Goal: Task Accomplishment & Management: Use online tool/utility

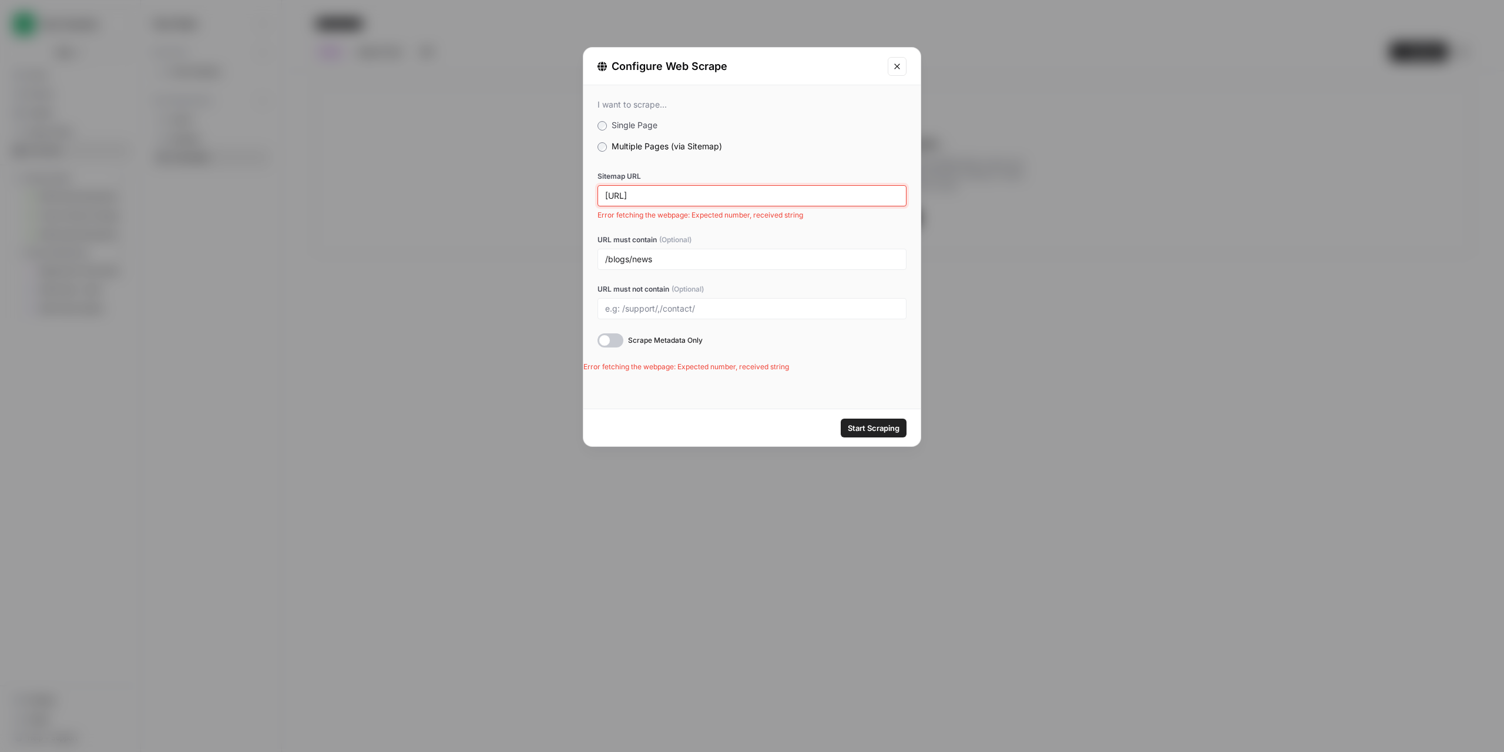
click at [774, 197] on input "https://twodudesproject.com.xml" at bounding box center [752, 195] width 294 height 11
click at [721, 198] on input "https://twodudesproject.com.xml" at bounding box center [752, 195] width 294 height 11
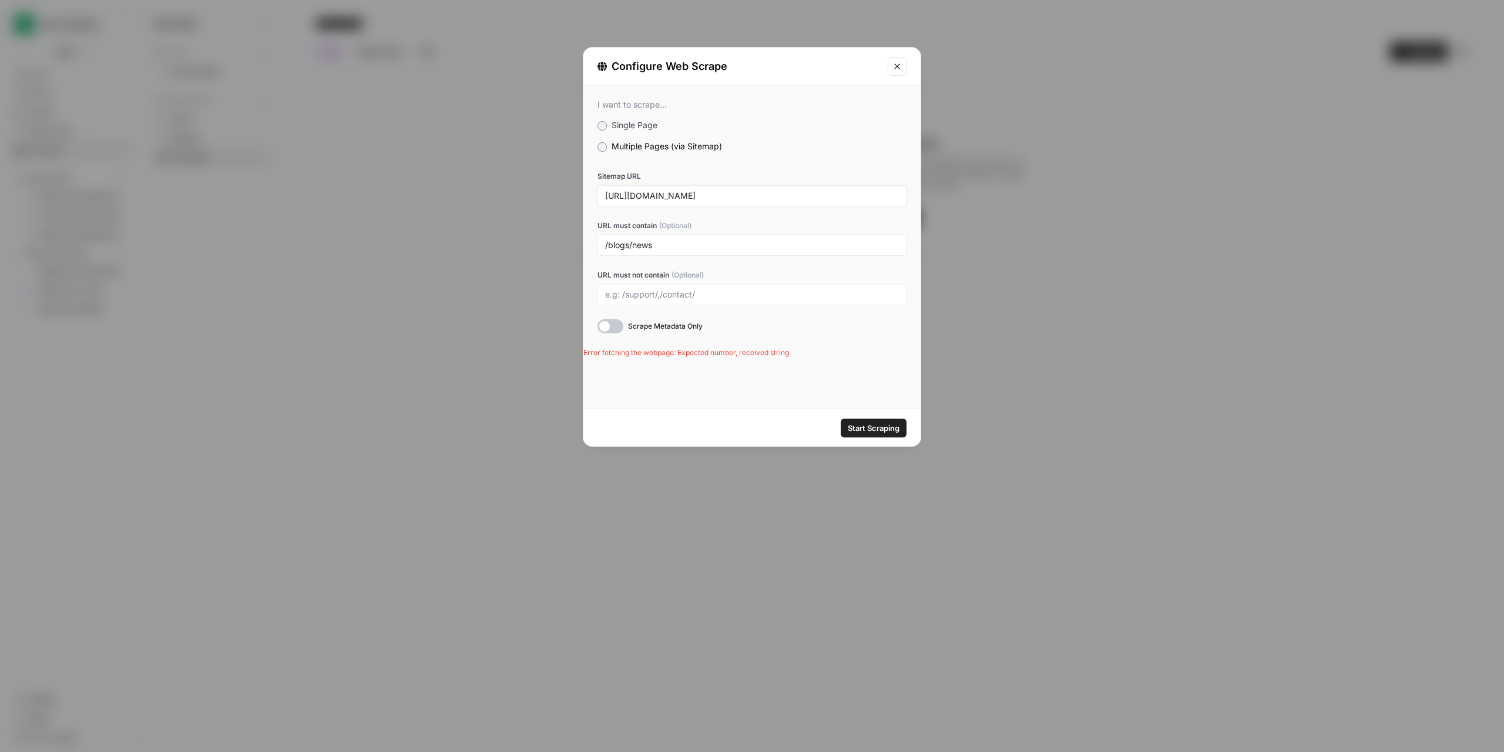
type input "https://twodudesproject.com/sitemap.xml"
click at [886, 426] on span "Start Scraping" at bounding box center [874, 428] width 52 height 12
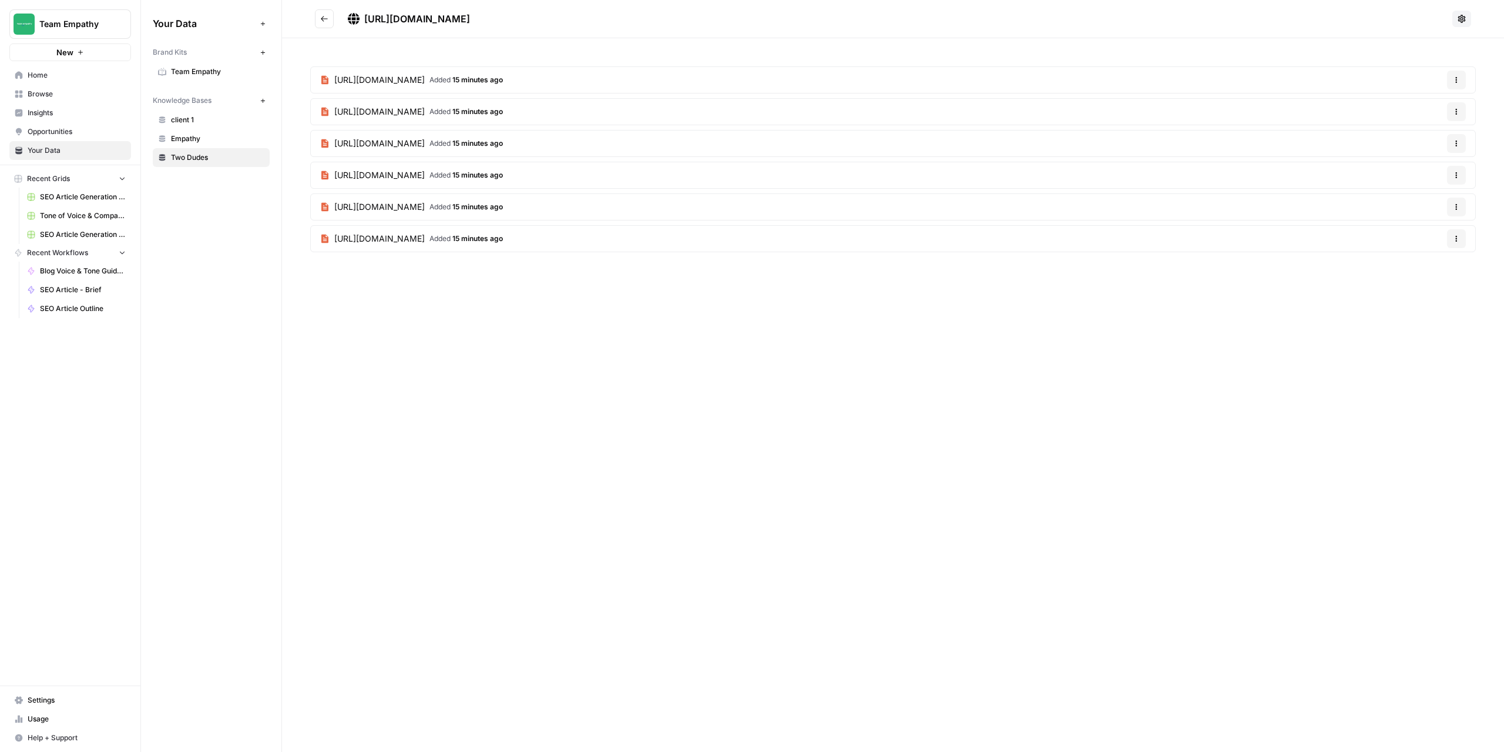
click at [323, 21] on icon "Go back" at bounding box center [324, 18] width 7 height 5
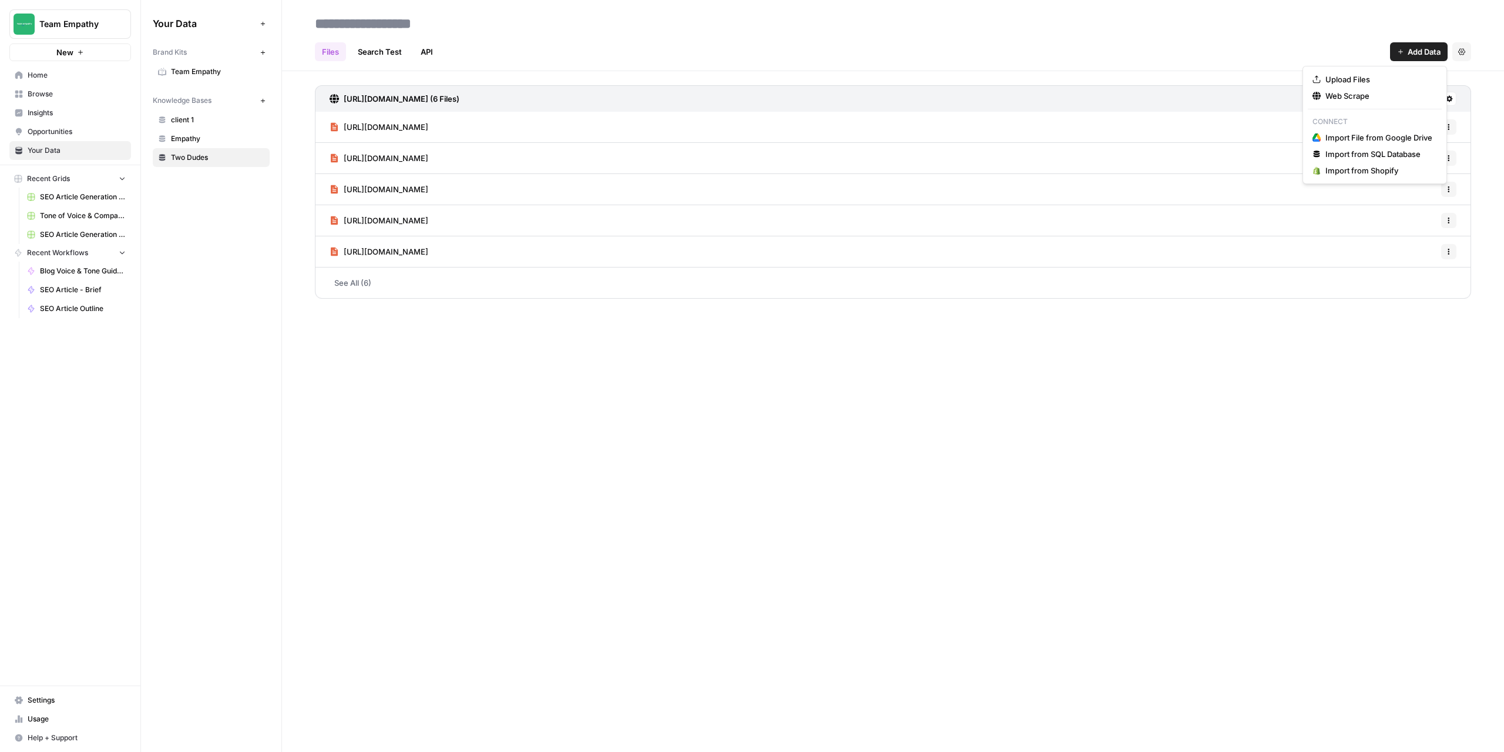
click at [1415, 50] on span "Add Data" at bounding box center [1424, 52] width 33 height 12
click at [1346, 90] on span "Web Scrape" at bounding box center [1379, 96] width 107 height 12
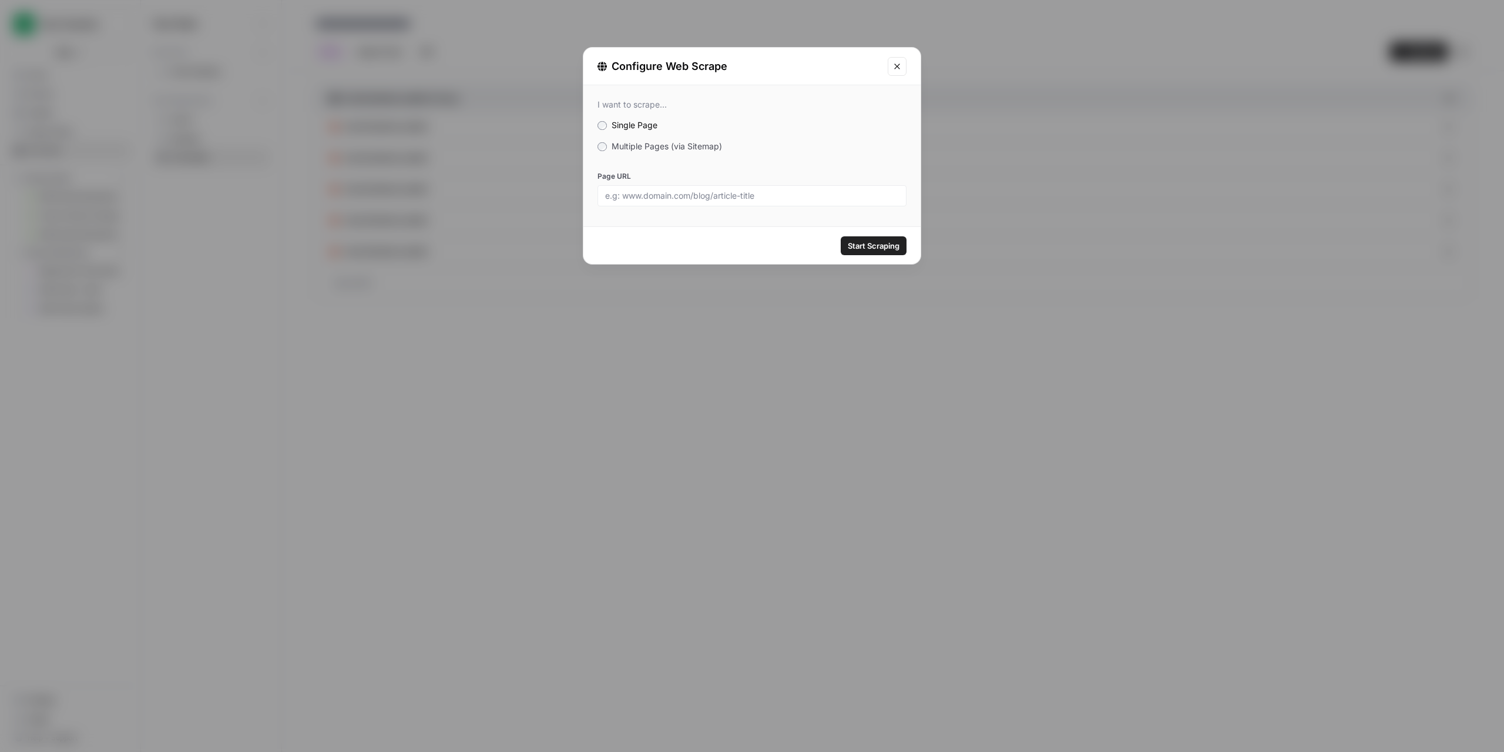
click at [605, 143] on label "Multiple Pages (via Sitemap)" at bounding box center [752, 146] width 309 height 12
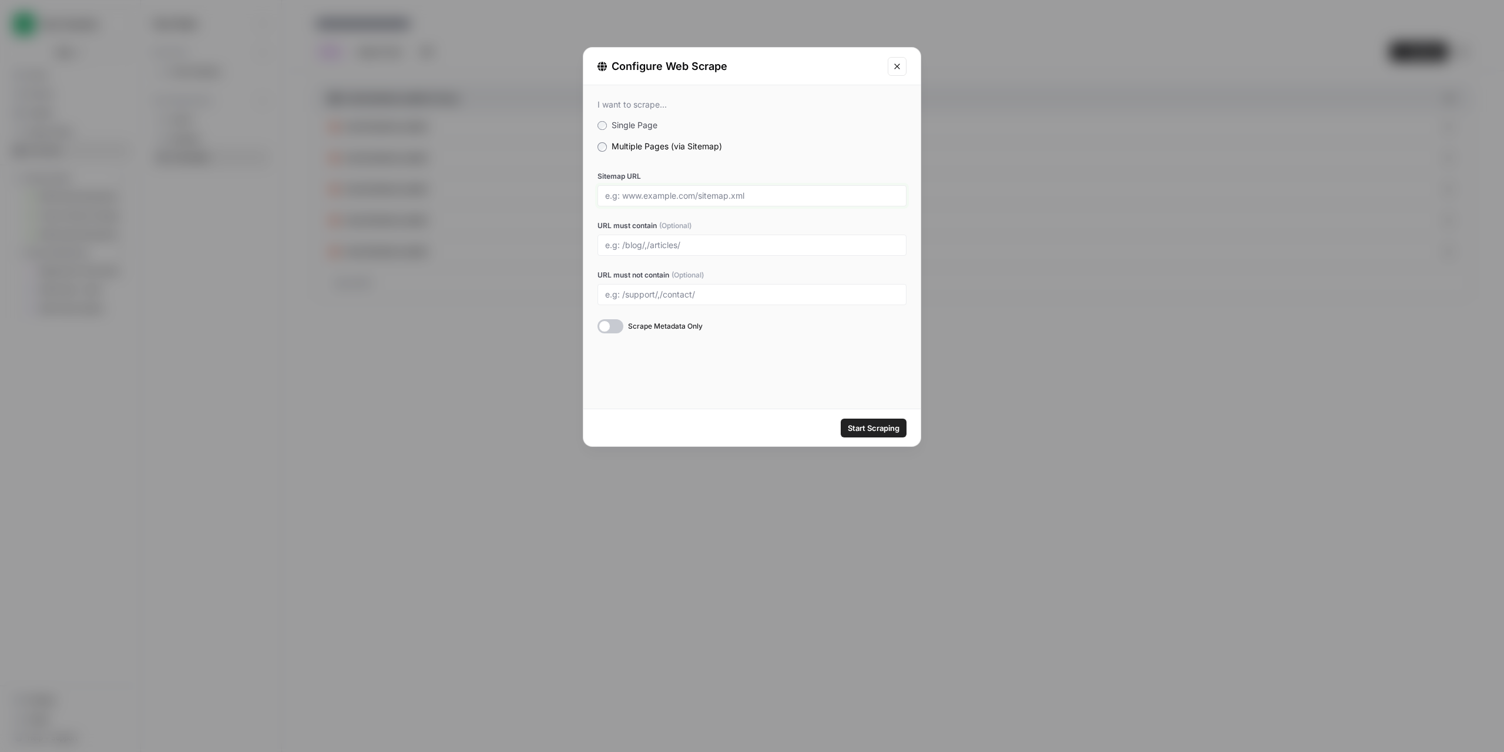
click at [638, 199] on input "Sitemap URL" at bounding box center [752, 195] width 294 height 11
paste input "https://twodudesproject.com/"
type input "https://twodudesproject.com/sitemap.xml"
click at [623, 323] on div at bounding box center [611, 326] width 26 height 14
click at [856, 427] on span "Start Scraping" at bounding box center [874, 428] width 52 height 12
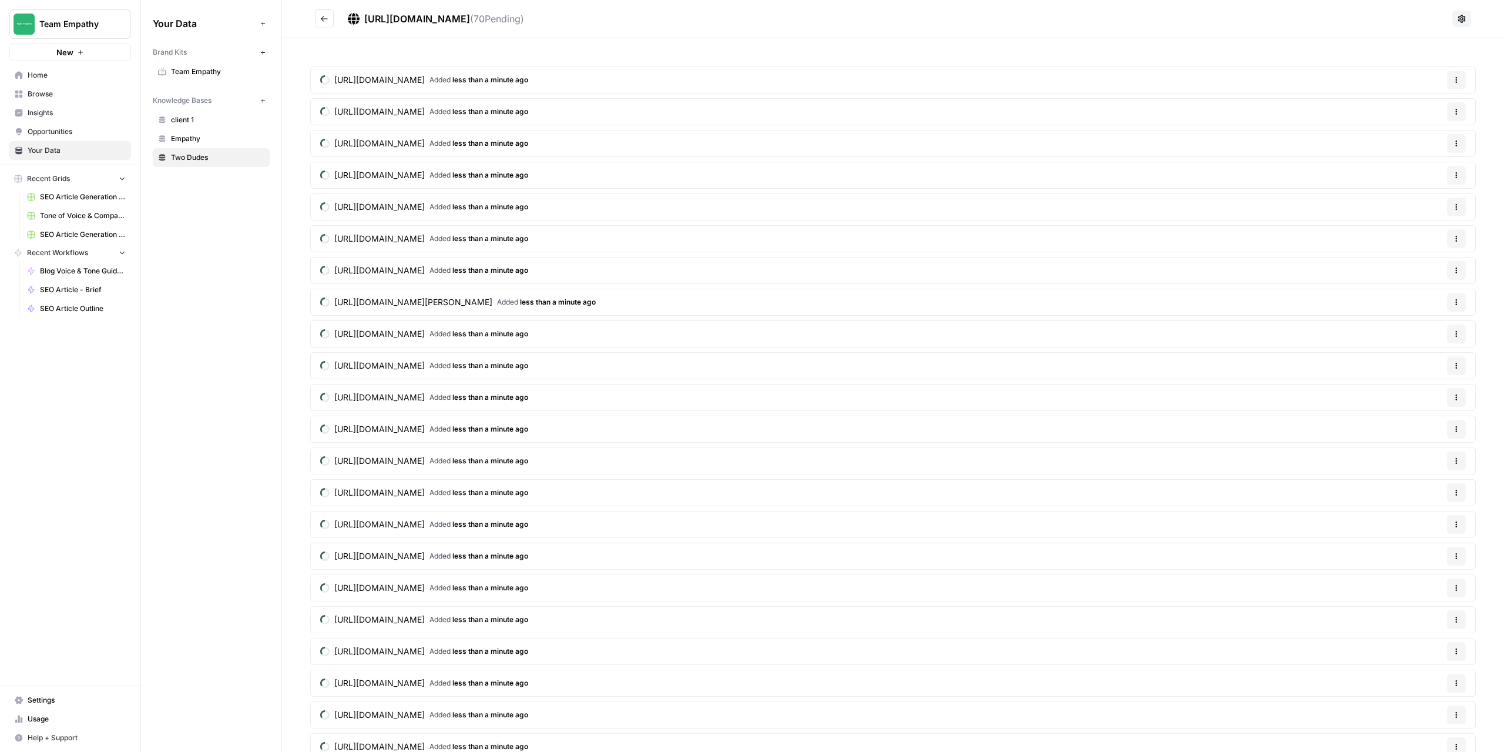
click at [1453, 79] on icon "button" at bounding box center [1456, 79] width 7 height 7
click at [318, 25] on button "Go back" at bounding box center [324, 18] width 19 height 19
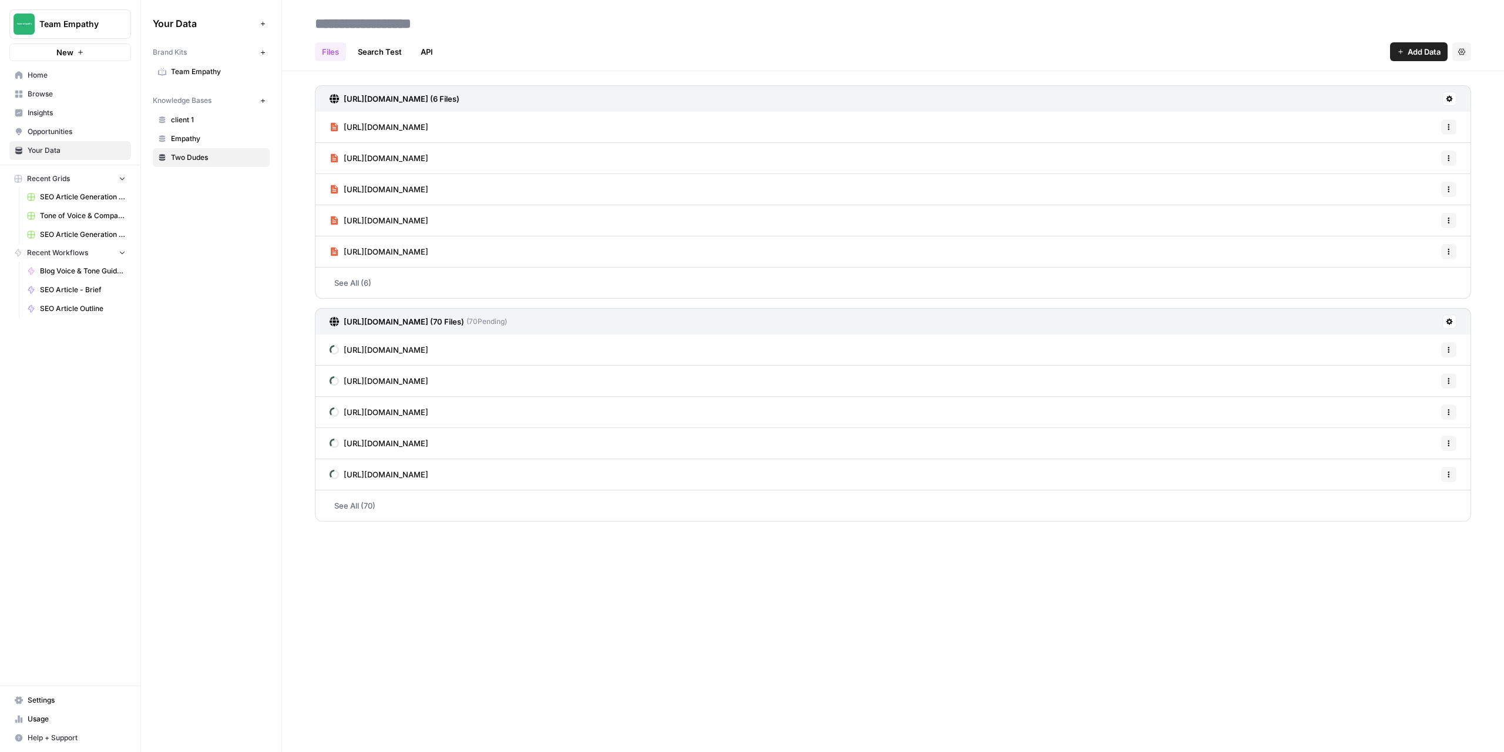
click at [1451, 324] on icon at bounding box center [1449, 321] width 7 height 7
click at [1377, 390] on span "Delete Connection" at bounding box center [1405, 390] width 72 height 12
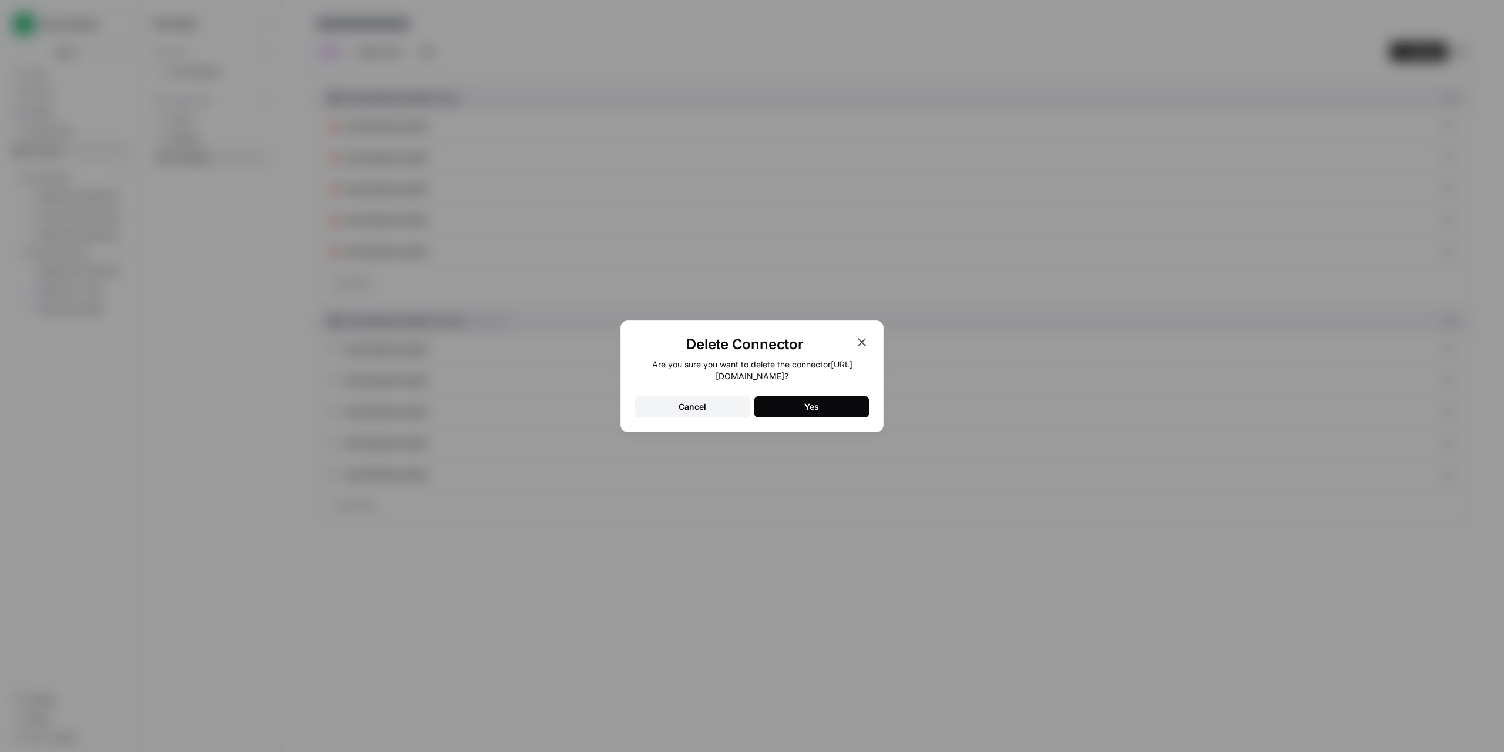
click at [822, 406] on button "Yes" at bounding box center [812, 406] width 115 height 21
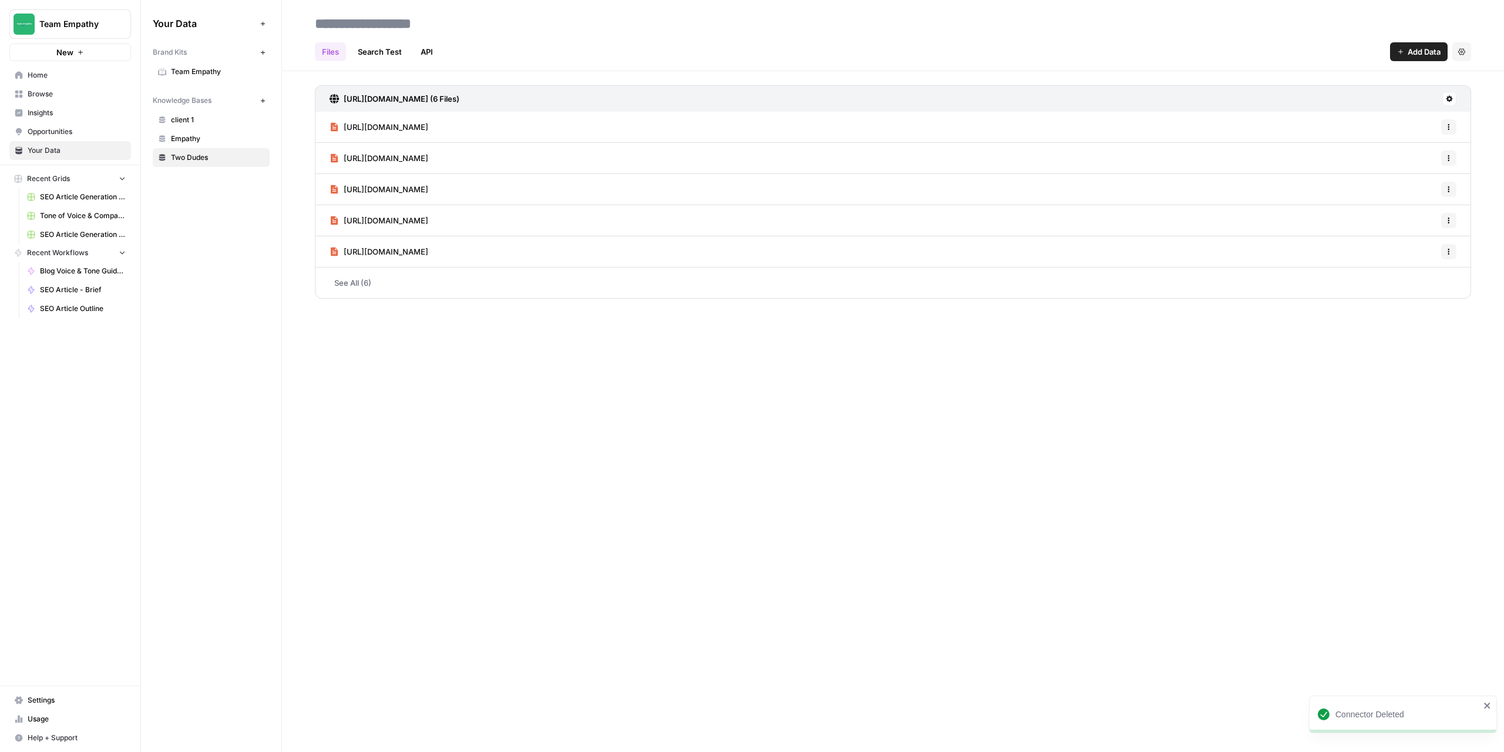
click at [1407, 42] on div "Files Search Test API Add Data Settings" at bounding box center [893, 47] width 1156 height 28
click at [1409, 55] on span "Add Data" at bounding box center [1424, 52] width 33 height 12
click at [1362, 100] on span "Web Scrape" at bounding box center [1379, 96] width 107 height 12
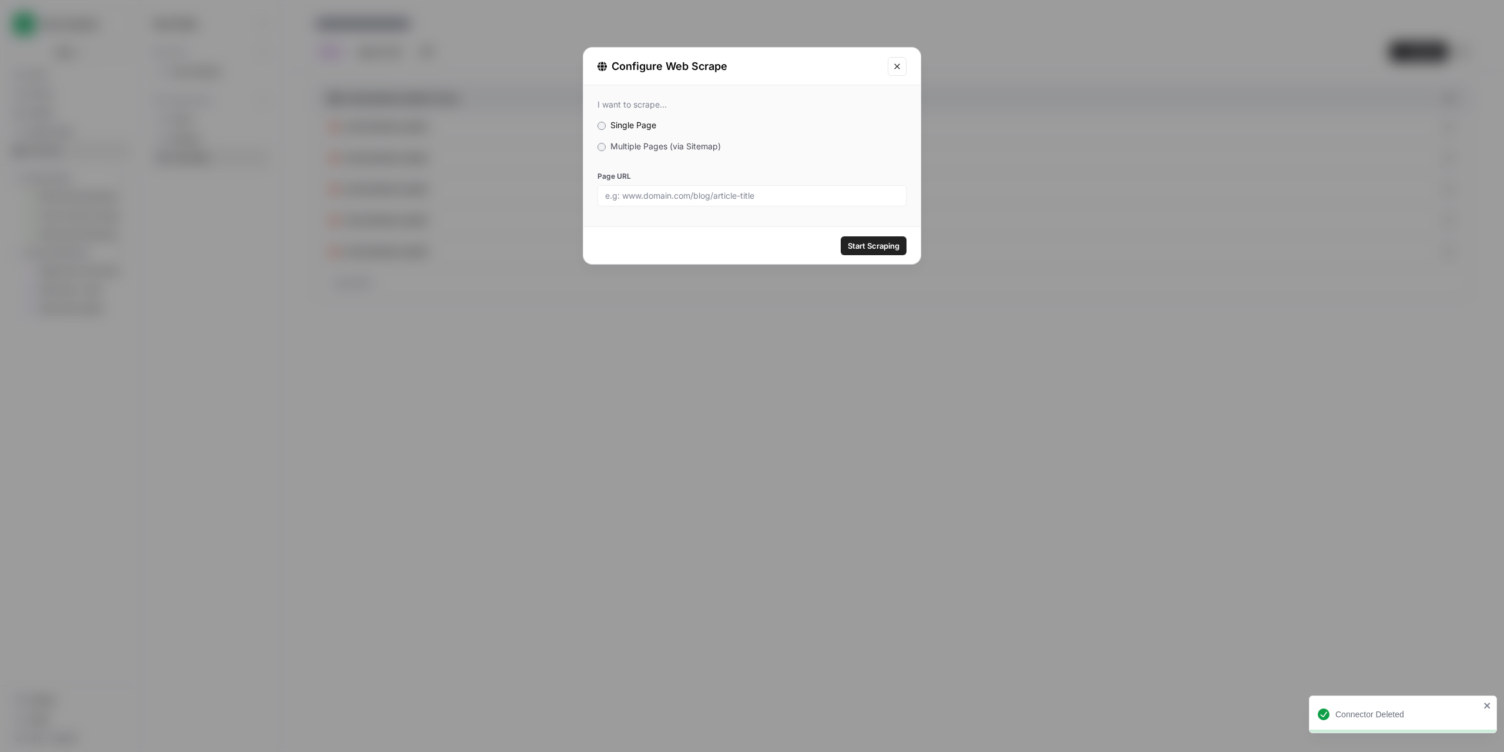
click at [597, 147] on div "I want to scrape... Single Page Multiple Pages (via Sitemap) Page URL" at bounding box center [752, 152] width 337 height 135
click at [612, 146] on label "Multiple Pages (via Sitemap)" at bounding box center [752, 146] width 309 height 12
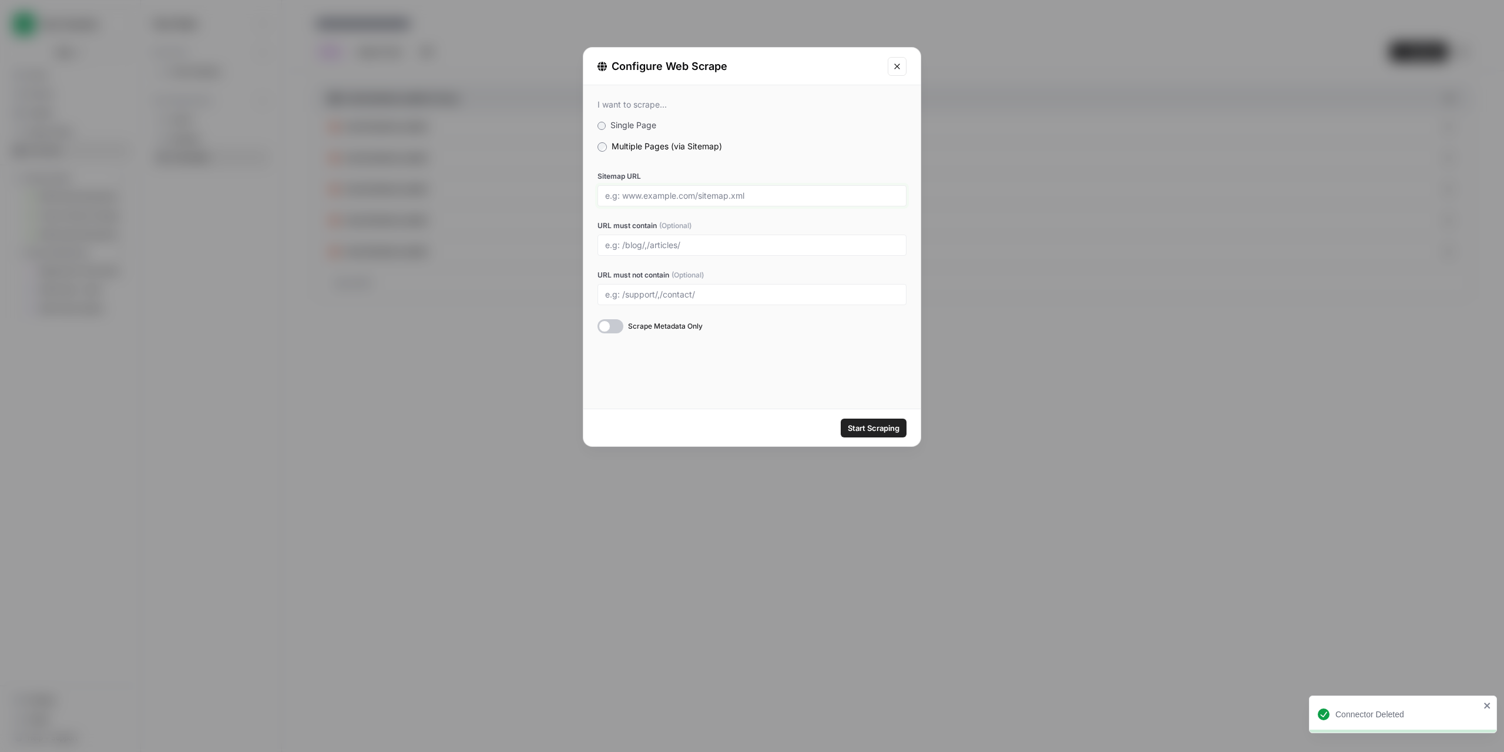
click at [669, 195] on input "Sitemap URL" at bounding box center [752, 195] width 294 height 11
paste input "https://twodudesproject.com/"
click at [749, 188] on div "https://twodudesproject.com/" at bounding box center [752, 195] width 309 height 21
click at [745, 195] on input "https://twodudesproject.com/" at bounding box center [752, 195] width 294 height 11
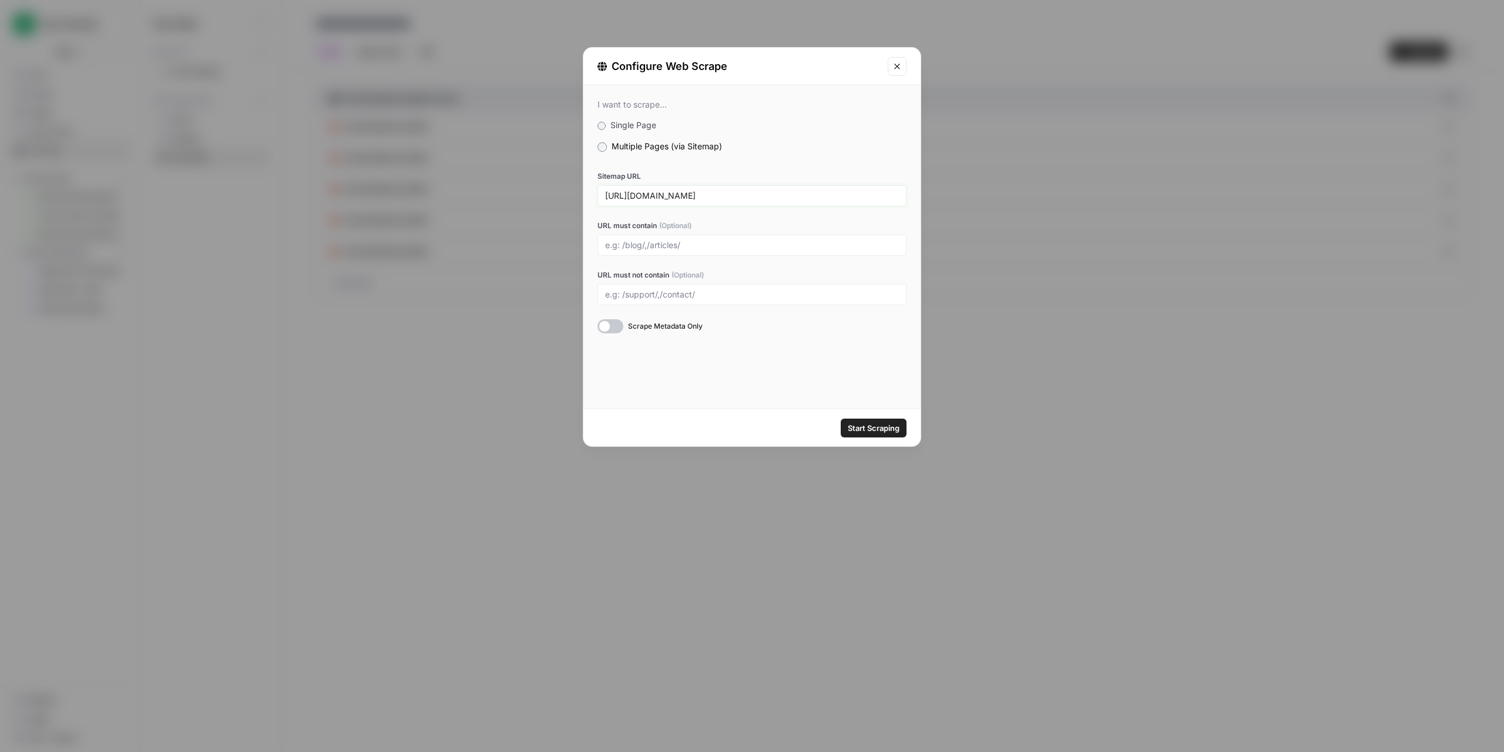
type input "https://twodudesproject.com/sitemap.xml"
click at [609, 330] on div at bounding box center [611, 326] width 26 height 14
click at [672, 252] on div at bounding box center [752, 244] width 309 height 21
click at [702, 242] on input "URL must contain (Optional)" at bounding box center [752, 245] width 294 height 11
type input "/collections"
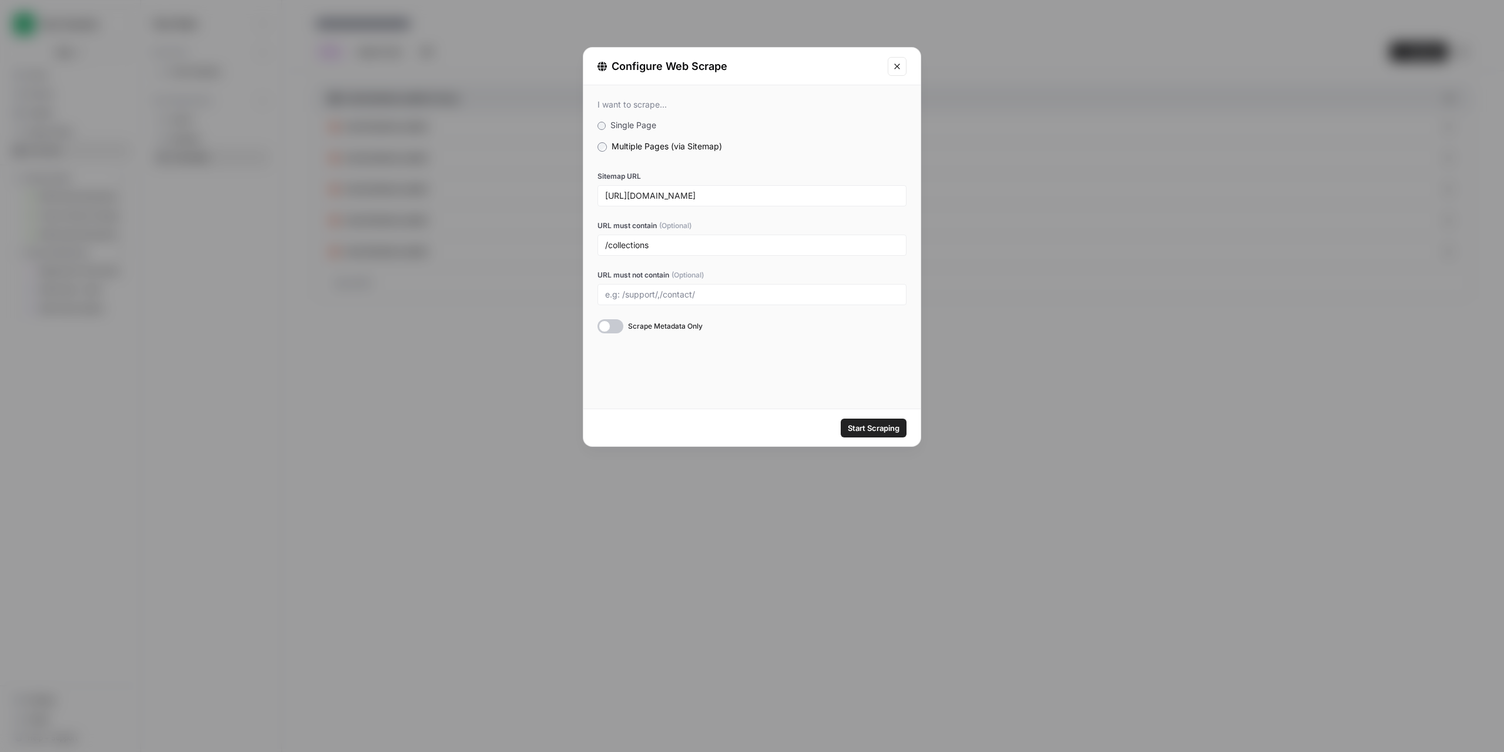
click at [873, 432] on span "Start Scraping" at bounding box center [874, 428] width 52 height 12
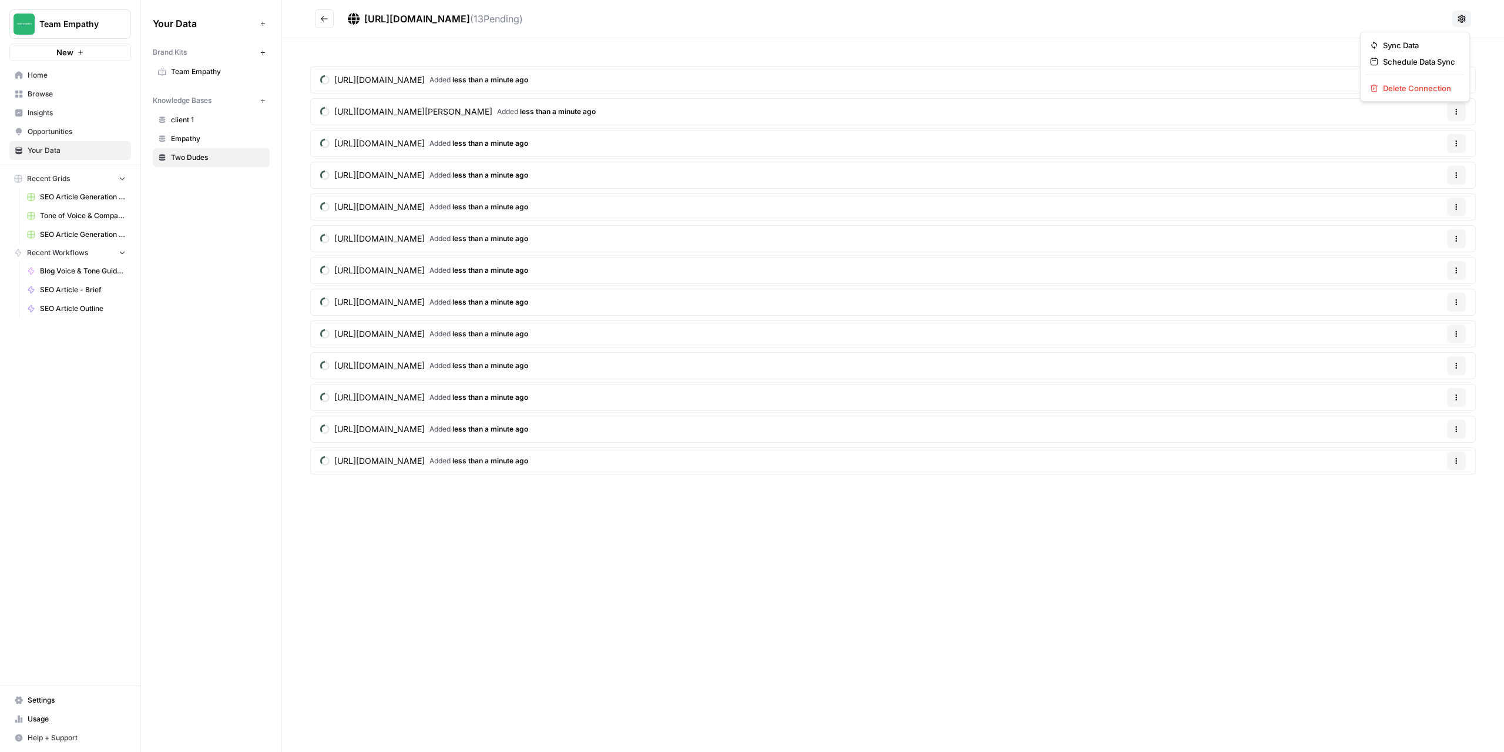
click at [1460, 22] on icon at bounding box center [1461, 18] width 9 height 9
click at [1418, 92] on span "Delete Connection" at bounding box center [1419, 88] width 72 height 12
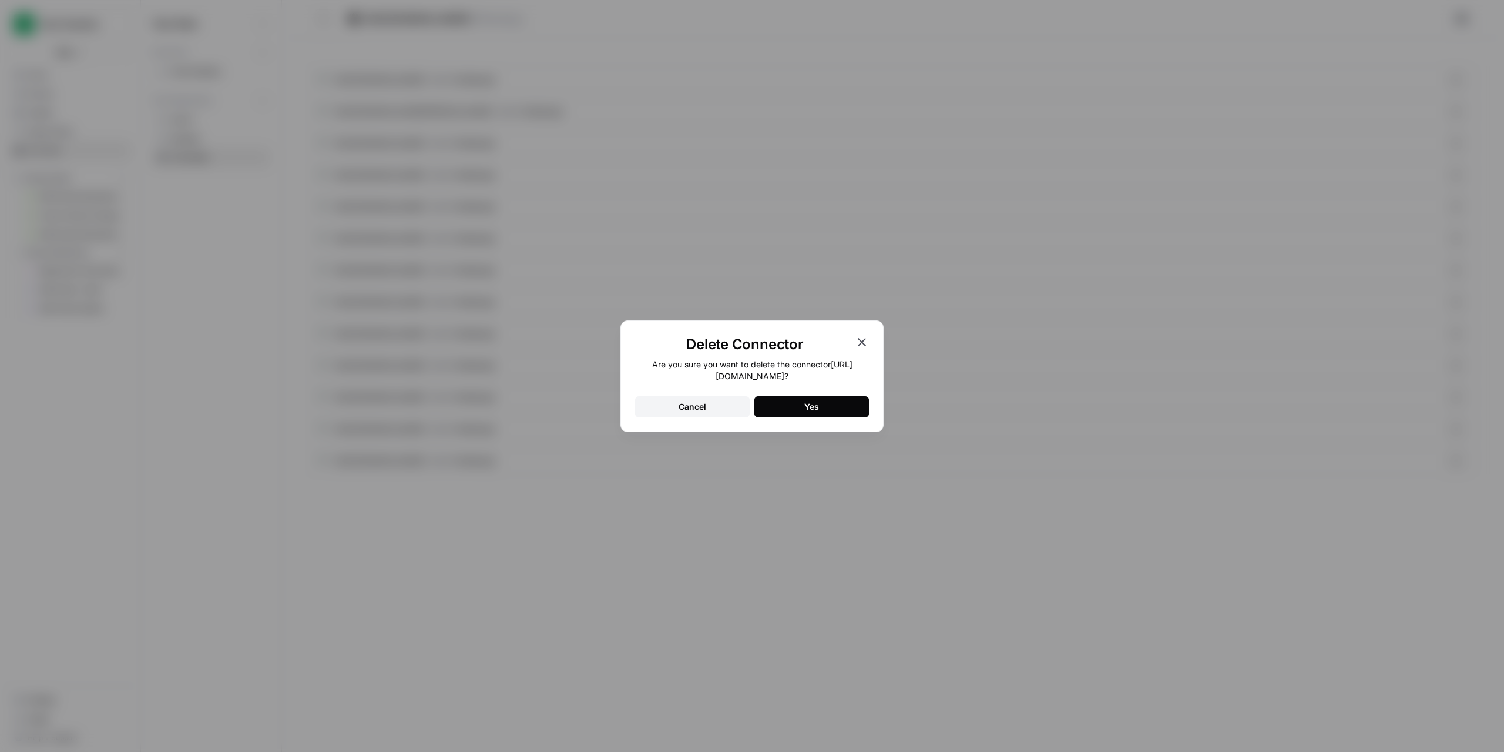
click at [831, 414] on button "Yes" at bounding box center [812, 406] width 115 height 21
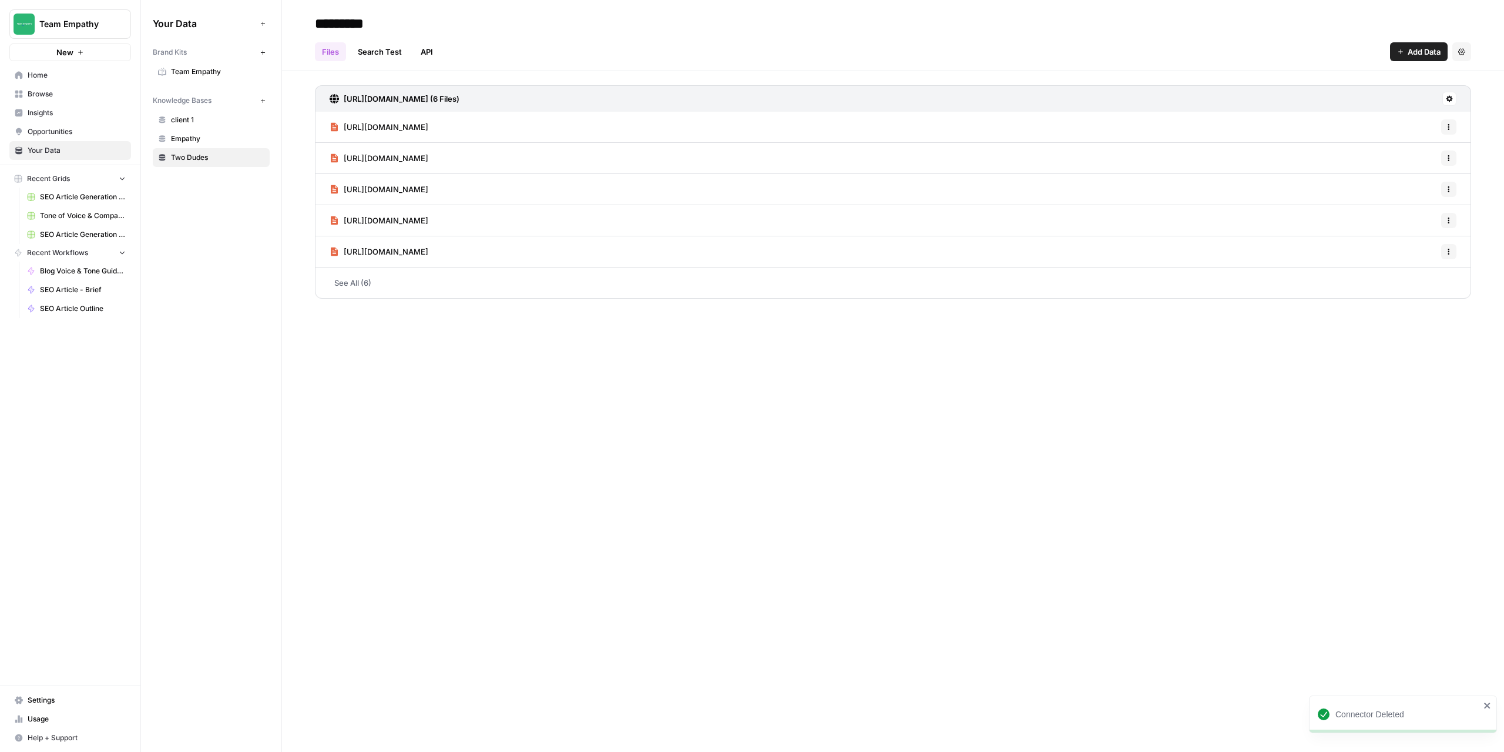
click at [1428, 56] on span "Add Data" at bounding box center [1424, 52] width 33 height 12
drag, startPoint x: 1363, startPoint y: 92, endPoint x: 1369, endPoint y: 85, distance: 9.2
click at [1364, 92] on span "Web Scrape" at bounding box center [1379, 96] width 107 height 12
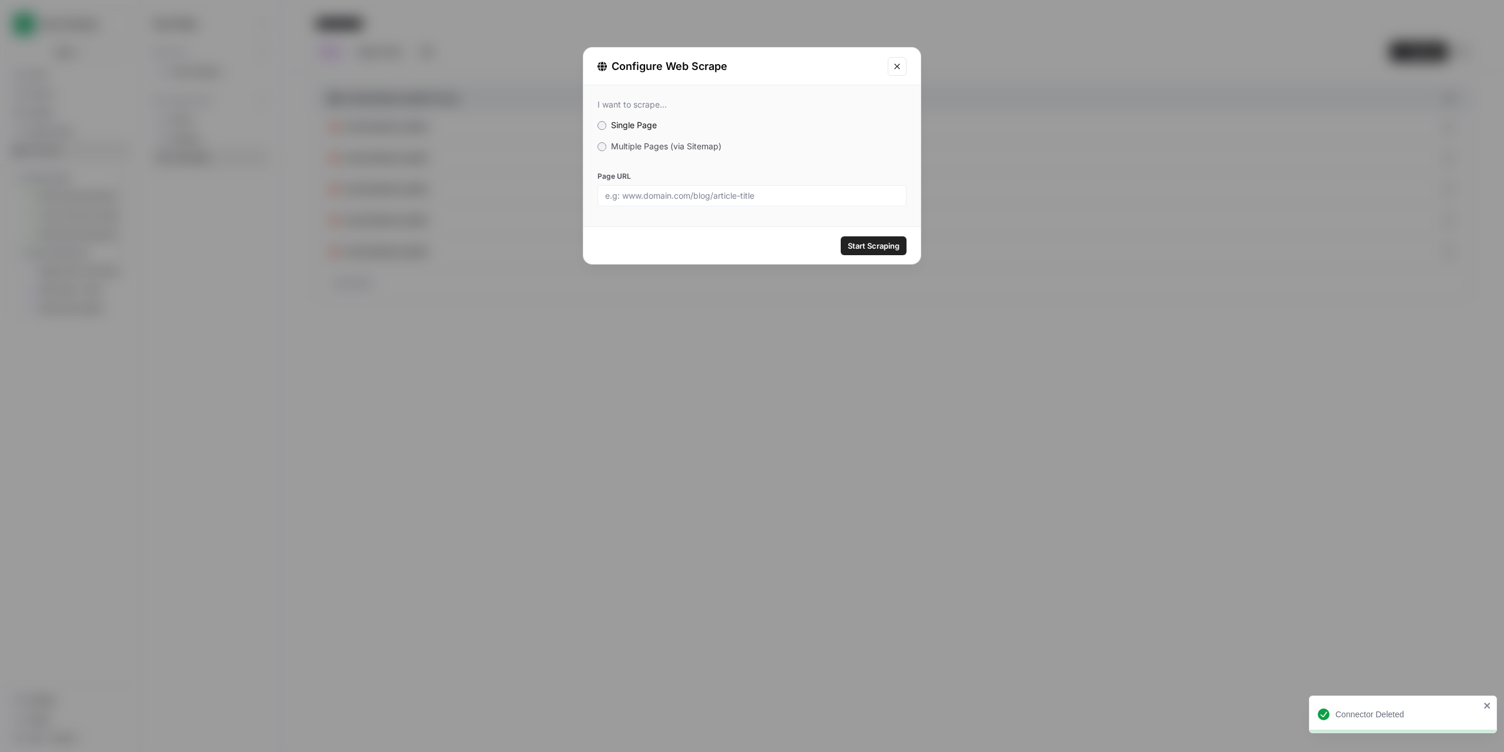
click at [596, 148] on div "I want to scrape... Single Page Multiple Pages (via Sitemap) Page URL" at bounding box center [752, 152] width 337 height 135
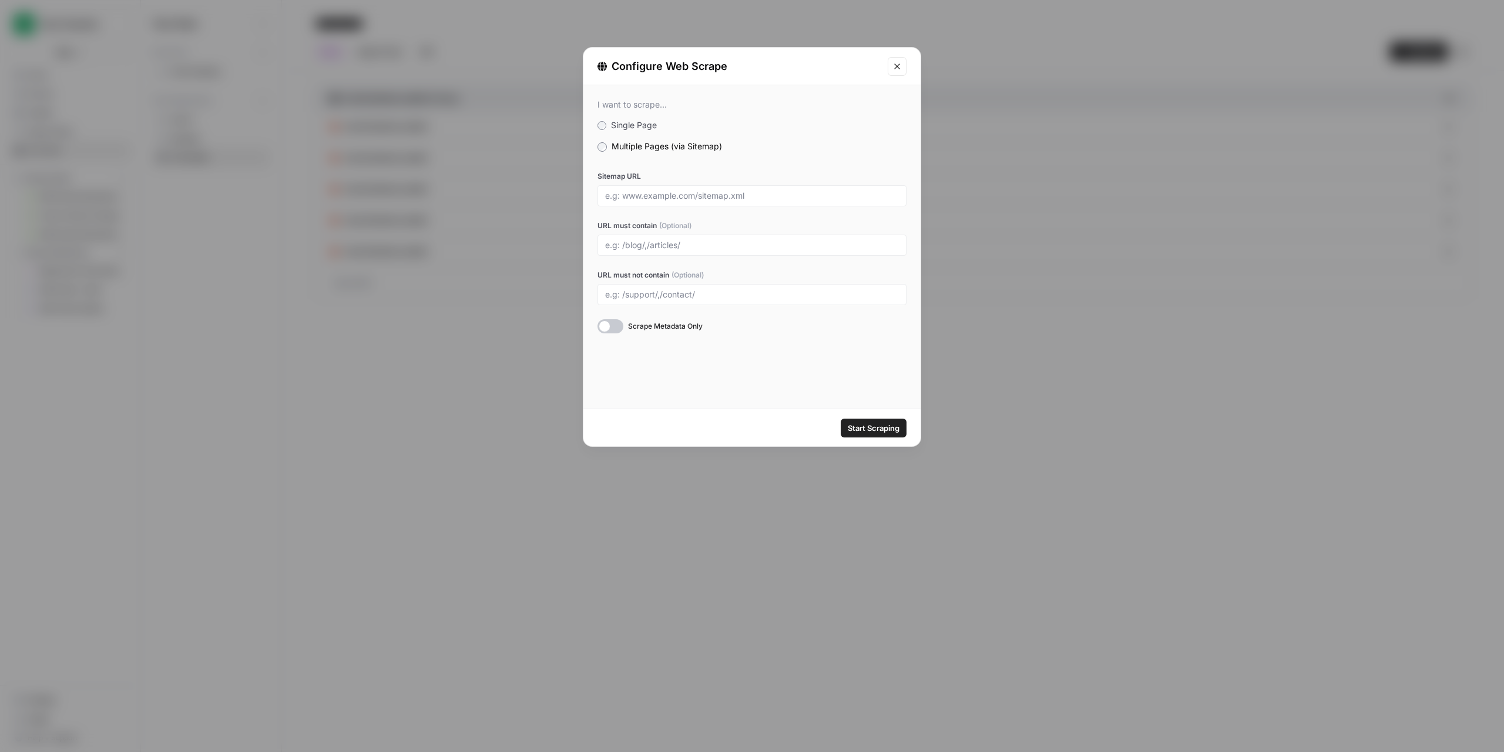
click at [663, 203] on div at bounding box center [752, 195] width 309 height 21
click at [667, 195] on input "Sitemap URL" at bounding box center [752, 195] width 294 height 11
paste input "https://twodudesproject.com/"
type input "https://twodudesproject.com/sitemap.xml"
type input "/blogs/news, /products, /collections"
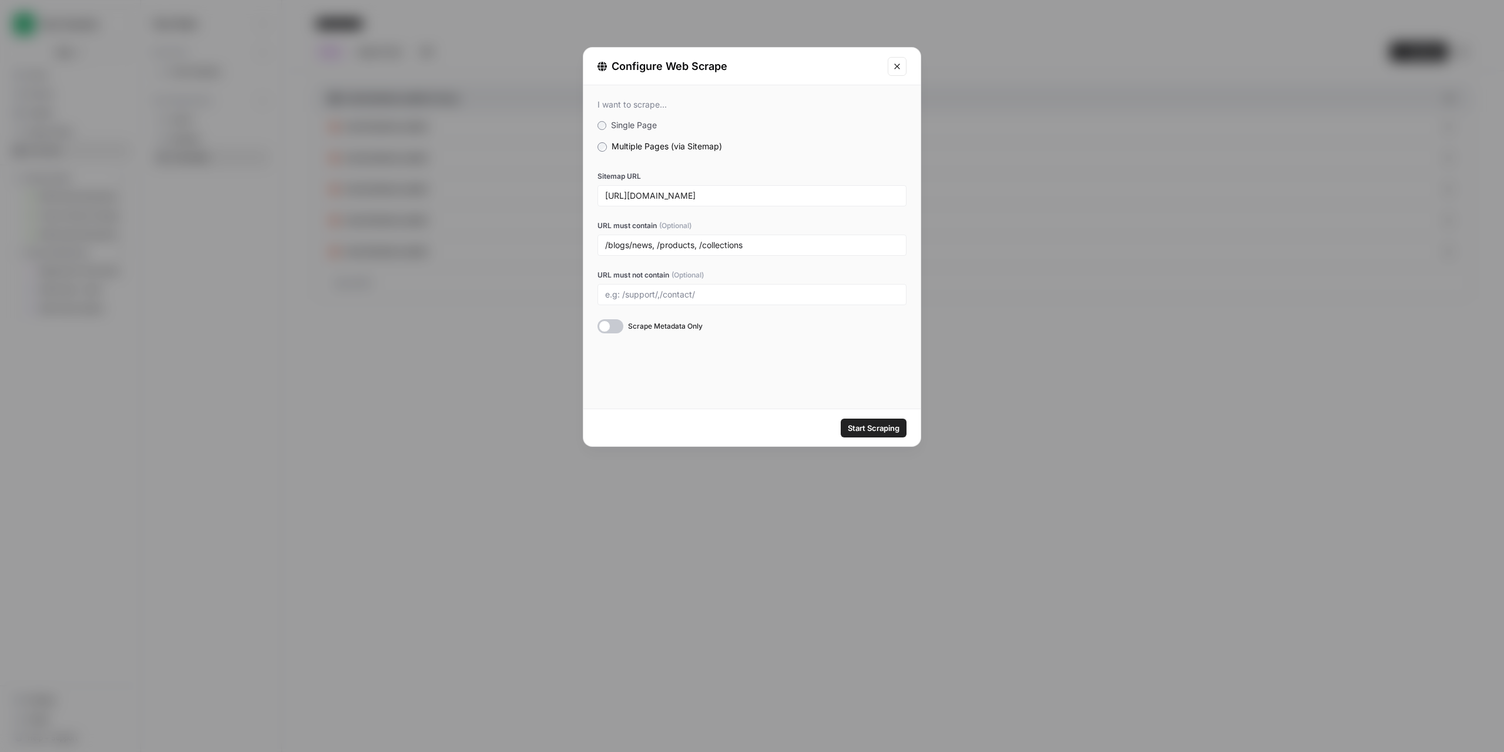
click at [615, 324] on div at bounding box center [611, 326] width 26 height 14
click at [883, 430] on span "Start Scraping" at bounding box center [874, 428] width 52 height 12
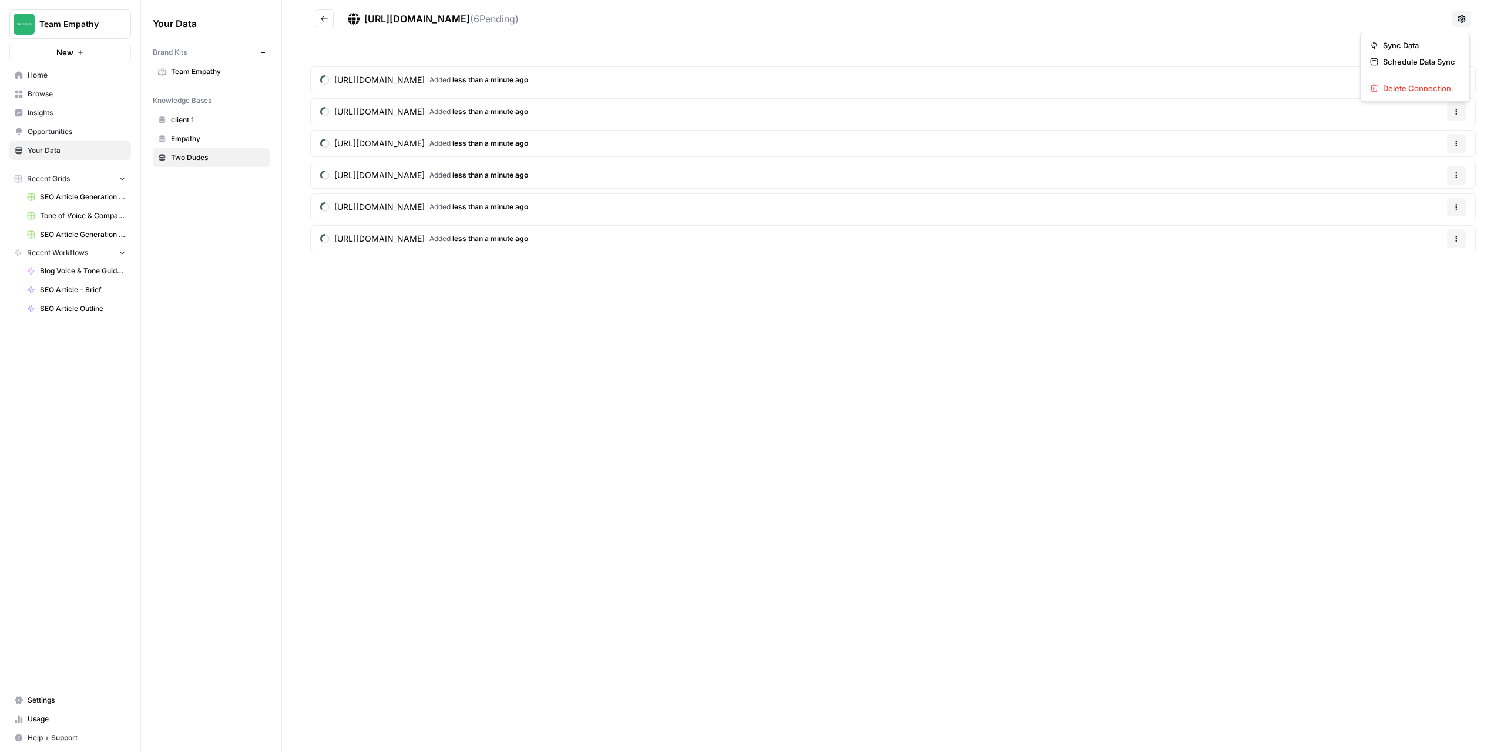
click at [1464, 15] on icon at bounding box center [1461, 18] width 9 height 9
click at [1417, 88] on span "Delete Connection" at bounding box center [1419, 88] width 72 height 12
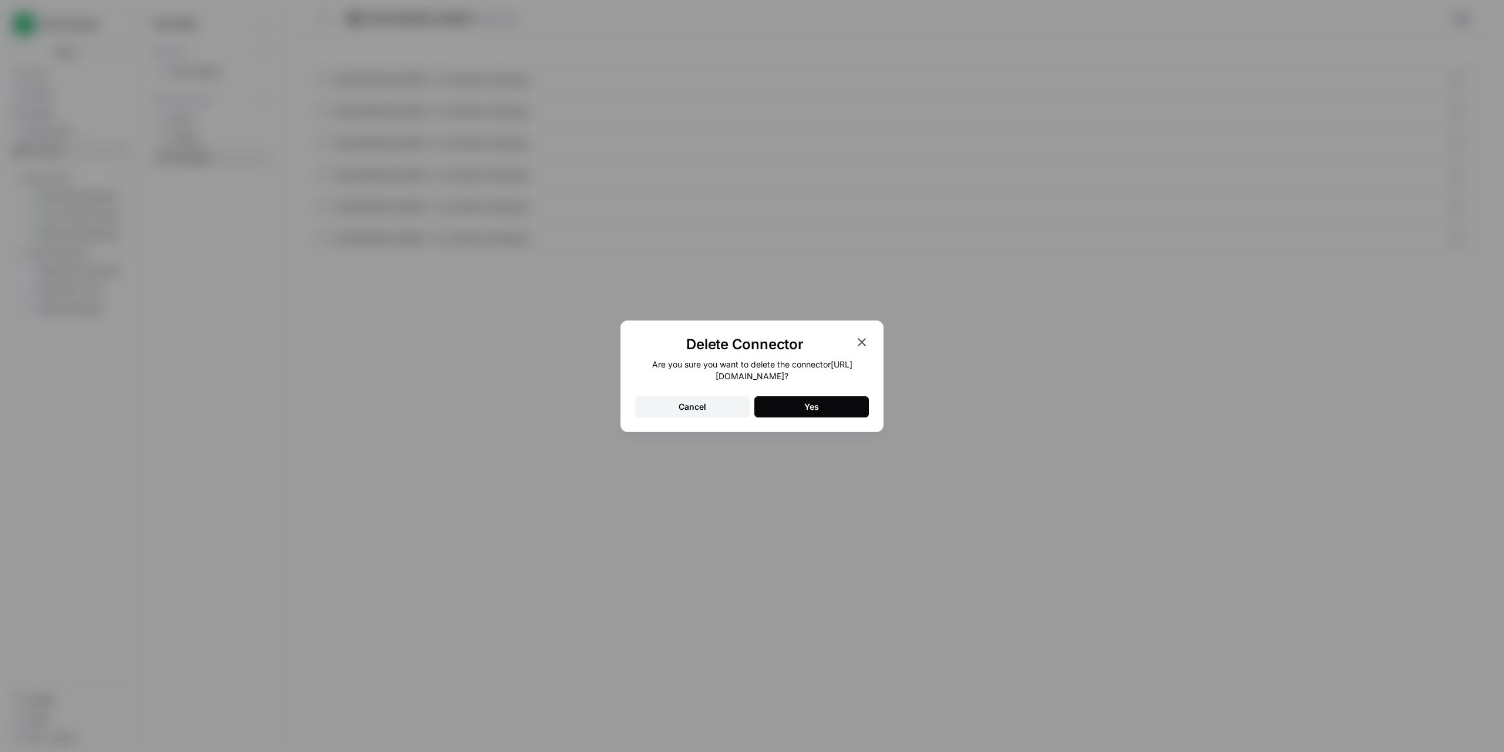
click at [800, 411] on button "Yes" at bounding box center [812, 406] width 115 height 21
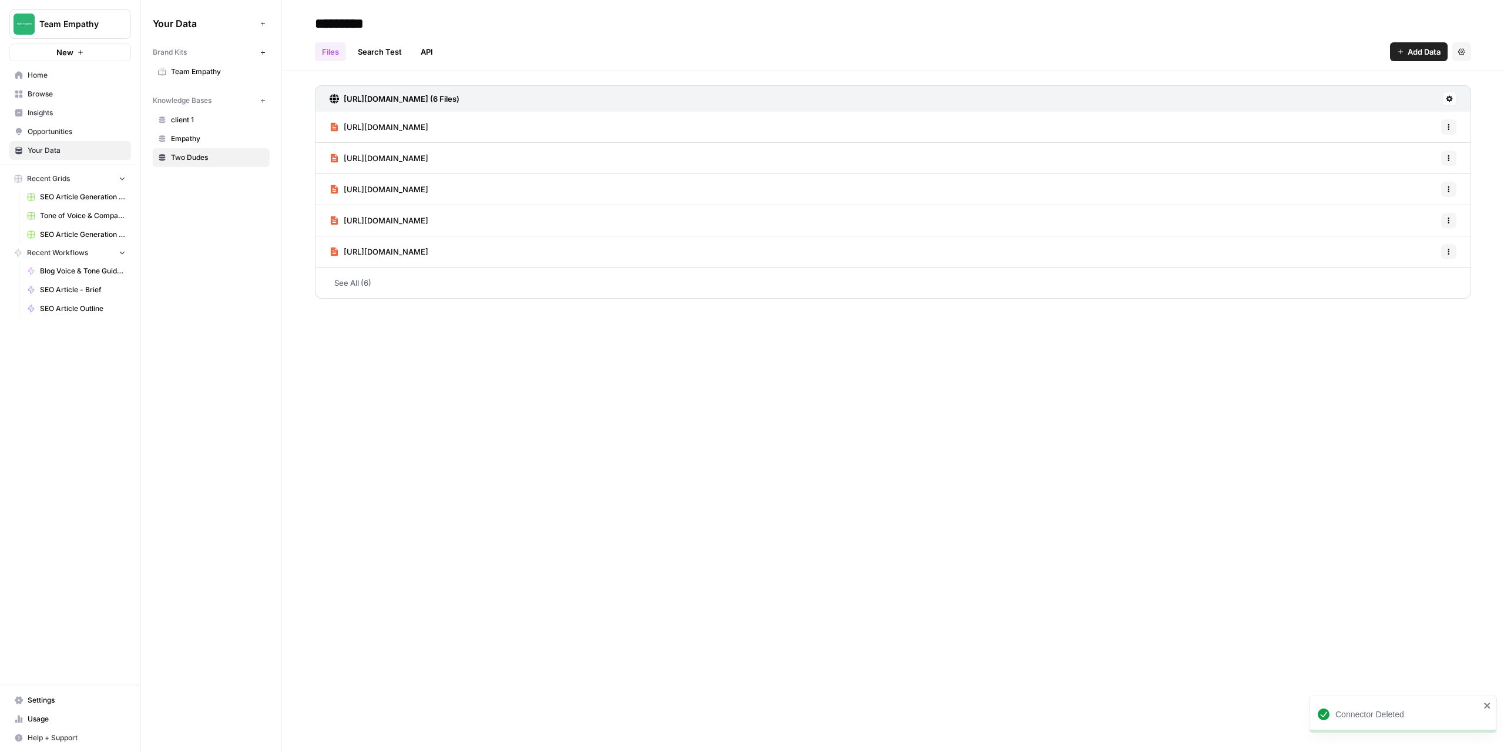
click at [1405, 56] on button "Add Data" at bounding box center [1419, 51] width 58 height 19
click at [1356, 99] on span "Web Scrape" at bounding box center [1379, 96] width 107 height 12
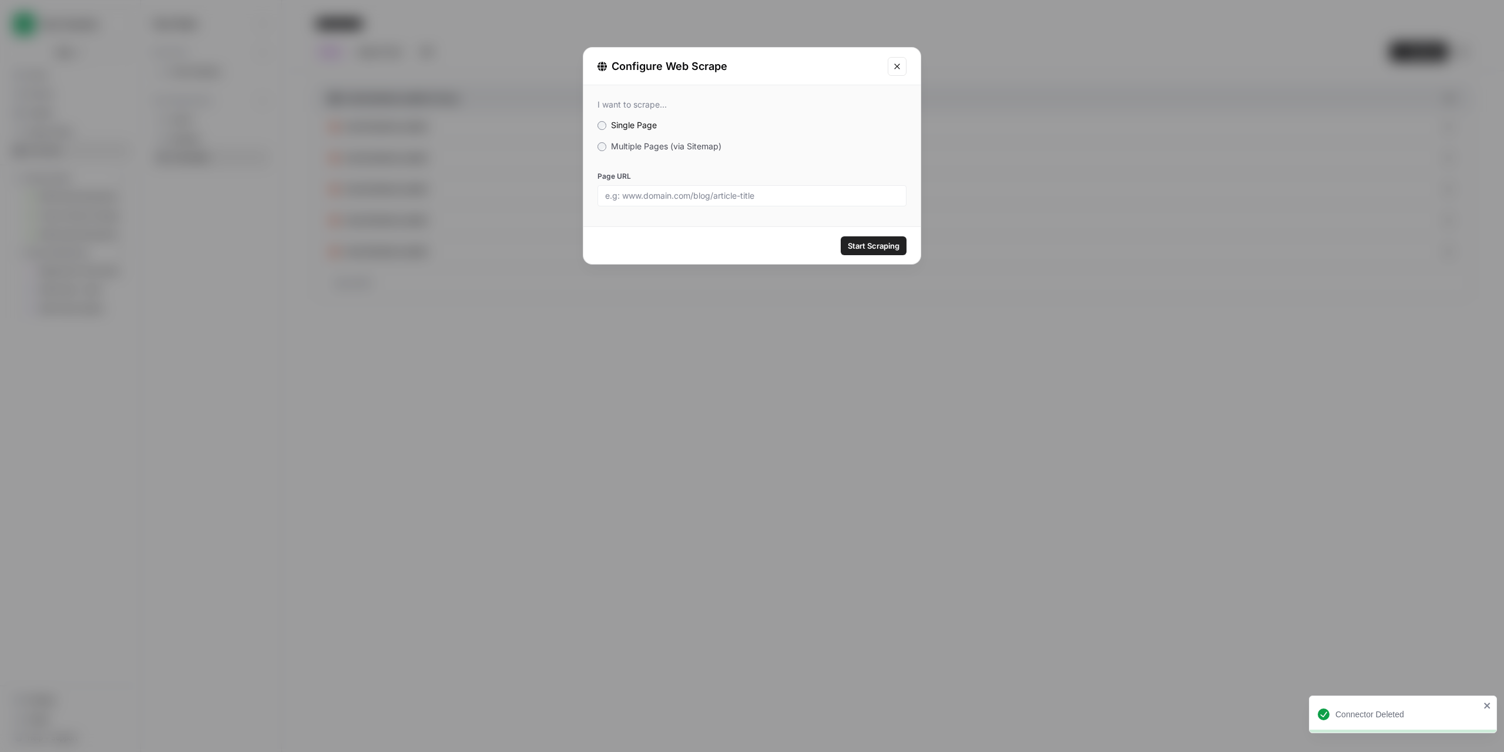
click at [611, 143] on label "Multiple Pages (via Sitemap)" at bounding box center [752, 146] width 309 height 12
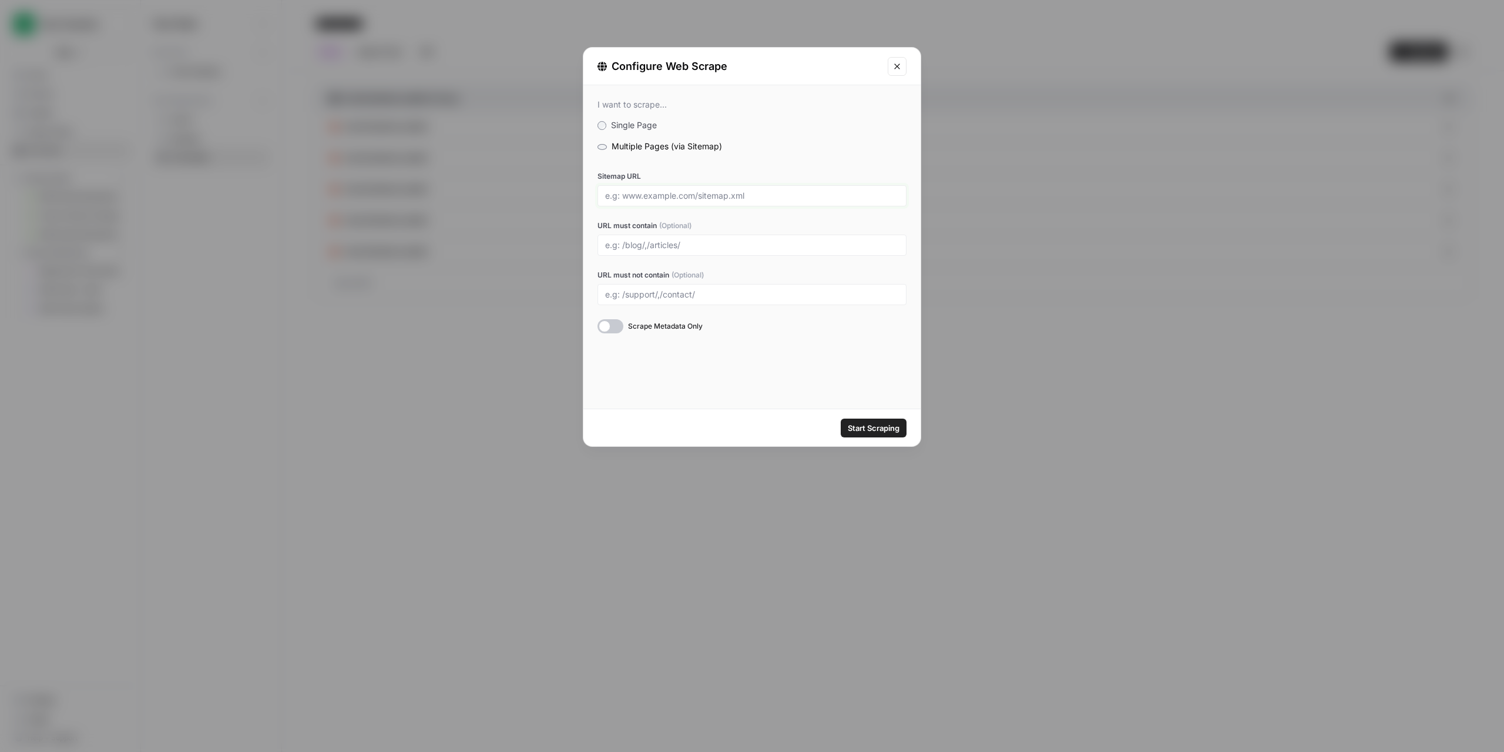
click at [645, 193] on input "Sitemap URL" at bounding box center [752, 195] width 294 height 11
type input "https://twodudesproject.com/sitemap.xml"
click at [698, 247] on input "URL must contain (Optional)" at bounding box center [752, 245] width 294 height 11
type input "/blogs/news,/collections,/products"
click at [612, 330] on div at bounding box center [611, 326] width 26 height 14
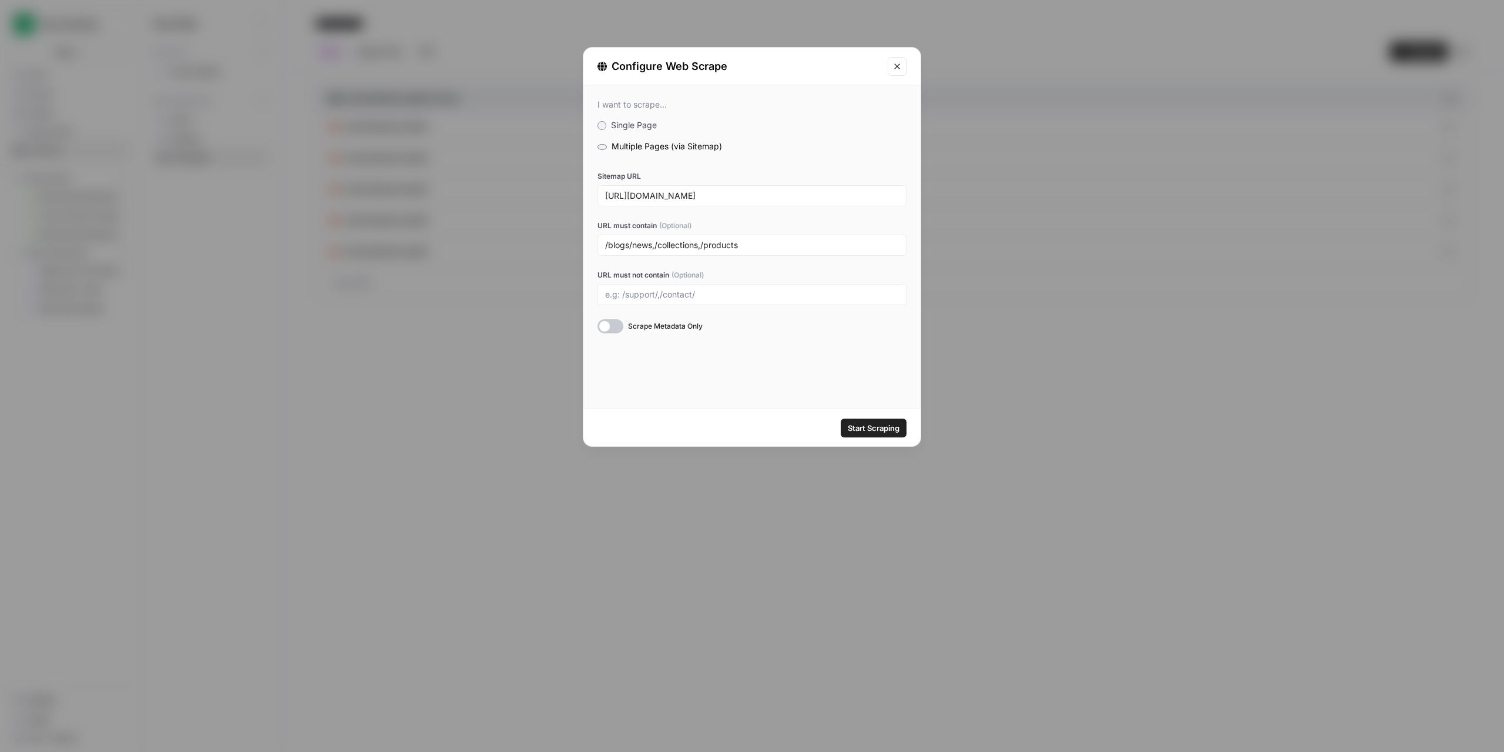
click at [883, 428] on span "Start Scraping" at bounding box center [874, 428] width 52 height 12
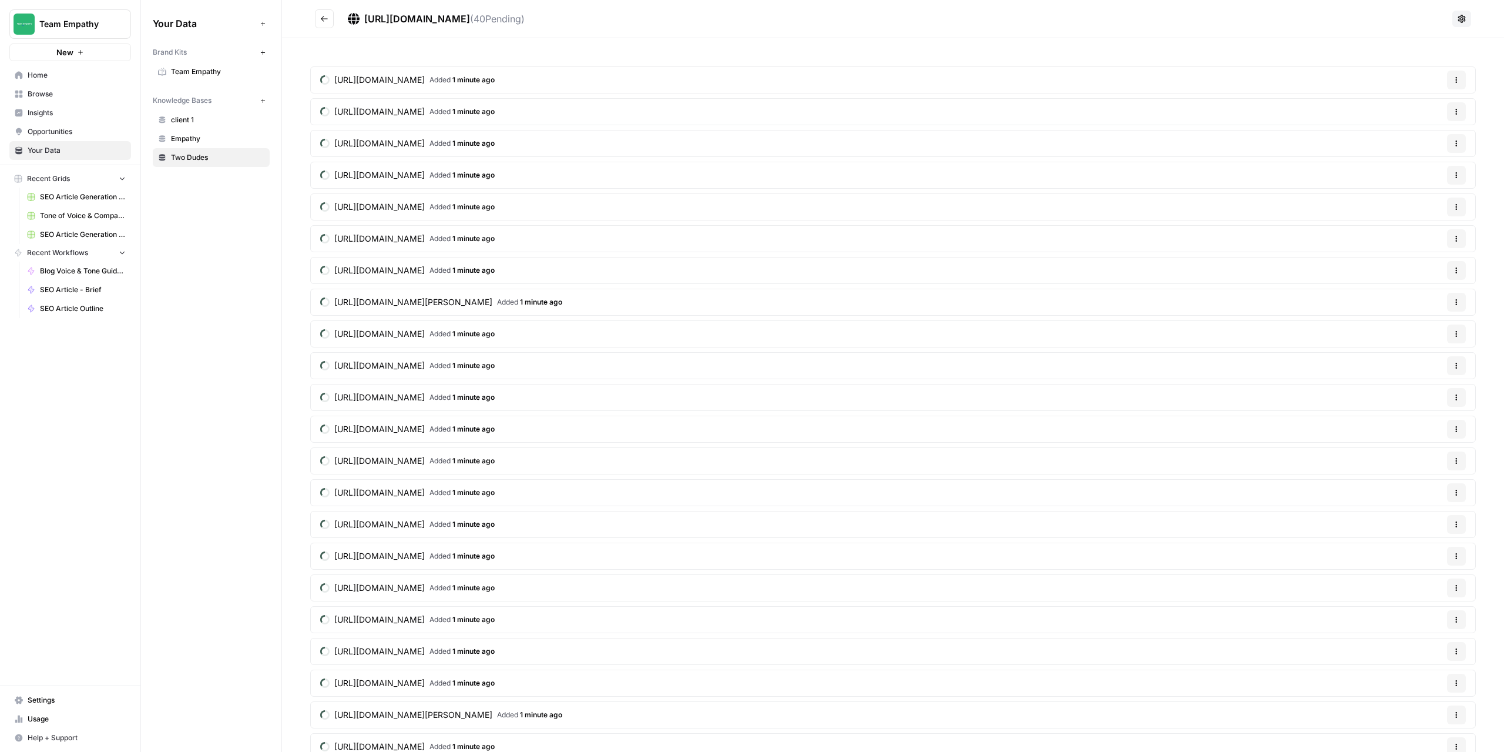
click at [321, 21] on icon "Go back" at bounding box center [324, 19] width 8 height 8
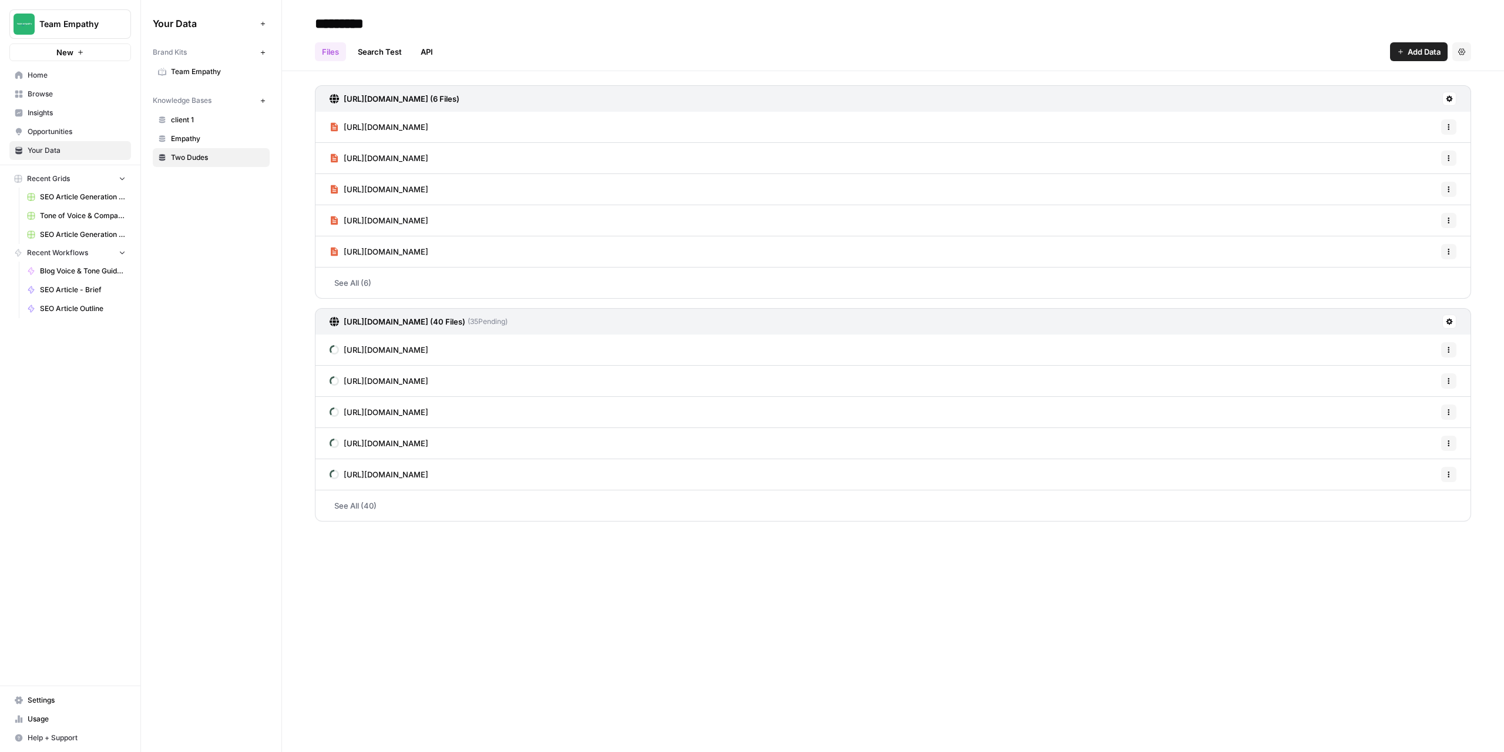
click at [1450, 98] on icon at bounding box center [1450, 99] width 6 height 6
click at [1412, 174] on button "Delete Connection" at bounding box center [1400, 167] width 99 height 16
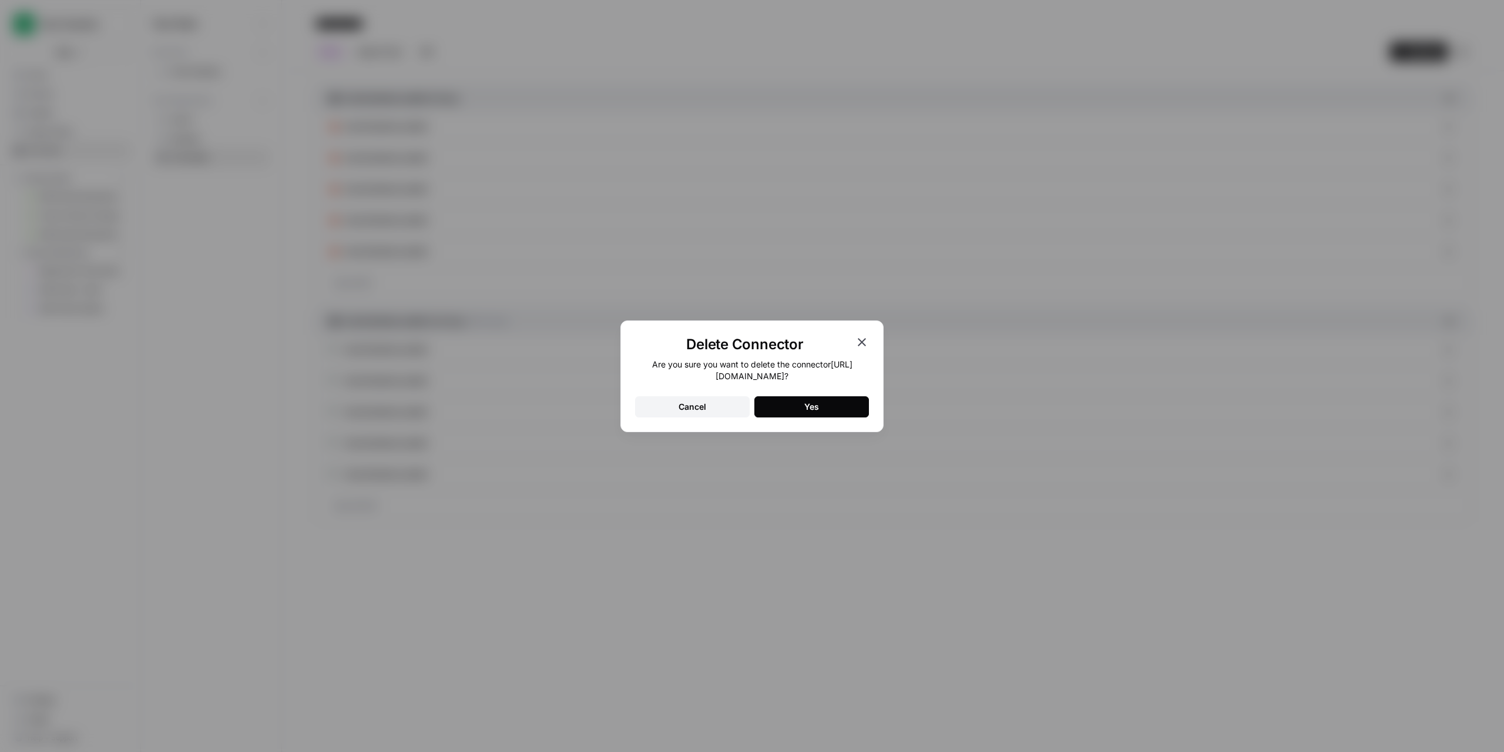
click at [839, 405] on button "Yes" at bounding box center [812, 406] width 115 height 21
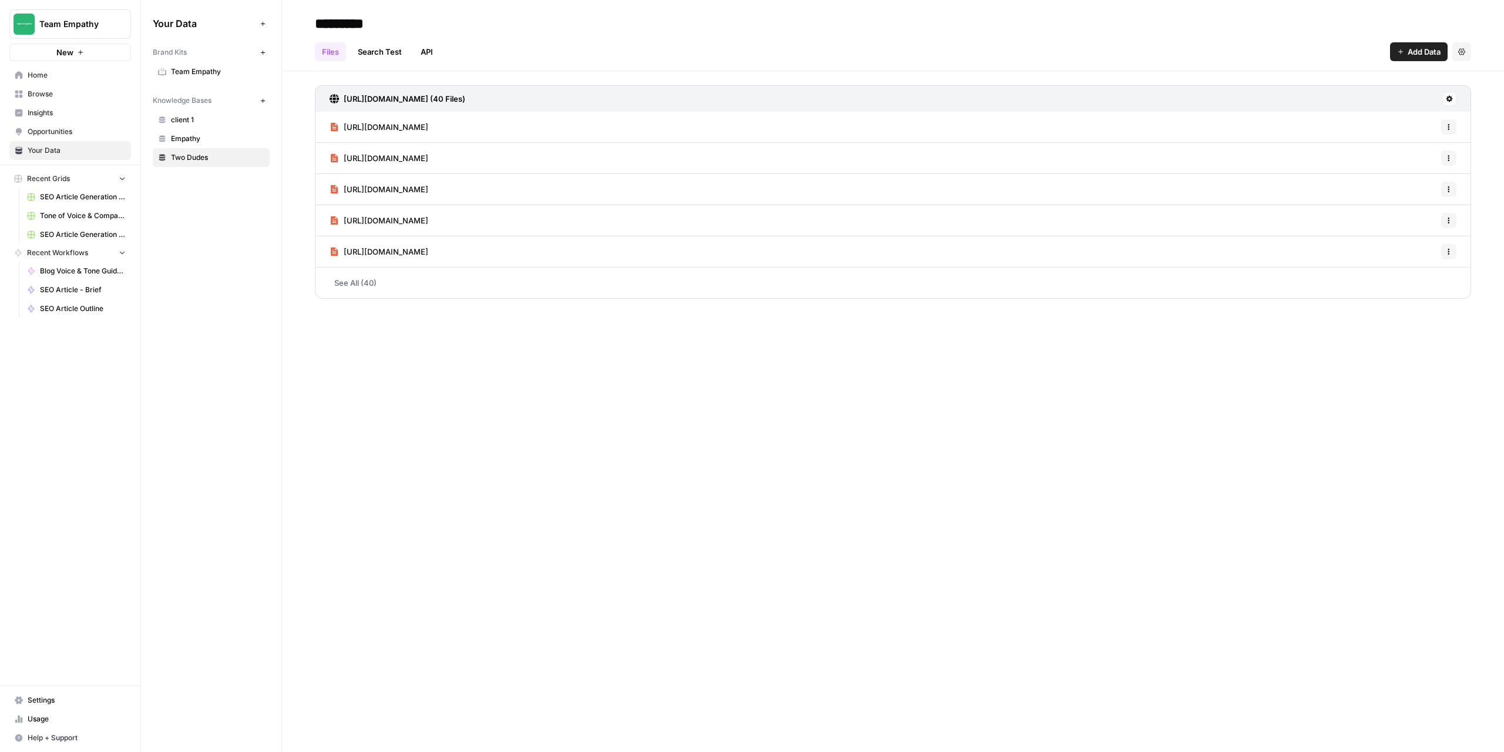
click at [354, 284] on link "See All (40)" at bounding box center [893, 282] width 1156 height 31
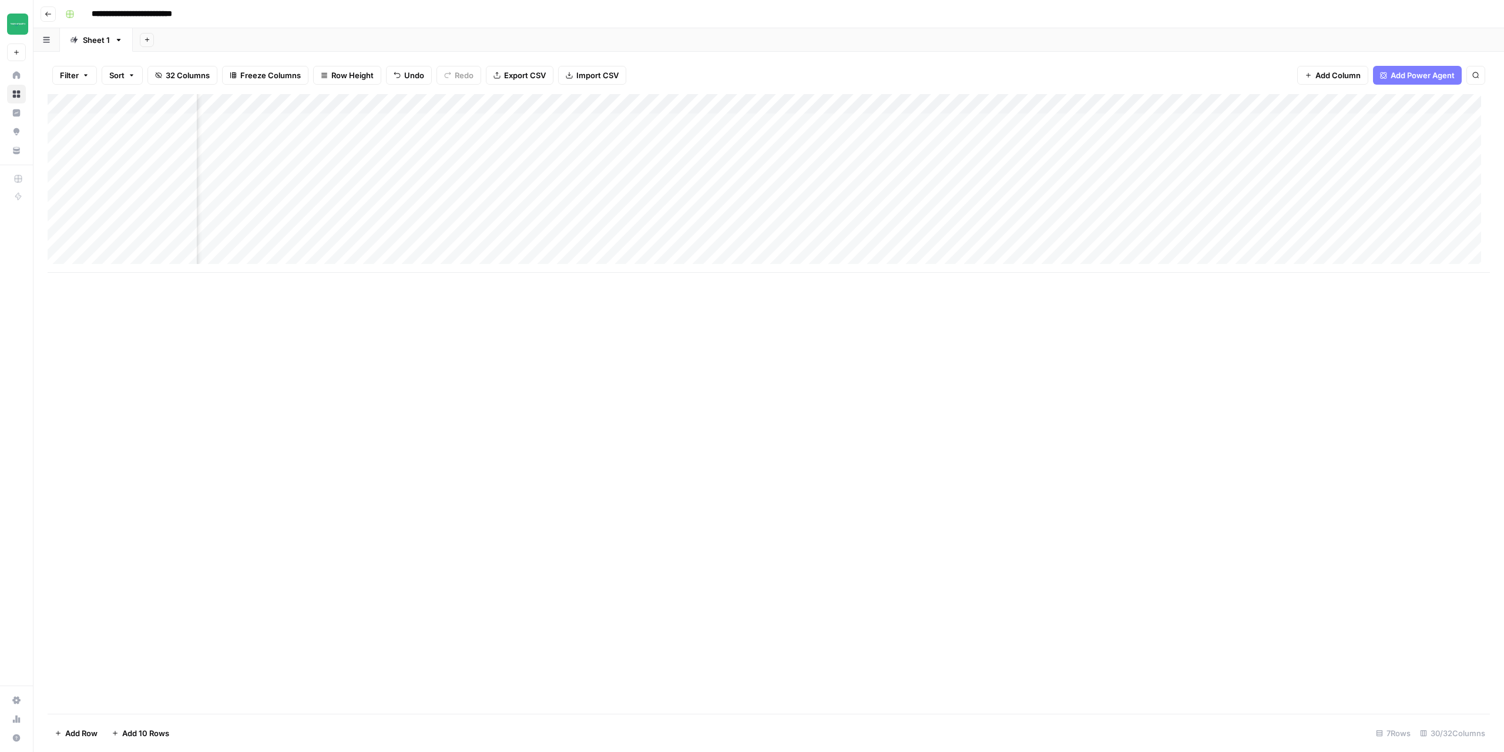
scroll to position [0, 478]
click at [514, 103] on div "Add Column" at bounding box center [769, 183] width 1443 height 179
click at [463, 216] on span "Edit Workflow" at bounding box center [489, 219] width 103 height 12
click at [724, 120] on div "Add Column" at bounding box center [769, 183] width 1443 height 179
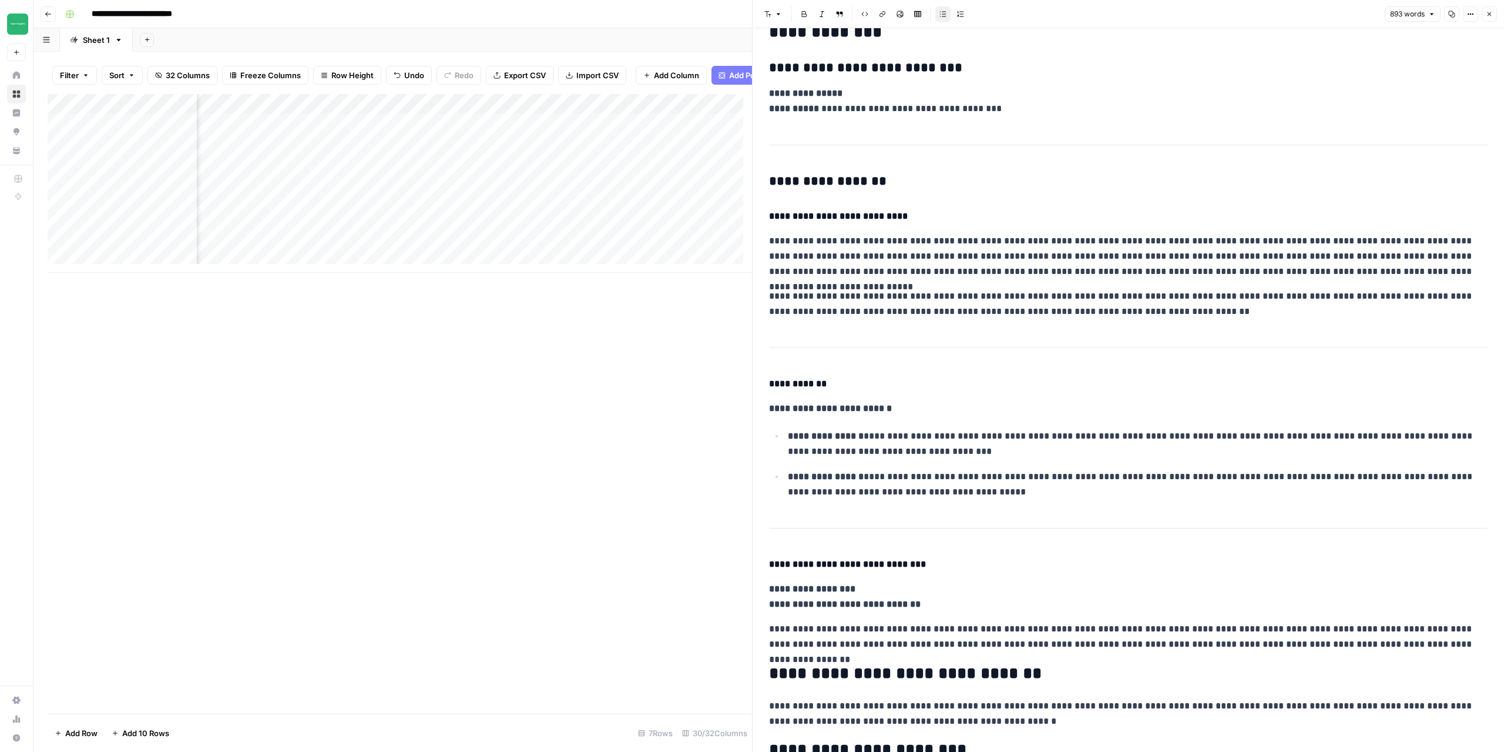
scroll to position [259, 0]
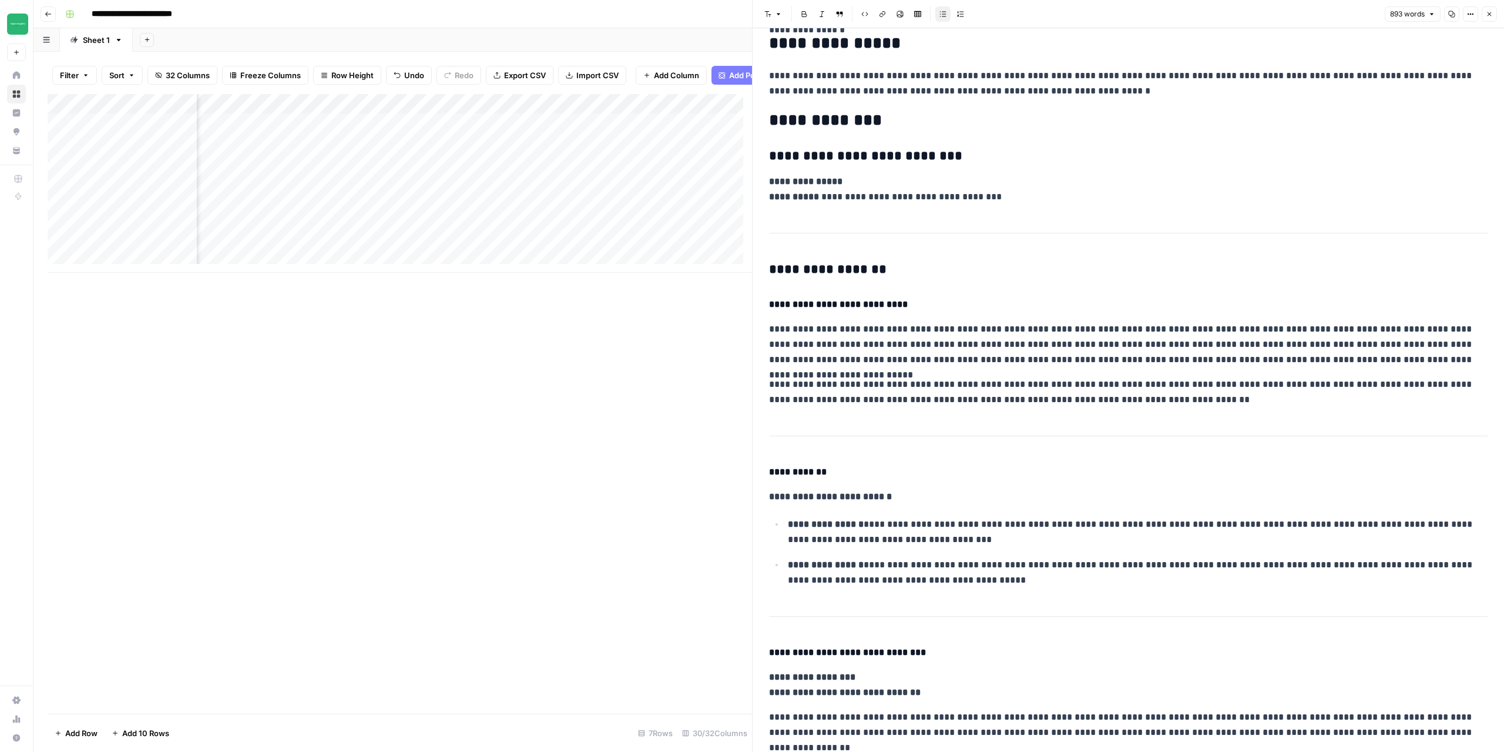
drag, startPoint x: 708, startPoint y: 488, endPoint x: 891, endPoint y: 248, distance: 301.5
click at [705, 479] on div "Add Column" at bounding box center [400, 403] width 705 height 619
click at [1495, 18] on button "Close" at bounding box center [1489, 13] width 15 height 15
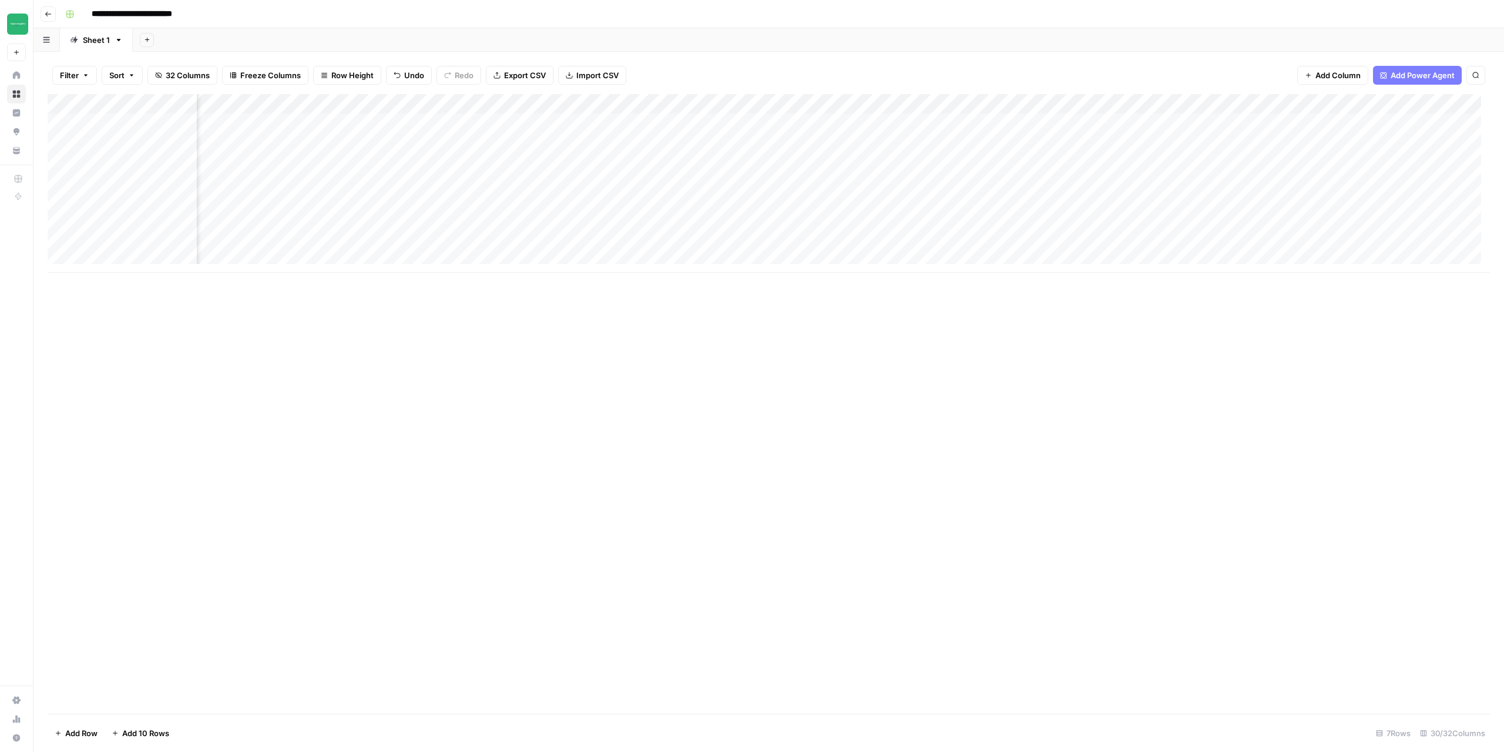
click at [50, 15] on icon "button" at bounding box center [48, 14] width 7 height 7
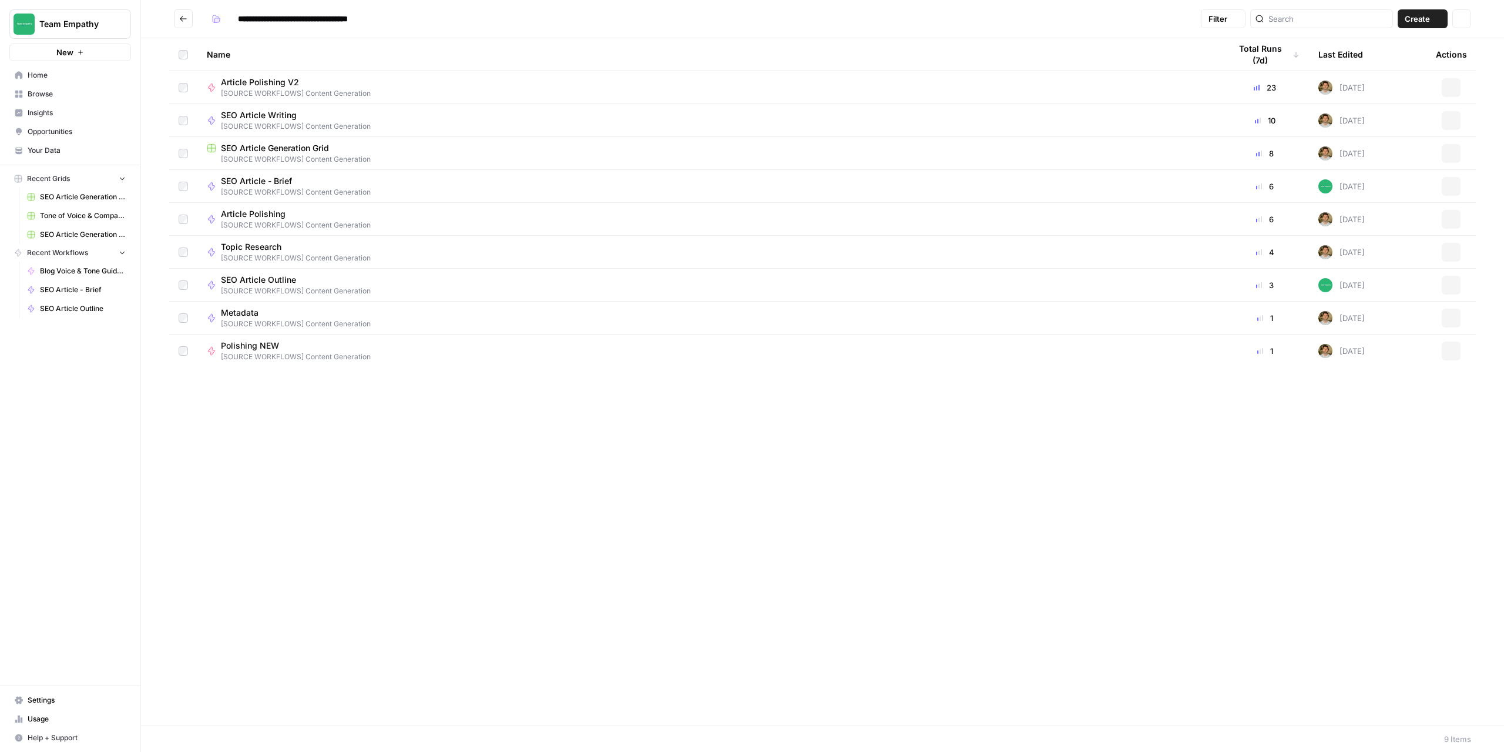
type input "**********"
click at [188, 24] on button "Go back" at bounding box center [183, 18] width 19 height 19
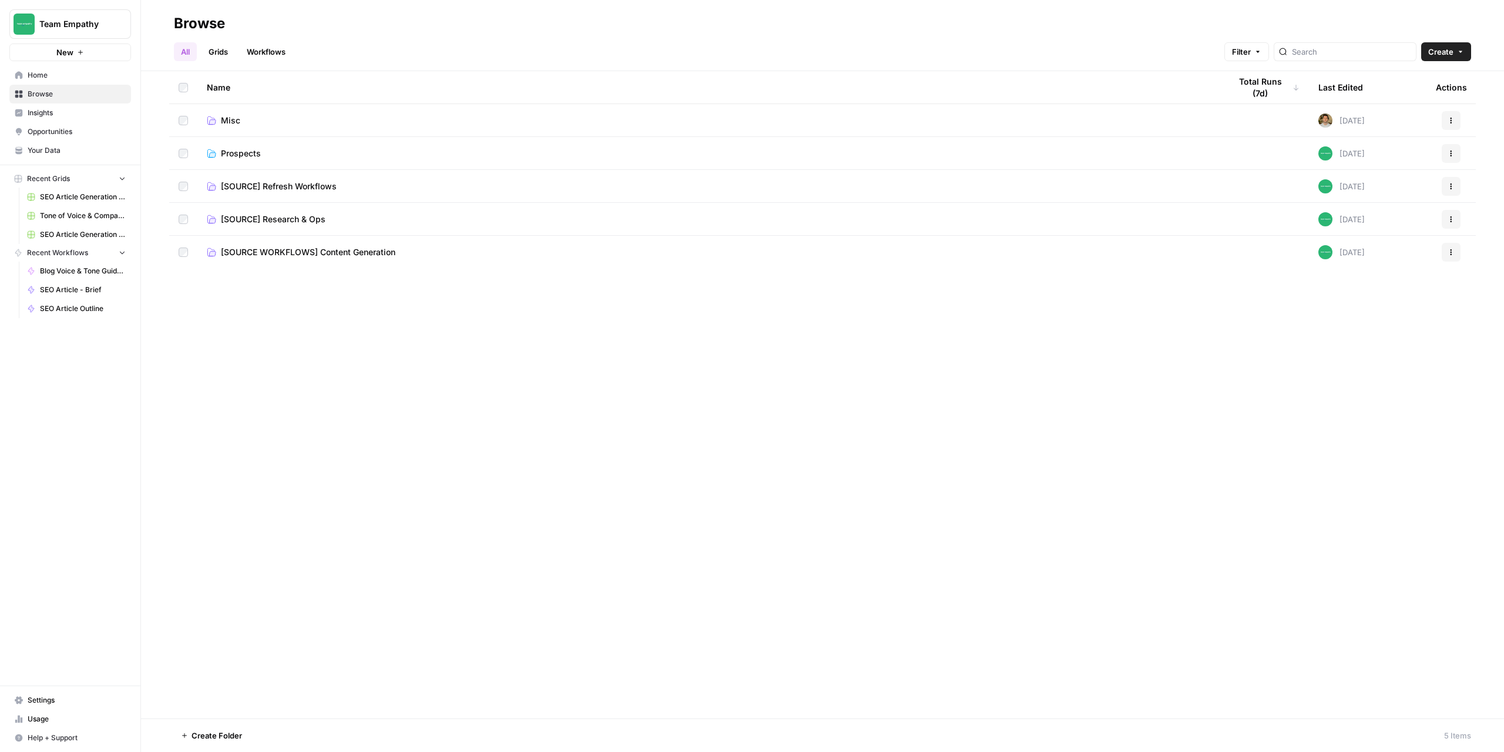
click at [230, 151] on span "Prospects" at bounding box center [241, 153] width 40 height 12
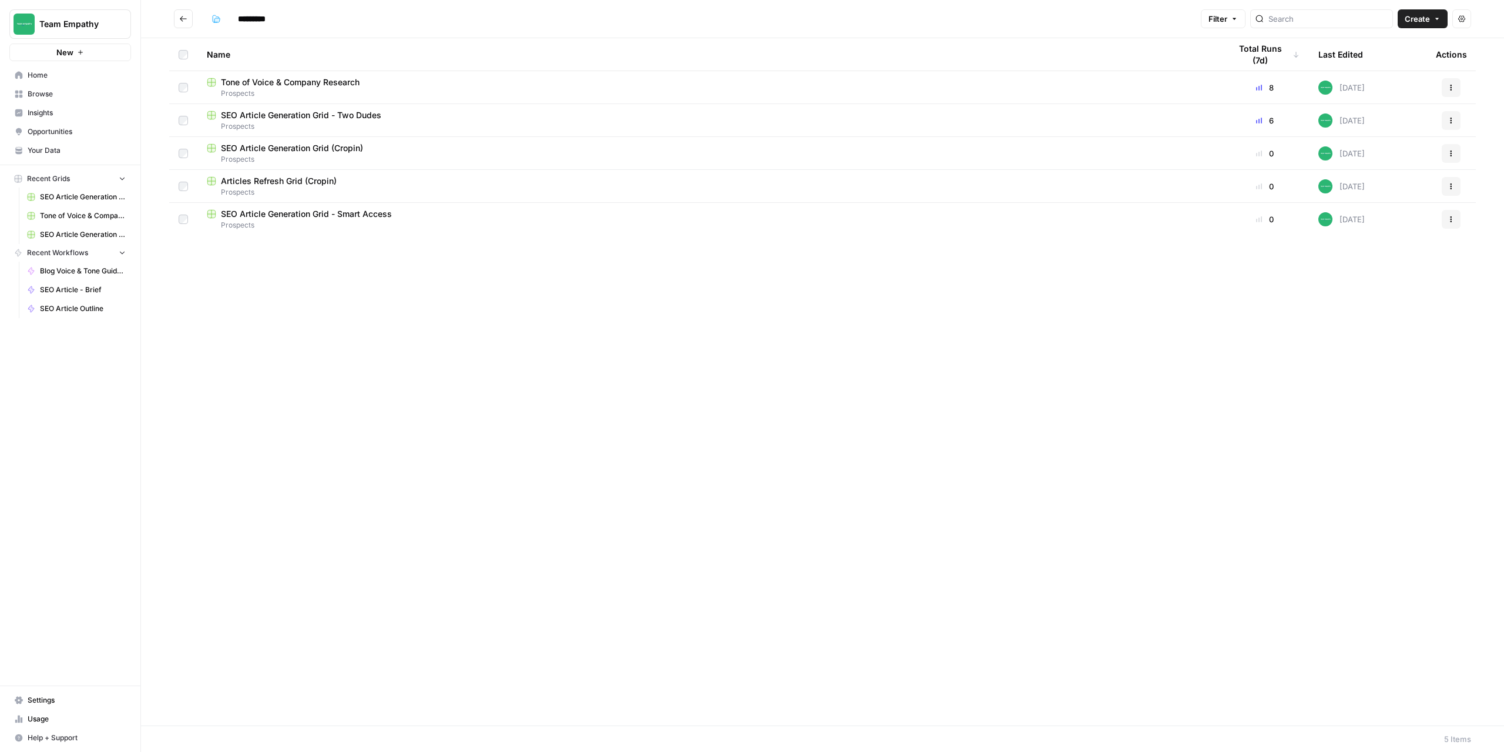
click at [280, 117] on span "SEO Article Generation Grid - Two Dudes" at bounding box center [301, 115] width 160 height 12
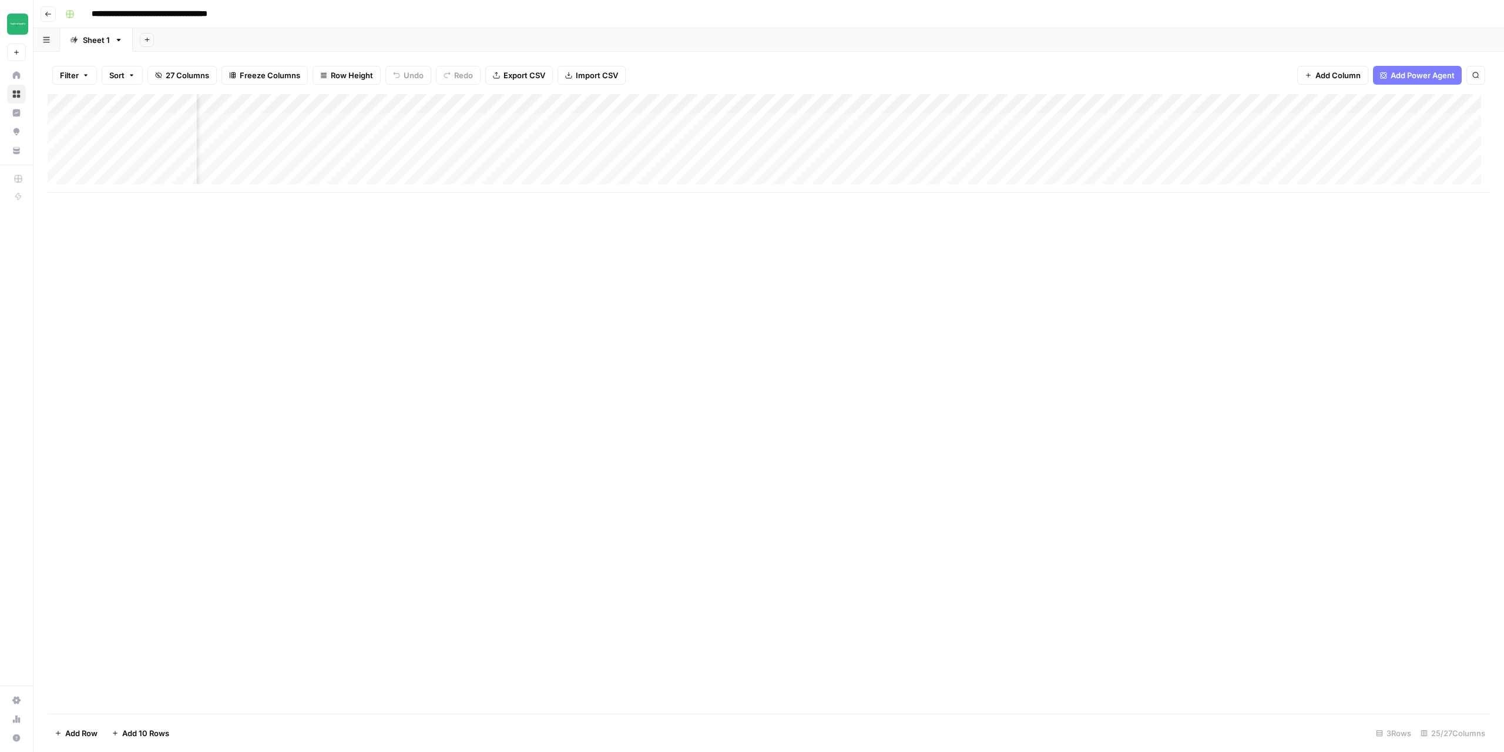
scroll to position [0, 462]
click at [861, 123] on div "Add Column" at bounding box center [769, 143] width 1443 height 99
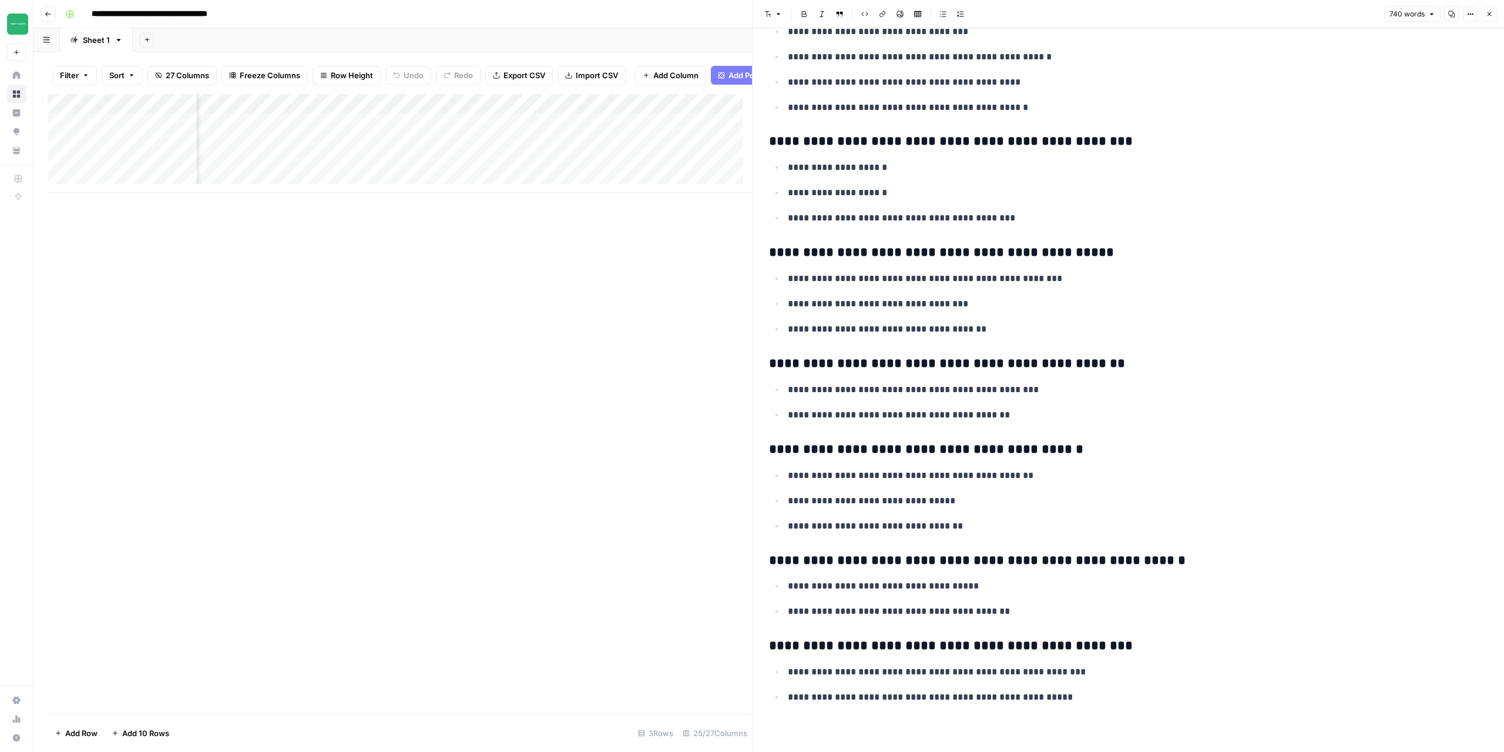
scroll to position [1955, 0]
click at [1490, 17] on icon "button" at bounding box center [1489, 14] width 7 height 7
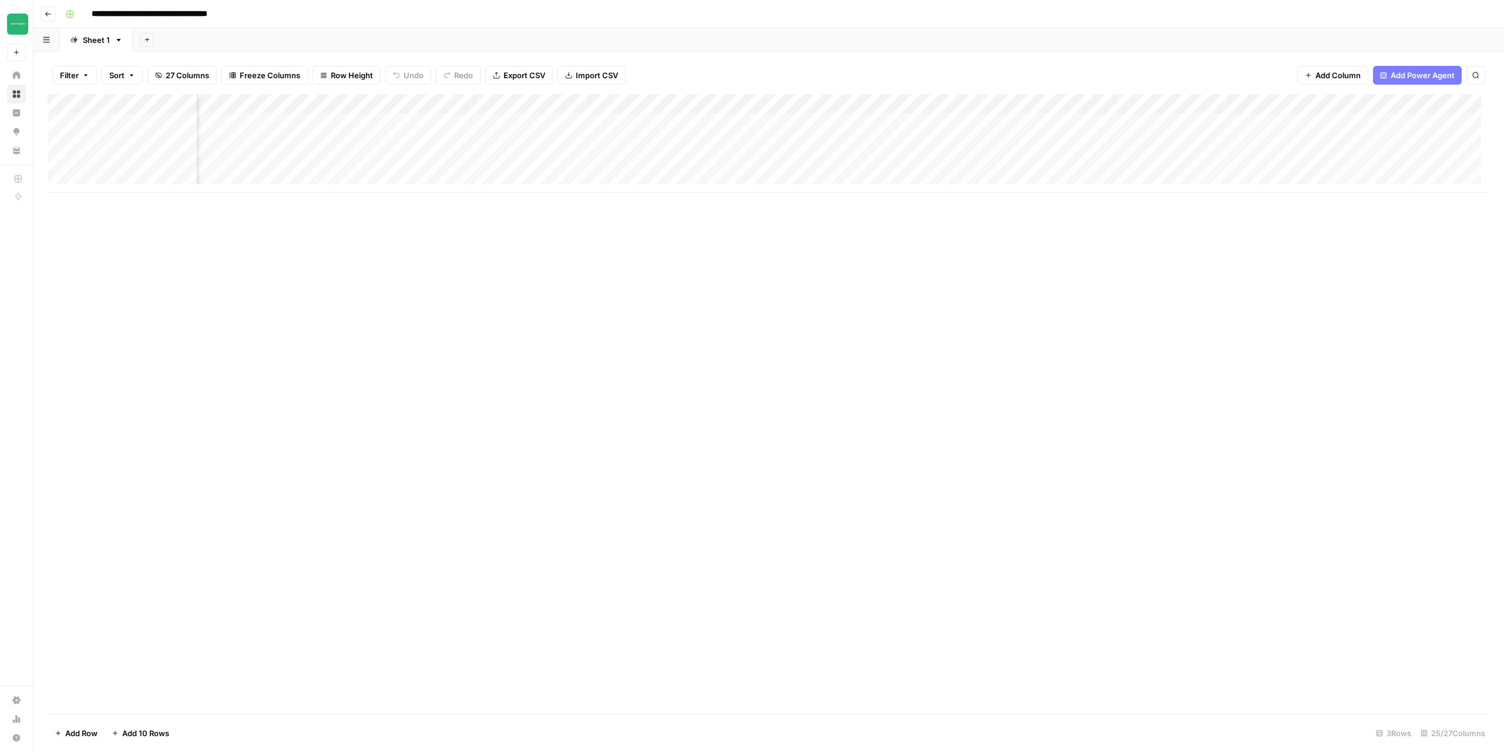
scroll to position [0, 669]
click at [873, 124] on div "Add Column" at bounding box center [769, 143] width 1443 height 99
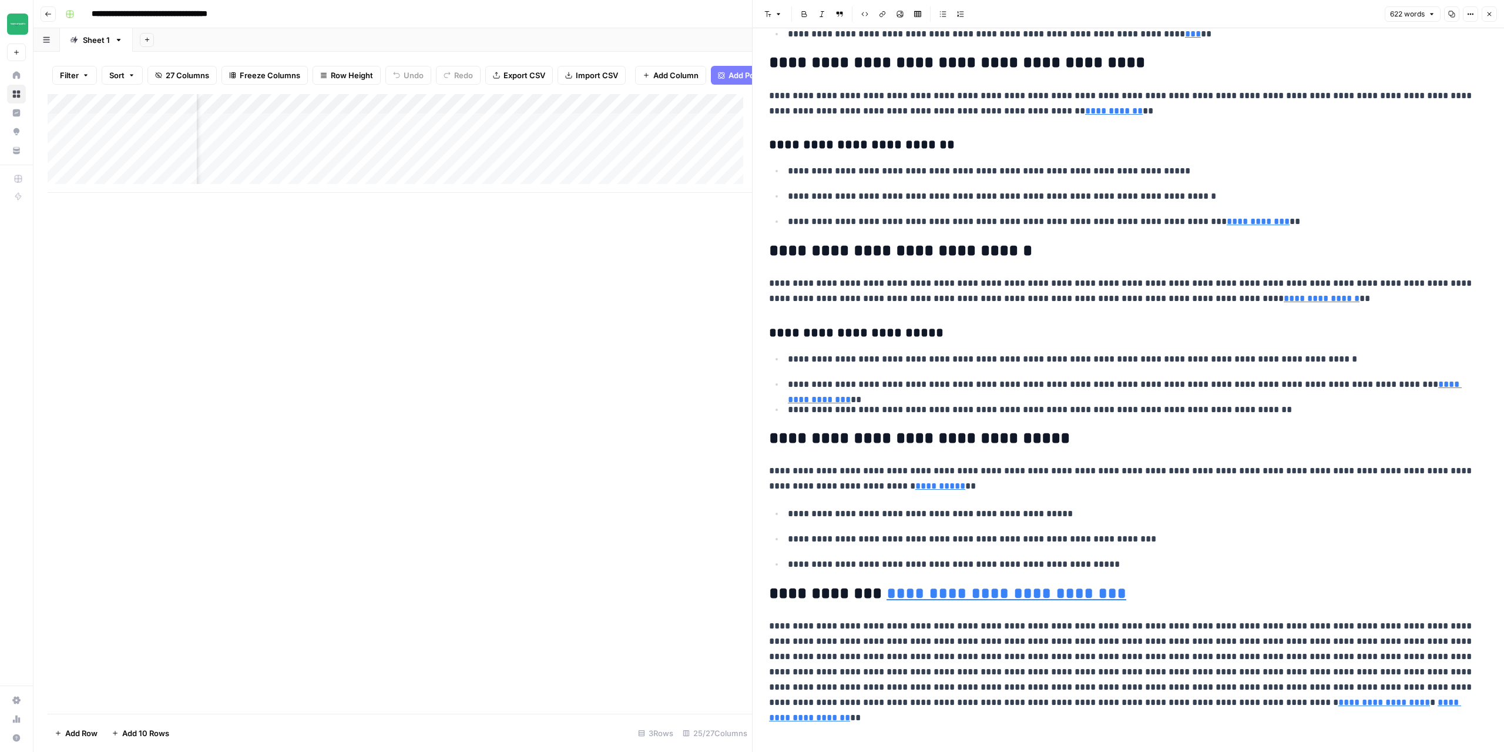
scroll to position [588, 0]
click at [1490, 16] on icon "button" at bounding box center [1489, 14] width 7 height 7
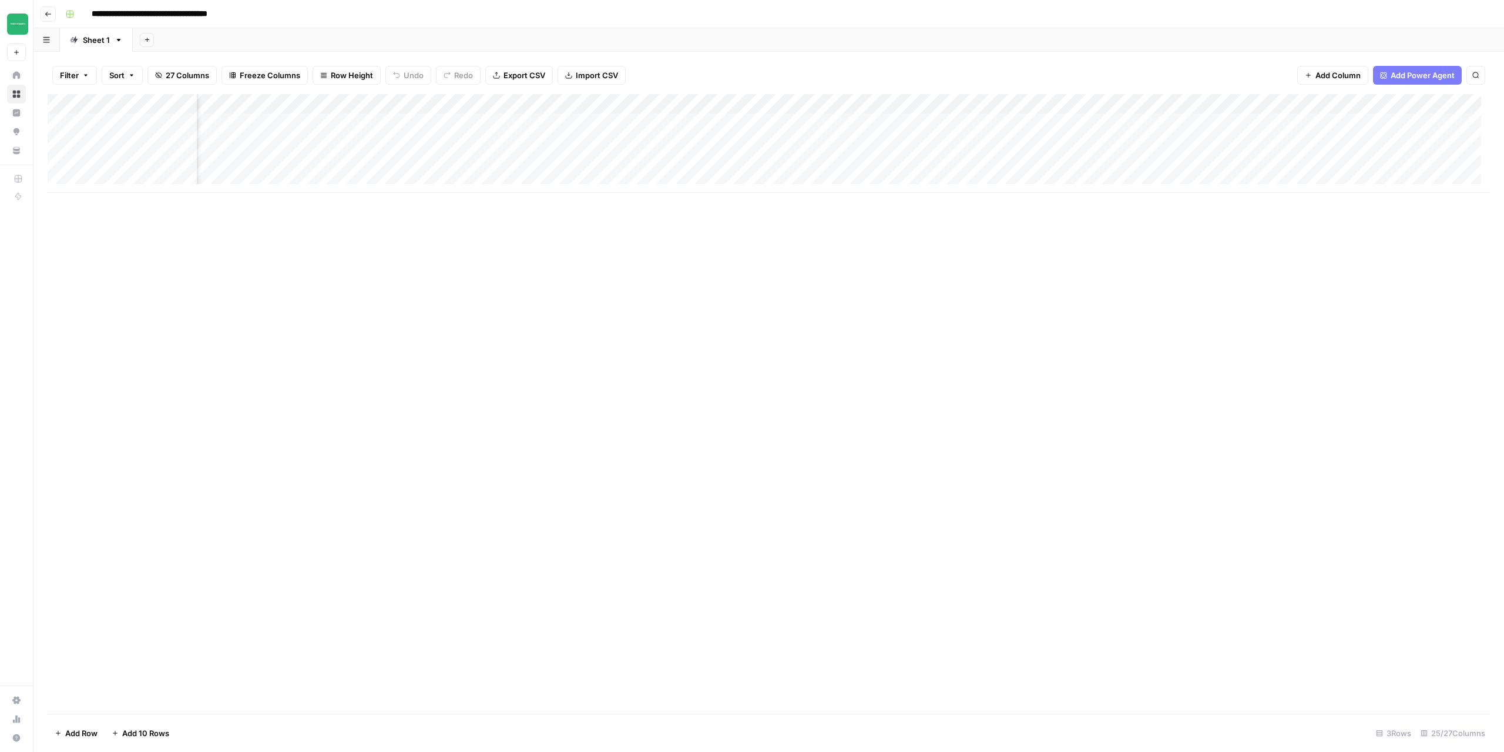
scroll to position [0, 850]
click at [922, 126] on div "Add Column" at bounding box center [769, 143] width 1443 height 99
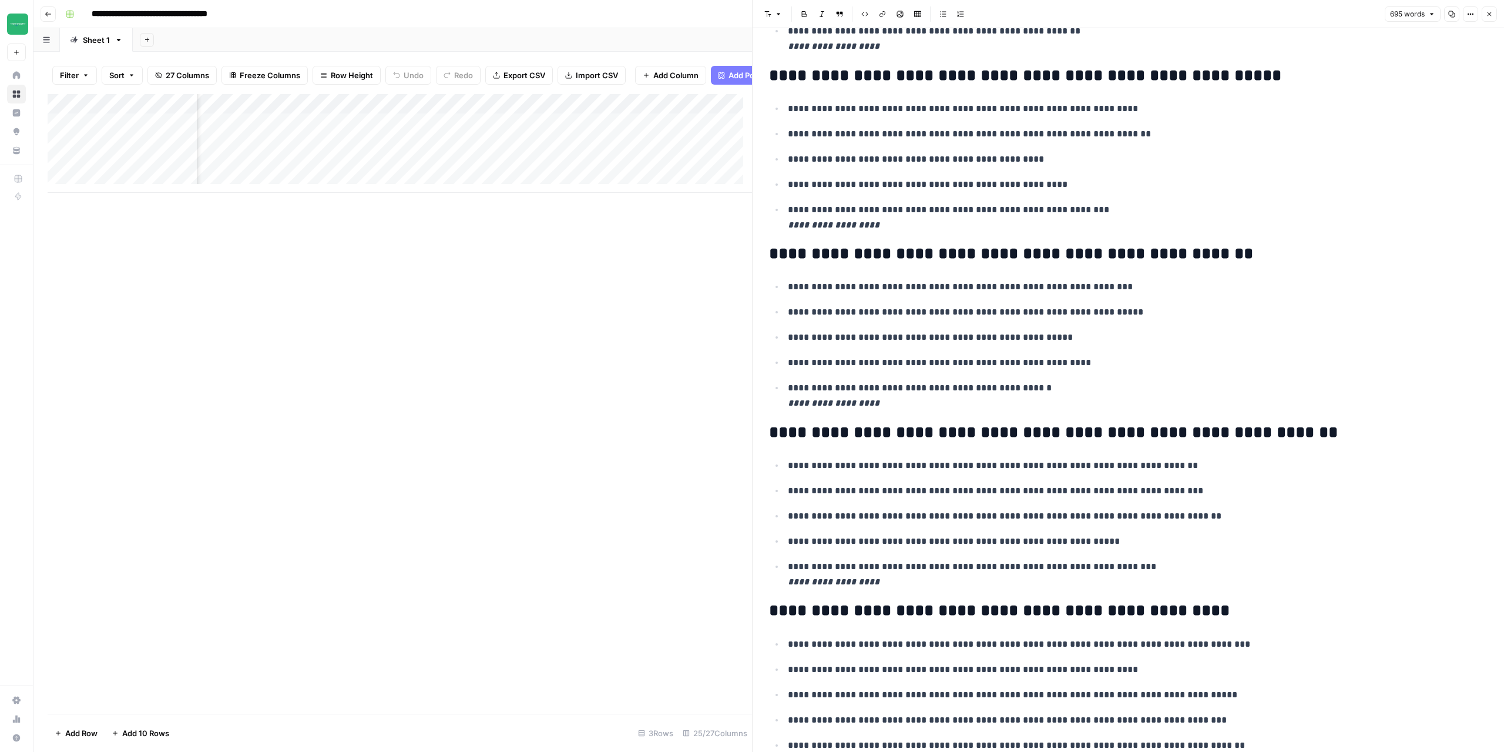
scroll to position [529, 0]
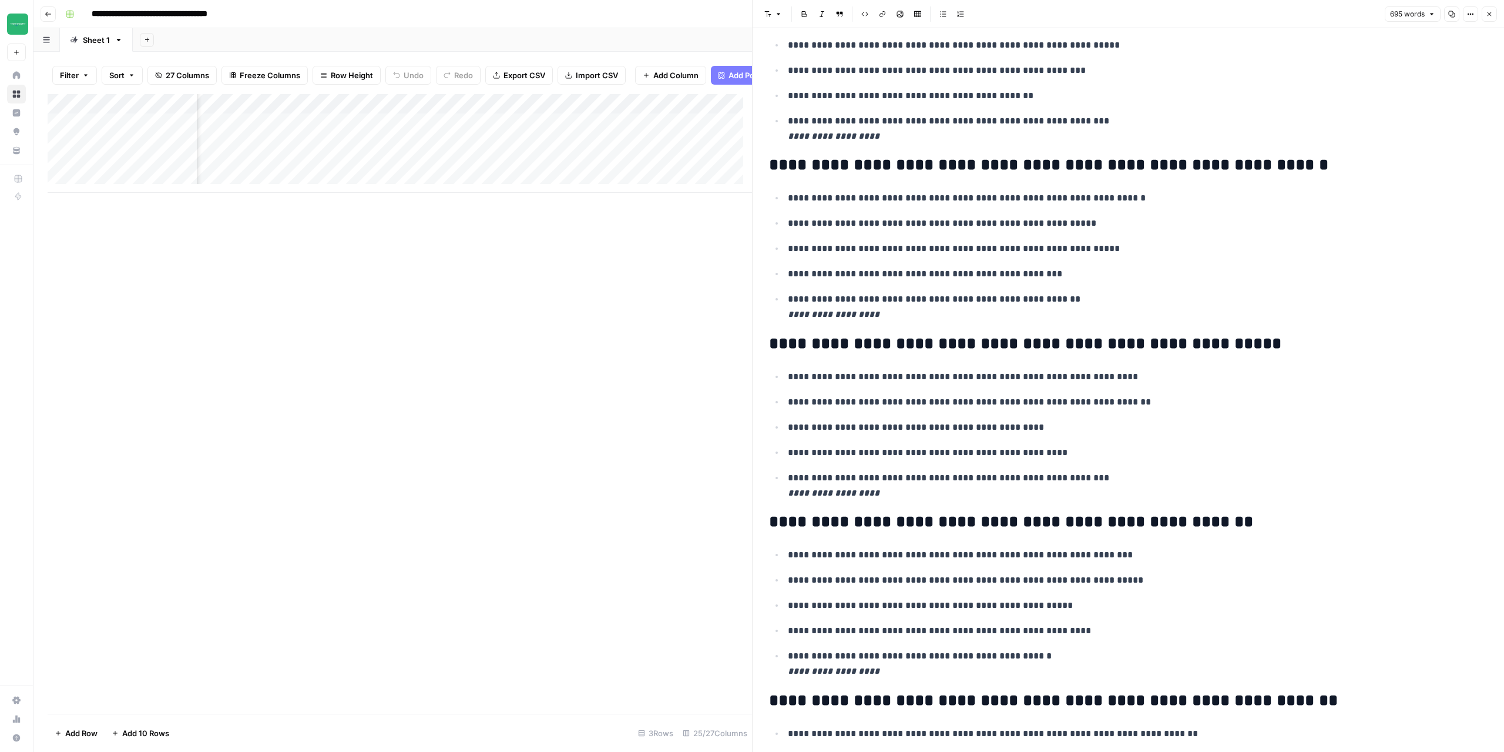
click at [1489, 12] on icon "button" at bounding box center [1489, 14] width 7 height 7
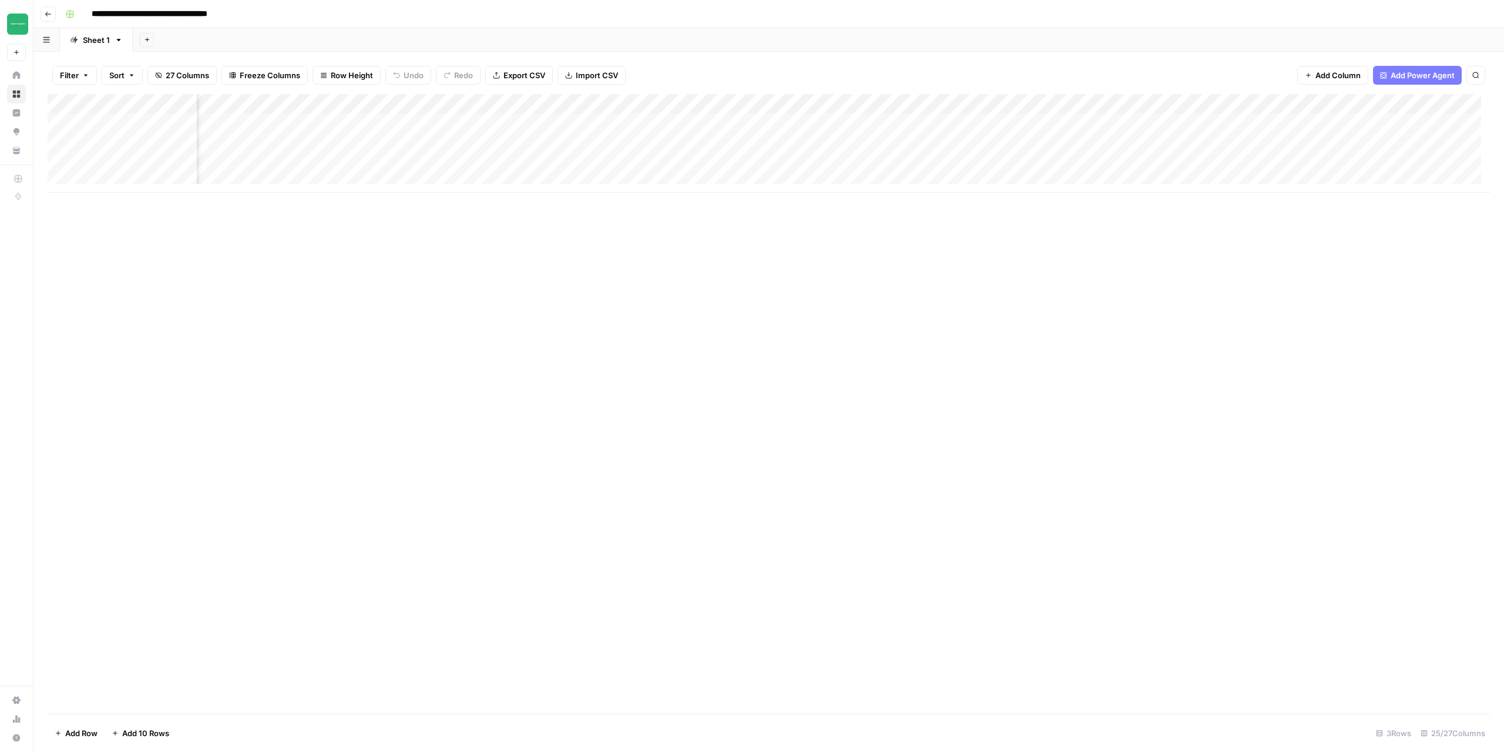
scroll to position [0, 1087]
click at [1247, 123] on div "Add Column" at bounding box center [769, 143] width 1443 height 99
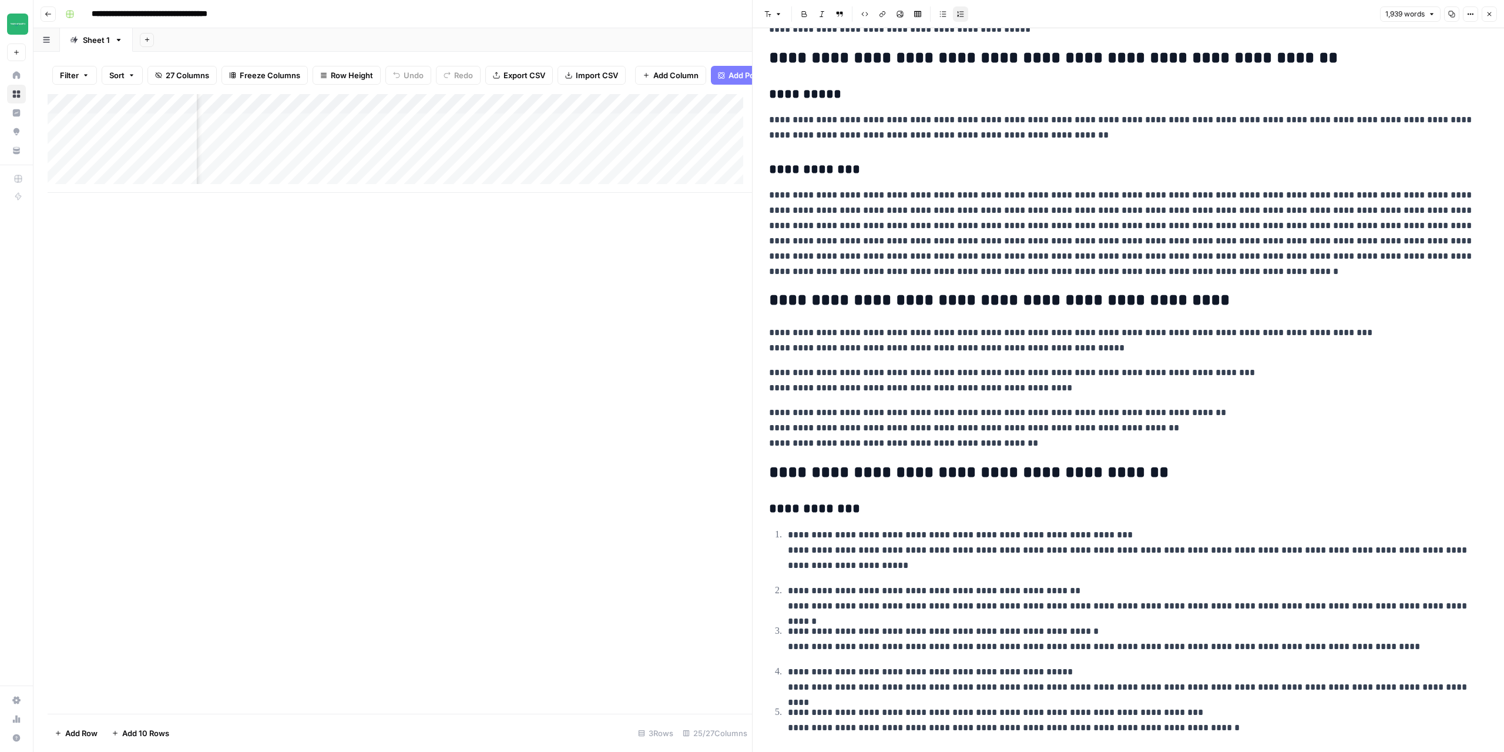
scroll to position [2550, 0]
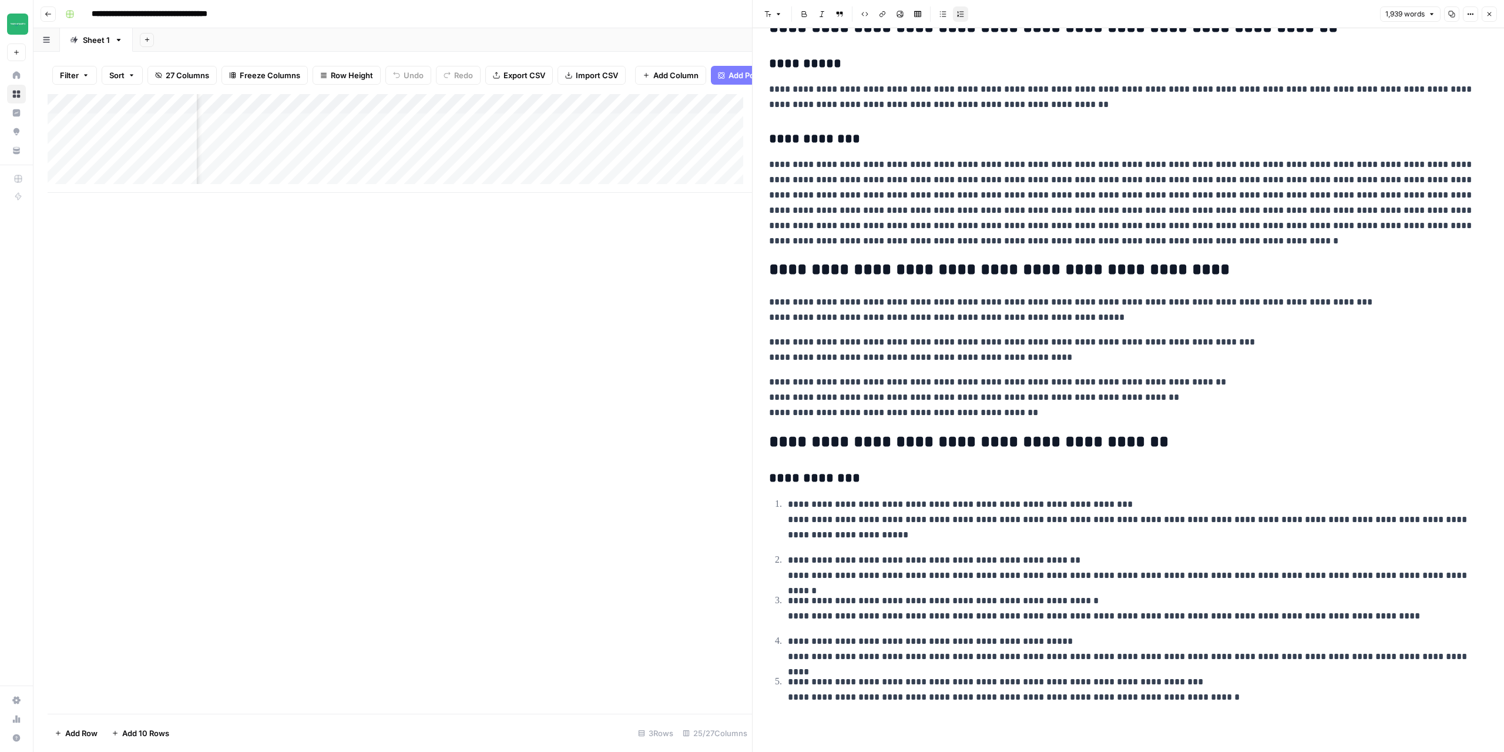
click at [1493, 16] on button "Close" at bounding box center [1489, 13] width 15 height 15
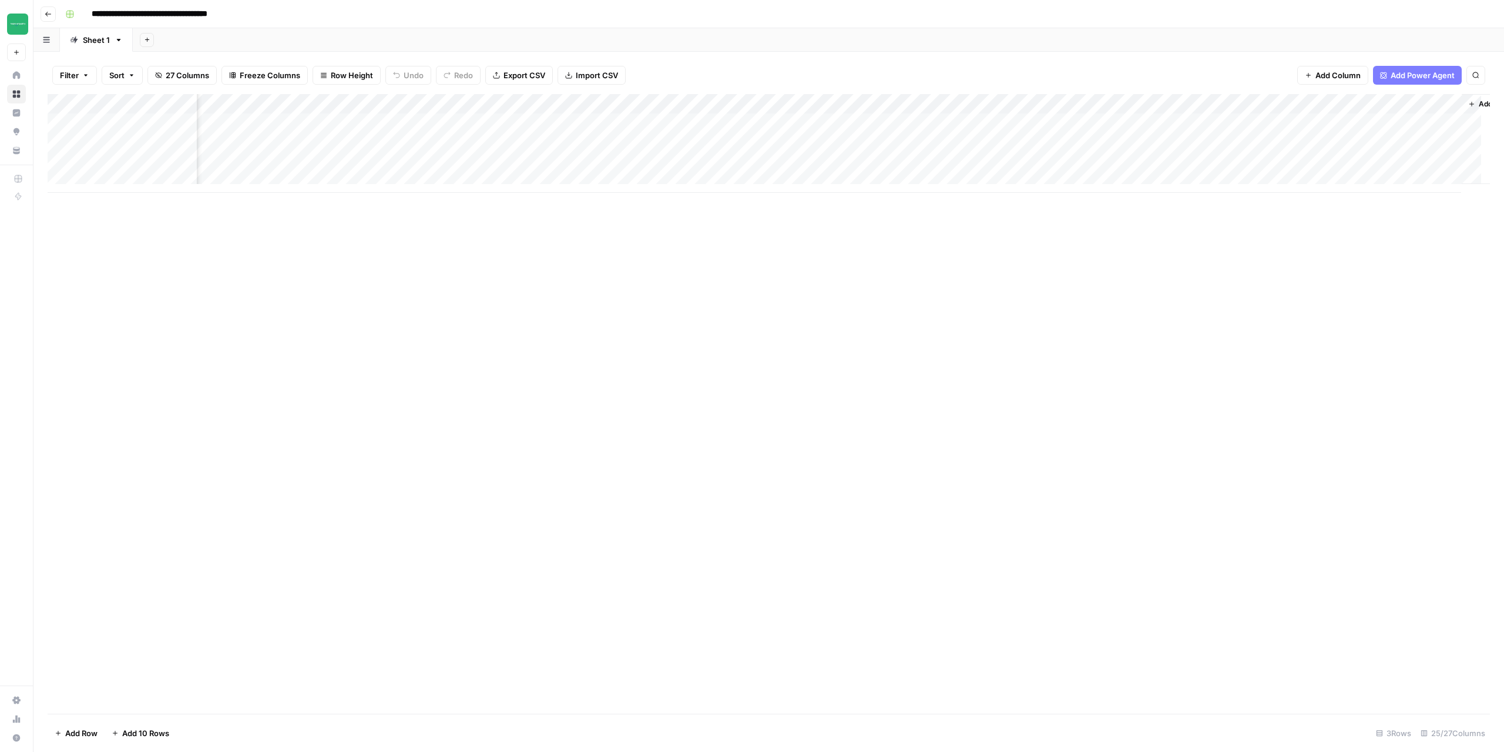
scroll to position [0, 1457]
click at [1392, 105] on div "Add Column" at bounding box center [769, 143] width 1443 height 99
click at [1367, 203] on span "Configure Inputs" at bounding box center [1384, 203] width 103 height 12
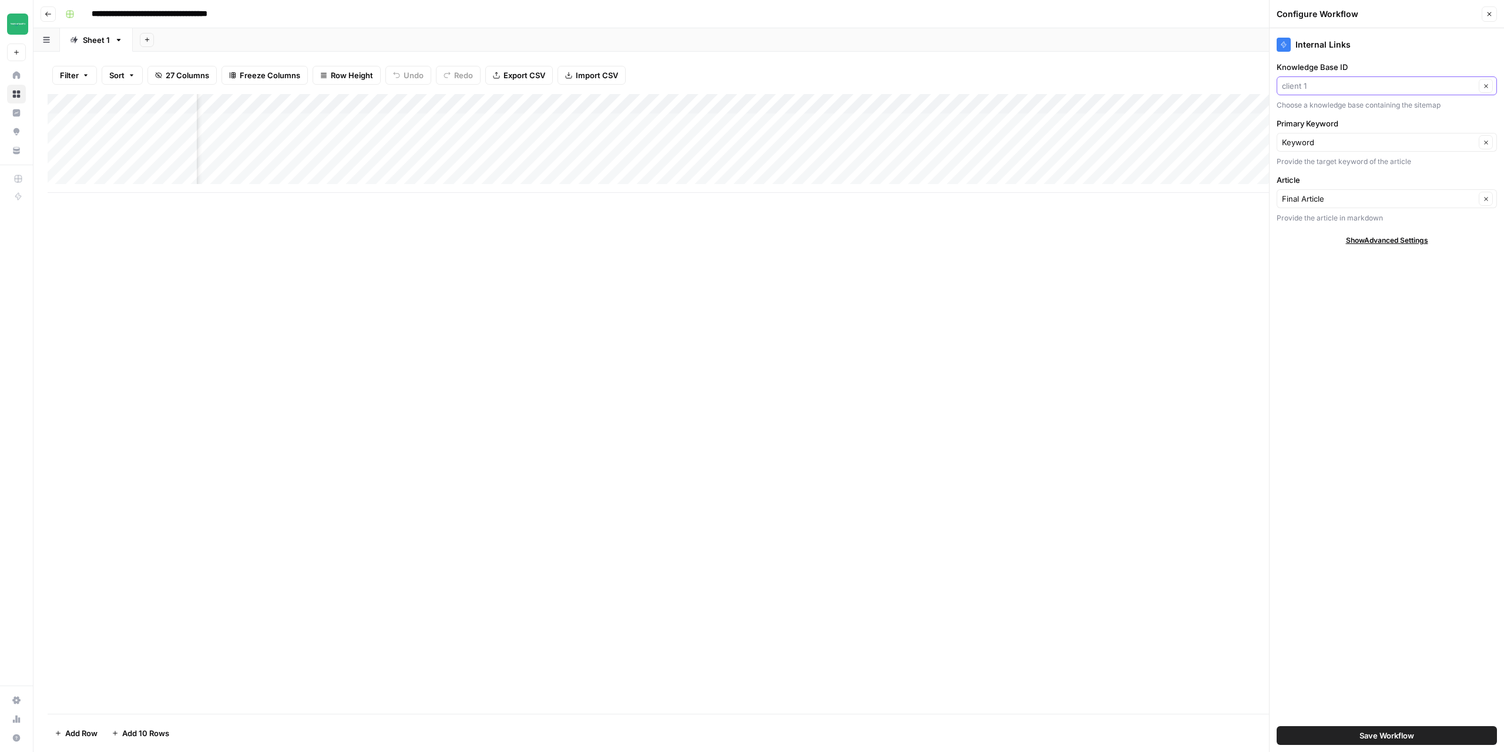
click at [1340, 82] on input "Knowledge Base ID" at bounding box center [1378, 86] width 193 height 12
click at [1318, 141] on span "Two Dudes" at bounding box center [1385, 146] width 196 height 12
type input "Two Dudes"
click at [1399, 733] on span "Save Workflow" at bounding box center [1387, 735] width 55 height 12
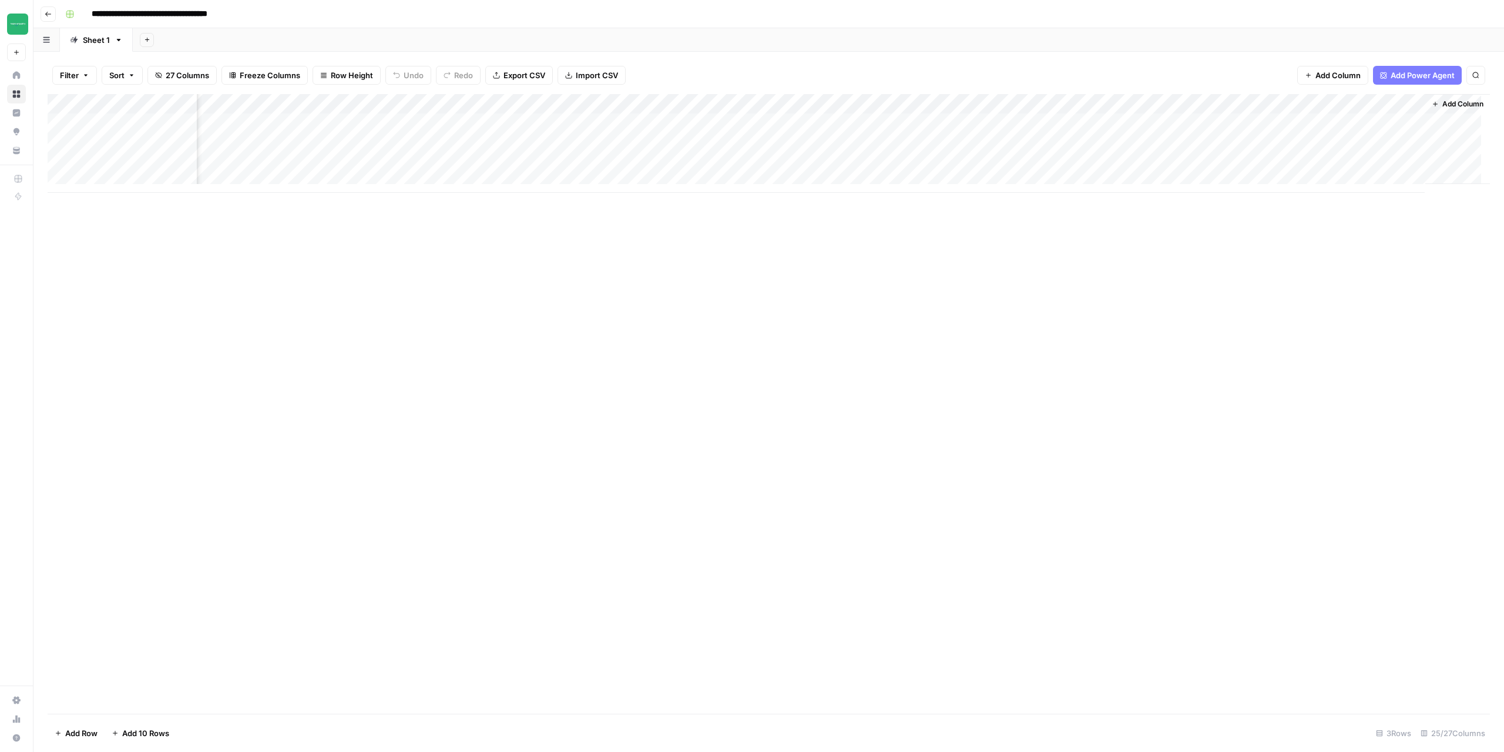
click at [1363, 121] on div "Add Column" at bounding box center [769, 143] width 1443 height 99
click at [1299, 122] on div "Add Column" at bounding box center [769, 143] width 1443 height 99
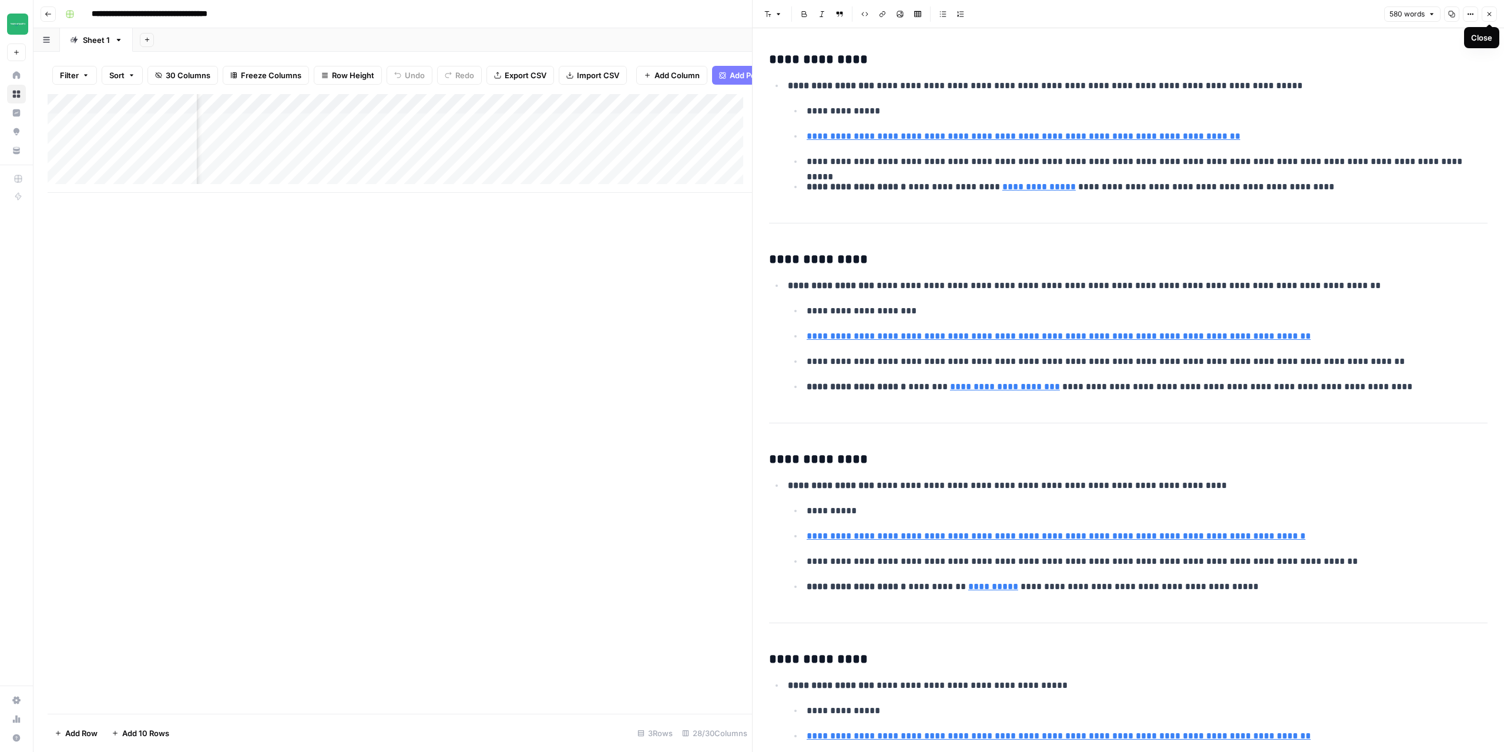
click at [1488, 16] on icon "button" at bounding box center [1489, 14] width 7 height 7
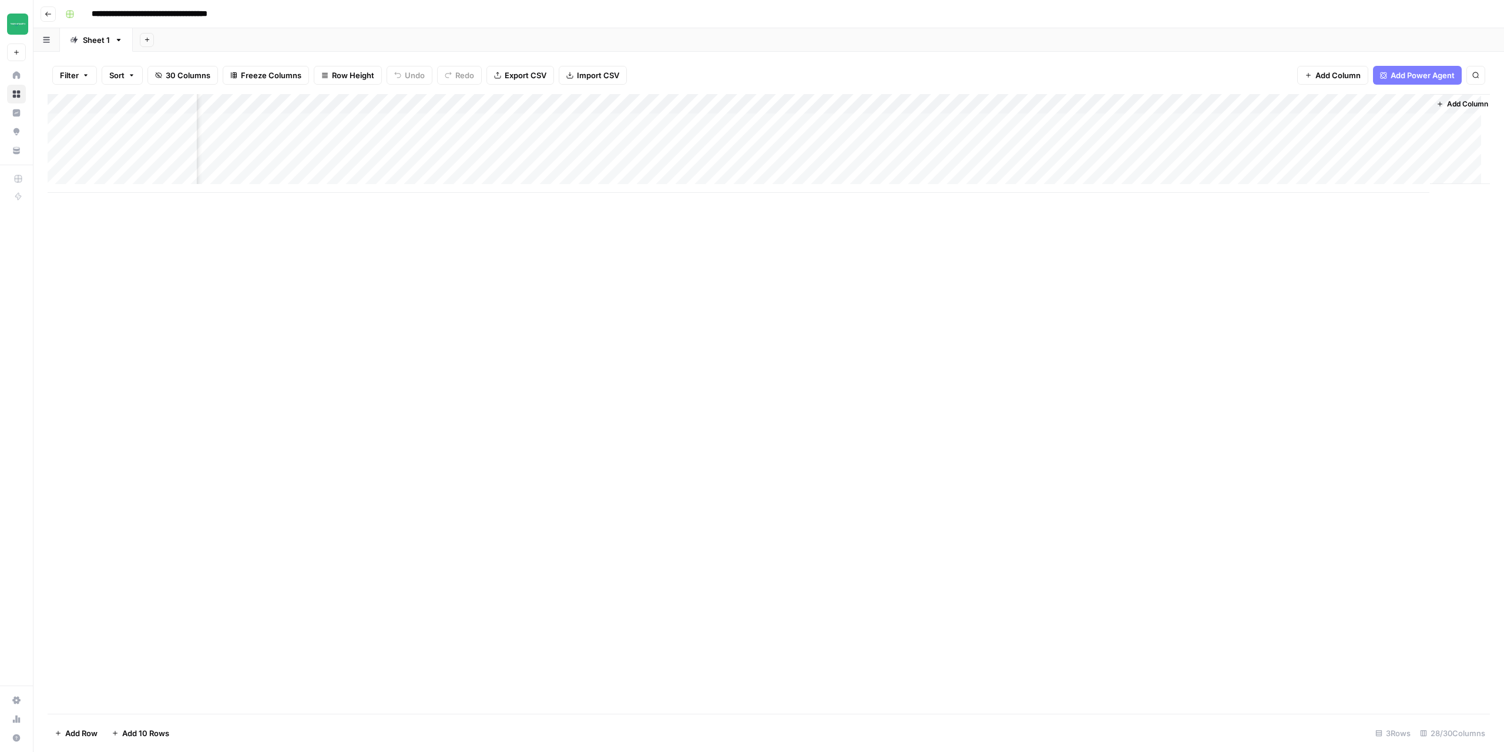
scroll to position [0, 1774]
click at [1406, 121] on div "Add Column" at bounding box center [769, 143] width 1443 height 99
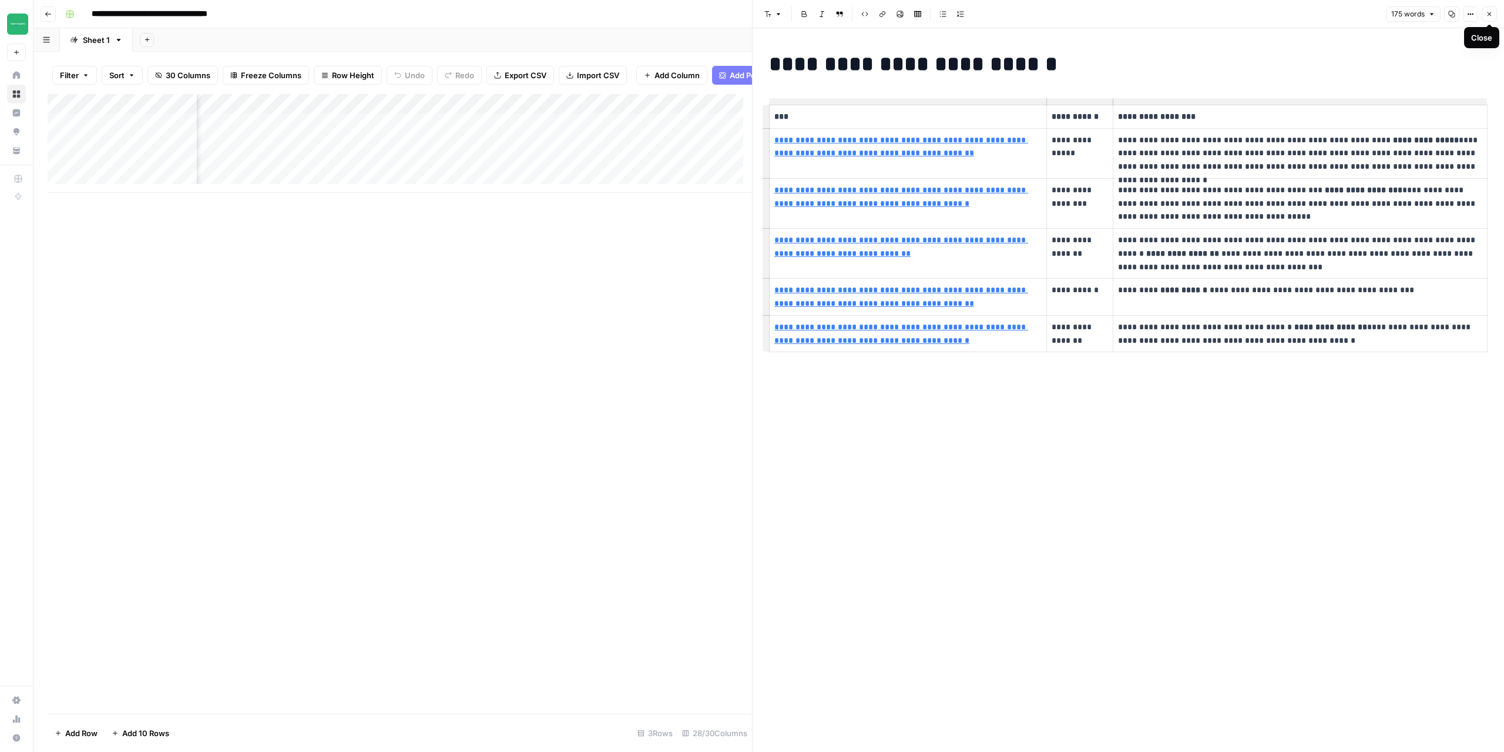
click at [1488, 16] on icon "button" at bounding box center [1490, 14] width 4 height 4
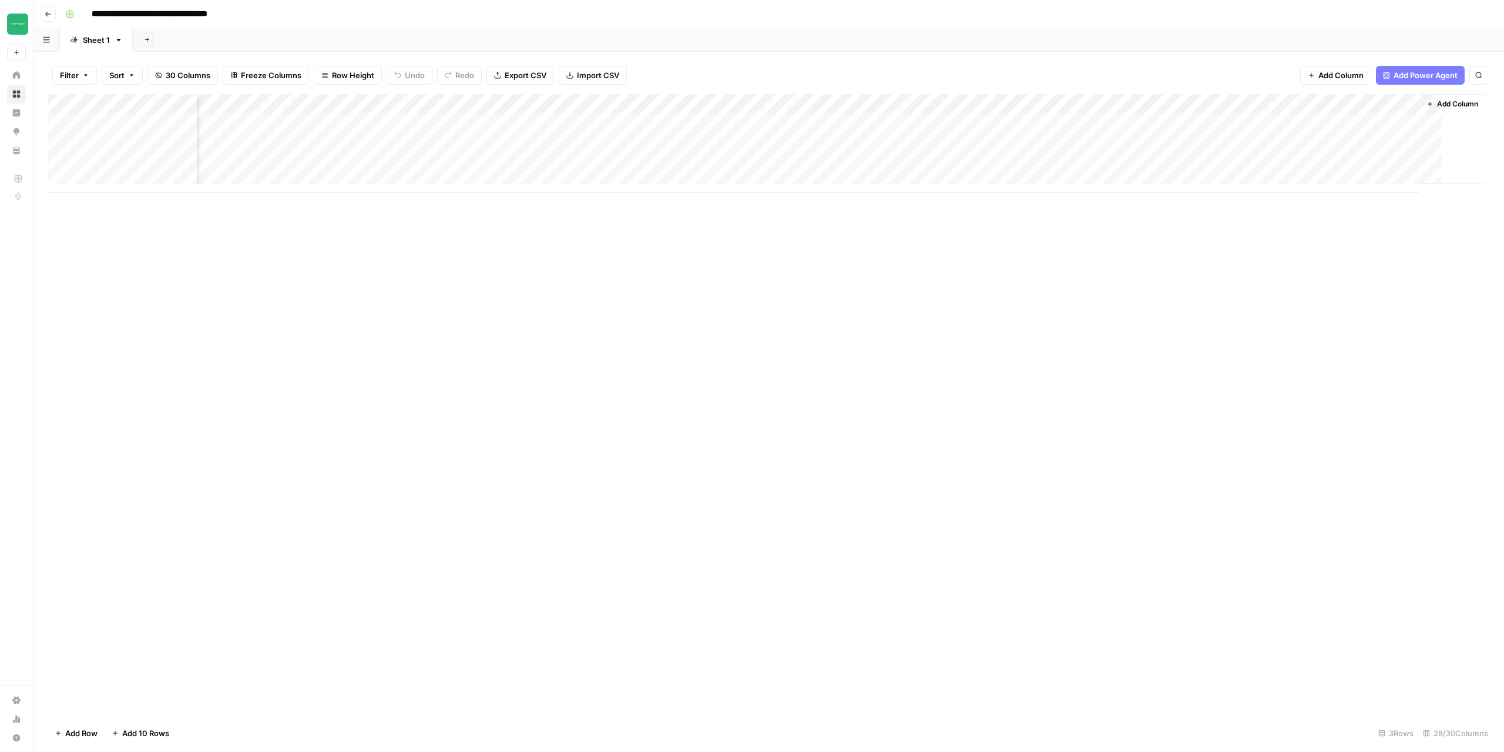
scroll to position [0, 1760]
click at [1208, 122] on div "Add Column" at bounding box center [769, 143] width 1443 height 99
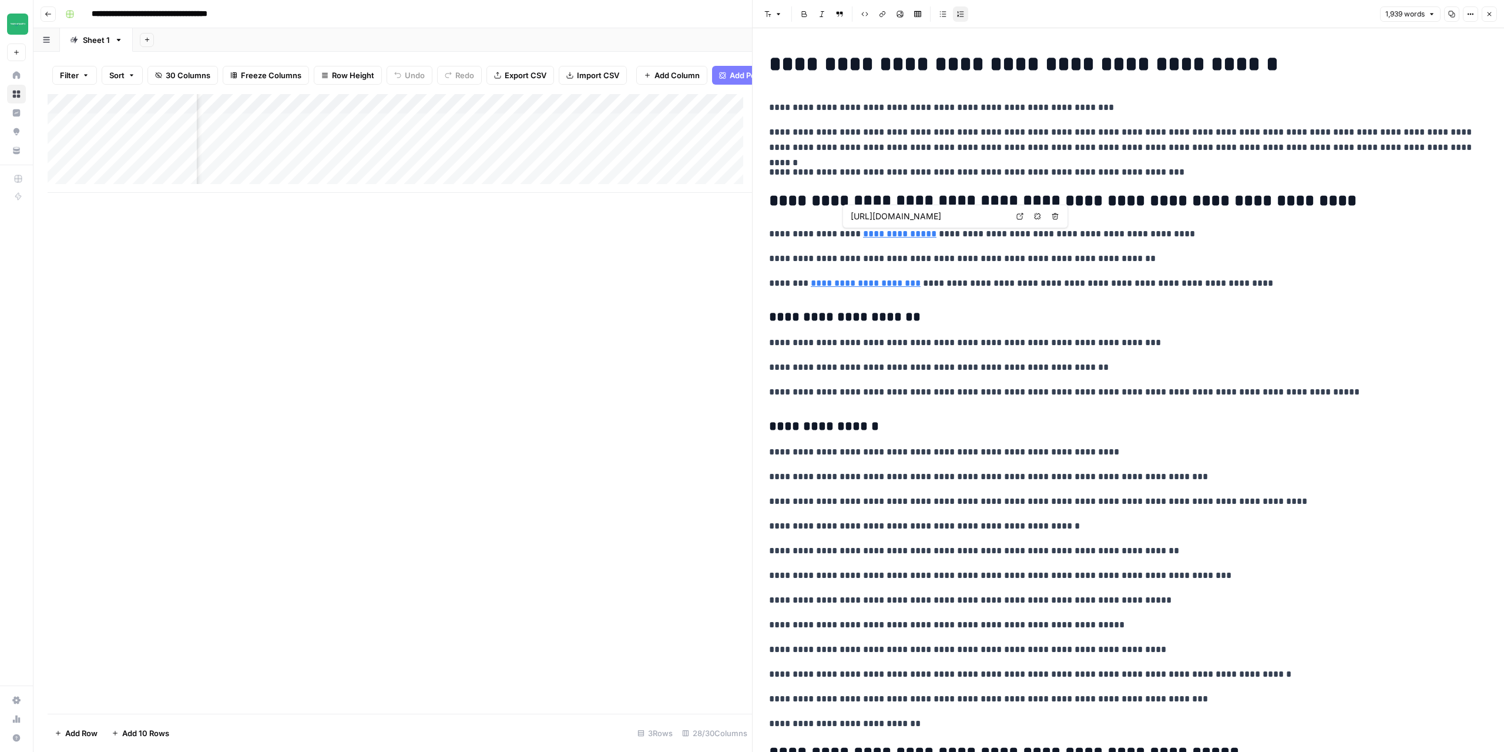
type input "https://twodudesproject.com/blogs/news/men-s-skincare-routine-crafting-the-idea…"
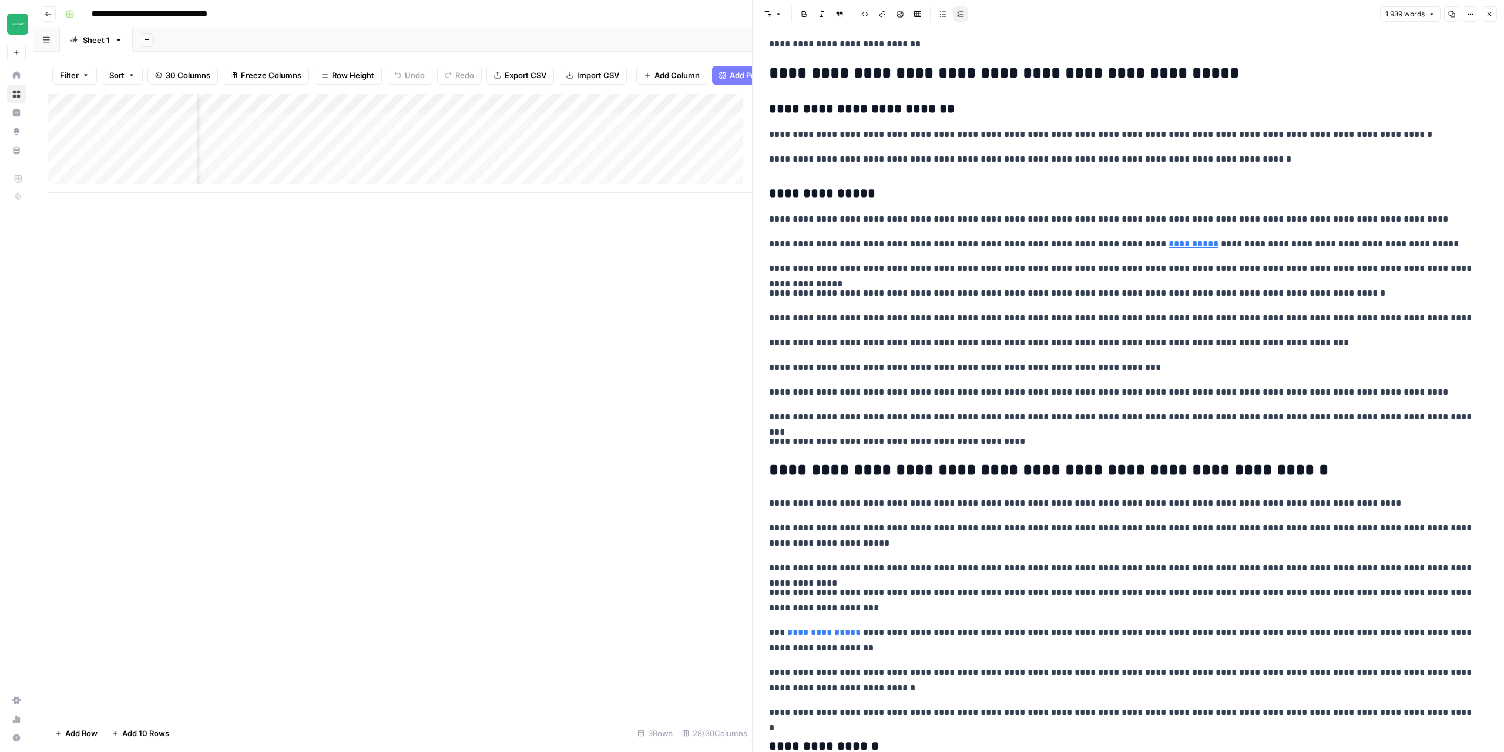
scroll to position [588, 0]
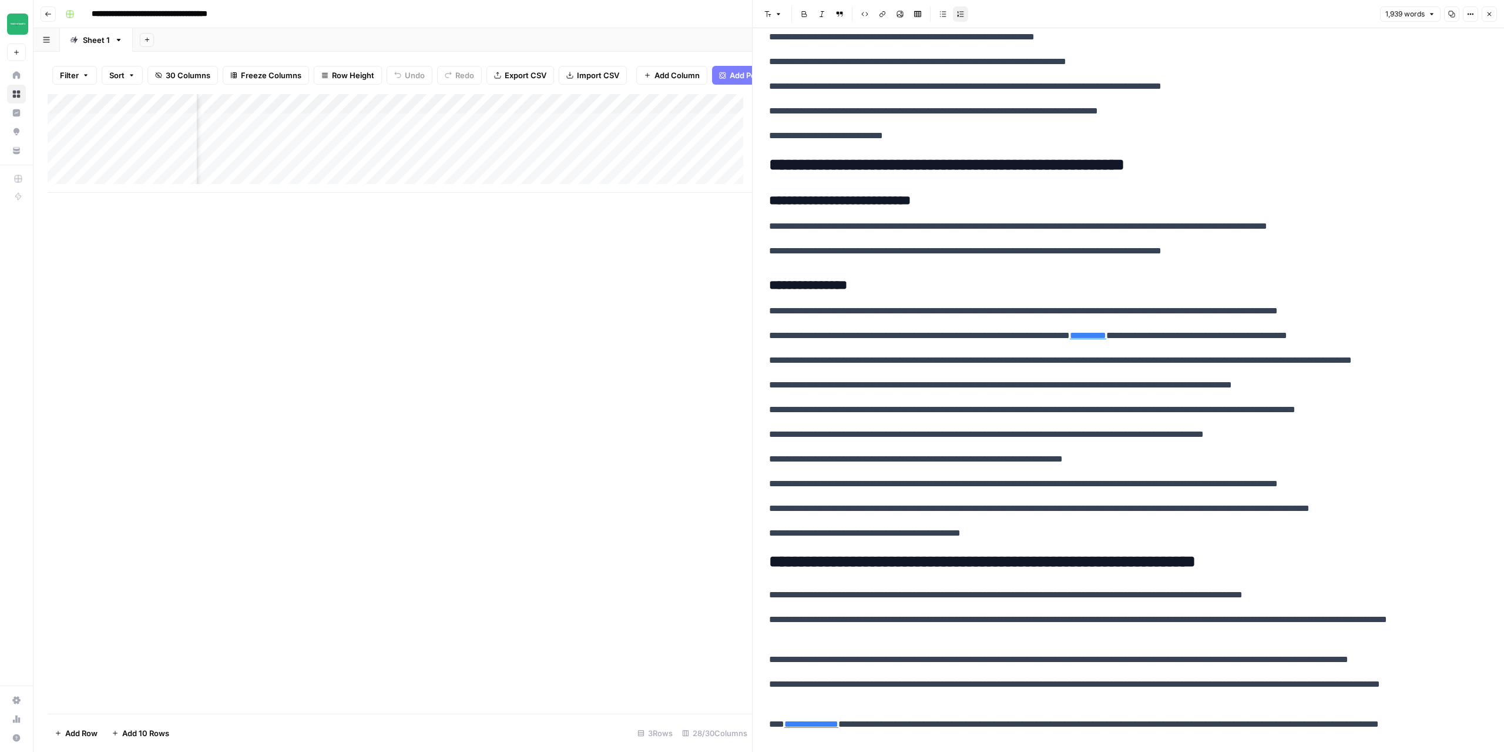
click at [1491, 12] on icon "button" at bounding box center [1490, 14] width 4 height 4
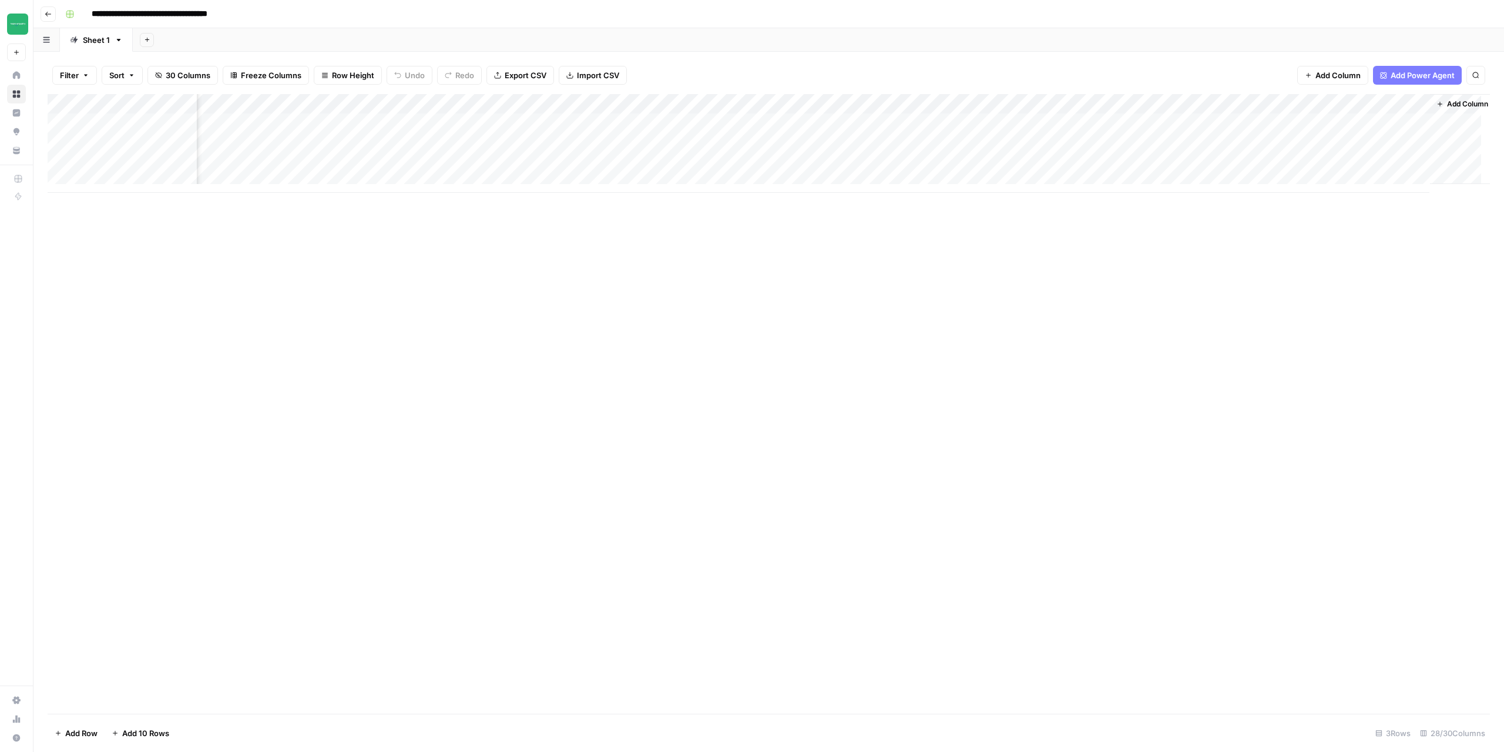
scroll to position [0, 1774]
click at [1443, 101] on span "Add Column" at bounding box center [1463, 104] width 41 height 11
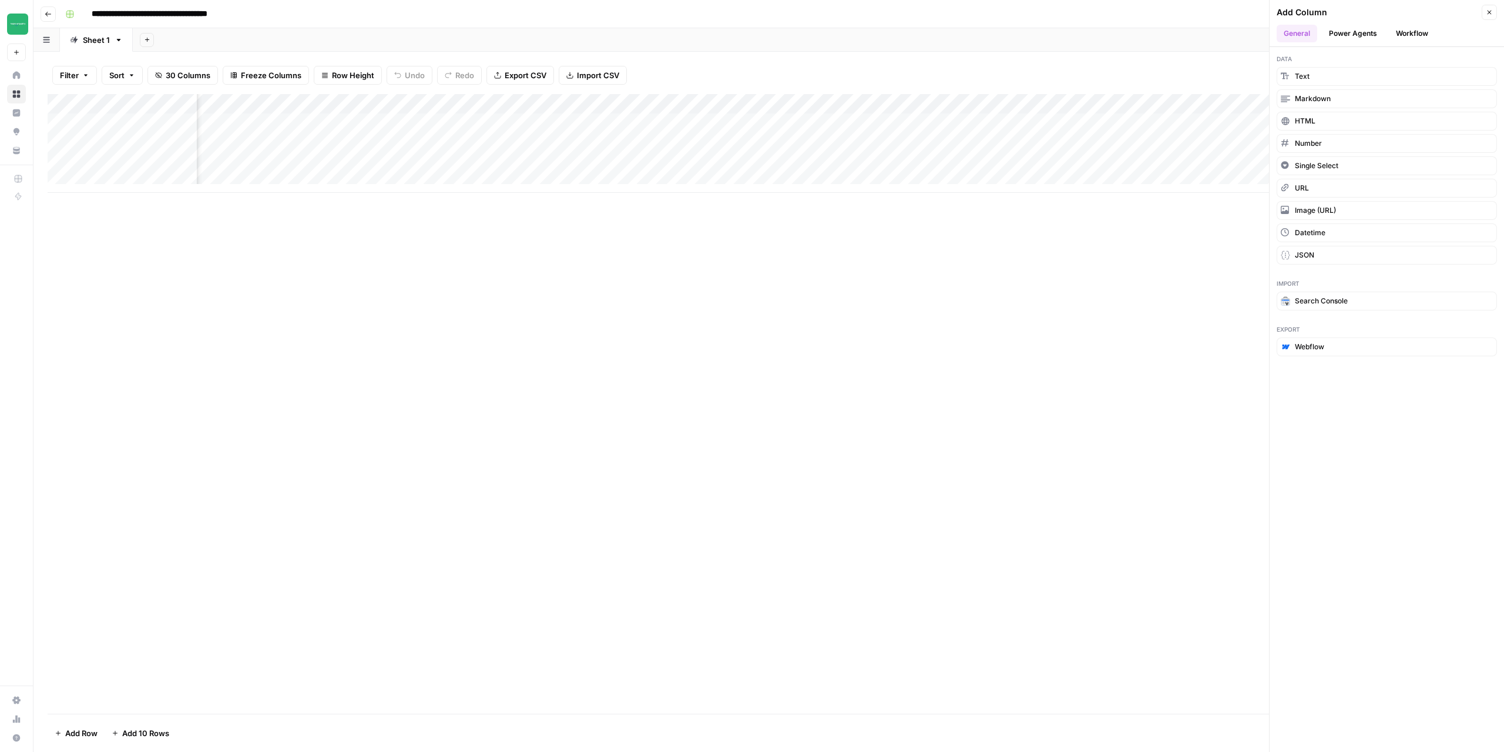
click at [1403, 38] on button "Workflow" at bounding box center [1412, 34] width 46 height 18
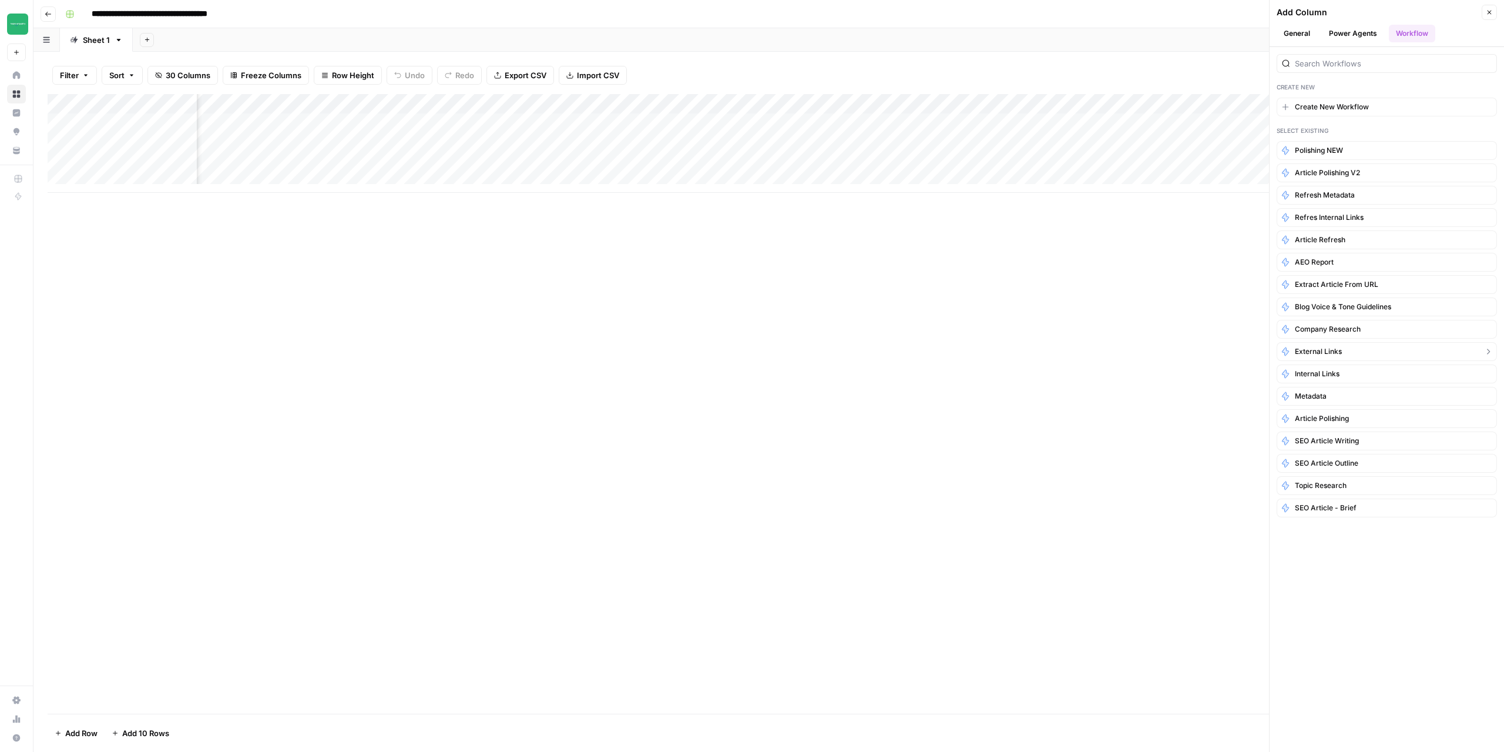
click at [1326, 353] on span "External Links" at bounding box center [1318, 351] width 47 height 11
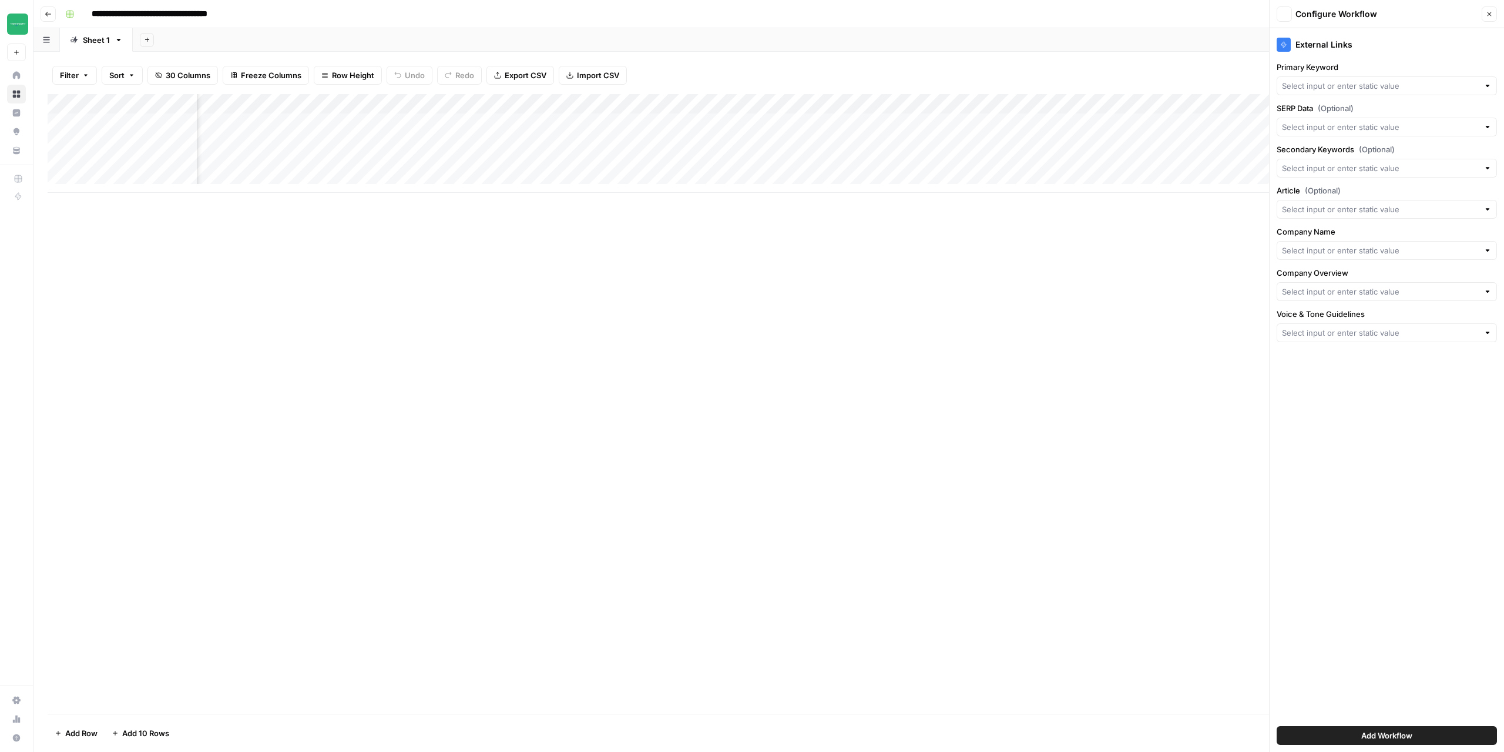
type input "Create New Column"
type input "Company Name"
type input "Company Overview"
type input "Voice & Tone Guidelines"
click at [1377, 89] on input "Primary Keyword" at bounding box center [1385, 86] width 180 height 12
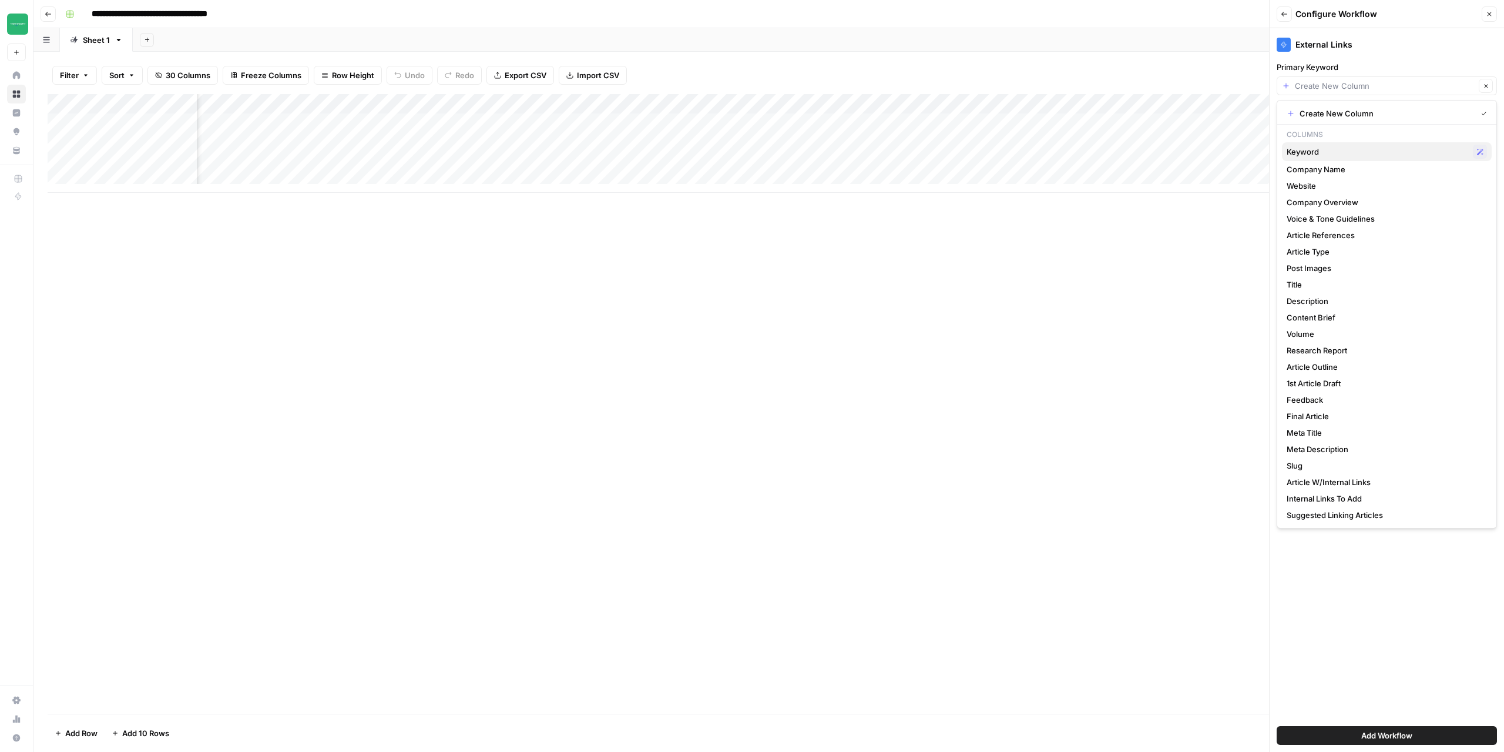
click at [1316, 153] on span "Keyword" at bounding box center [1378, 152] width 182 height 12
type input "Keyword"
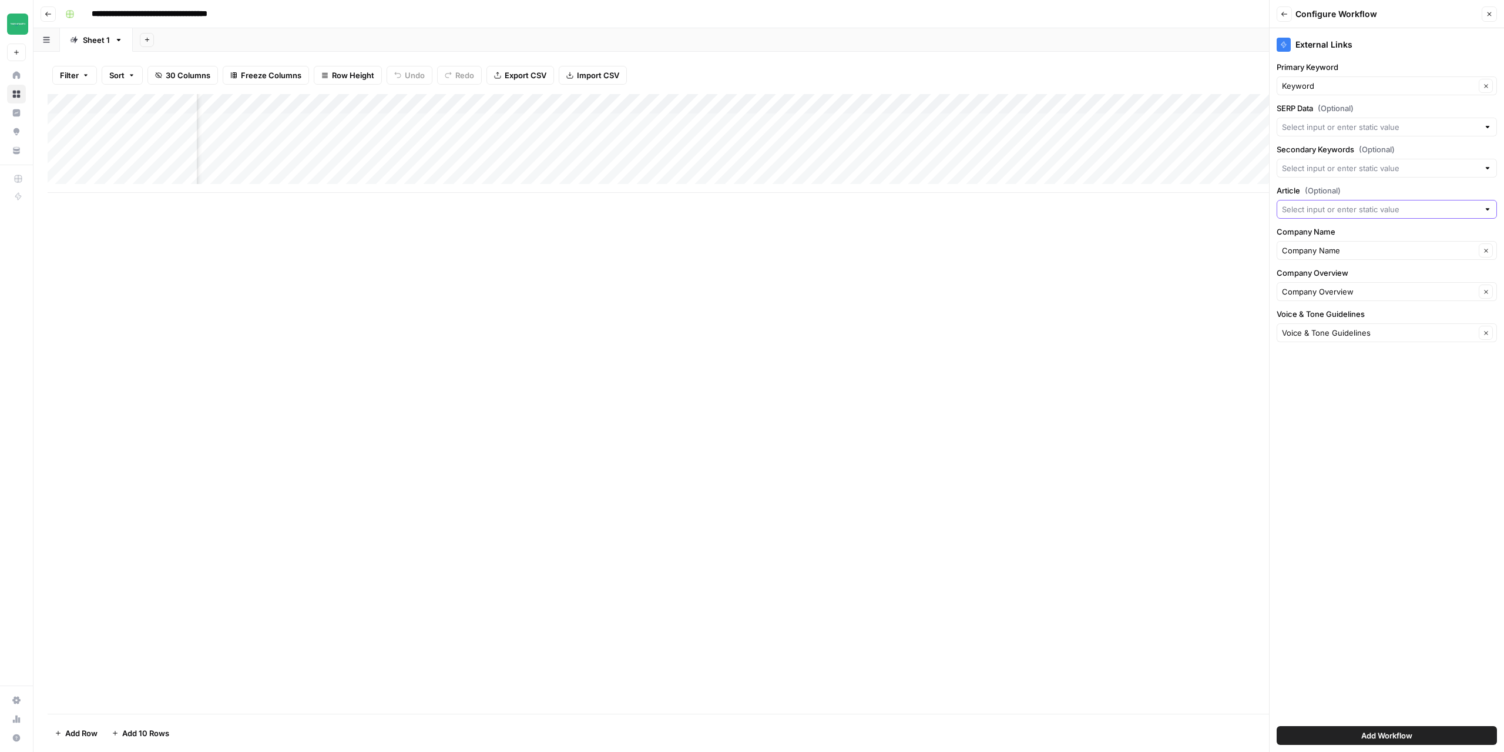
click at [1357, 207] on input "Article (Optional)" at bounding box center [1380, 209] width 197 height 12
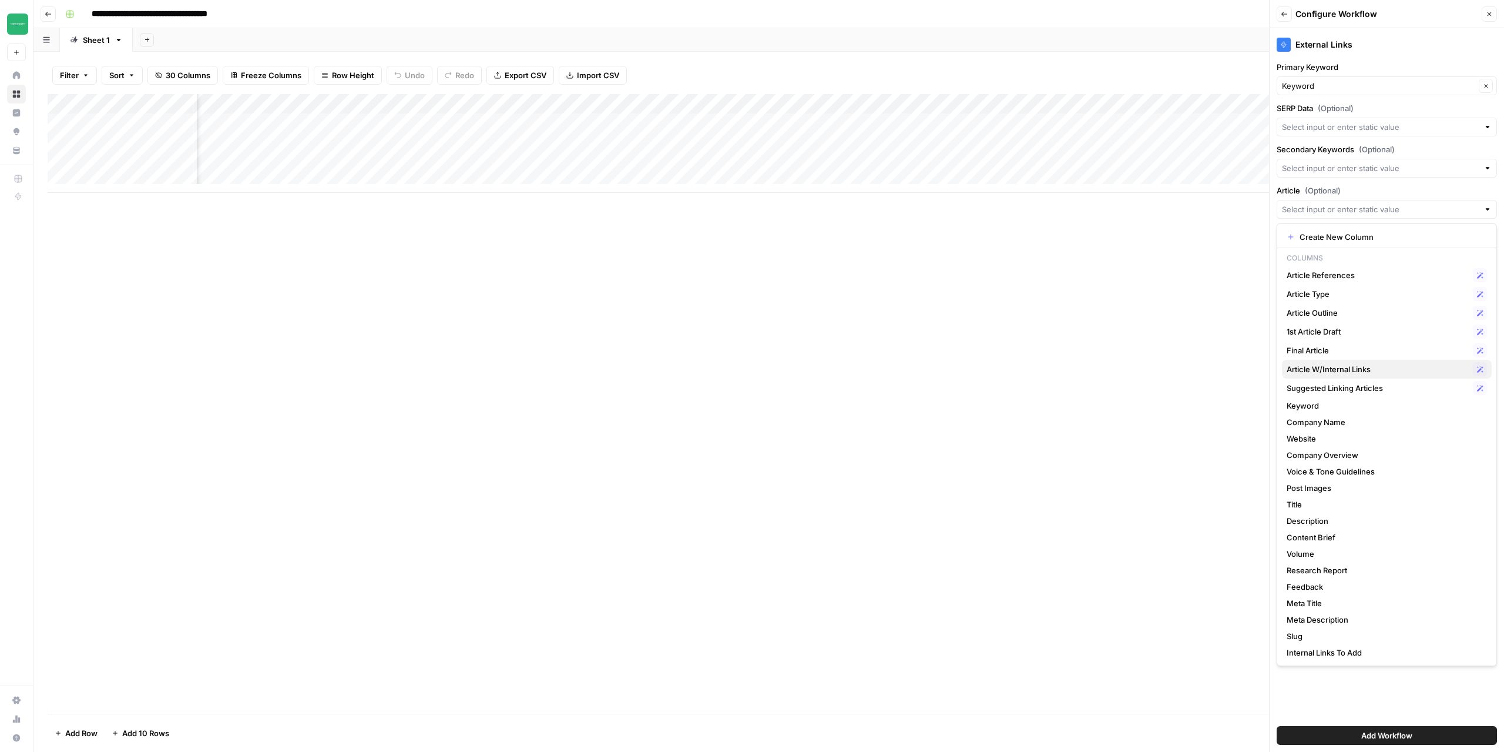
click at [1330, 370] on span "Article W/Internal Links" at bounding box center [1378, 369] width 182 height 12
type input "Article W/Internal Links"
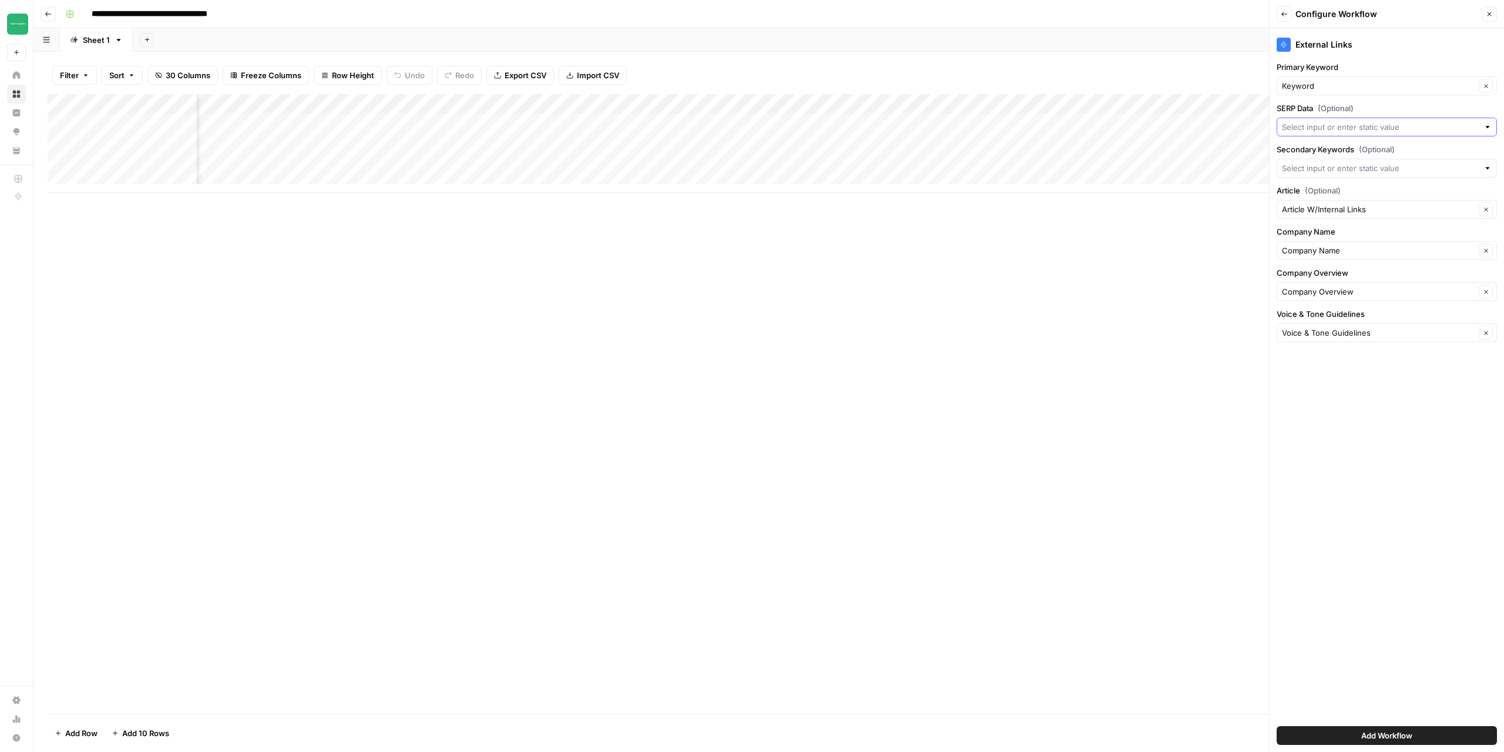
click at [1379, 125] on input "SERP Data (Optional)" at bounding box center [1380, 127] width 197 height 12
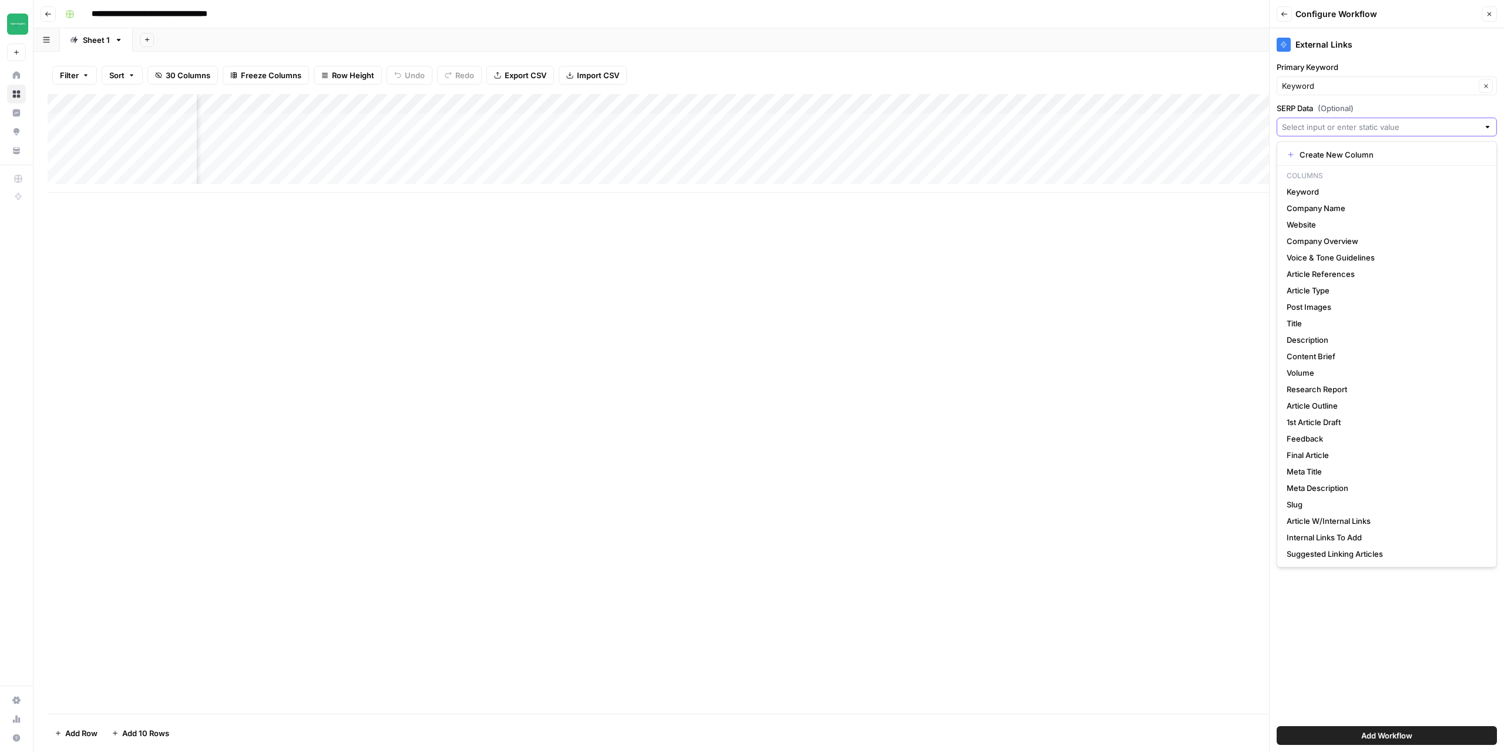
click at [1379, 125] on input "SERP Data (Optional)" at bounding box center [1380, 127] width 197 height 12
click at [1376, 98] on div "External Links Primary Keyword Keyword Clear SERP Data (Optional) Secondary Key…" at bounding box center [1387, 389] width 234 height 723
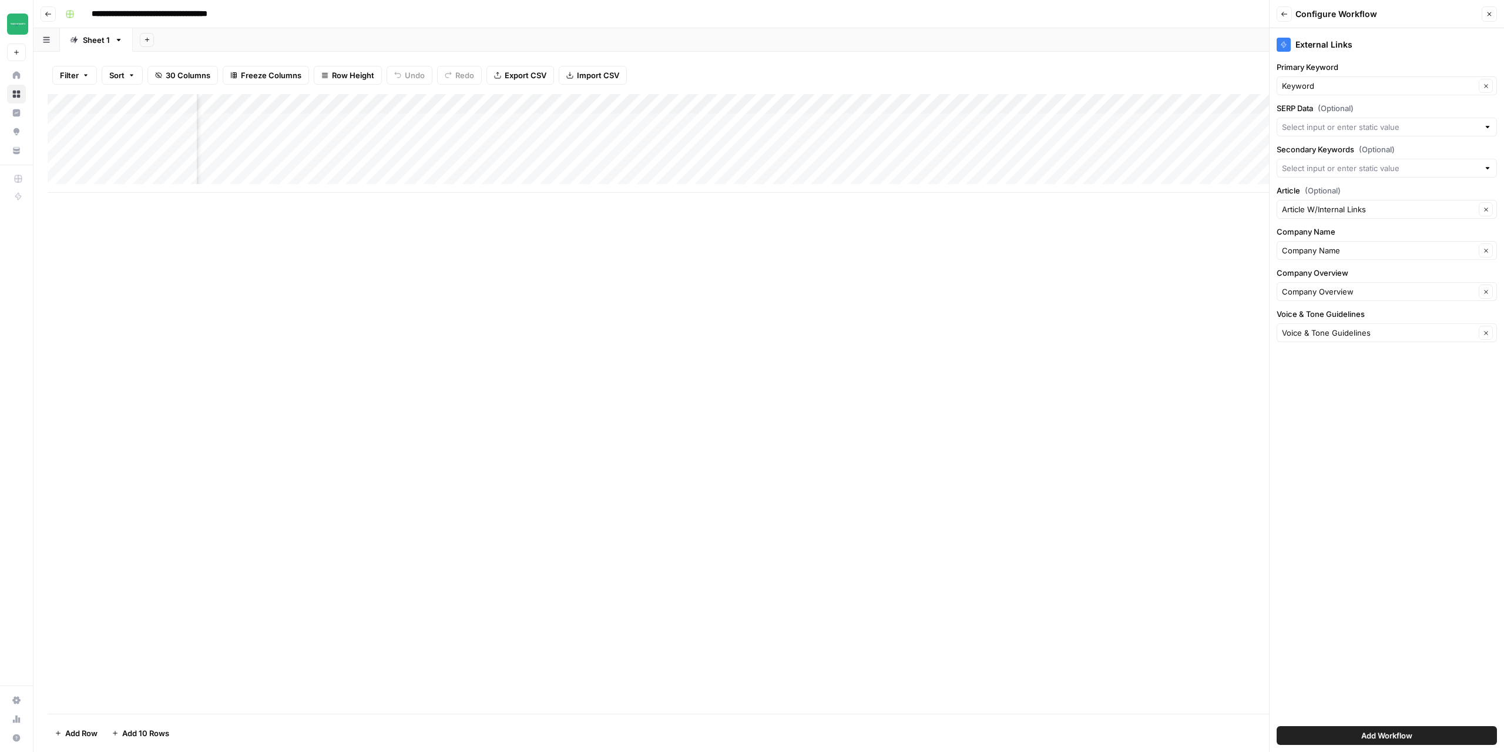
click at [1391, 733] on span "Add Workflow" at bounding box center [1387, 735] width 51 height 12
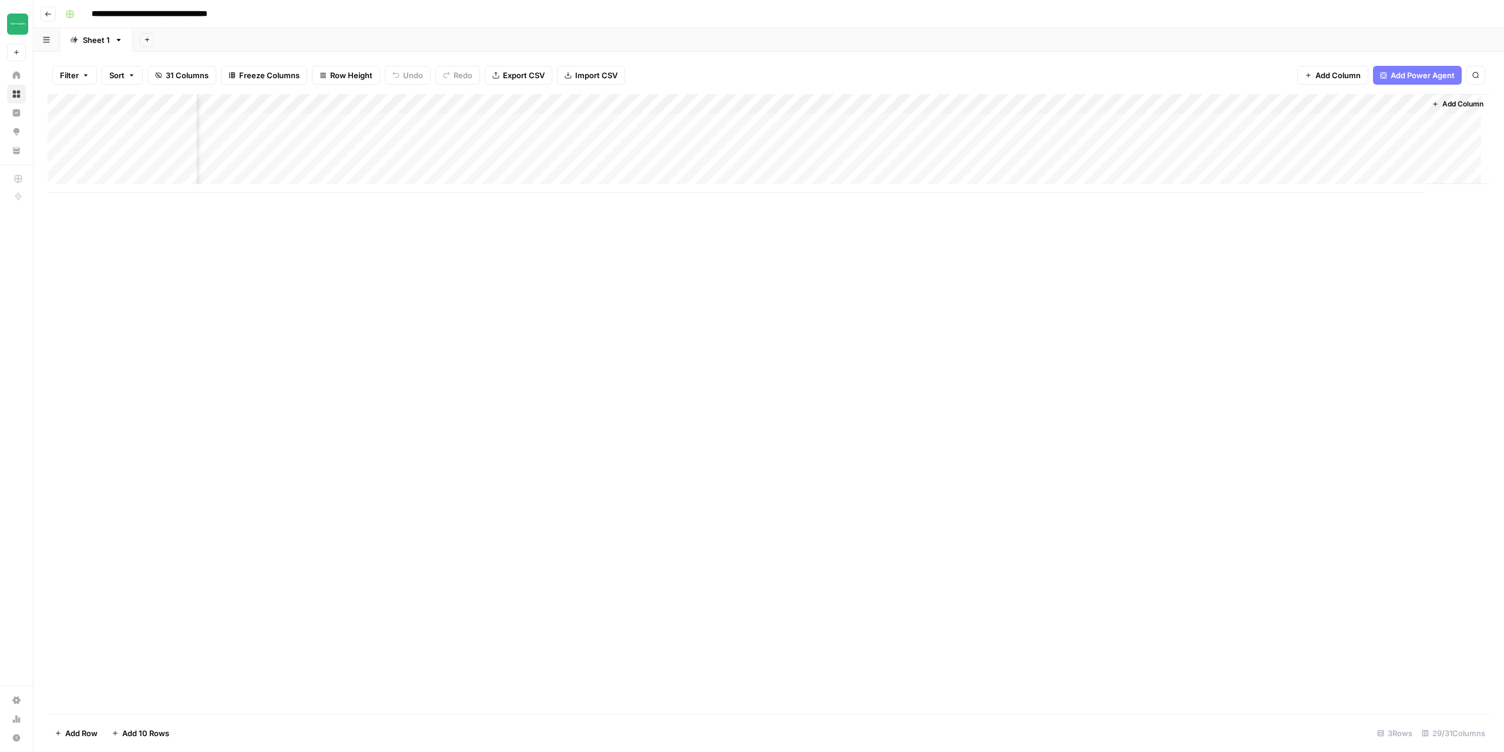
scroll to position [0, 1881]
click at [1392, 104] on div "Add Column" at bounding box center [769, 143] width 1443 height 99
click at [1219, 385] on div "Add Column" at bounding box center [769, 403] width 1443 height 619
click at [967, 105] on div "Add Column" at bounding box center [769, 143] width 1443 height 99
click at [944, 201] on span "Configure Inputs" at bounding box center [959, 203] width 103 height 12
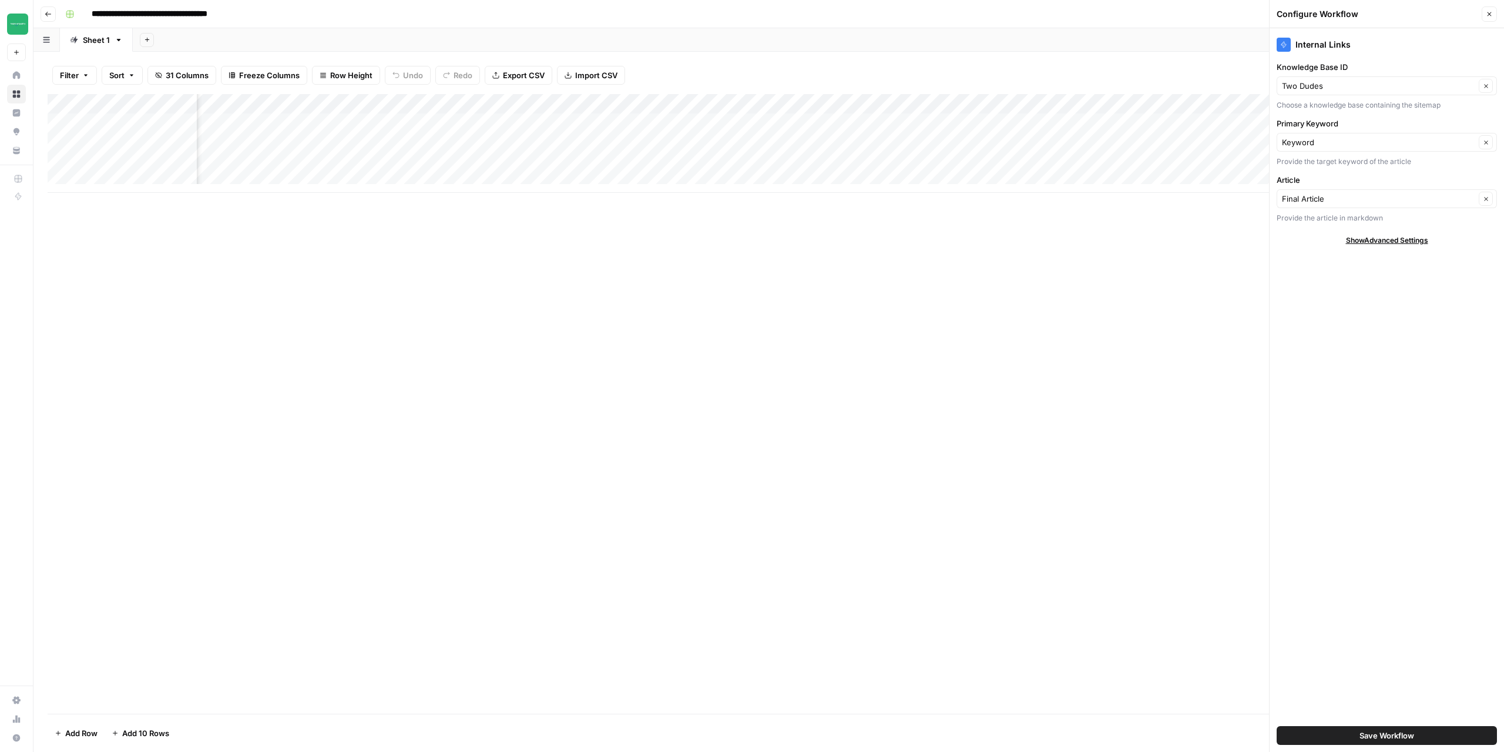
click at [1492, 15] on icon "button" at bounding box center [1489, 14] width 7 height 7
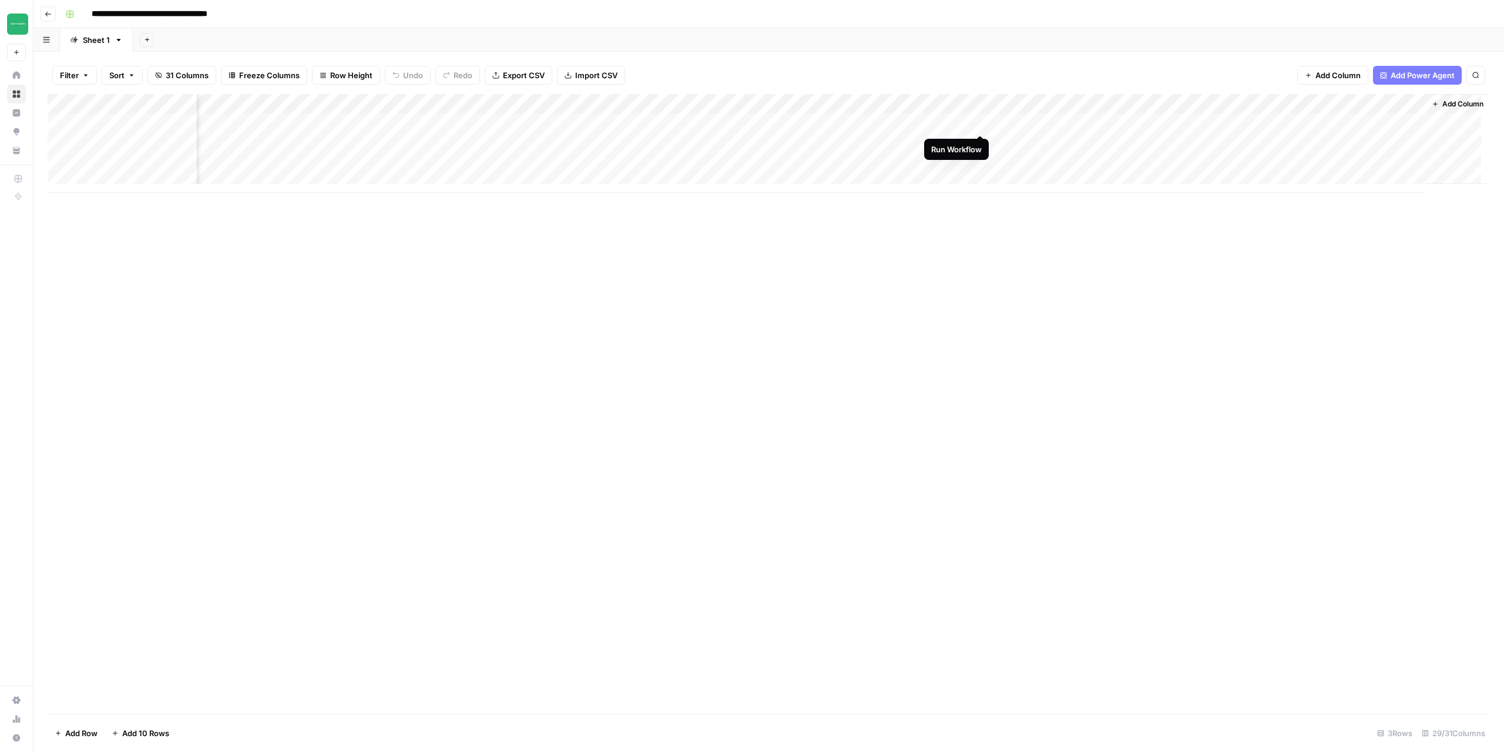
click at [980, 120] on div "Add Column" at bounding box center [769, 143] width 1443 height 99
click at [1088, 120] on div "Add Column" at bounding box center [769, 143] width 1443 height 99
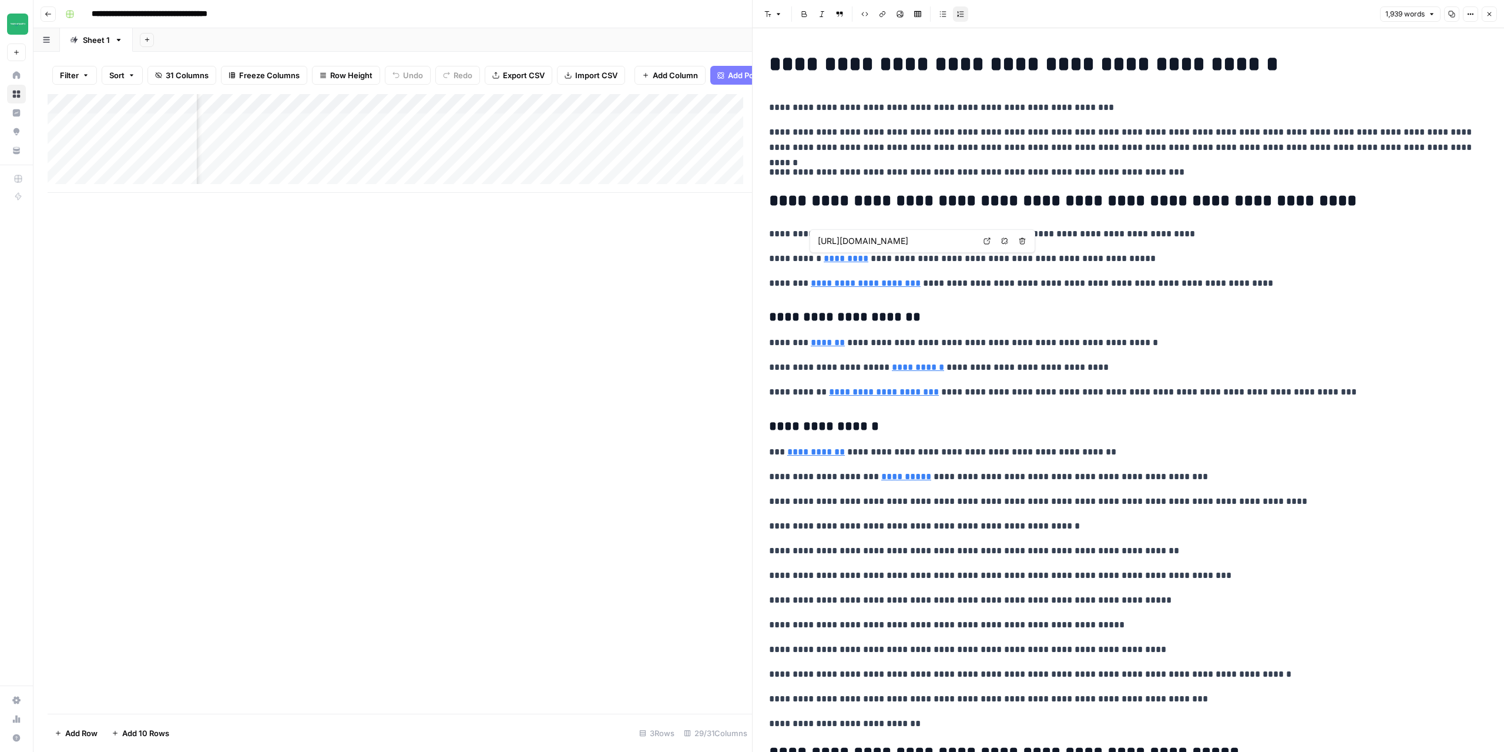
type input "https://twodudesproject.com/products/spf15-daily-moisturiser-75ml"
click at [1490, 17] on icon "button" at bounding box center [1489, 14] width 7 height 7
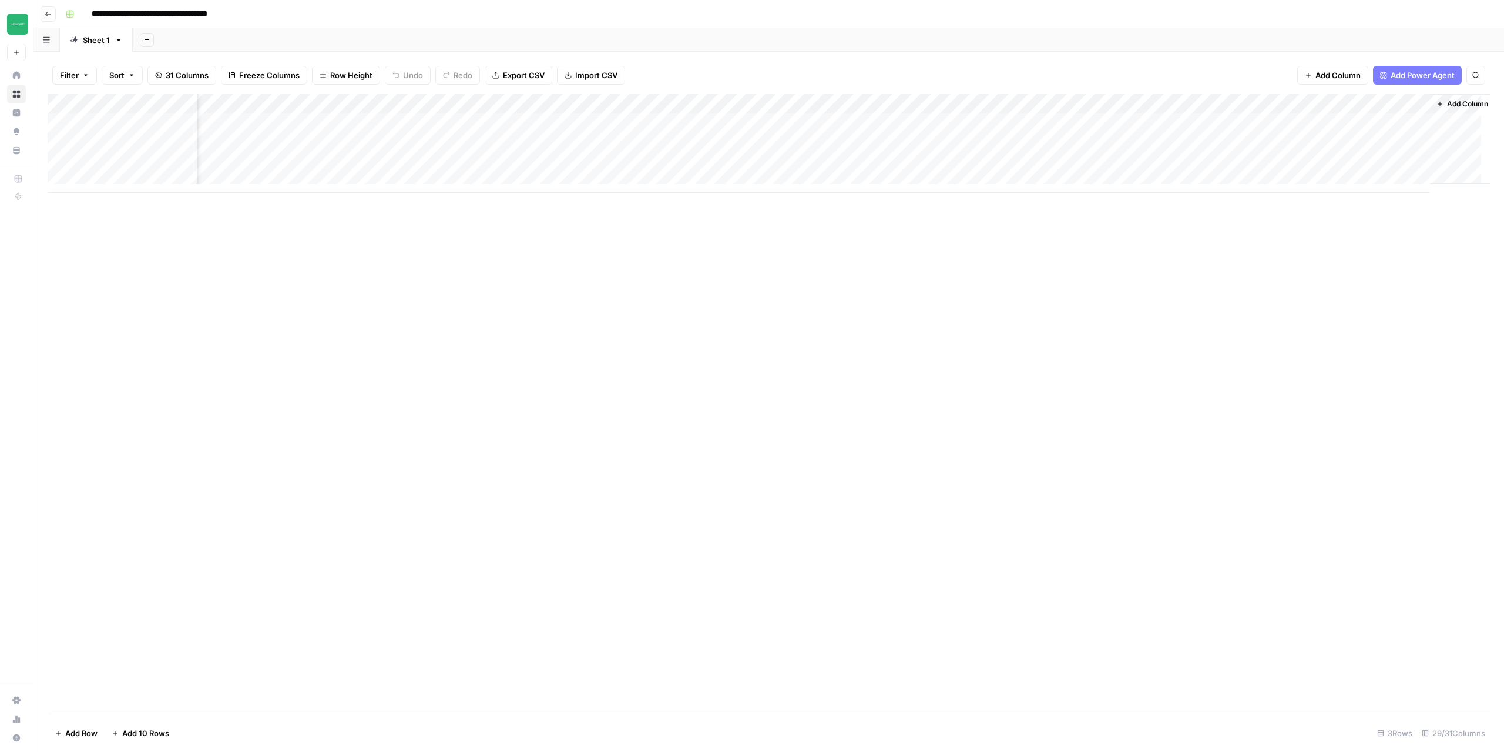
scroll to position [0, 1881]
click at [1393, 105] on div "Add Column" at bounding box center [769, 143] width 1443 height 99
click at [1370, 202] on span "Configure Inputs" at bounding box center [1383, 203] width 103 height 12
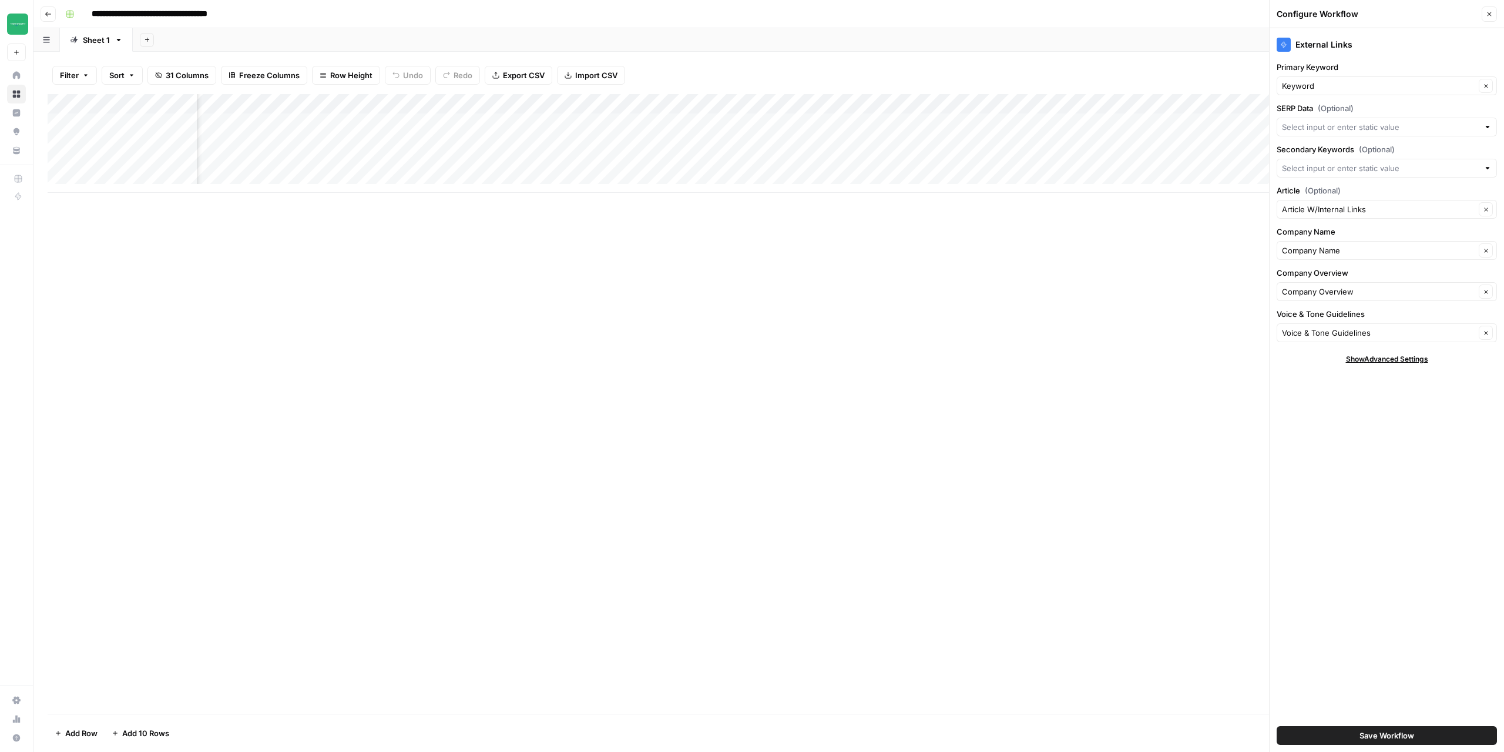
click at [1497, 12] on button "Close" at bounding box center [1489, 13] width 15 height 15
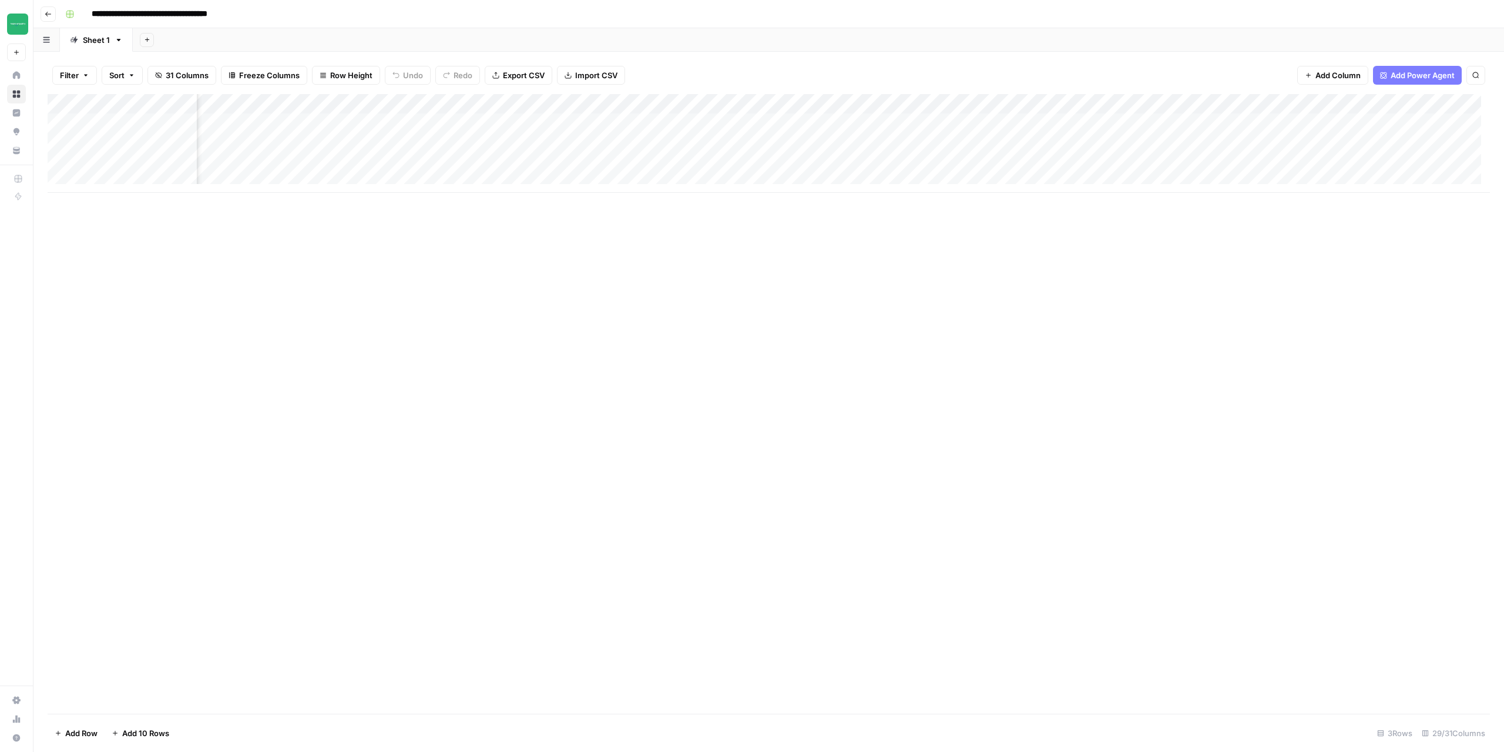
scroll to position [0, 1067]
click at [816, 106] on div "Add Column" at bounding box center [769, 143] width 1443 height 99
click at [774, 215] on span "Edit Workflow" at bounding box center [789, 219] width 103 height 12
drag, startPoint x: 638, startPoint y: 183, endPoint x: 560, endPoint y: 192, distance: 78.7
click at [560, 192] on div "Add Column" at bounding box center [769, 143] width 1443 height 99
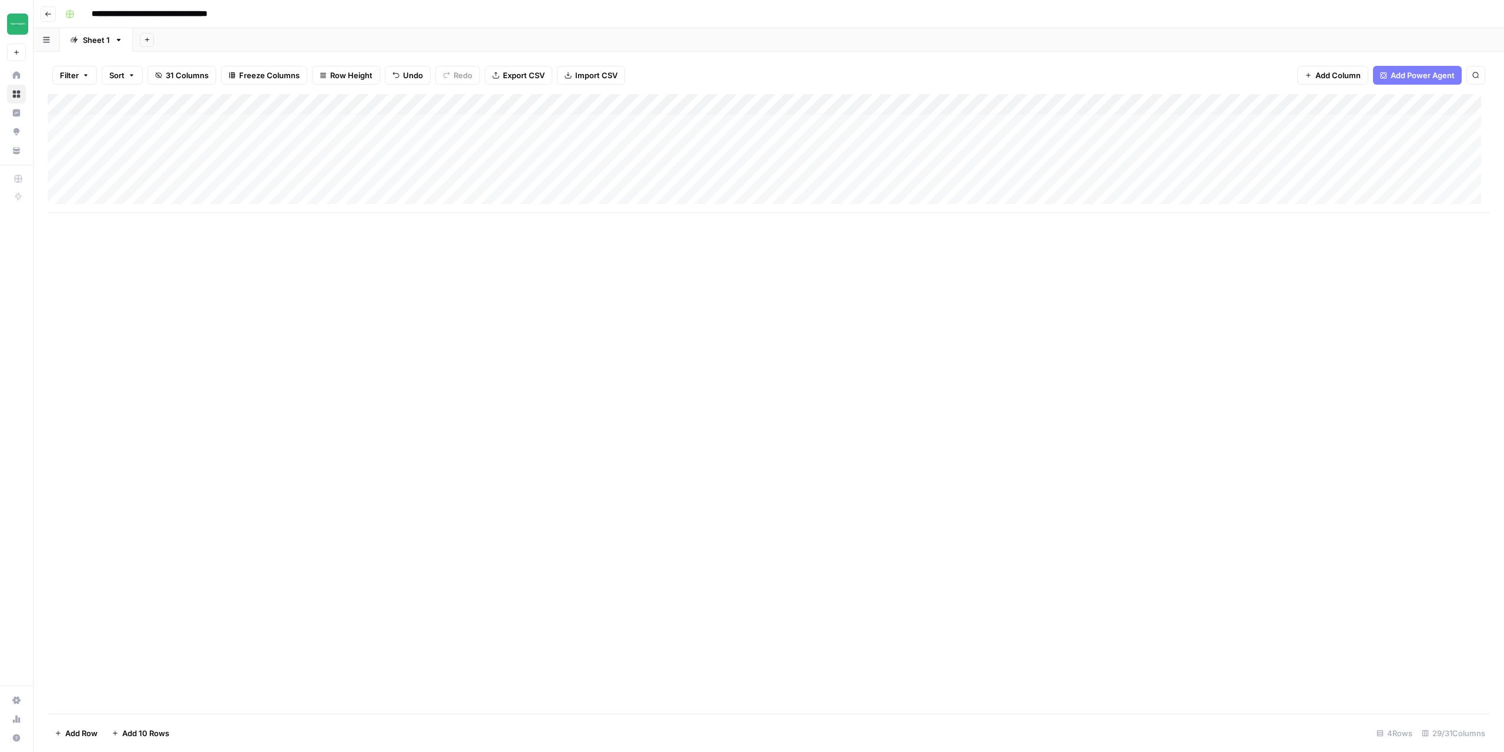
scroll to position [0, 0]
click at [658, 122] on div "Add Column" at bounding box center [769, 153] width 1443 height 119
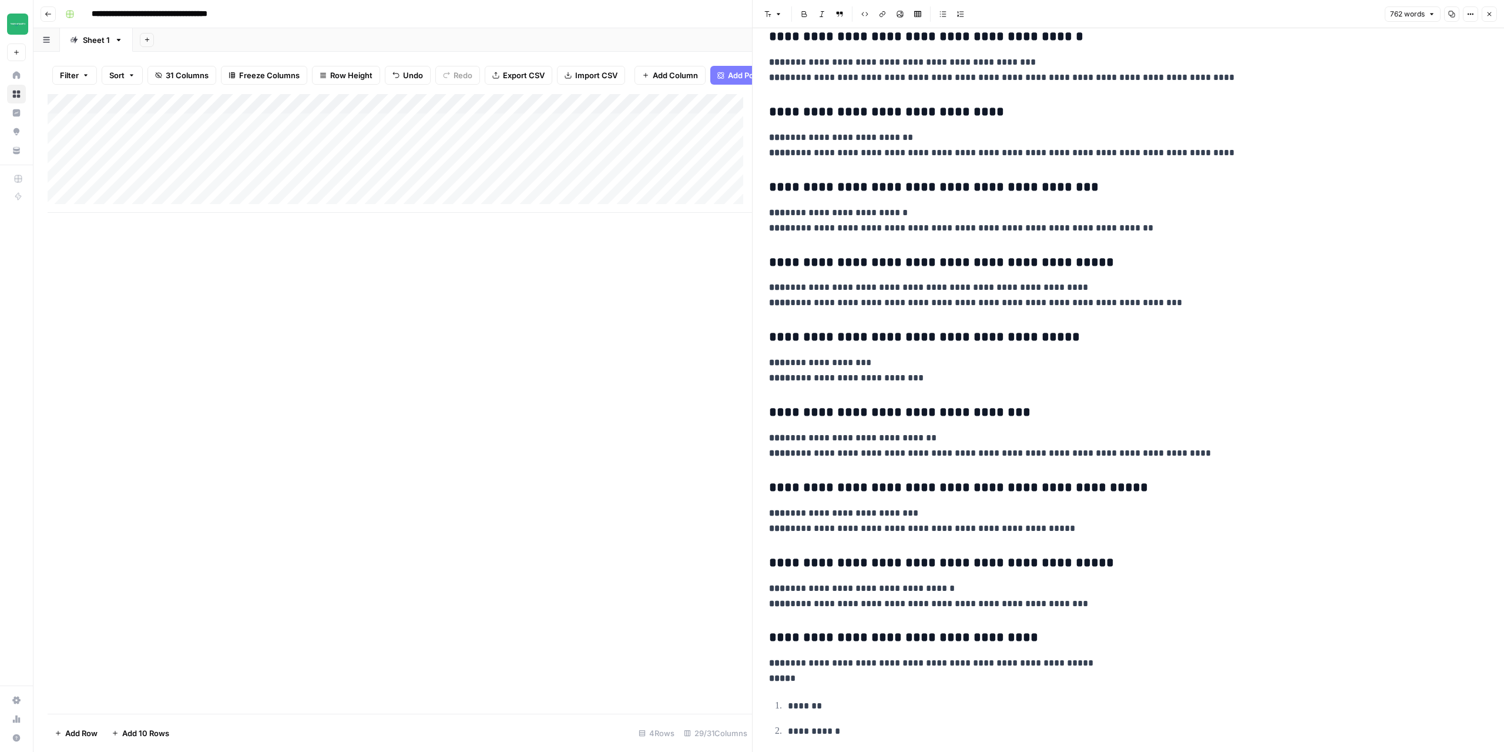
scroll to position [1494, 0]
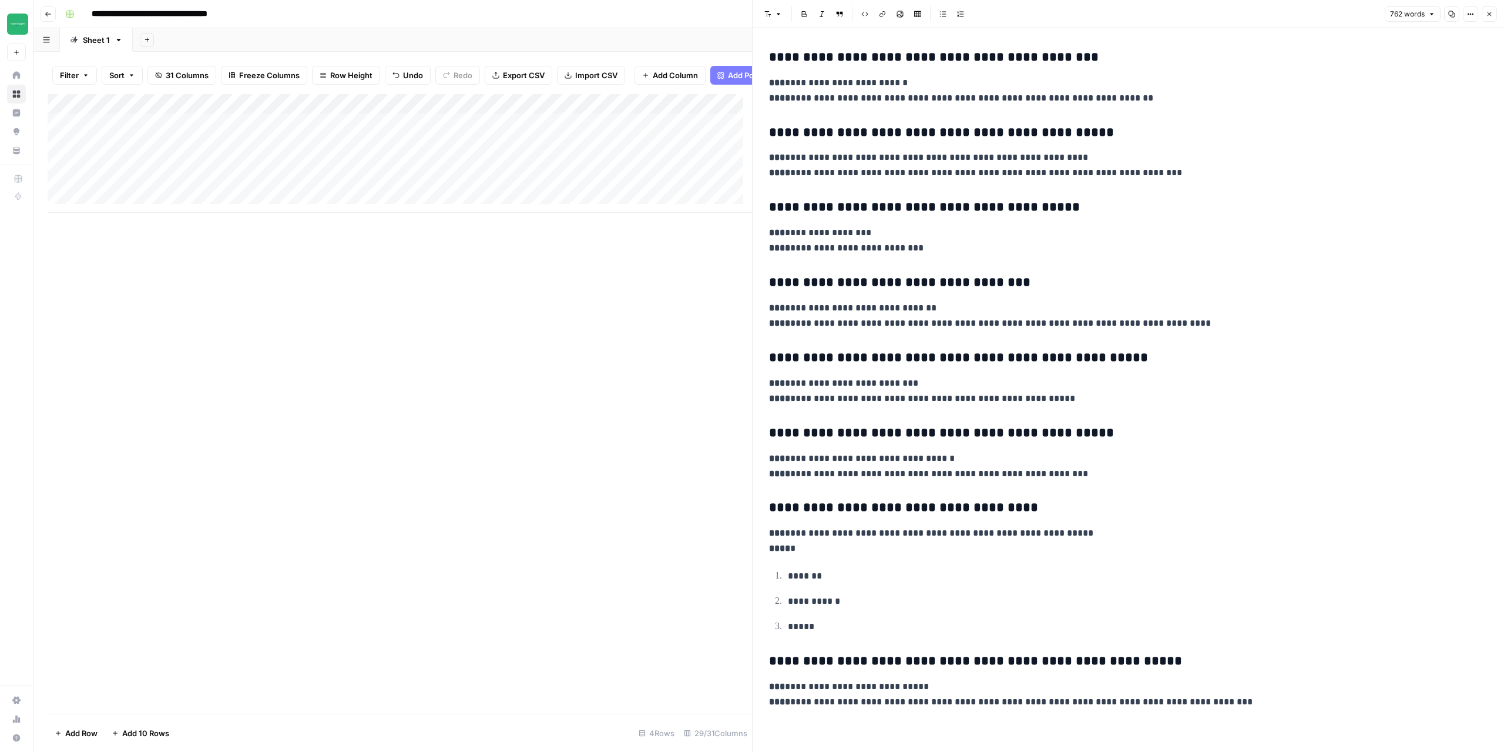
click at [1494, 14] on button "Close" at bounding box center [1489, 13] width 15 height 15
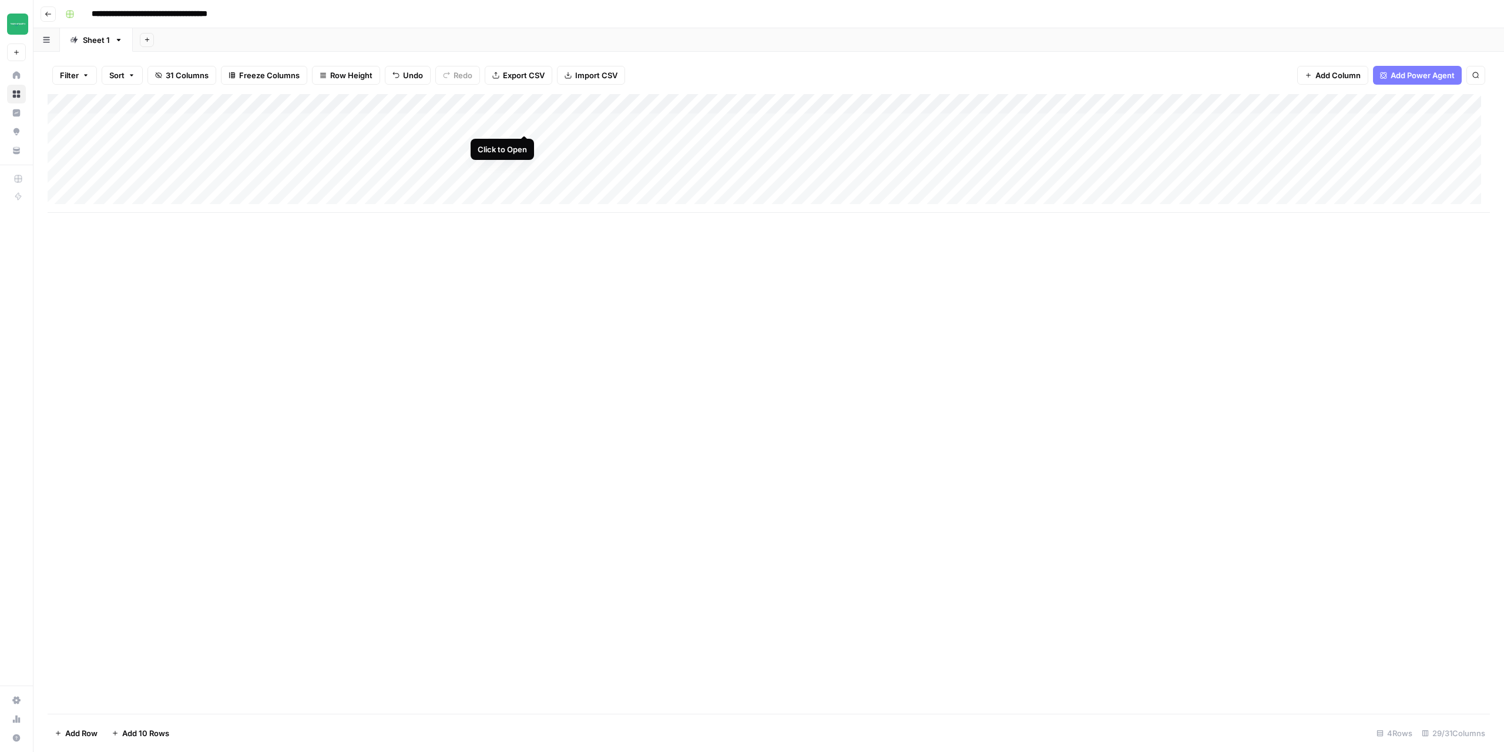
click at [520, 125] on div "Add Column" at bounding box center [769, 153] width 1443 height 119
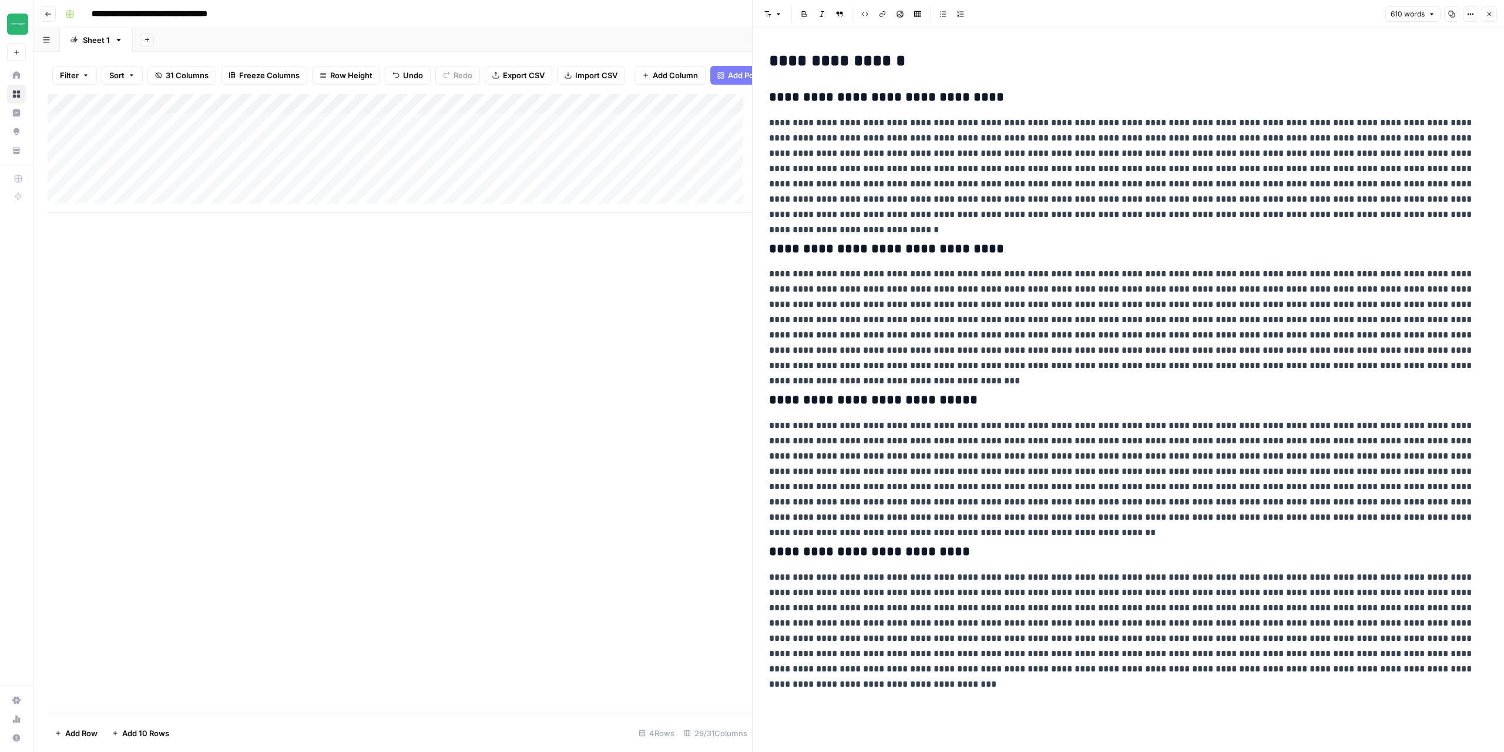
click at [1490, 16] on icon "button" at bounding box center [1489, 14] width 7 height 7
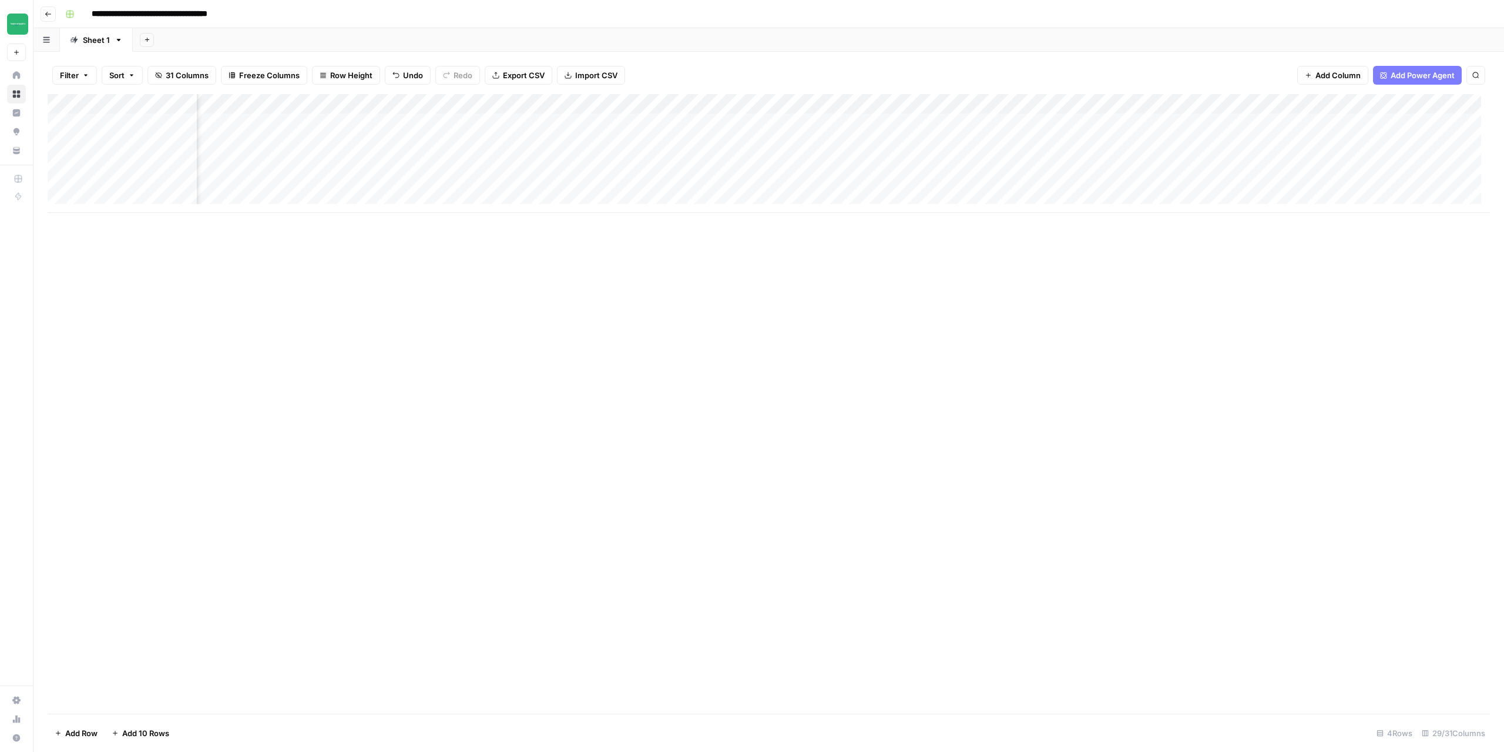
scroll to position [0, 1881]
click at [1361, 124] on div "Add Column" at bounding box center [769, 153] width 1443 height 119
click at [1363, 120] on div "Add Column" at bounding box center [769, 153] width 1443 height 119
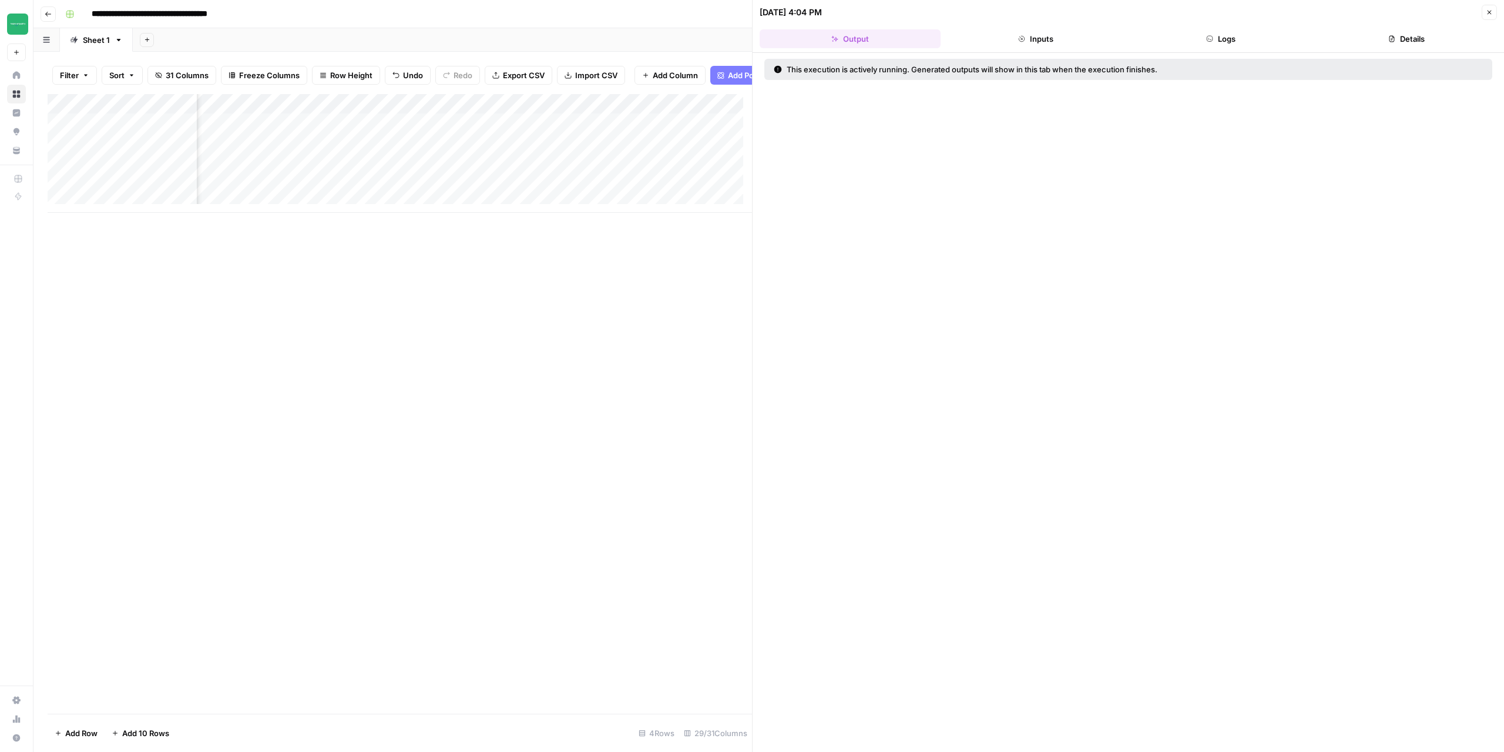
click at [1233, 43] on button "Logs" at bounding box center [1221, 38] width 181 height 19
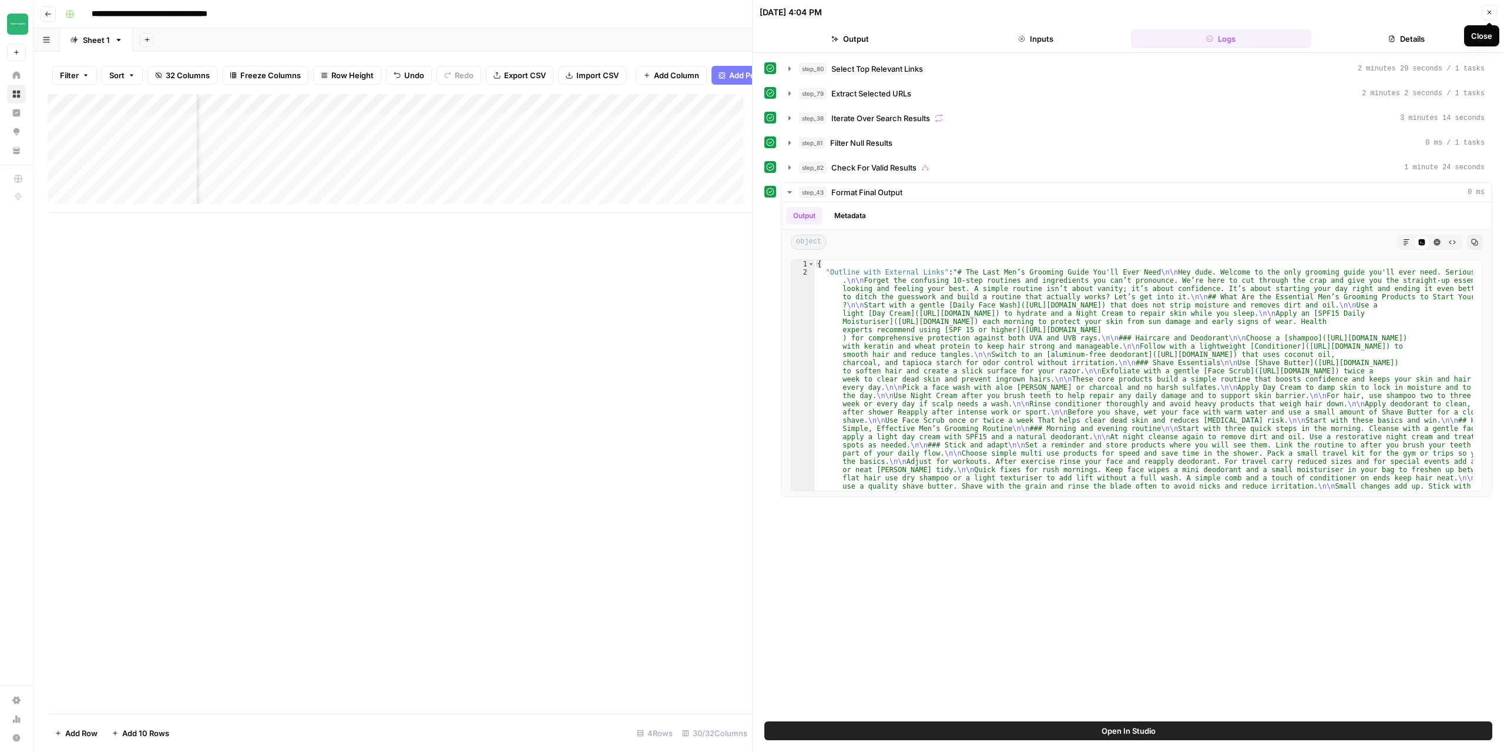
drag, startPoint x: 1494, startPoint y: 12, endPoint x: 1483, endPoint y: 15, distance: 11.5
click at [1484, 15] on button "Close" at bounding box center [1489, 12] width 15 height 15
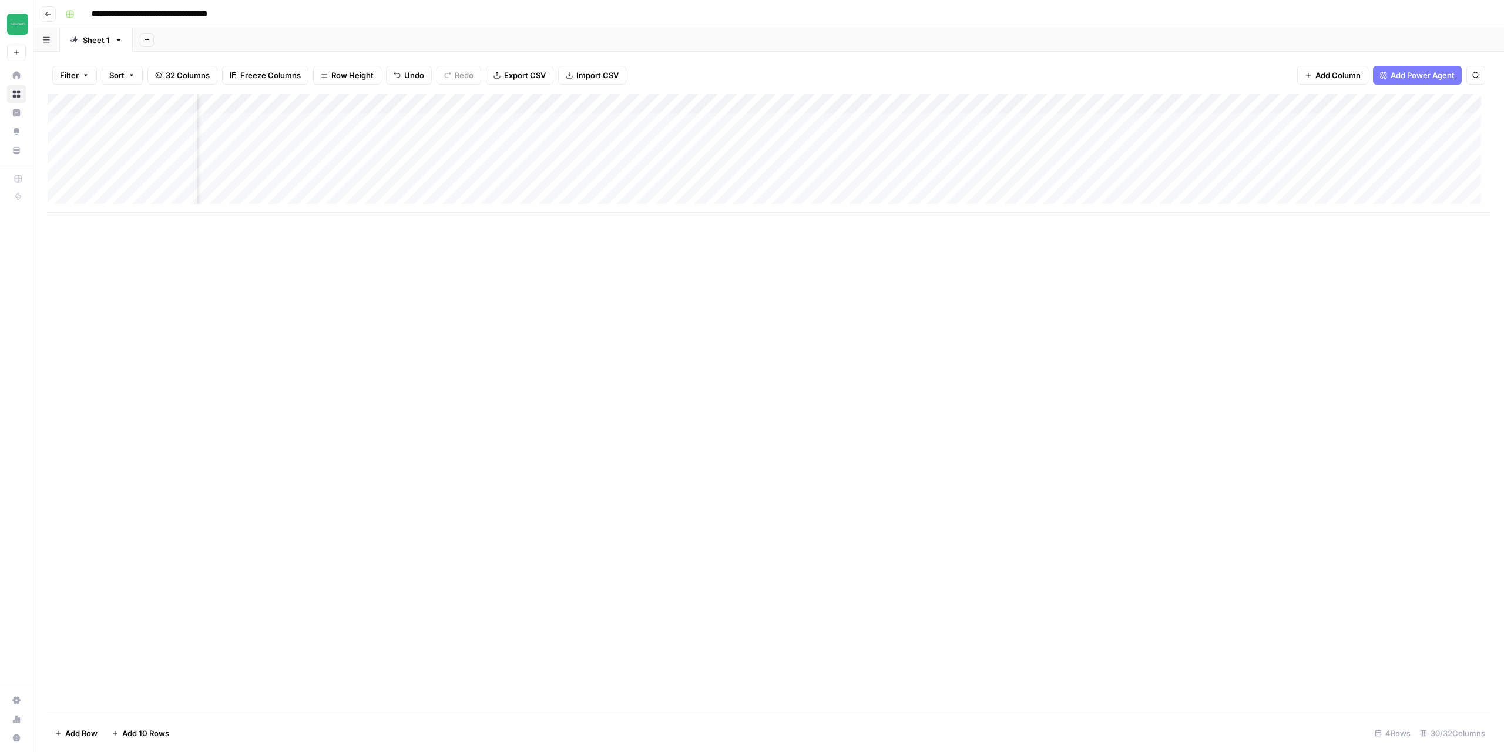
scroll to position [0, 1987]
click at [1408, 105] on div "Add Column" at bounding box center [769, 153] width 1443 height 119
drag, startPoint x: 1367, startPoint y: 374, endPoint x: 1382, endPoint y: 229, distance: 145.9
click at [1367, 373] on div "Add Column" at bounding box center [769, 403] width 1443 height 619
click at [1410, 128] on div "Add Column" at bounding box center [769, 153] width 1443 height 119
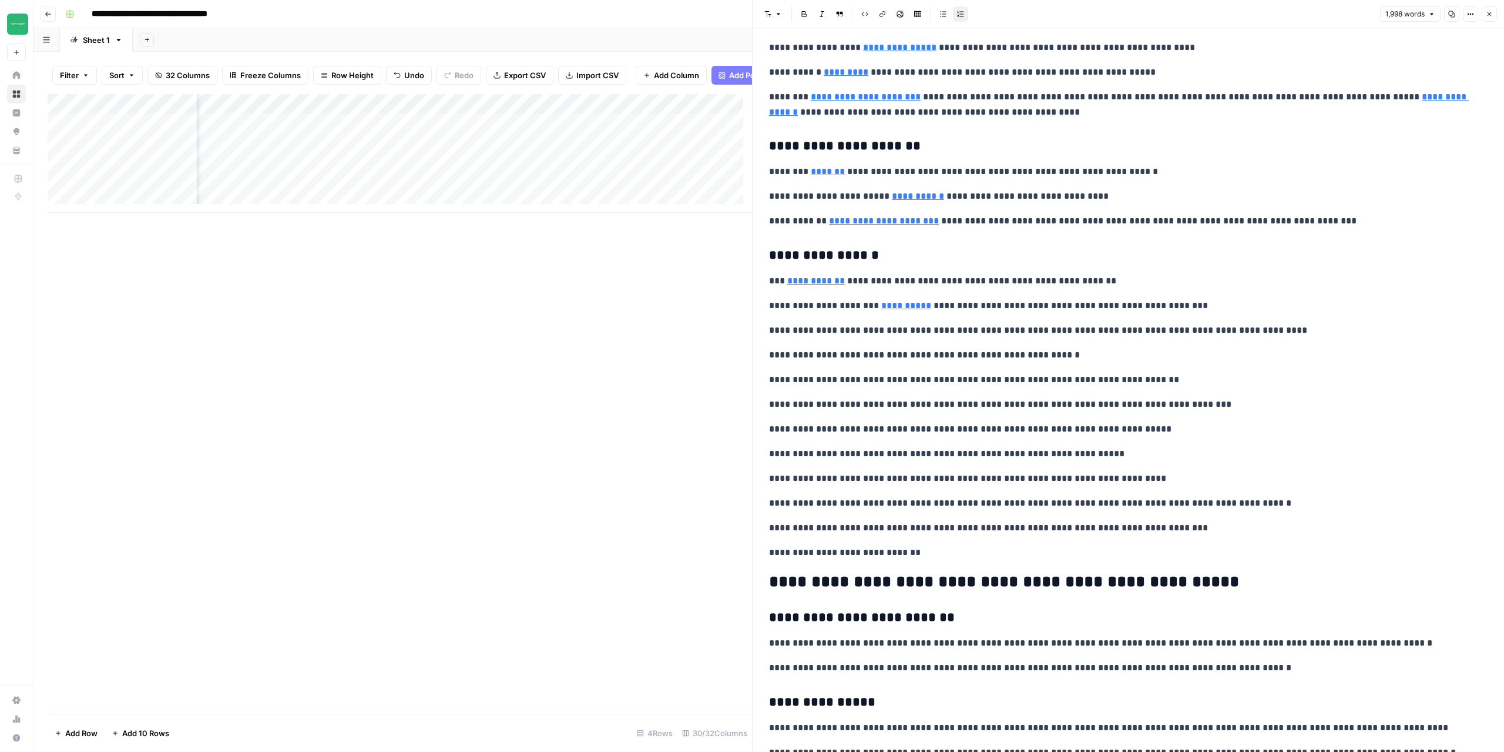
scroll to position [176, 0]
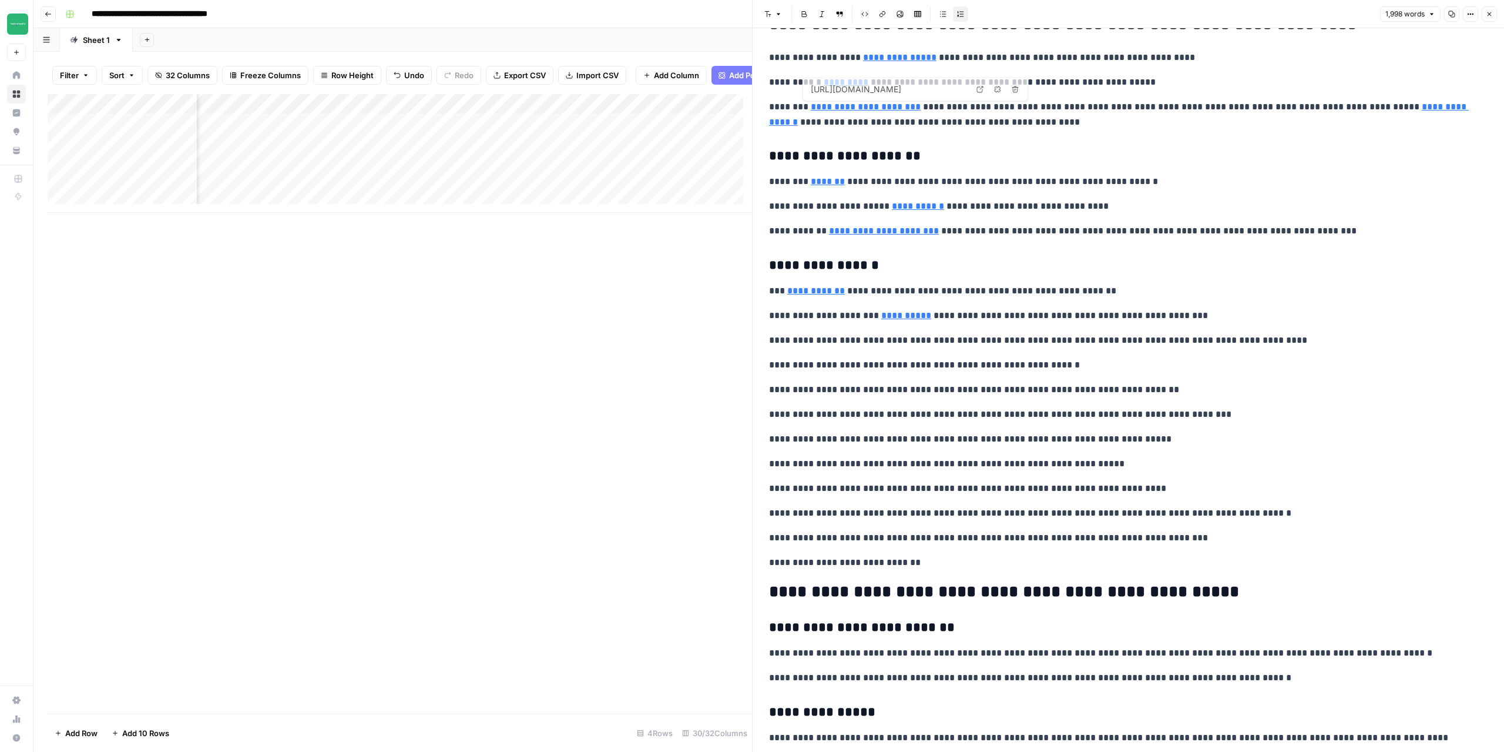
type input "https://twodudesproject.com/products/day-cream"
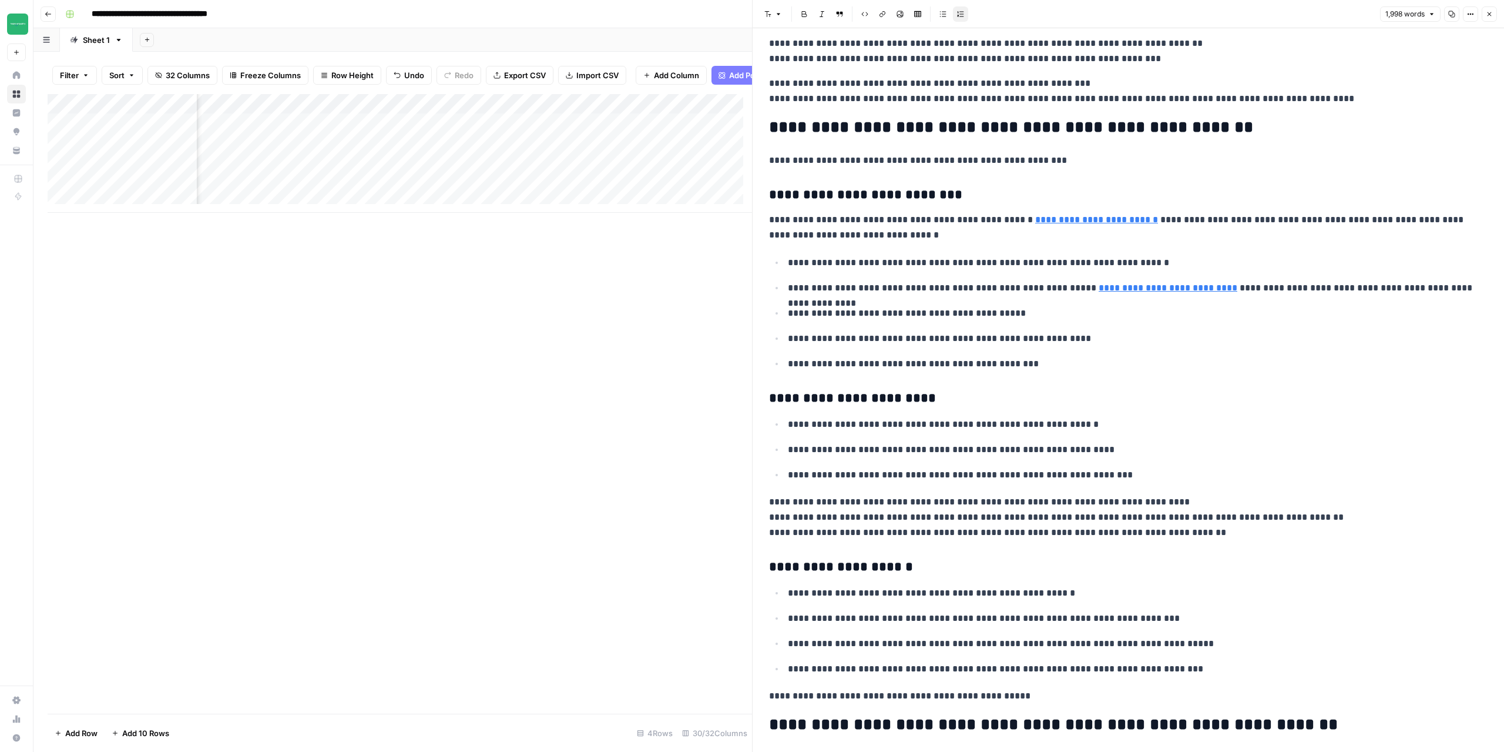
scroll to position [1998, 0]
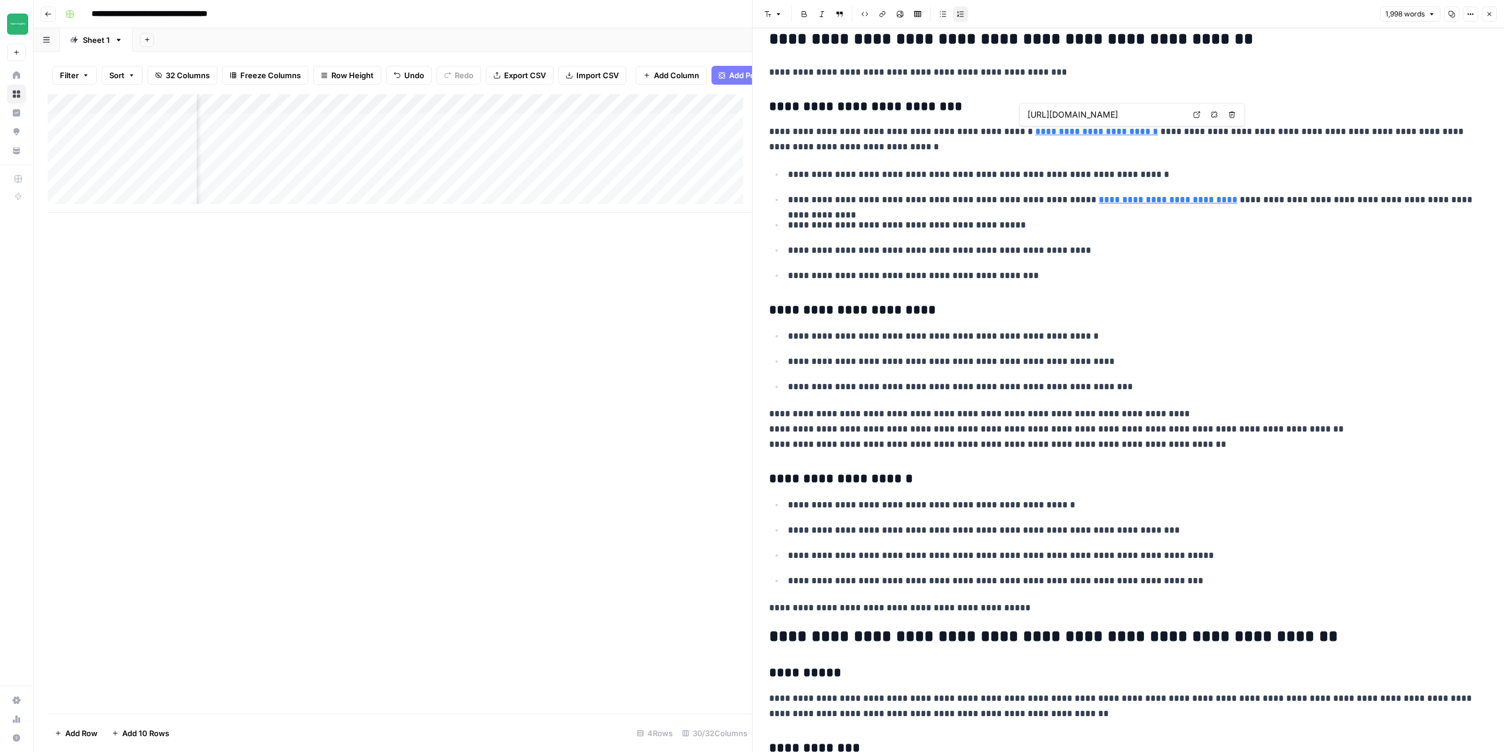
type input "https://pmc.ncbi.nlm.nih.gov/articles/PMC12360796/"
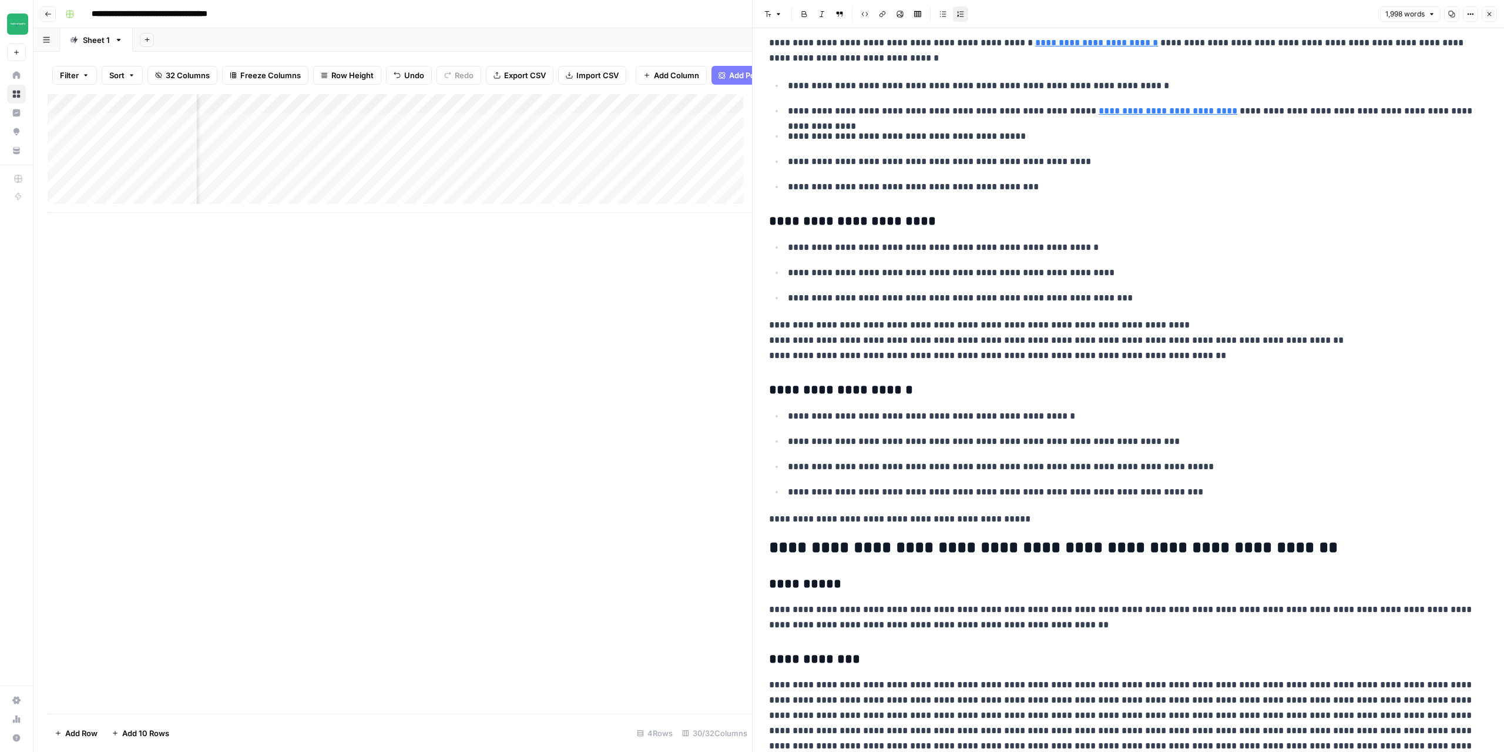
scroll to position [1726, 0]
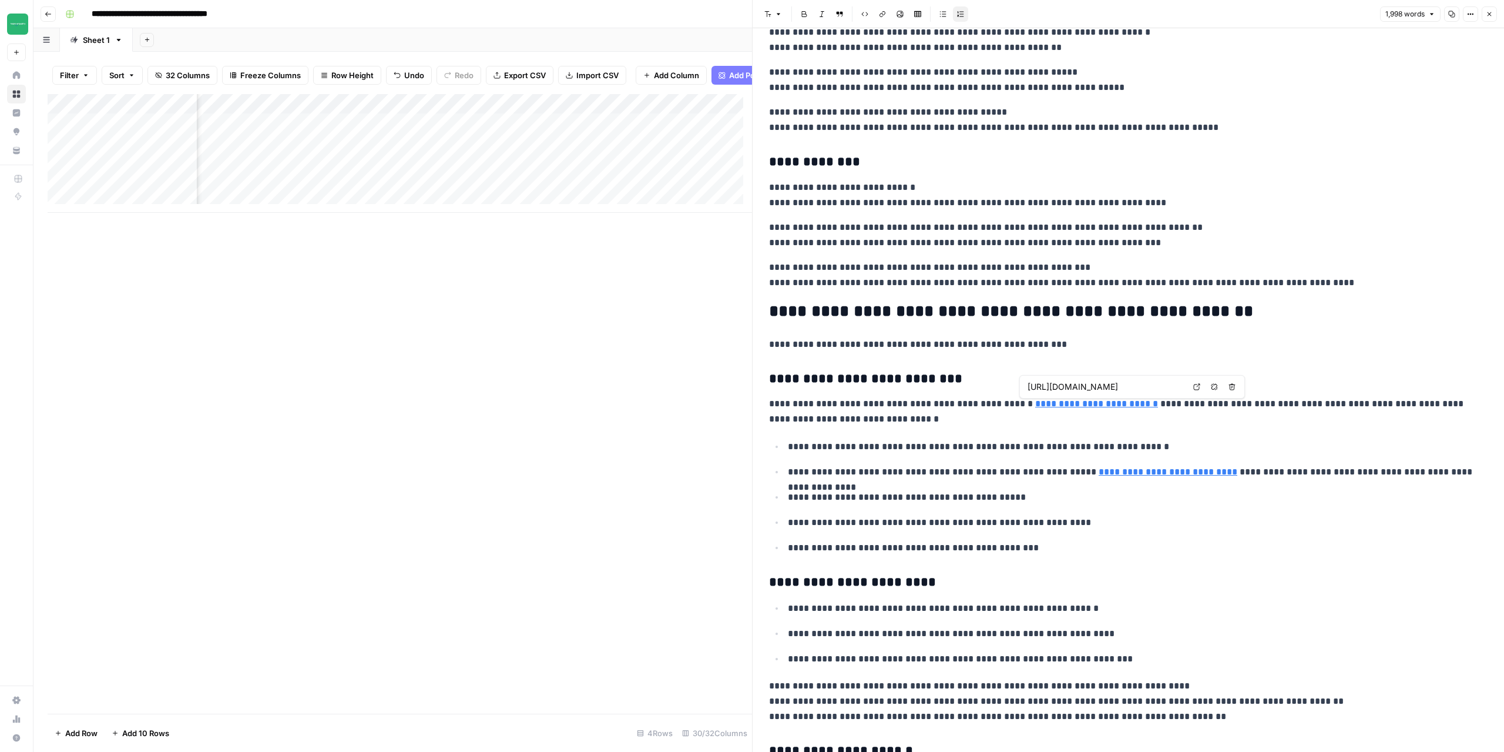
type input "https://pmc.ncbi.nlm.nih.gov/articles/PMC12360796/"
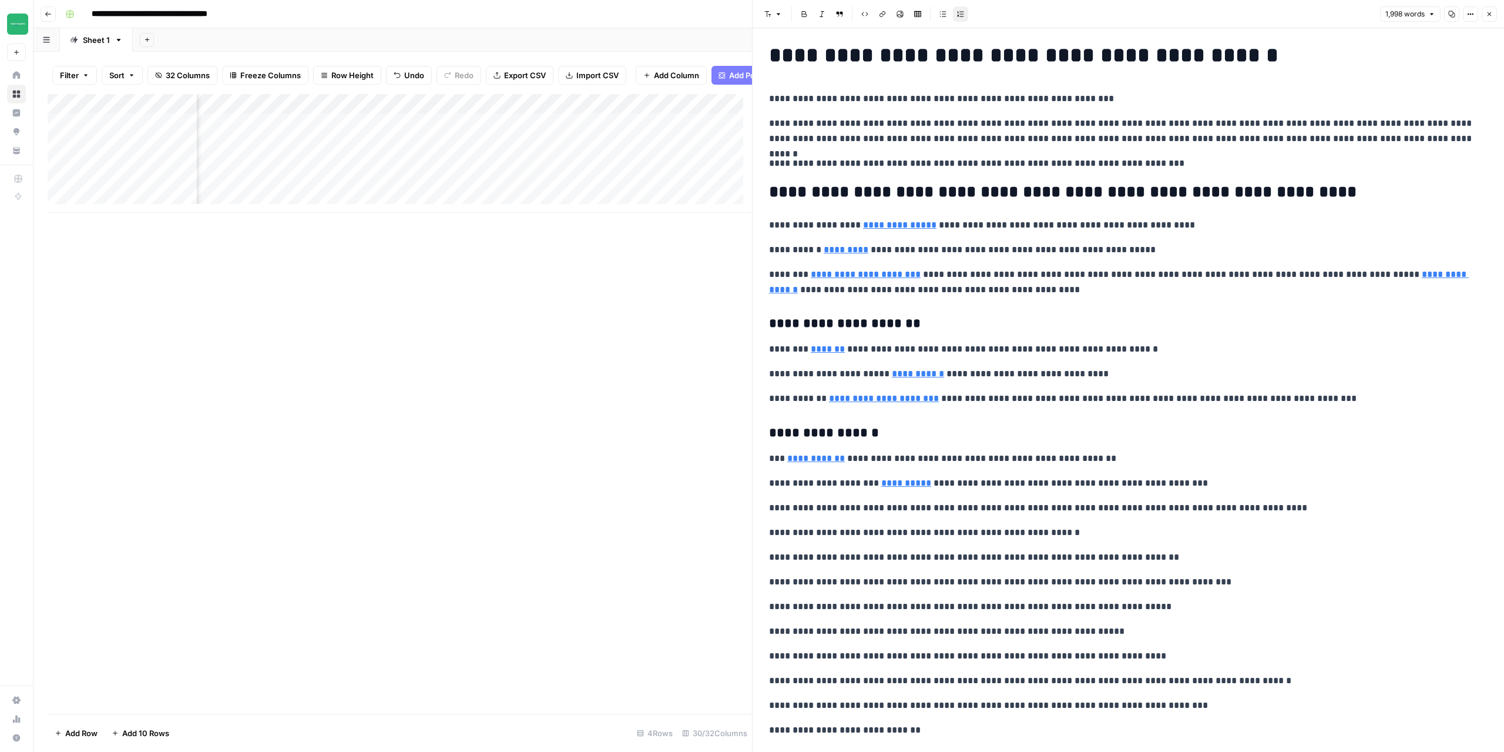
scroll to position [0, 0]
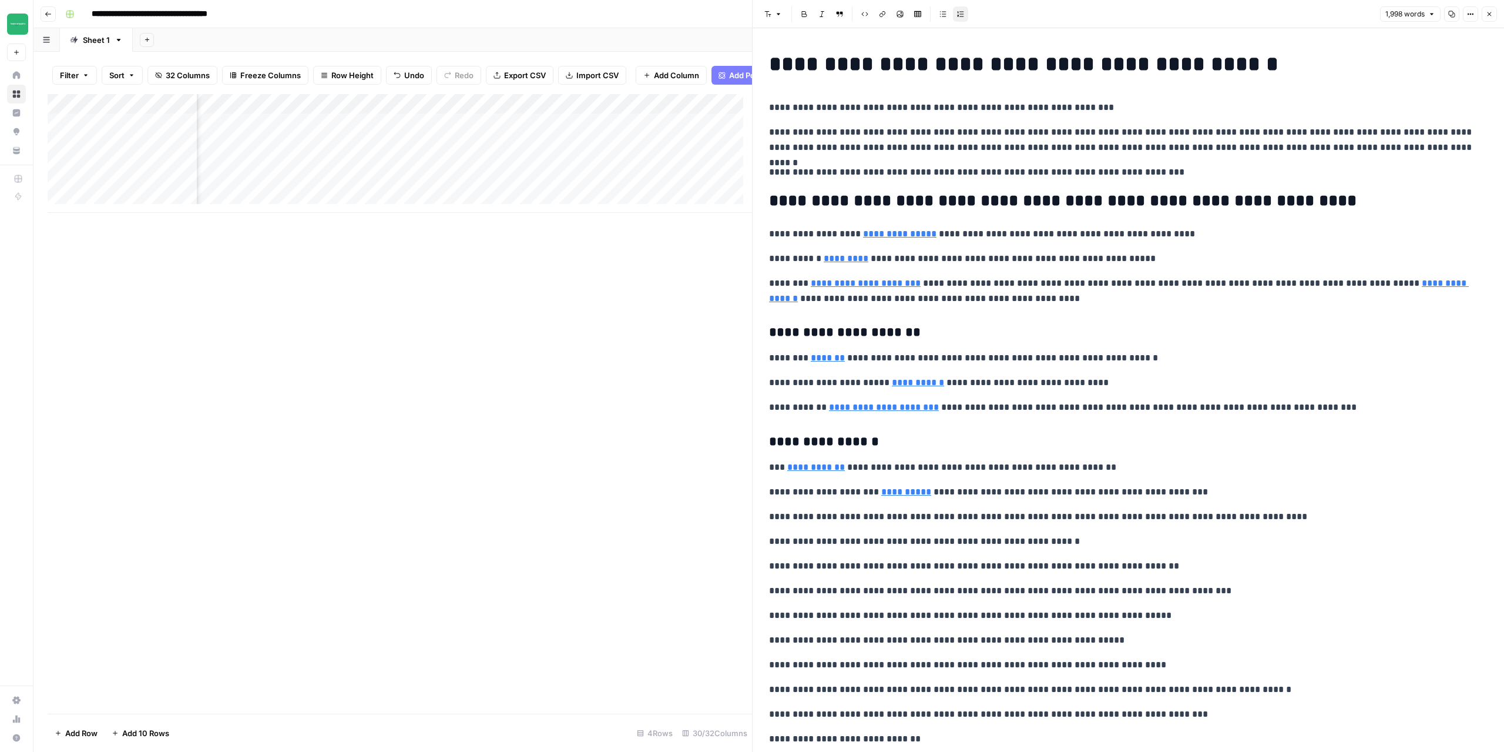
drag, startPoint x: 677, startPoint y: 395, endPoint x: 769, endPoint y: 318, distance: 119.8
click at [678, 394] on div "Add Column" at bounding box center [400, 403] width 705 height 619
type input "https://twodudesproject.com/products/daily-face-wash"
click at [1490, 12] on icon "button" at bounding box center [1489, 14] width 7 height 7
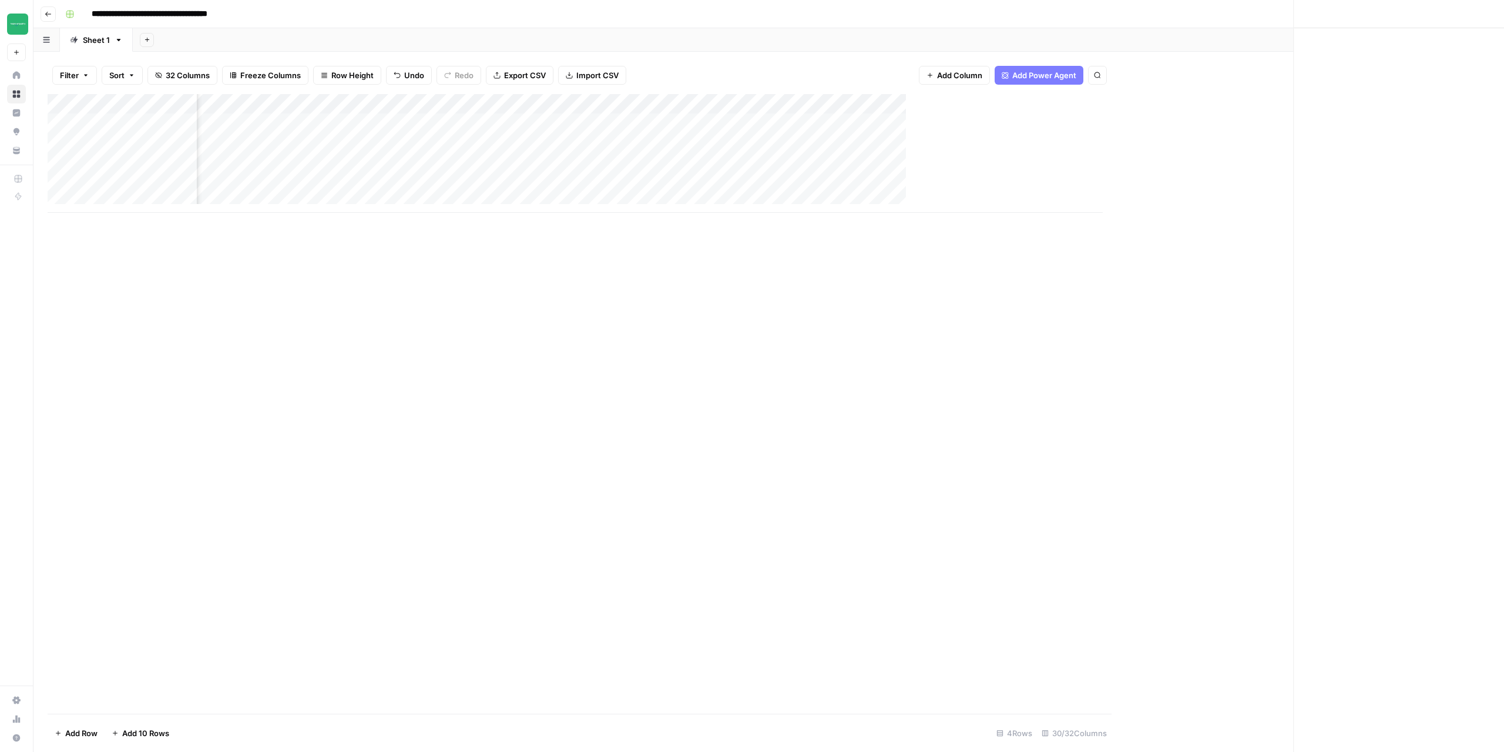
scroll to position [0, 1973]
click at [1421, 102] on div "Add Column" at bounding box center [769, 153] width 1443 height 119
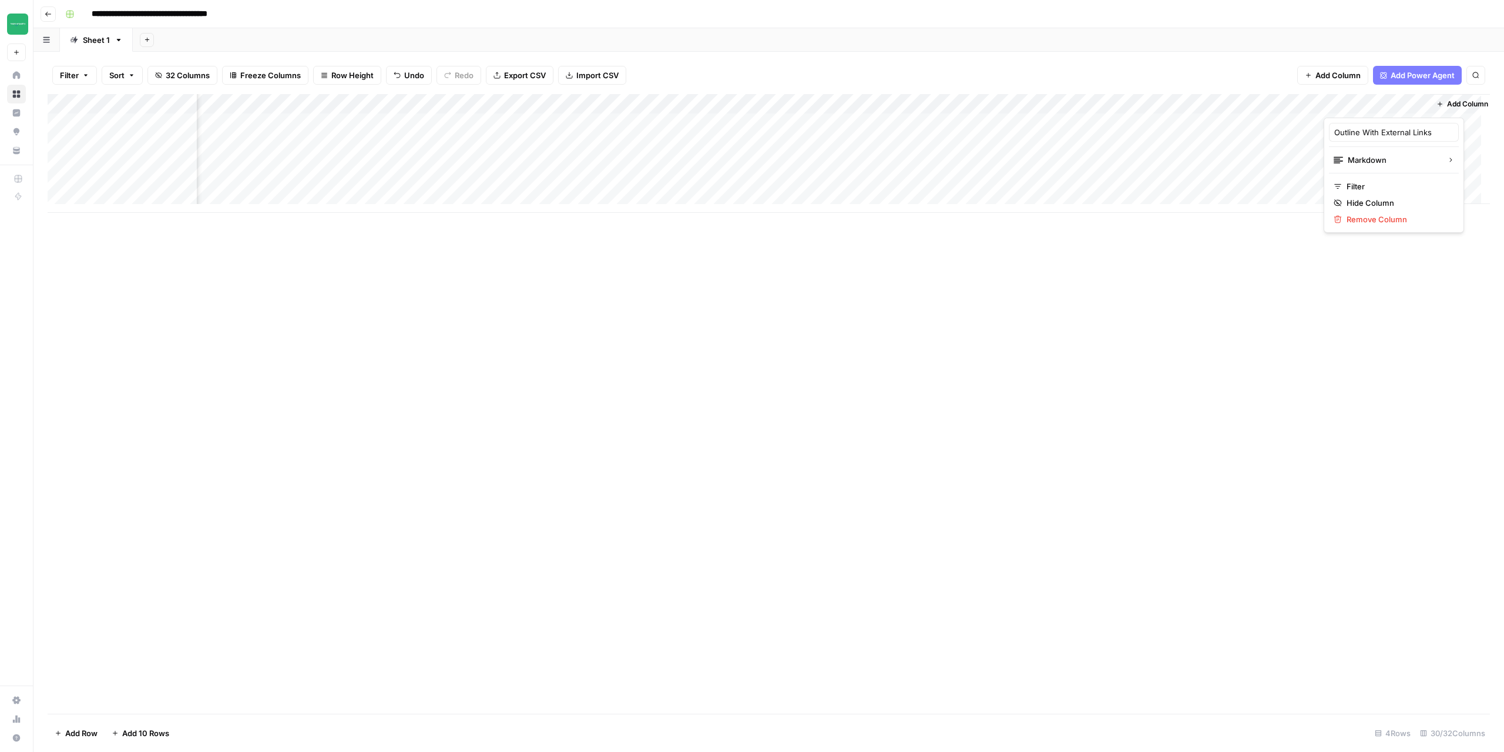
click at [1383, 108] on div at bounding box center [1377, 106] width 106 height 24
drag, startPoint x: 1286, startPoint y: 375, endPoint x: 1401, endPoint y: 174, distance: 231.9
click at [1286, 373] on div "Add Column" at bounding box center [769, 403] width 1443 height 619
click at [1395, 126] on div "Add Column" at bounding box center [769, 153] width 1443 height 119
click at [1400, 125] on div "Add Column" at bounding box center [769, 153] width 1443 height 119
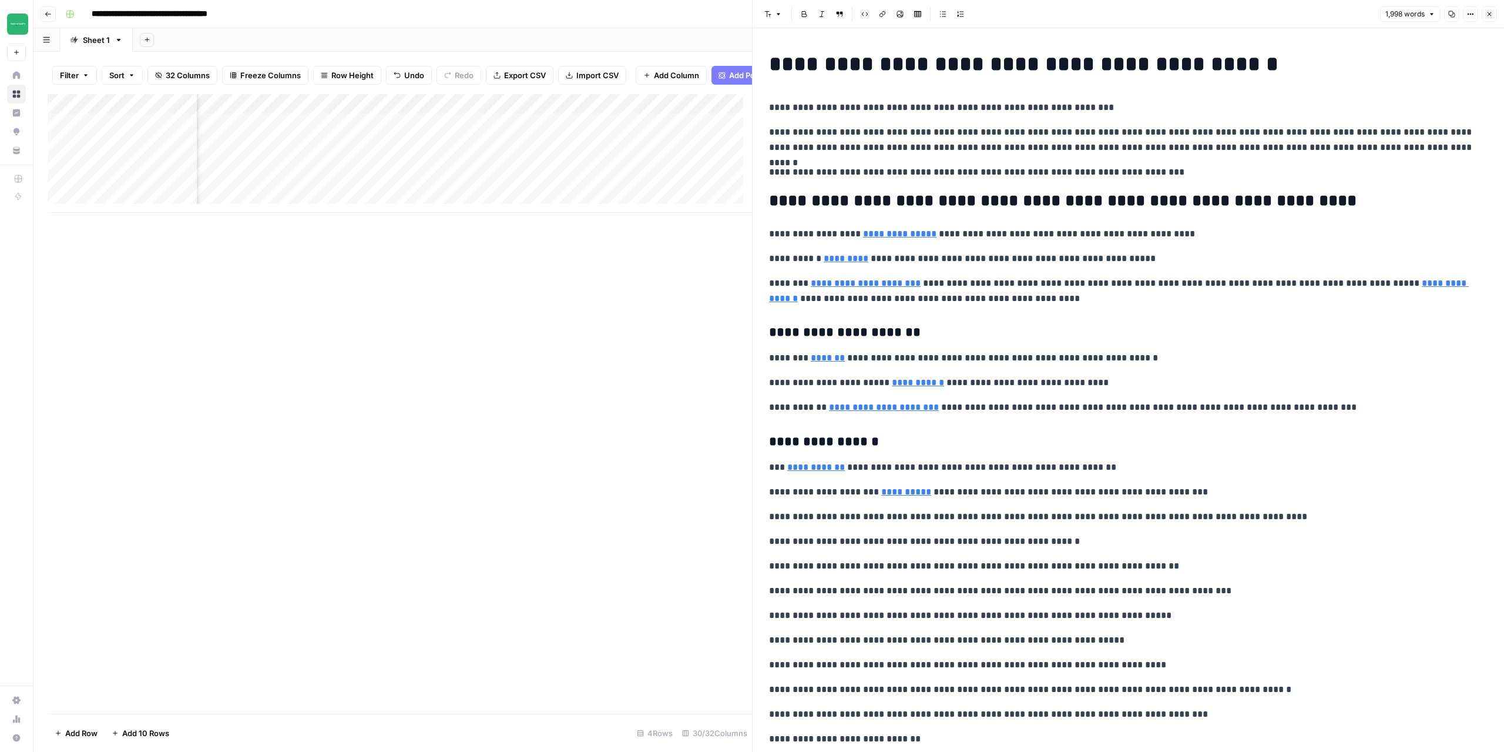
click at [1470, 12] on icon "button" at bounding box center [1470, 14] width 7 height 7
click at [1488, 19] on button "Close" at bounding box center [1489, 13] width 15 height 15
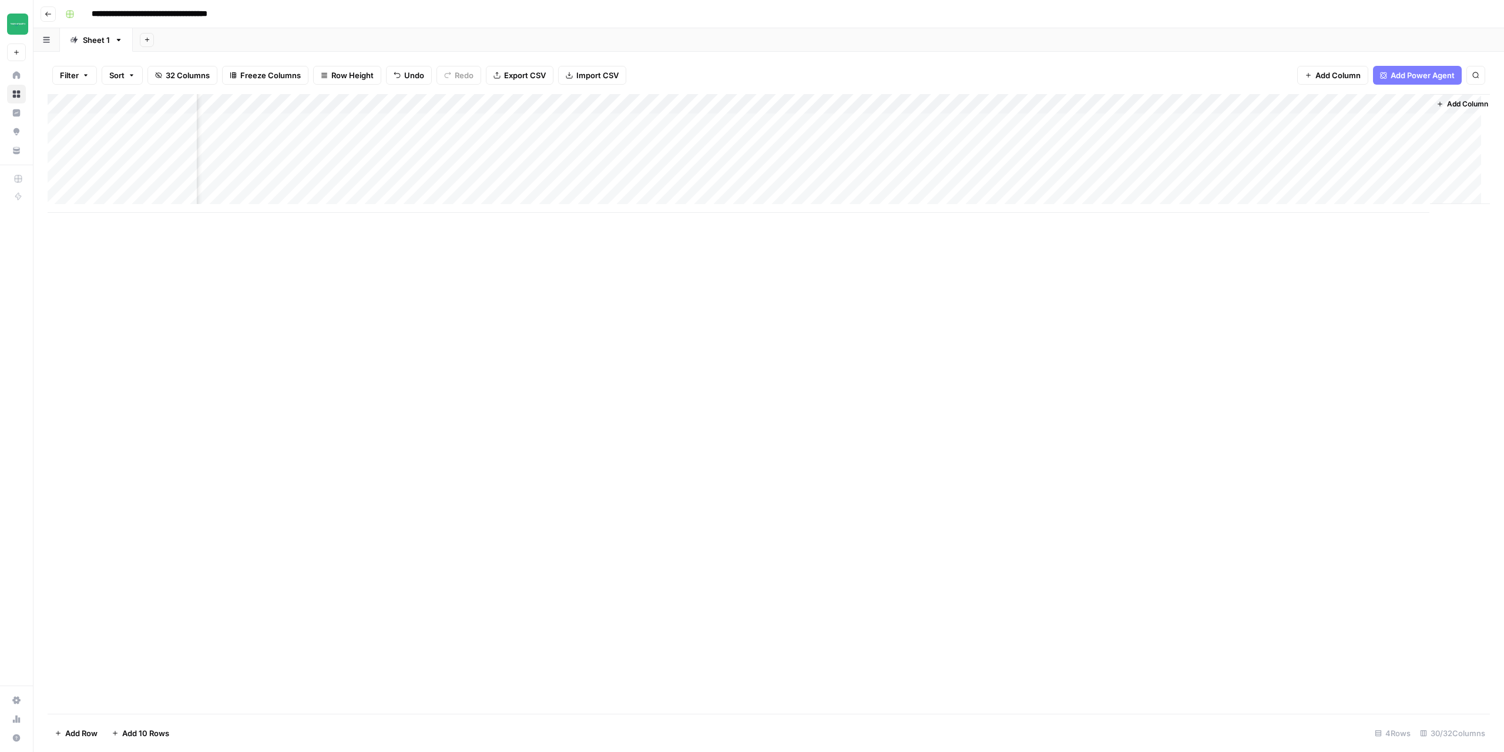
click at [1423, 105] on div "Add Column" at bounding box center [769, 153] width 1443 height 119
click at [1250, 365] on div "Add Column" at bounding box center [769, 403] width 1443 height 619
click at [1299, 105] on div "Add Column" at bounding box center [769, 153] width 1443 height 119
click at [1067, 361] on div "Add Column" at bounding box center [769, 403] width 1443 height 619
click at [1268, 123] on div "Add Column" at bounding box center [769, 153] width 1443 height 119
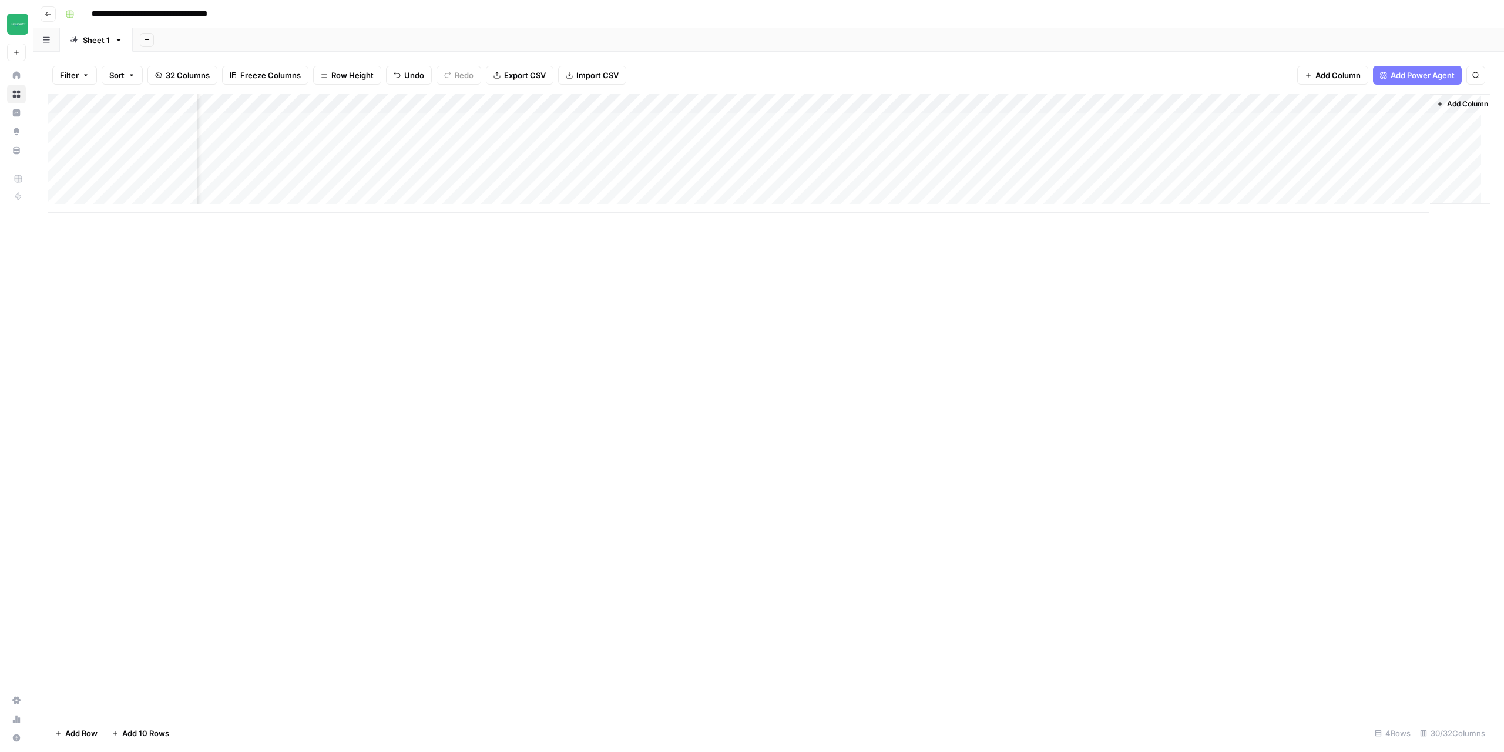
click at [1297, 125] on div "Add Column" at bounding box center [769, 153] width 1443 height 119
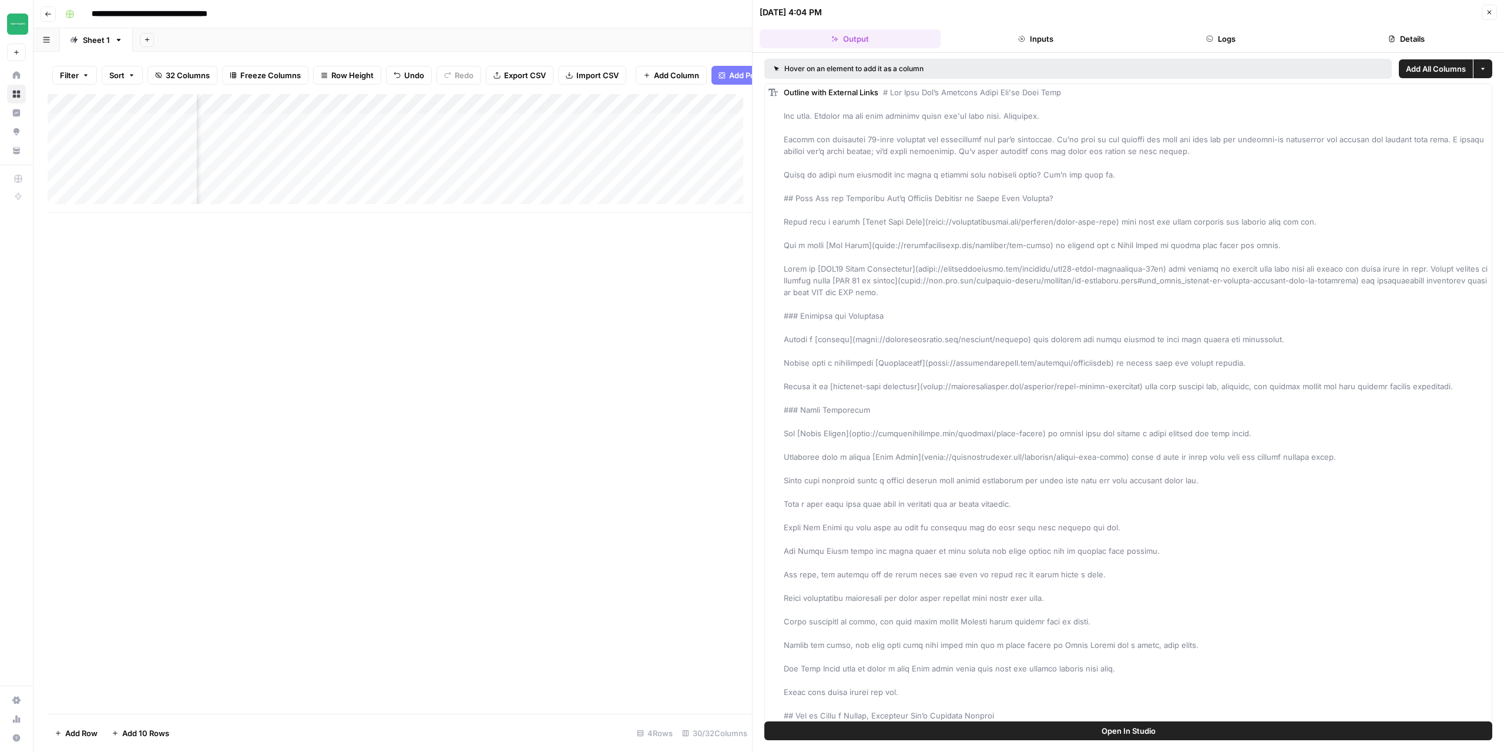
click at [1447, 73] on span "Add All Columns" at bounding box center [1436, 69] width 60 height 12
click at [1486, 15] on button "Close" at bounding box center [1489, 12] width 15 height 15
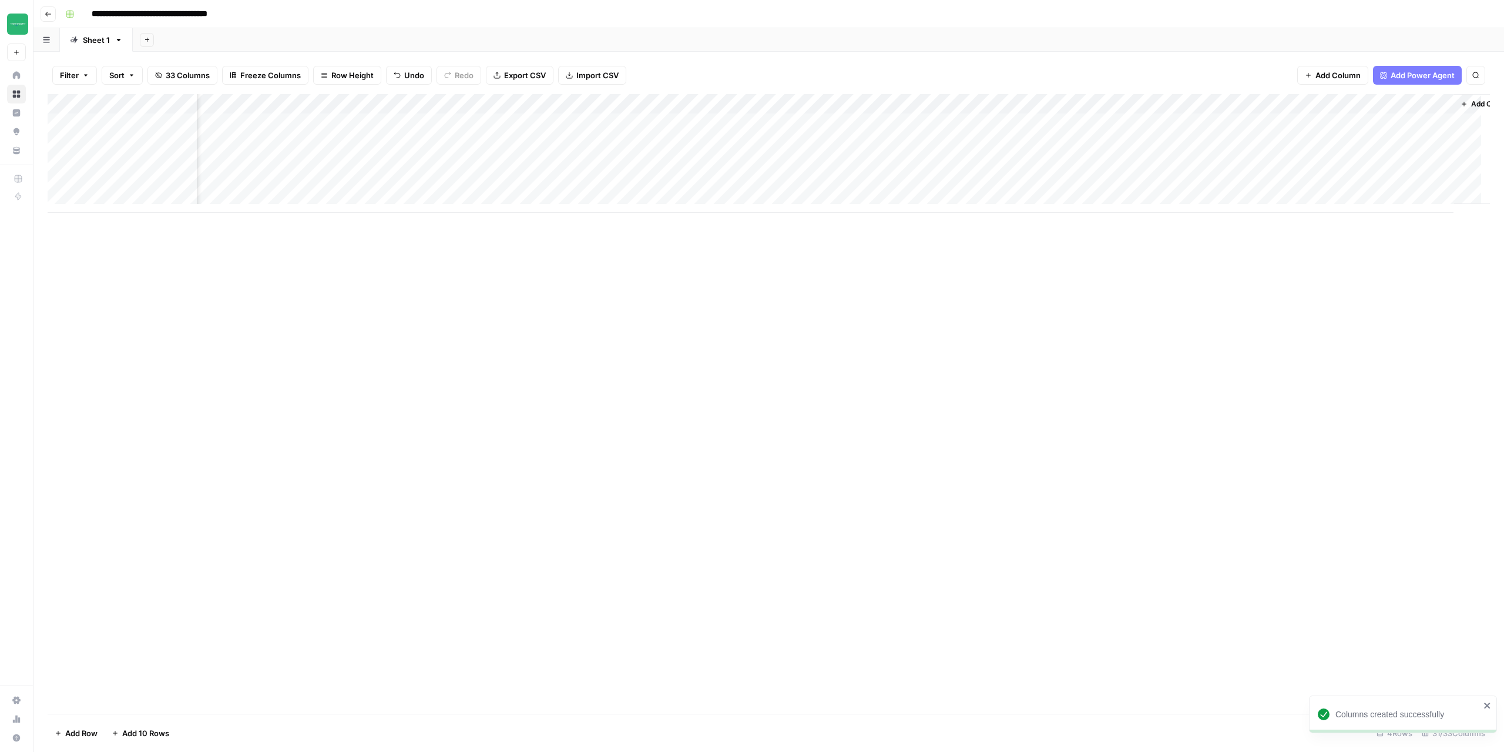
scroll to position [0, 2093]
click at [1407, 101] on div "Add Column" at bounding box center [769, 153] width 1443 height 119
click at [1364, 214] on span "Remove Column" at bounding box center [1384, 219] width 103 height 12
click at [719, 126] on span "Delete" at bounding box center [710, 122] width 25 height 12
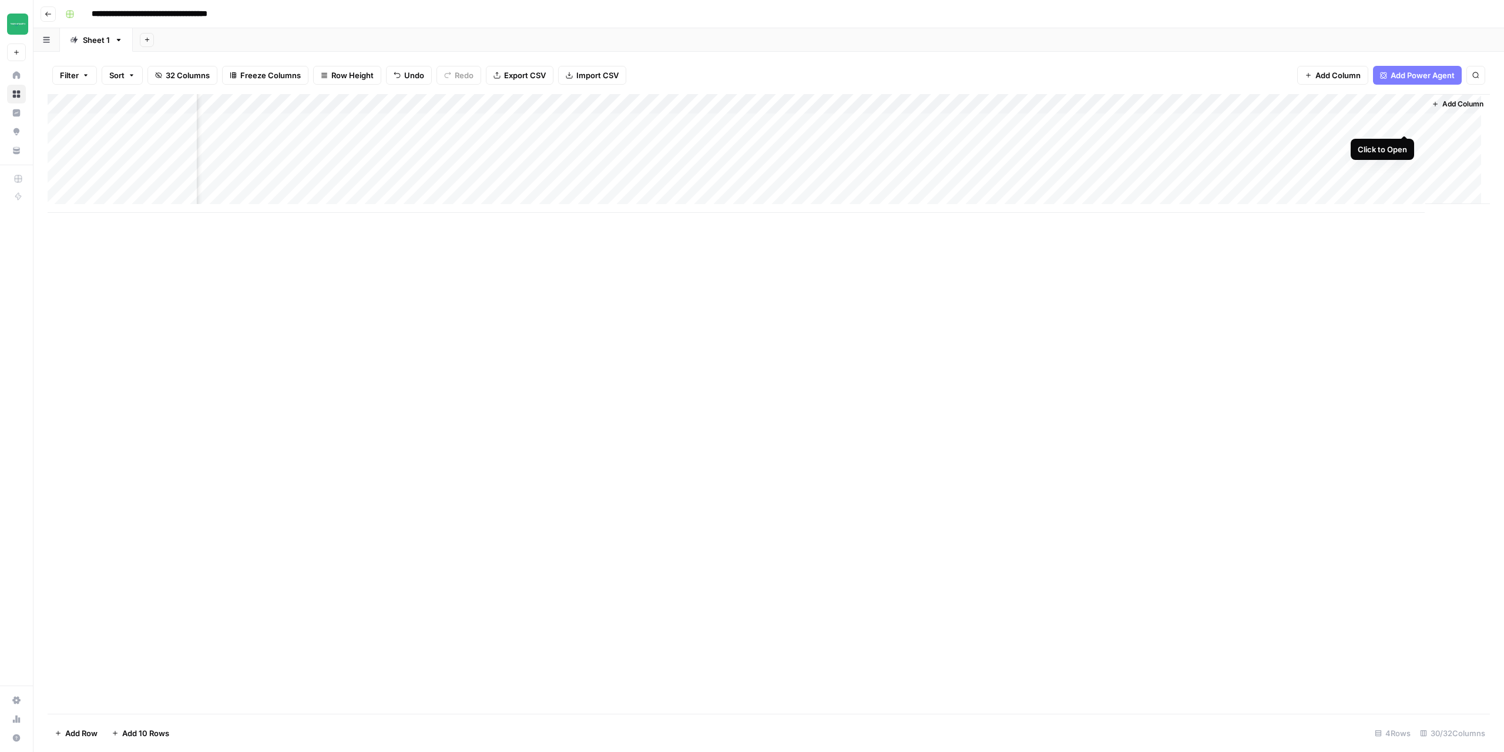
click at [1403, 125] on div "Add Column" at bounding box center [769, 153] width 1443 height 119
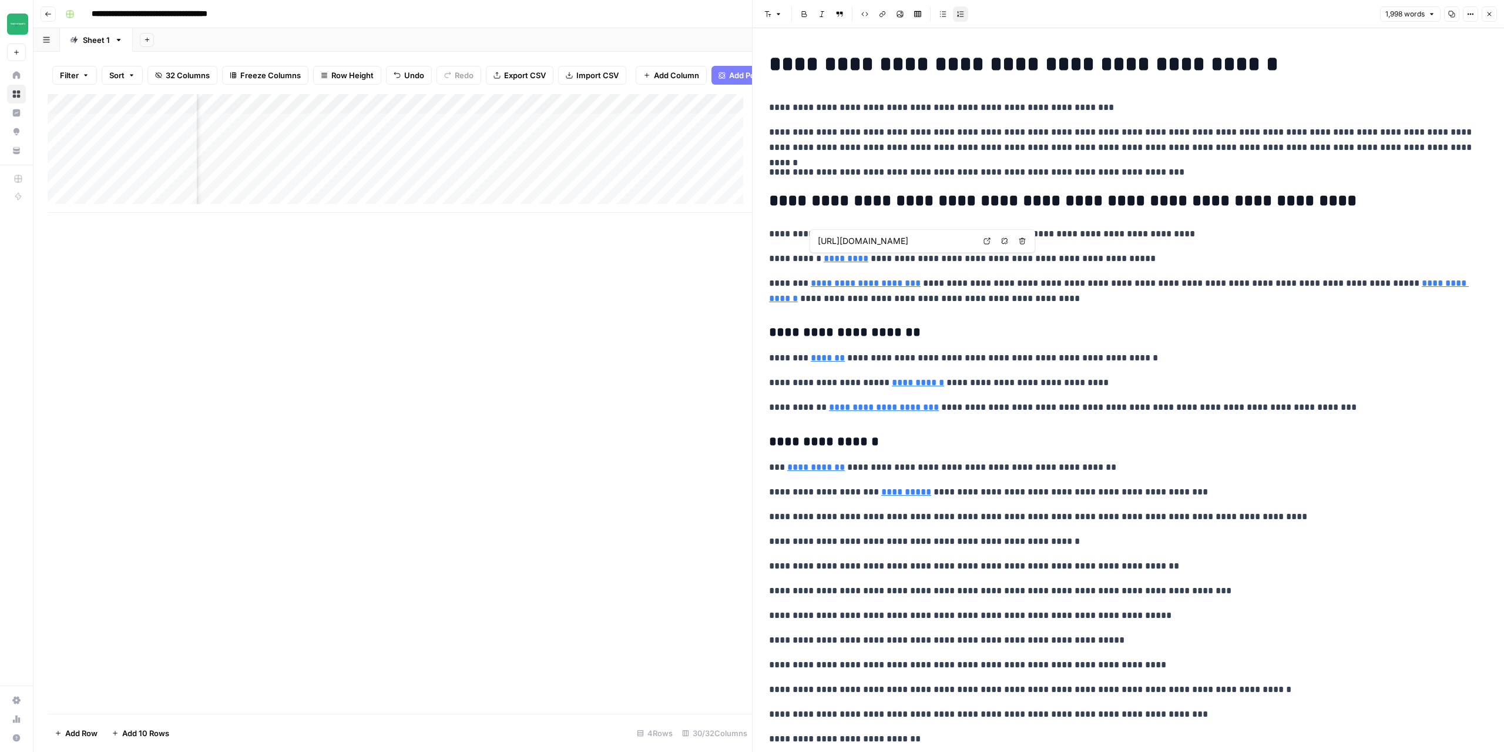
type input "https://twodudesproject.com/products/spf15-daily-moisturiser-75ml"
type input "https://twodudesproject.com/products/zesty-forest-deodorant"
type input "https://twodudesproject.com/products/weekly-face-scrub"
click at [1493, 14] on button "Close" at bounding box center [1489, 13] width 15 height 15
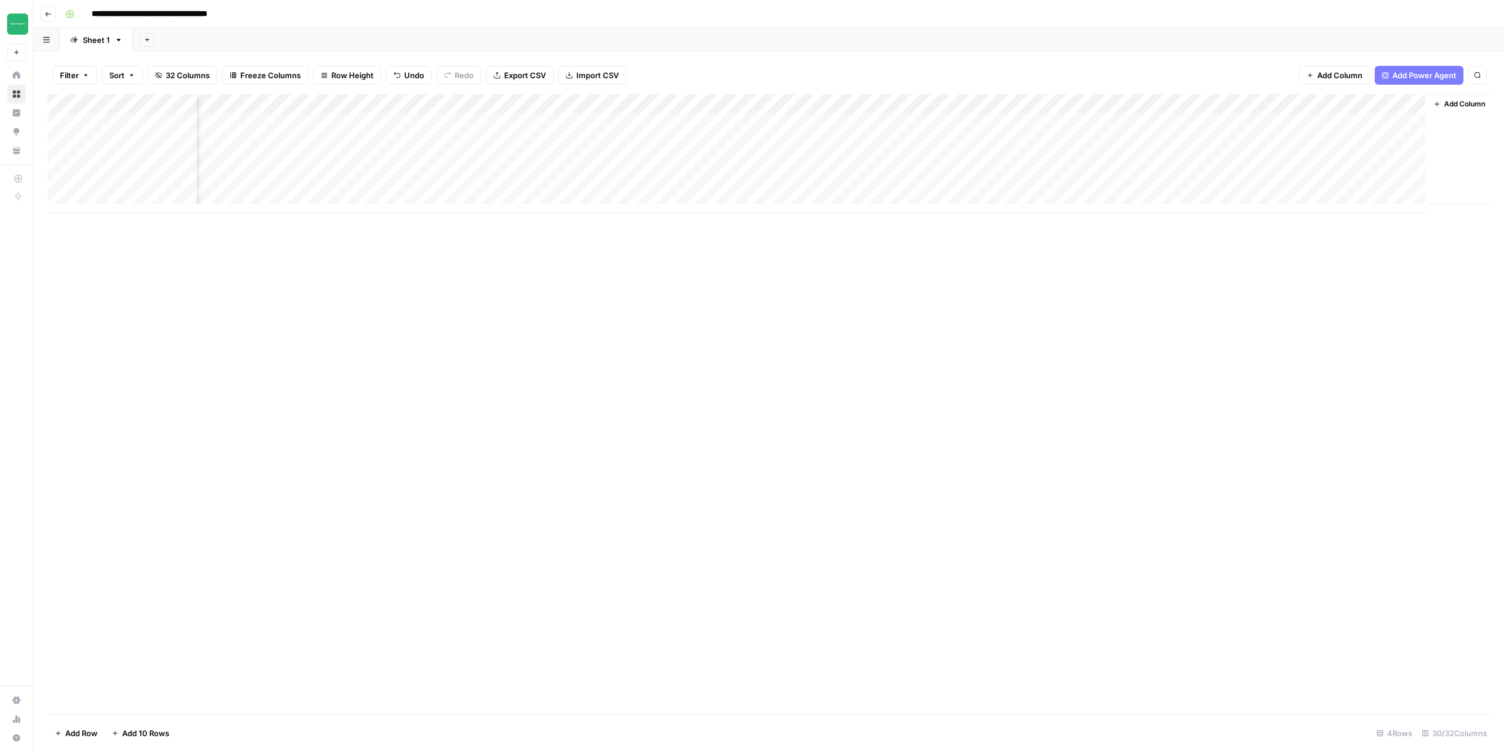
scroll to position [0, 1973]
click at [961, 213] on div "Add Column" at bounding box center [769, 403] width 1443 height 619
click at [861, 106] on div "Add Column" at bounding box center [769, 153] width 1443 height 119
click at [835, 217] on span "Edit Workflow" at bounding box center [854, 219] width 103 height 12
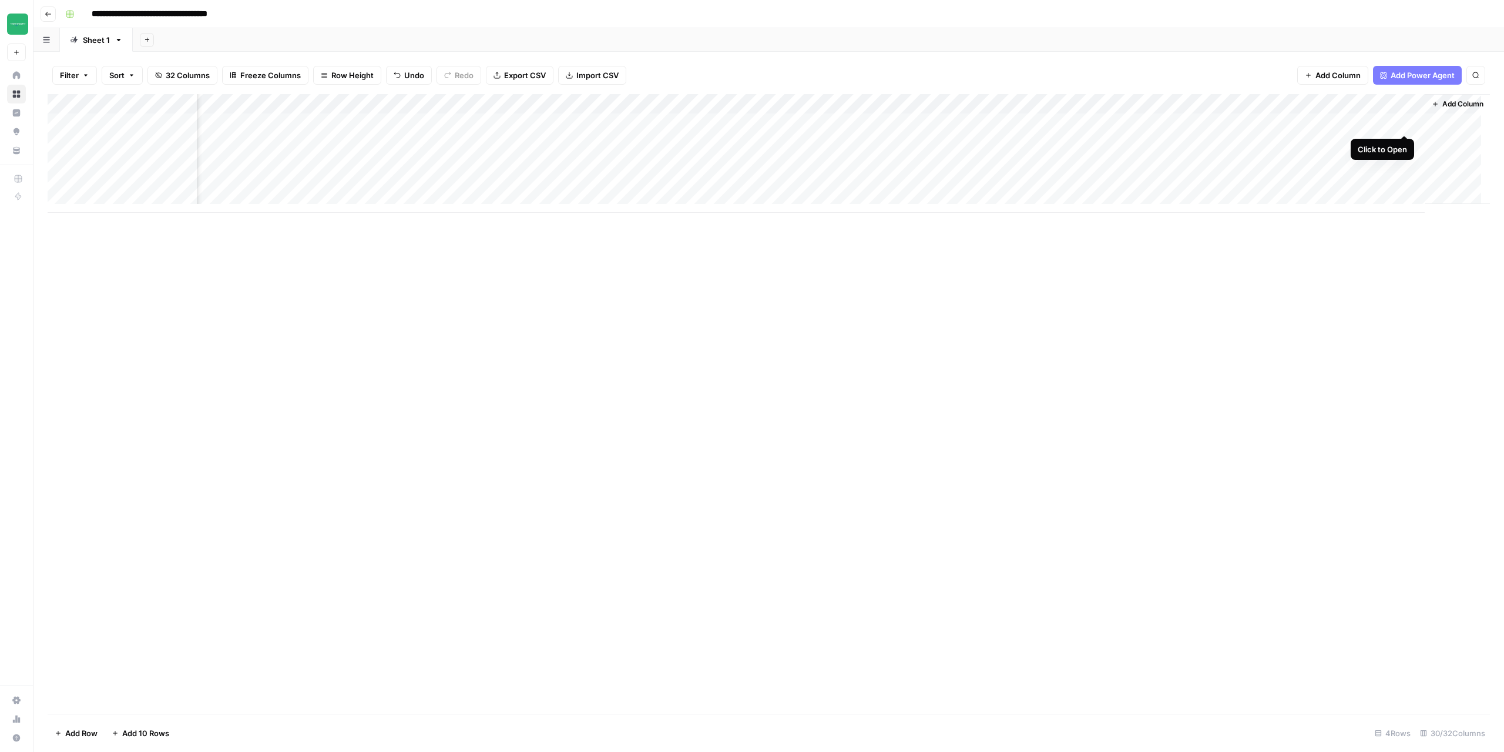
click at [1402, 120] on div "Add Column" at bounding box center [769, 153] width 1443 height 119
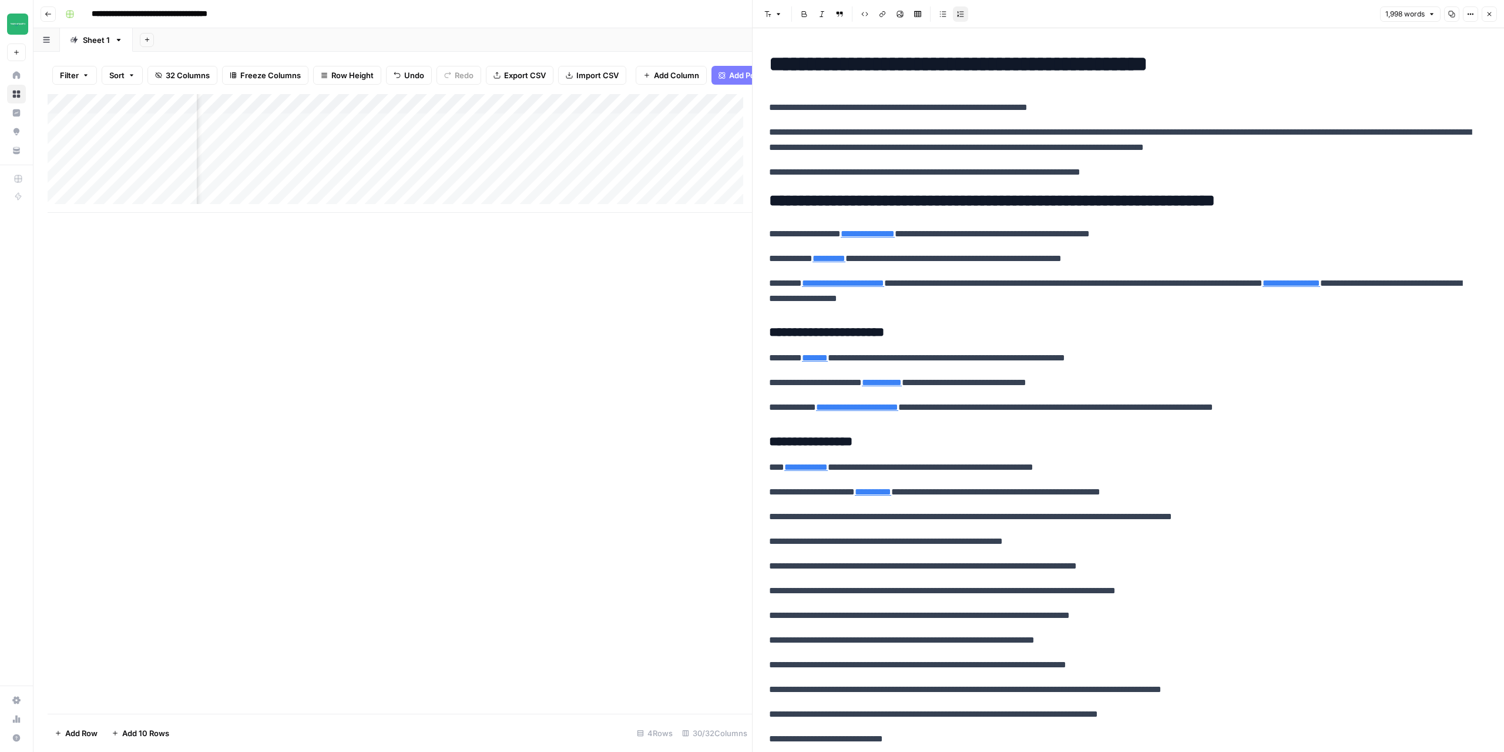
scroll to position [0, 223]
click at [437, 133] on div "Add Column" at bounding box center [400, 153] width 705 height 119
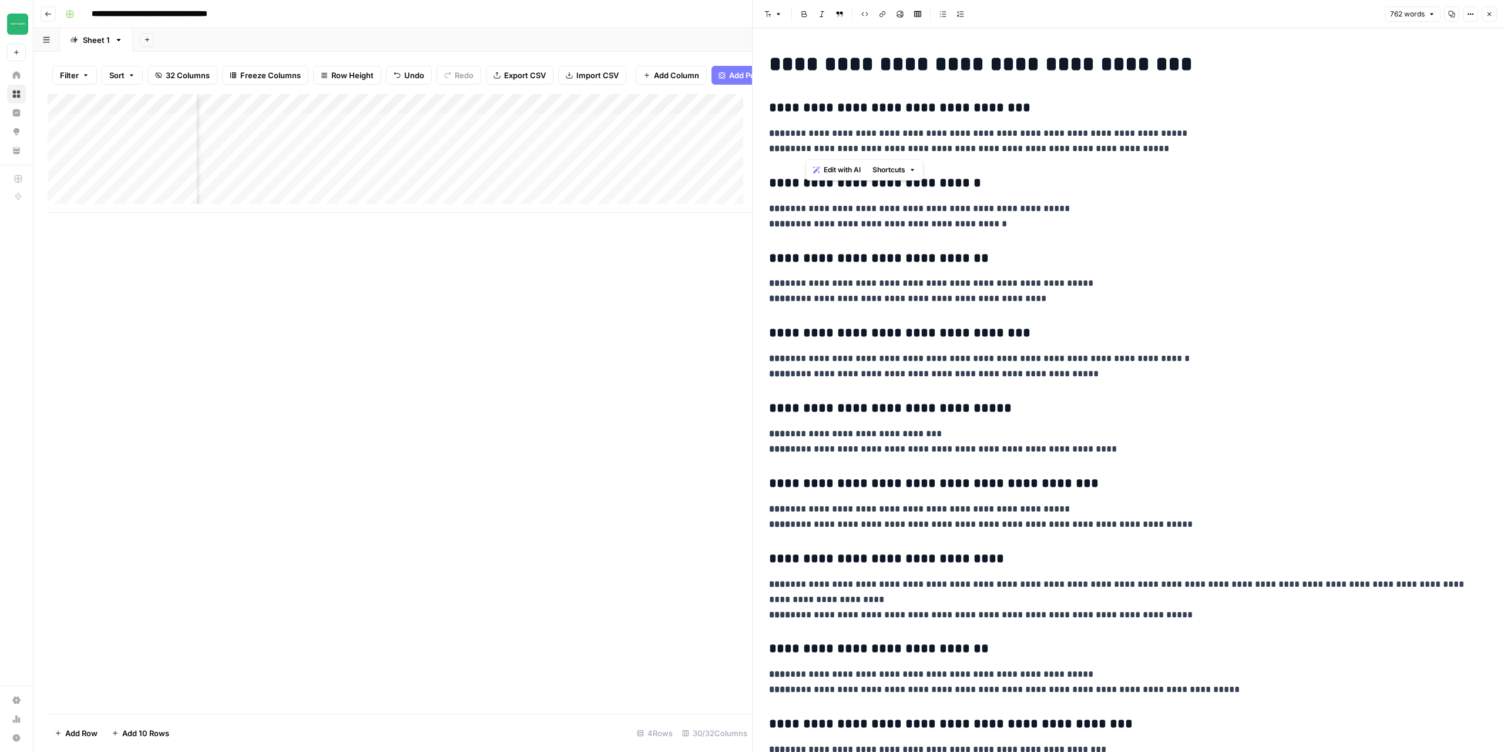
drag, startPoint x: 805, startPoint y: 149, endPoint x: 1121, endPoint y: 152, distance: 316.2
click at [1119, 150] on p "**********" at bounding box center [1124, 141] width 710 height 31
click at [1124, 152] on p "**********" at bounding box center [1124, 141] width 710 height 31
drag, startPoint x: 802, startPoint y: 133, endPoint x: 1160, endPoint y: 138, distance: 358.5
click at [1160, 138] on p "**********" at bounding box center [1124, 141] width 710 height 31
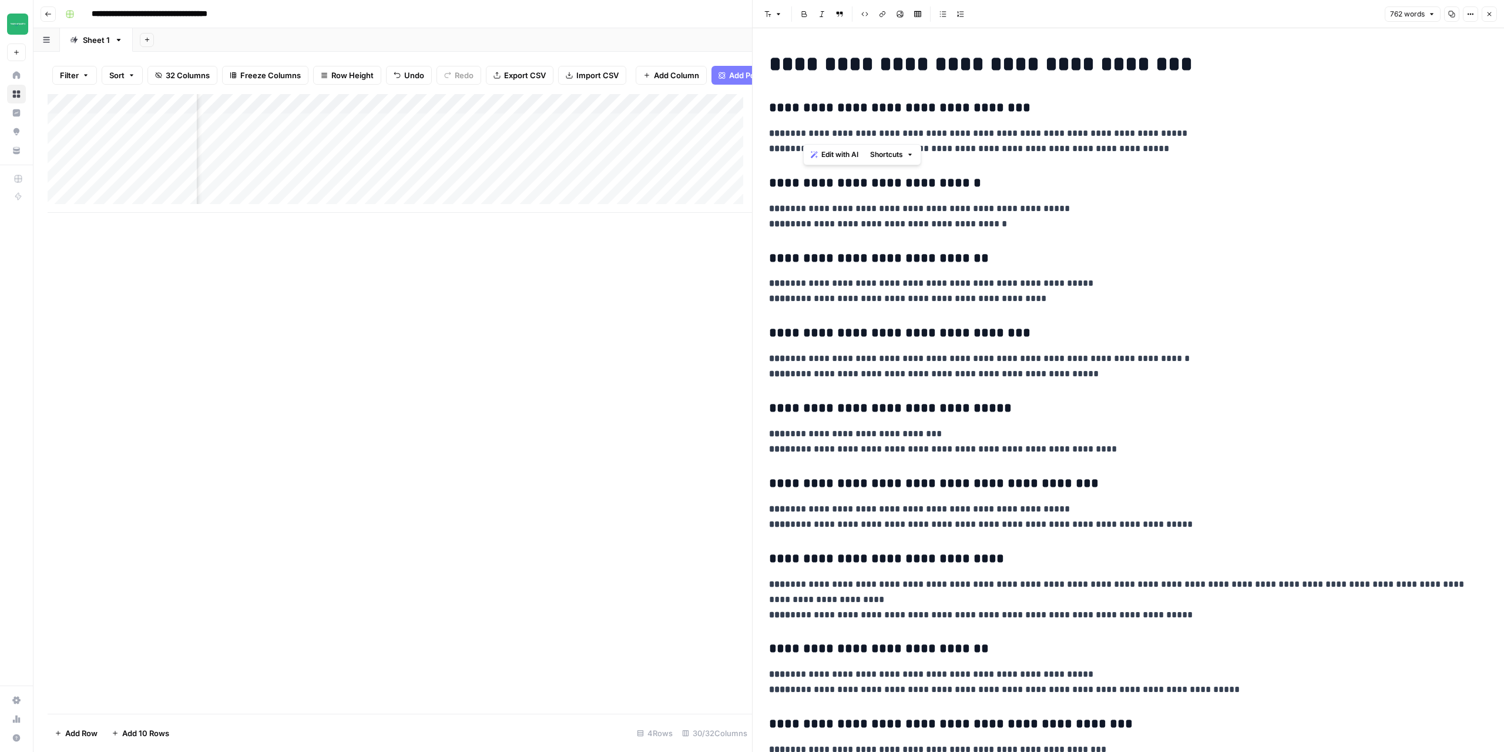
click at [1082, 140] on p "**********" at bounding box center [1124, 141] width 710 height 31
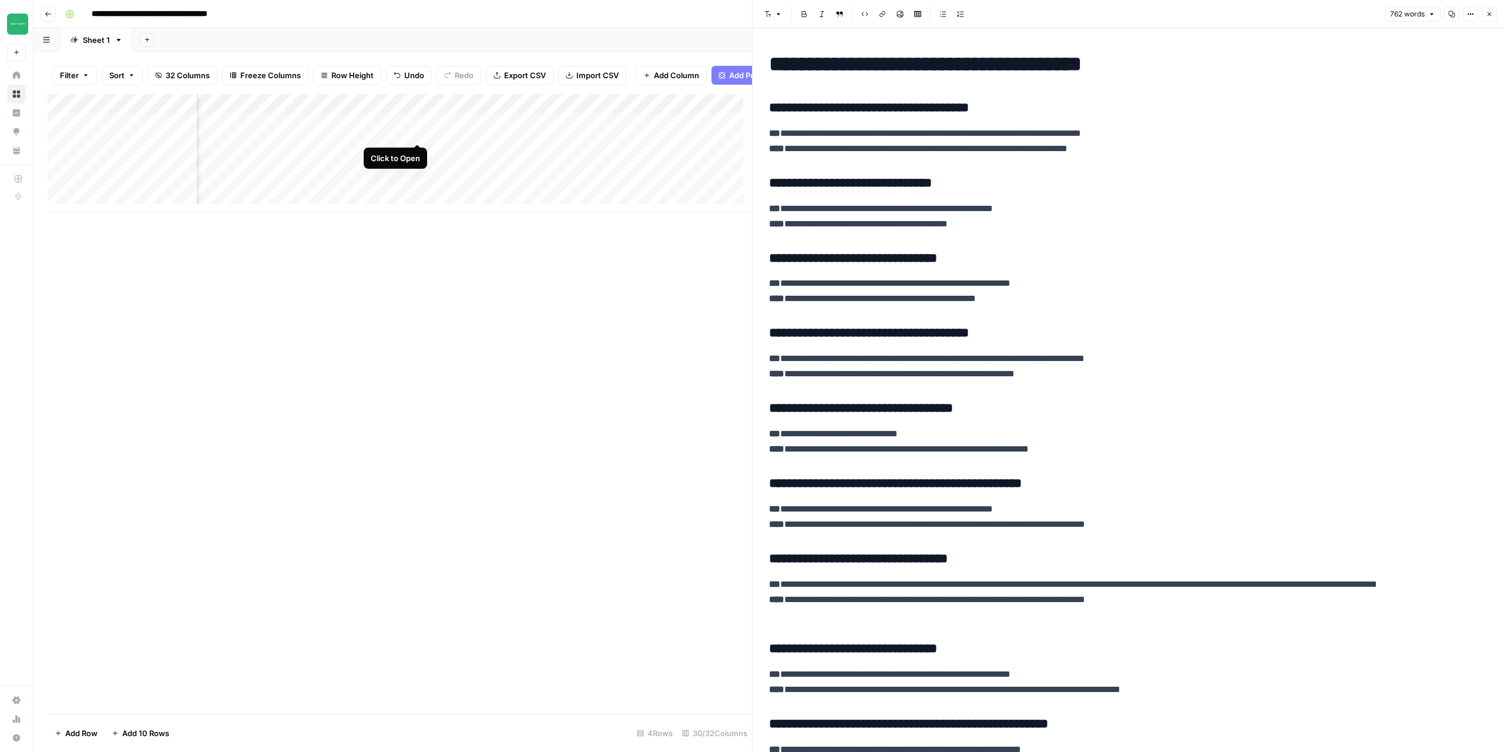
click at [418, 135] on div "Add Column" at bounding box center [400, 153] width 705 height 119
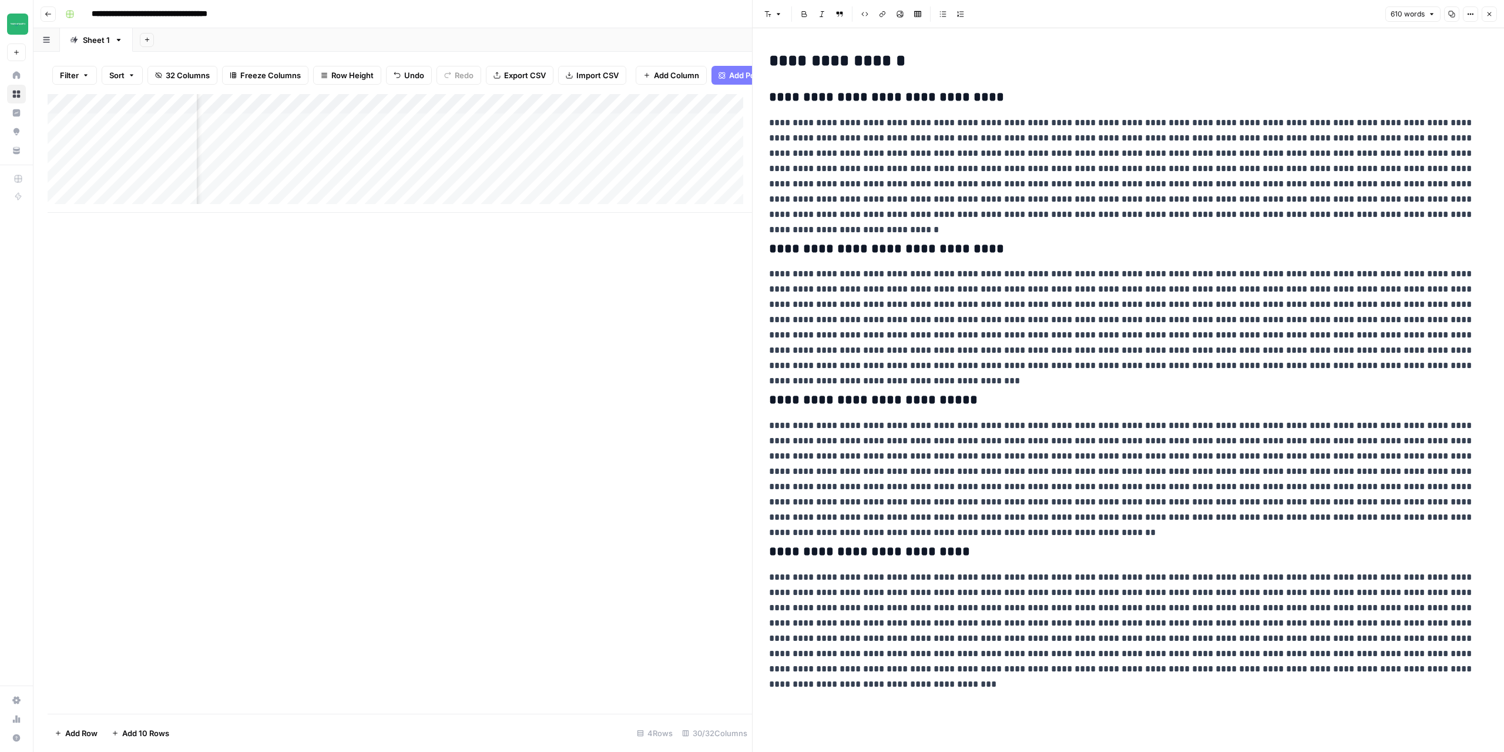
click at [1491, 13] on icon "button" at bounding box center [1489, 14] width 7 height 7
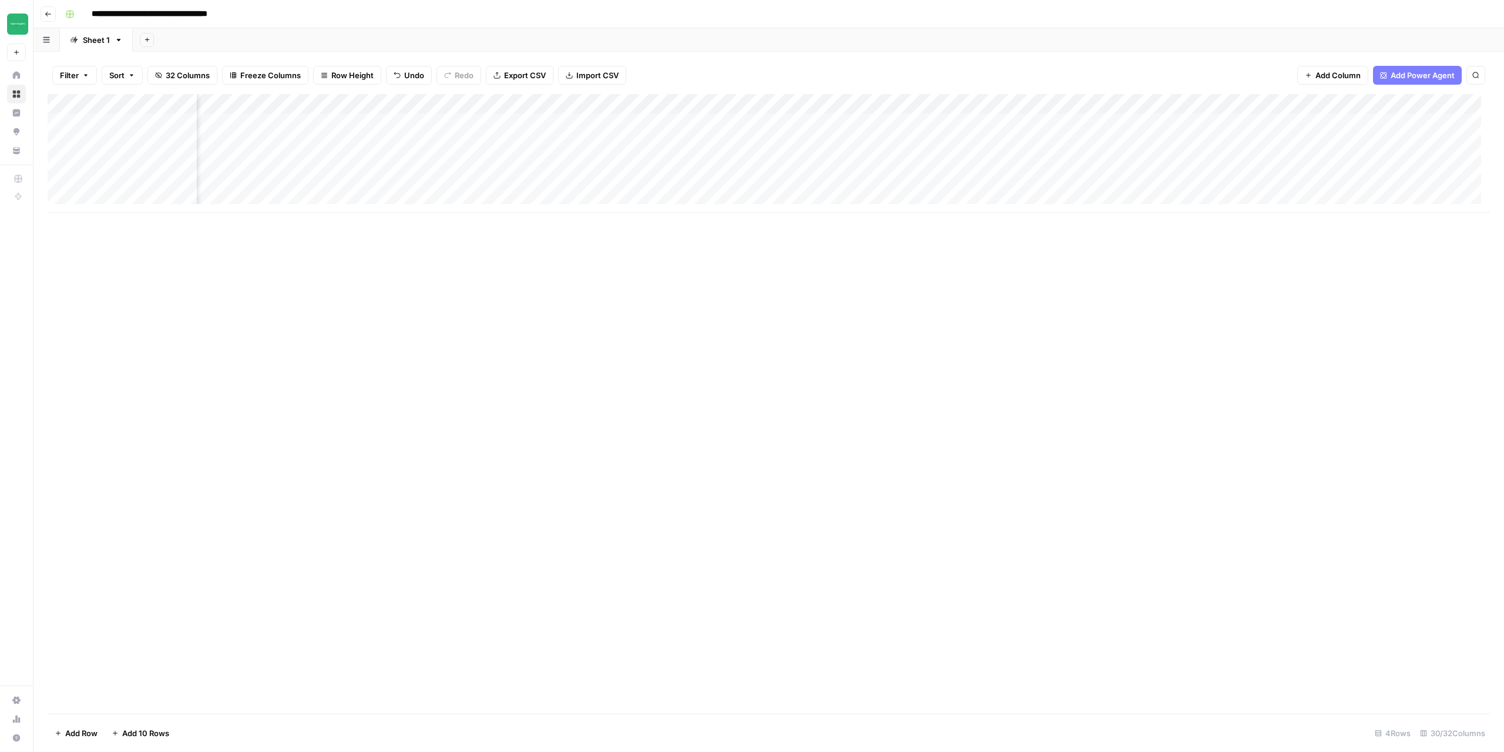
scroll to position [0, 1476]
click at [601, 120] on div "Add Column" at bounding box center [769, 153] width 1443 height 119
click at [642, 123] on div "Add Column" at bounding box center [769, 153] width 1443 height 119
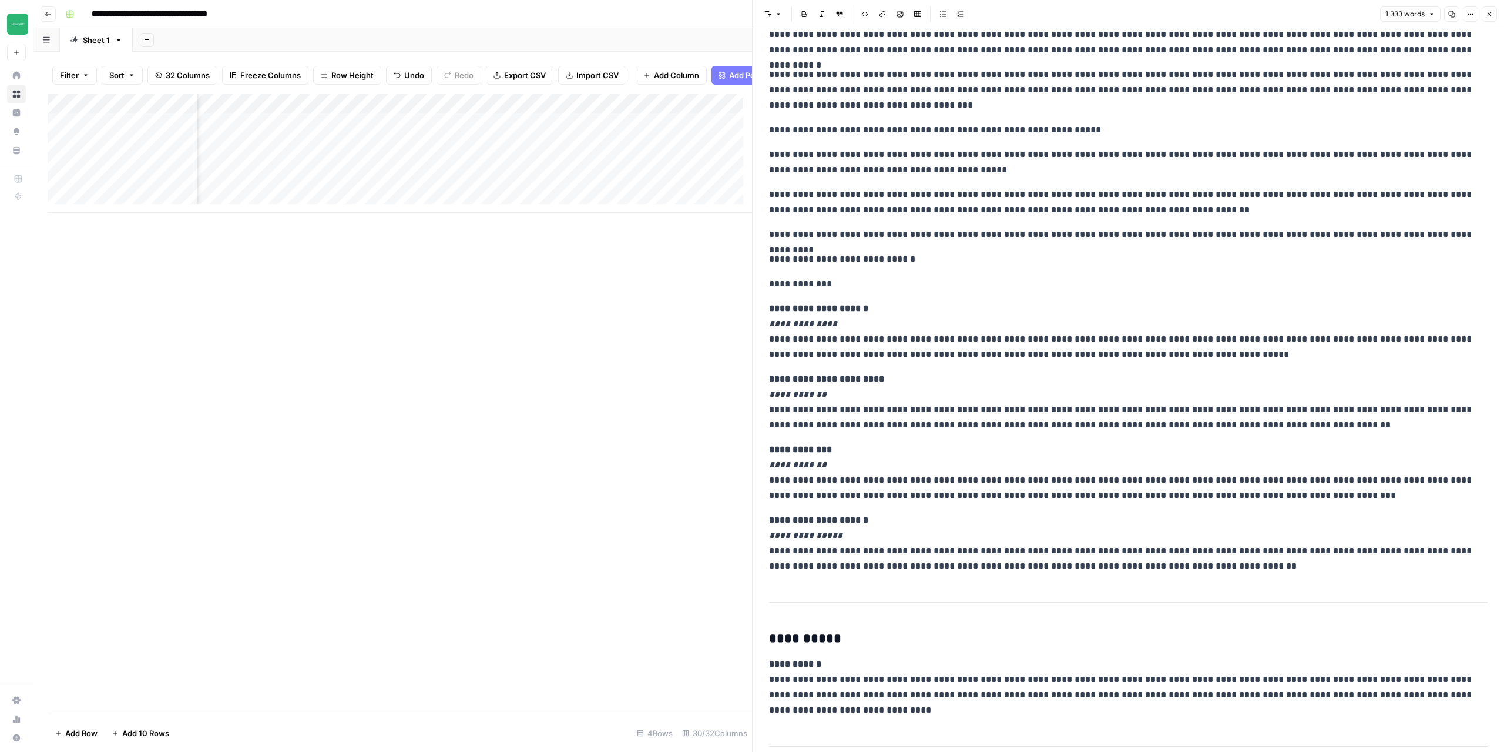
scroll to position [59, 0]
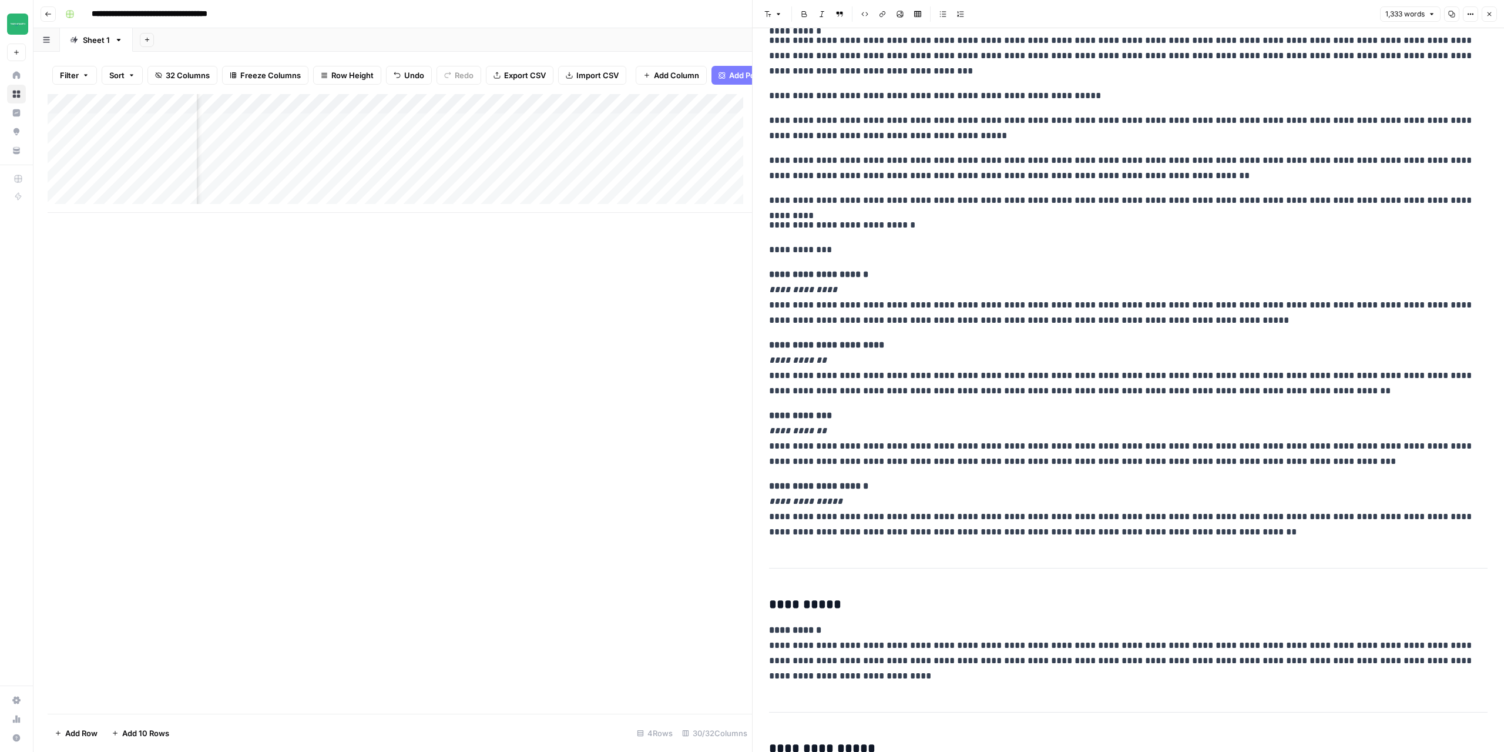
click at [1496, 14] on button "Close" at bounding box center [1489, 13] width 15 height 15
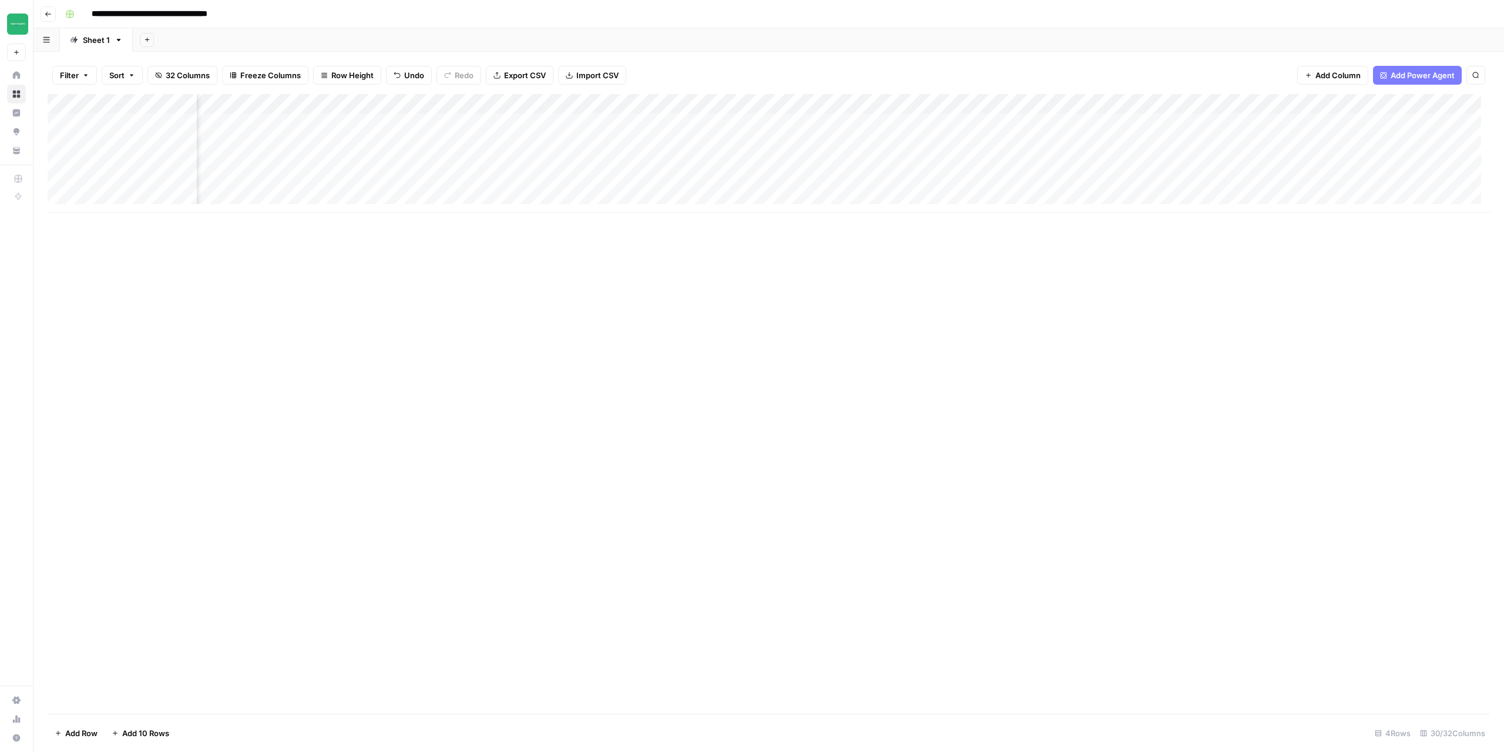
scroll to position [0, 1987]
click at [1408, 120] on div "Add Column" at bounding box center [769, 153] width 1443 height 119
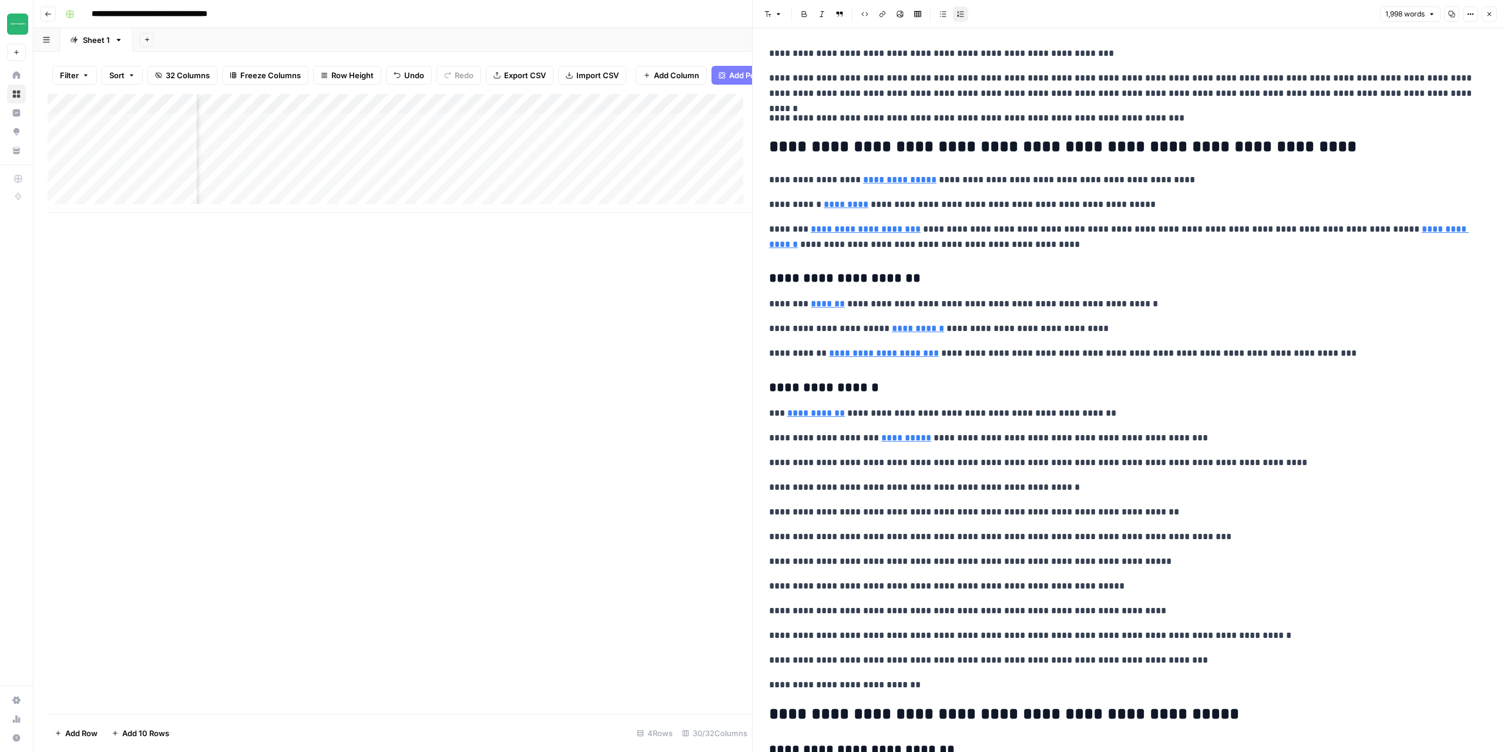
scroll to position [59, 0]
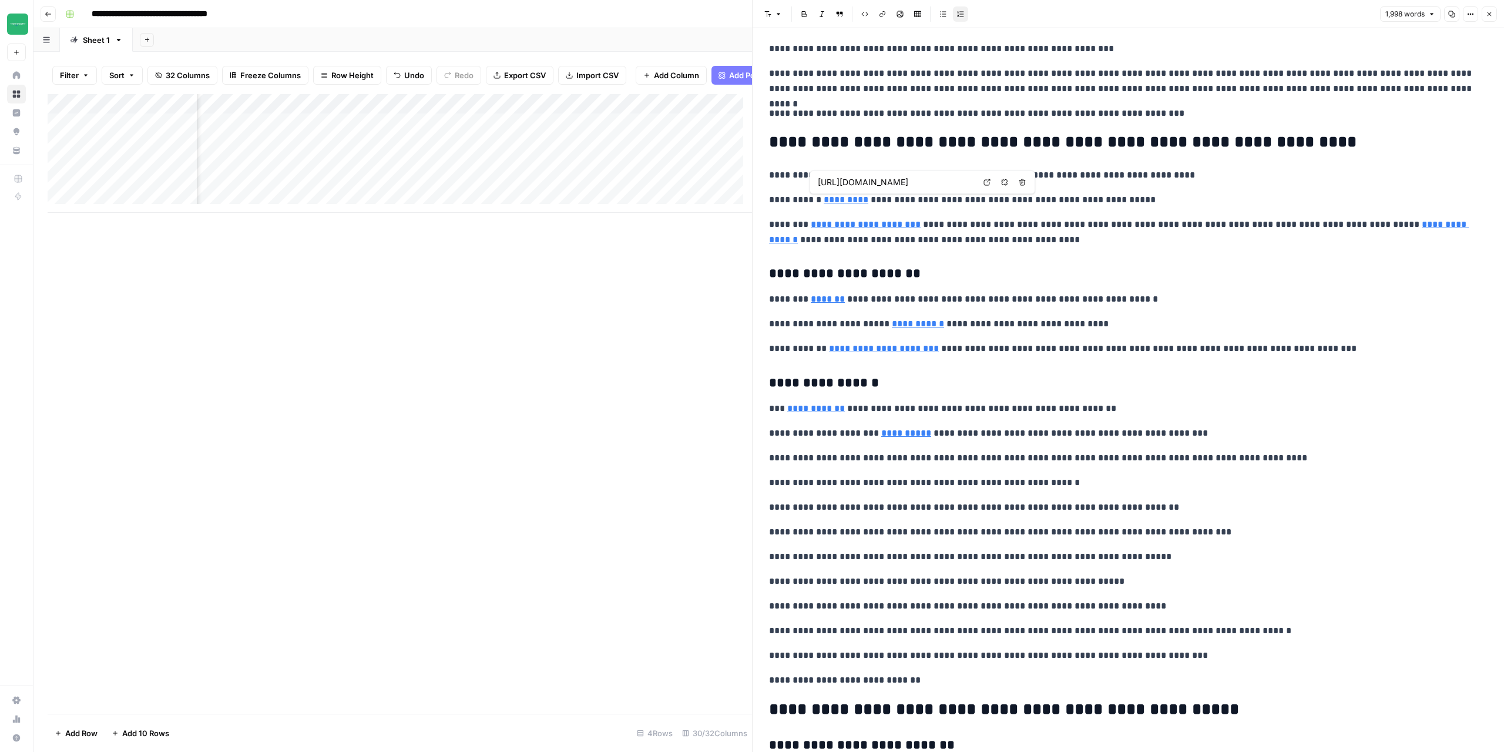
type input "https://twodudesproject.com/products/daily-face-wash"
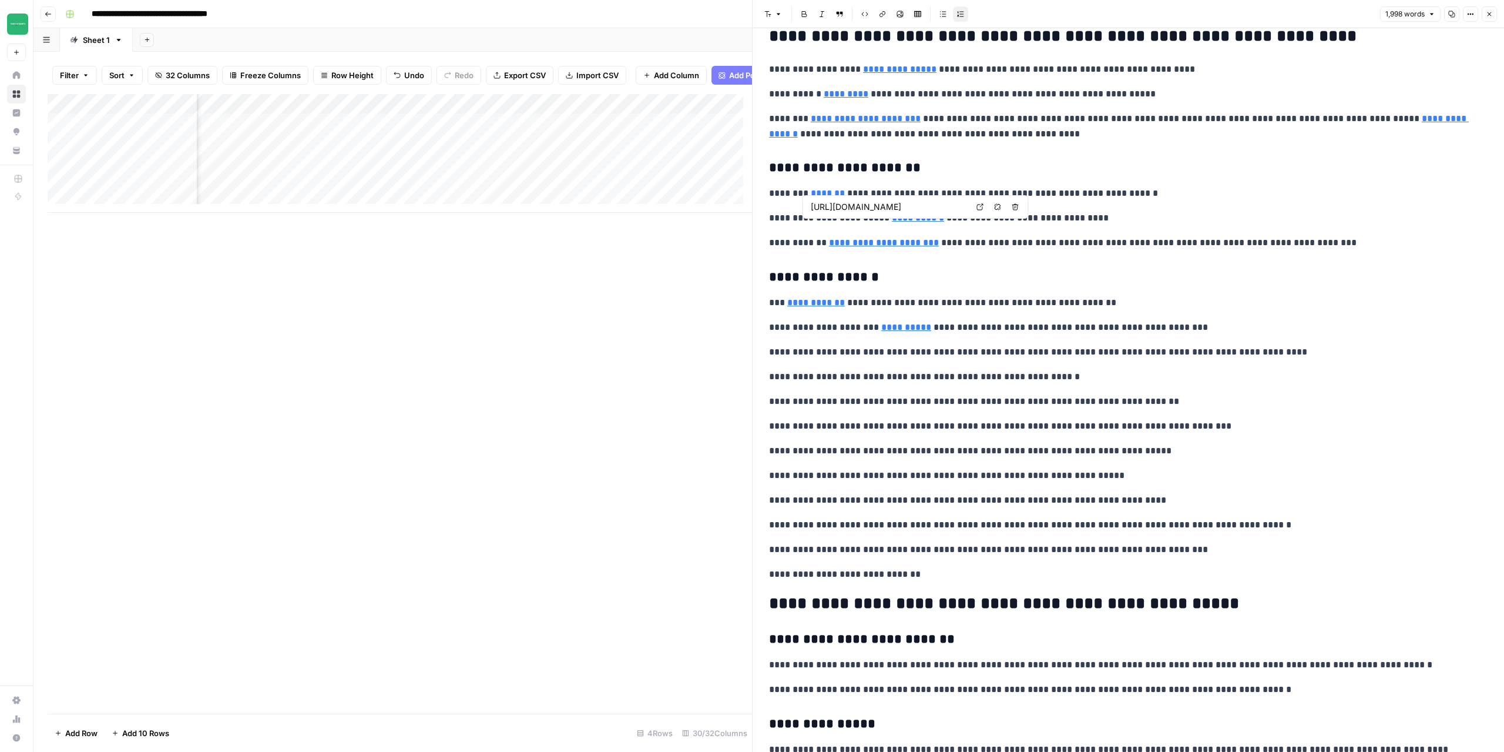
type input "https://twodudesproject.com/products/conditioner"
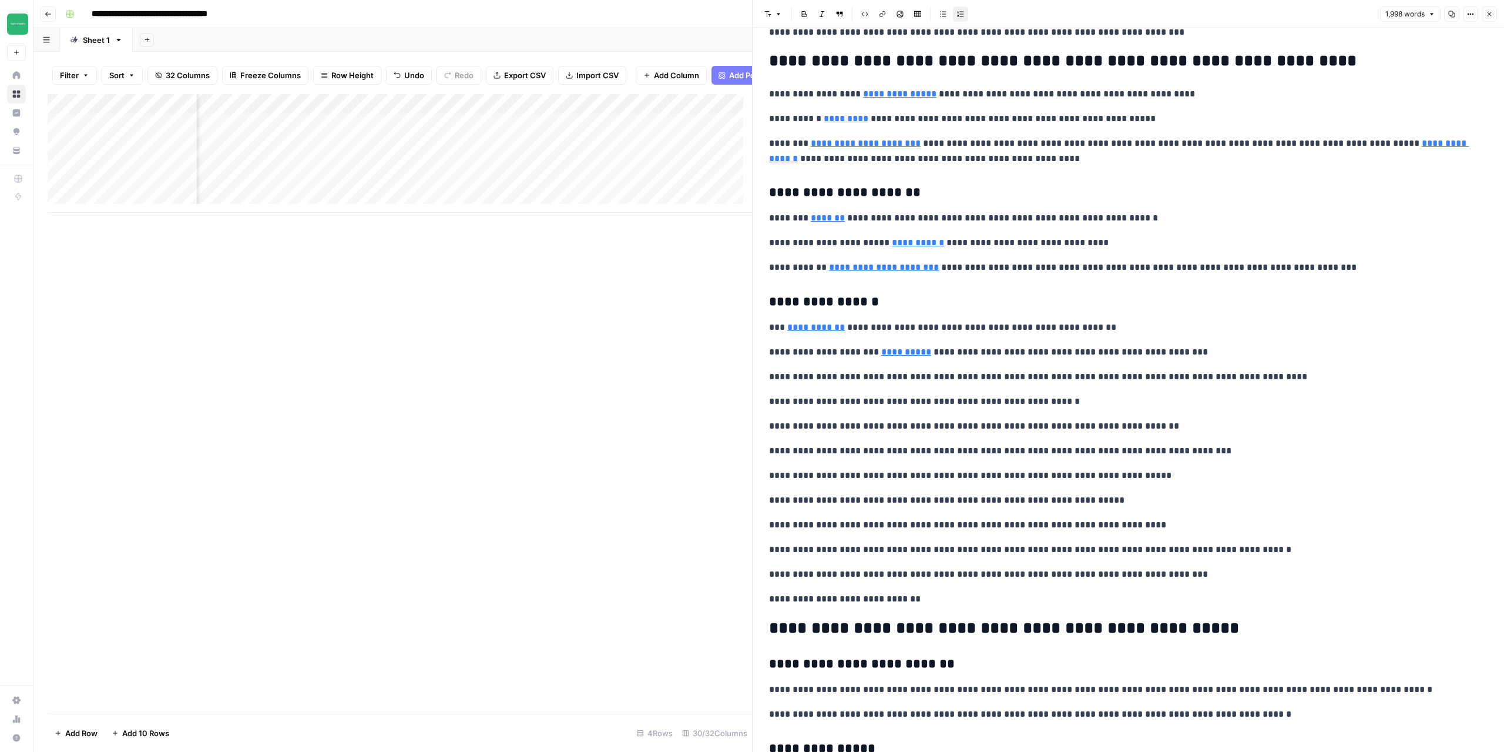
scroll to position [118, 0]
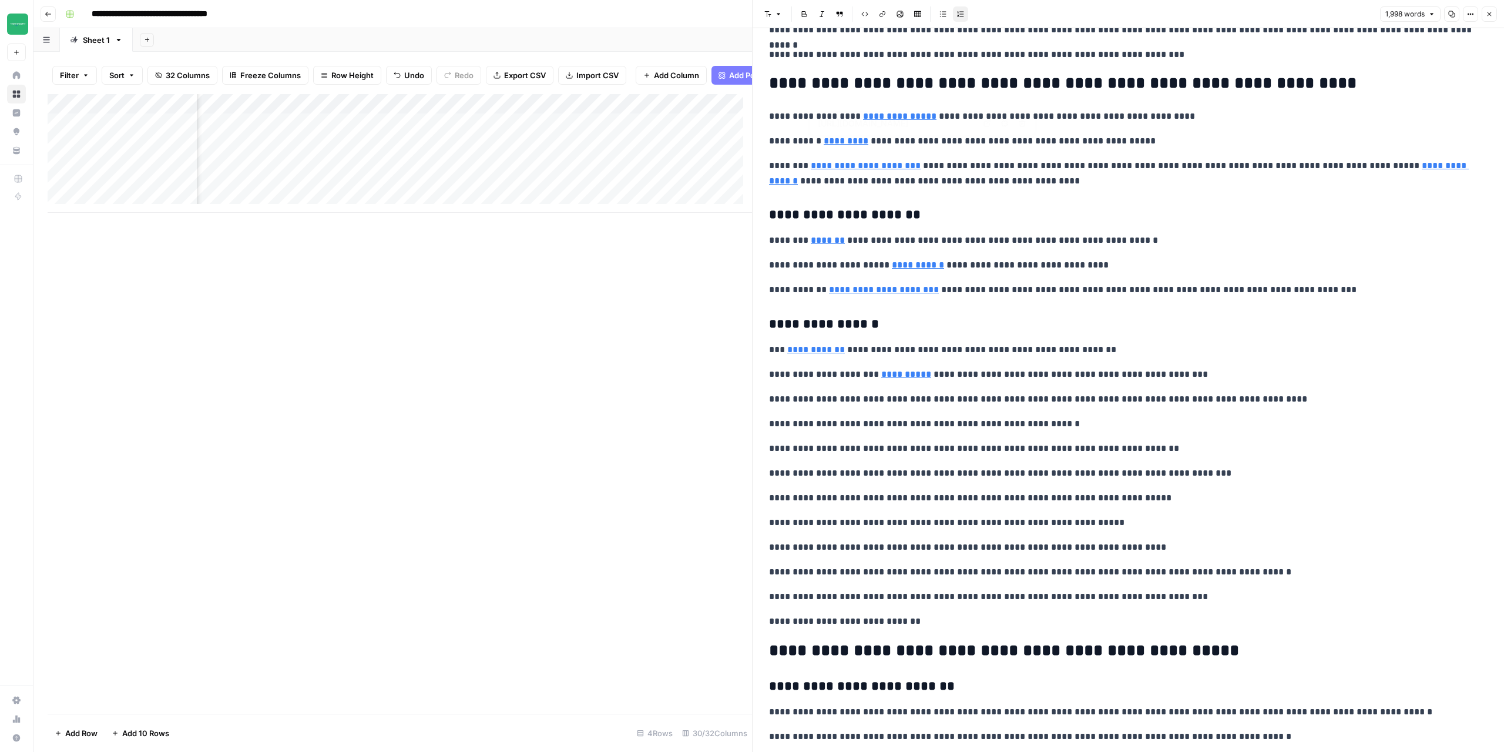
type input "https://twodudesproject.com/products/daily-face-wash"
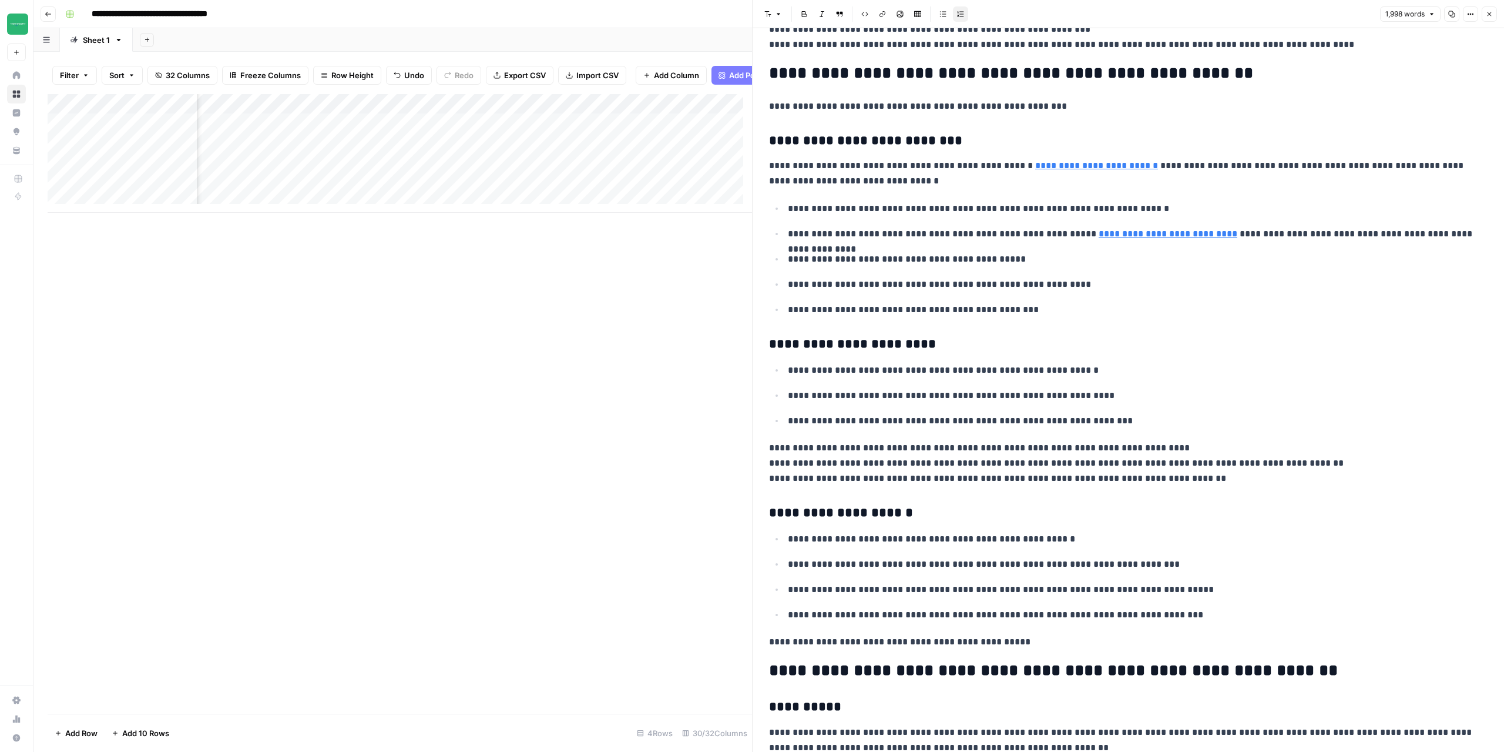
scroll to position [1998, 0]
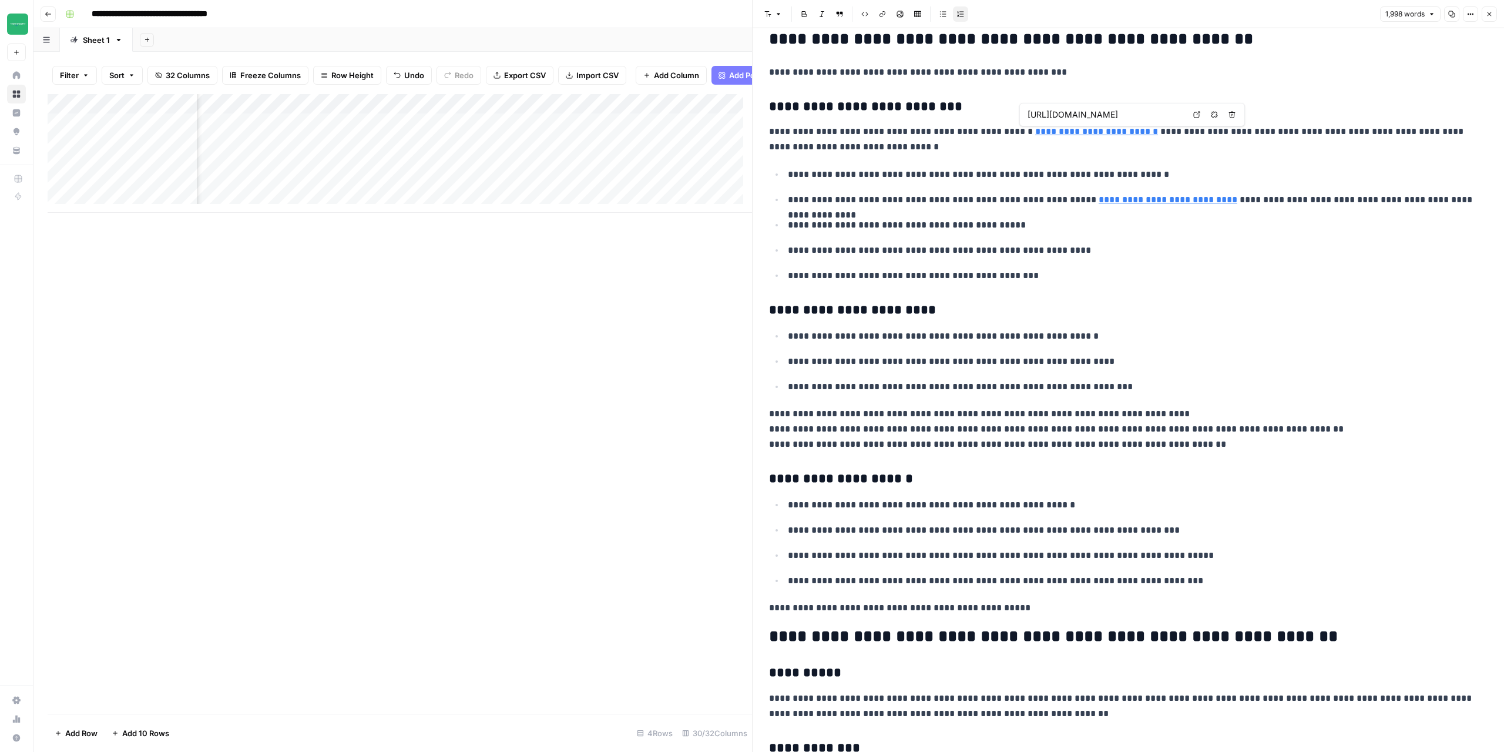
type input "https://pmc.ncbi.nlm.nih.gov/articles/PMC12360796/"
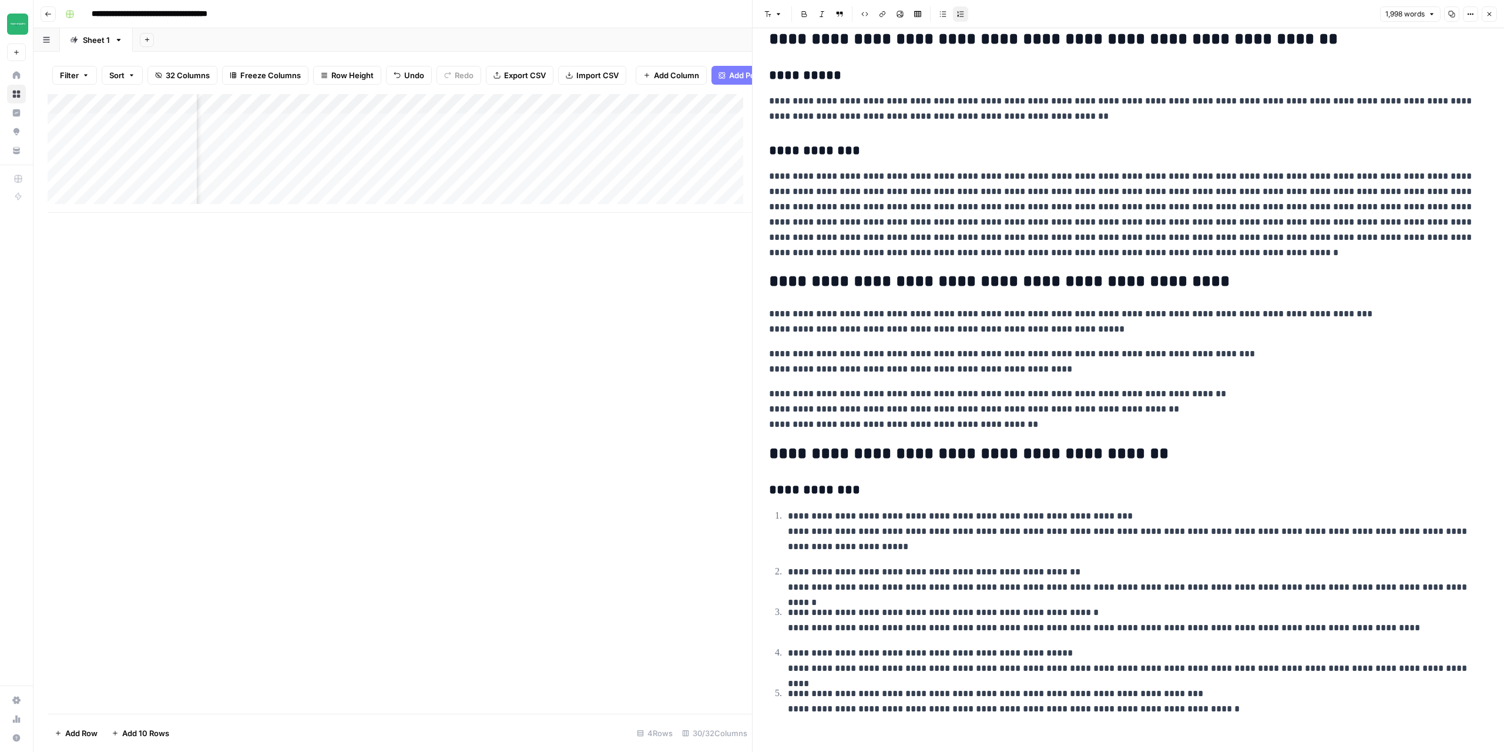
scroll to position [2607, 0]
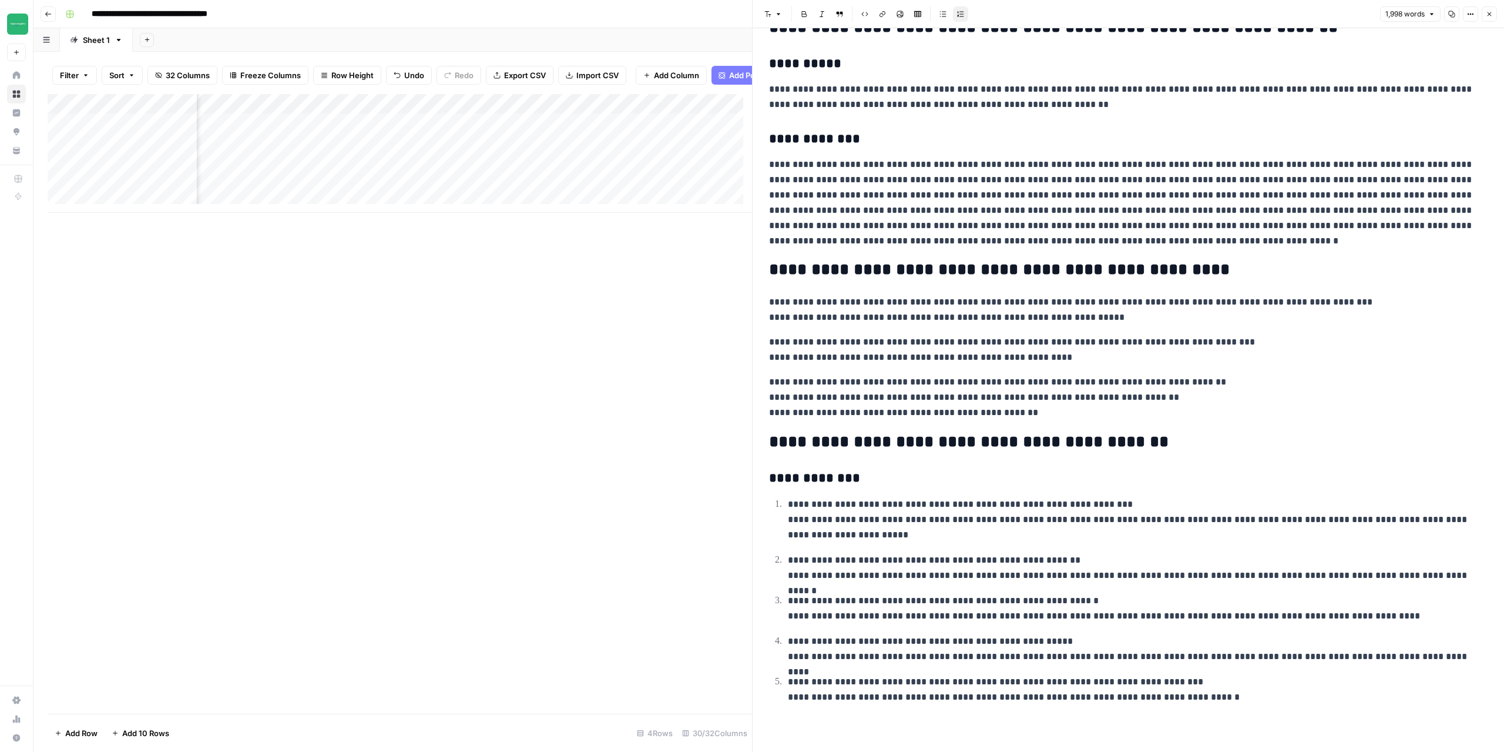
click at [1491, 14] on icon "button" at bounding box center [1489, 14] width 7 height 7
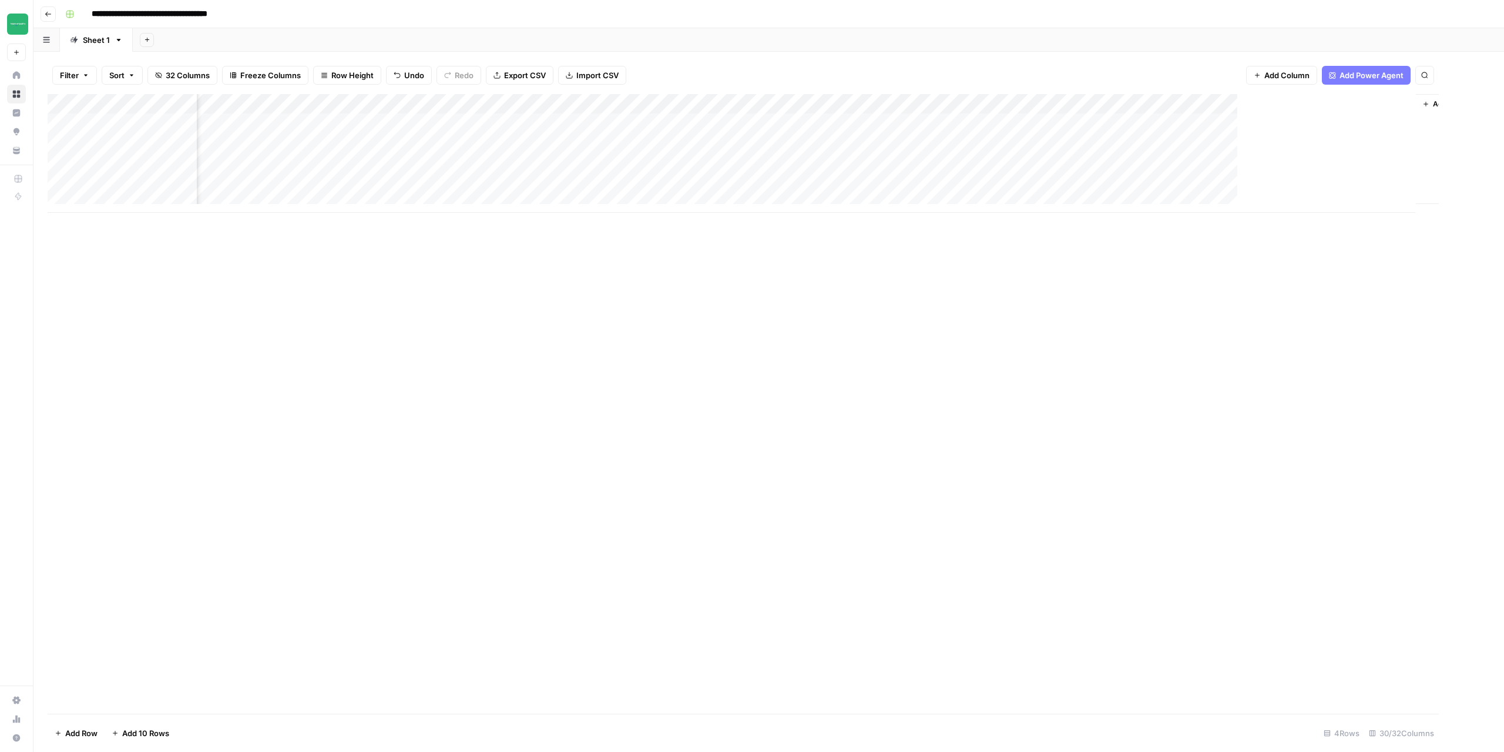
scroll to position [0, 1973]
click at [1205, 123] on div "Add Column" at bounding box center [769, 153] width 1443 height 119
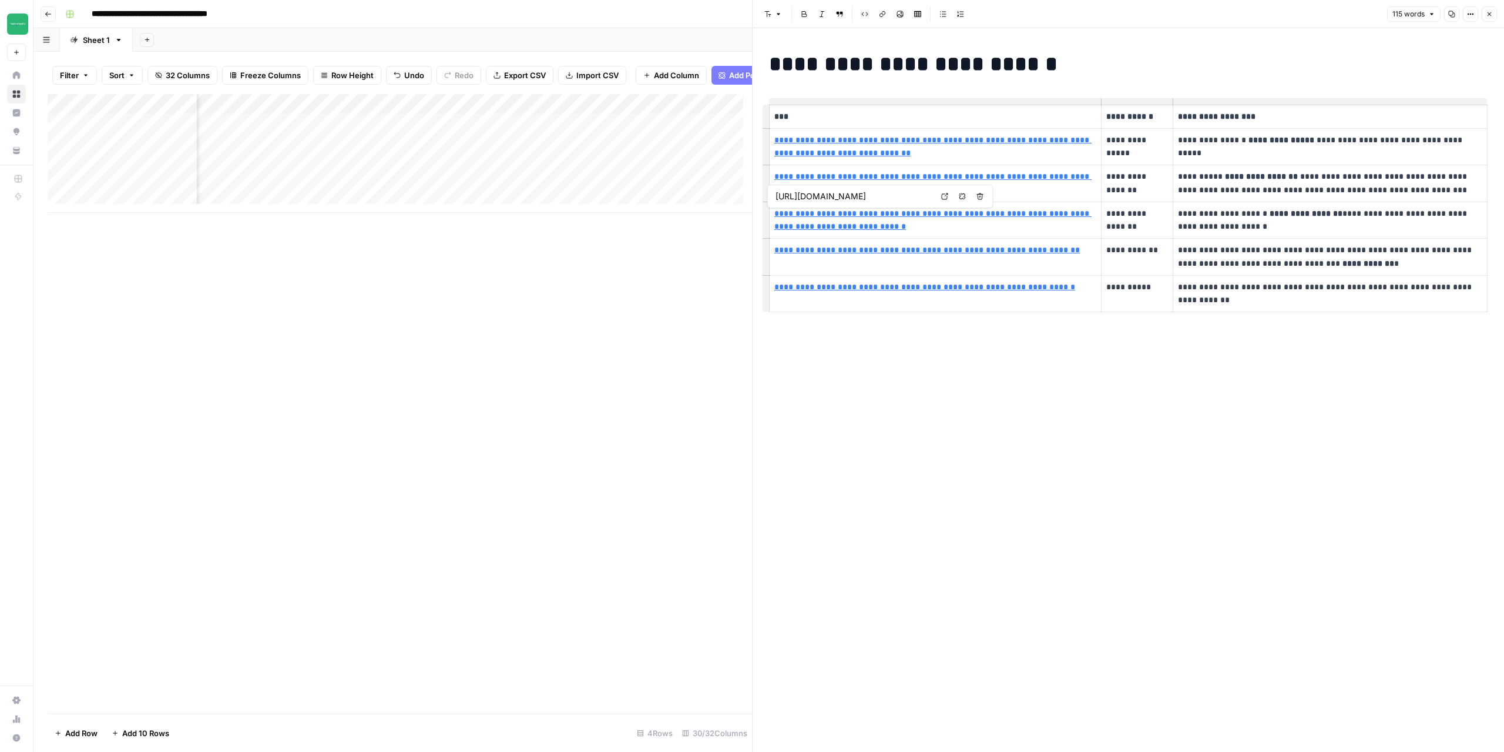
type input "https://twodudesproject.com/blogs/news/men-s-skincare-routine-crafting-the-idea…"
type input "https://twodudesproject.com/collections/top-sellers/products/deluxe-kit"
type input "https://twodudesproject.com/blogs/news/men-s-toiletry-bag-the-must-have-items-f…"
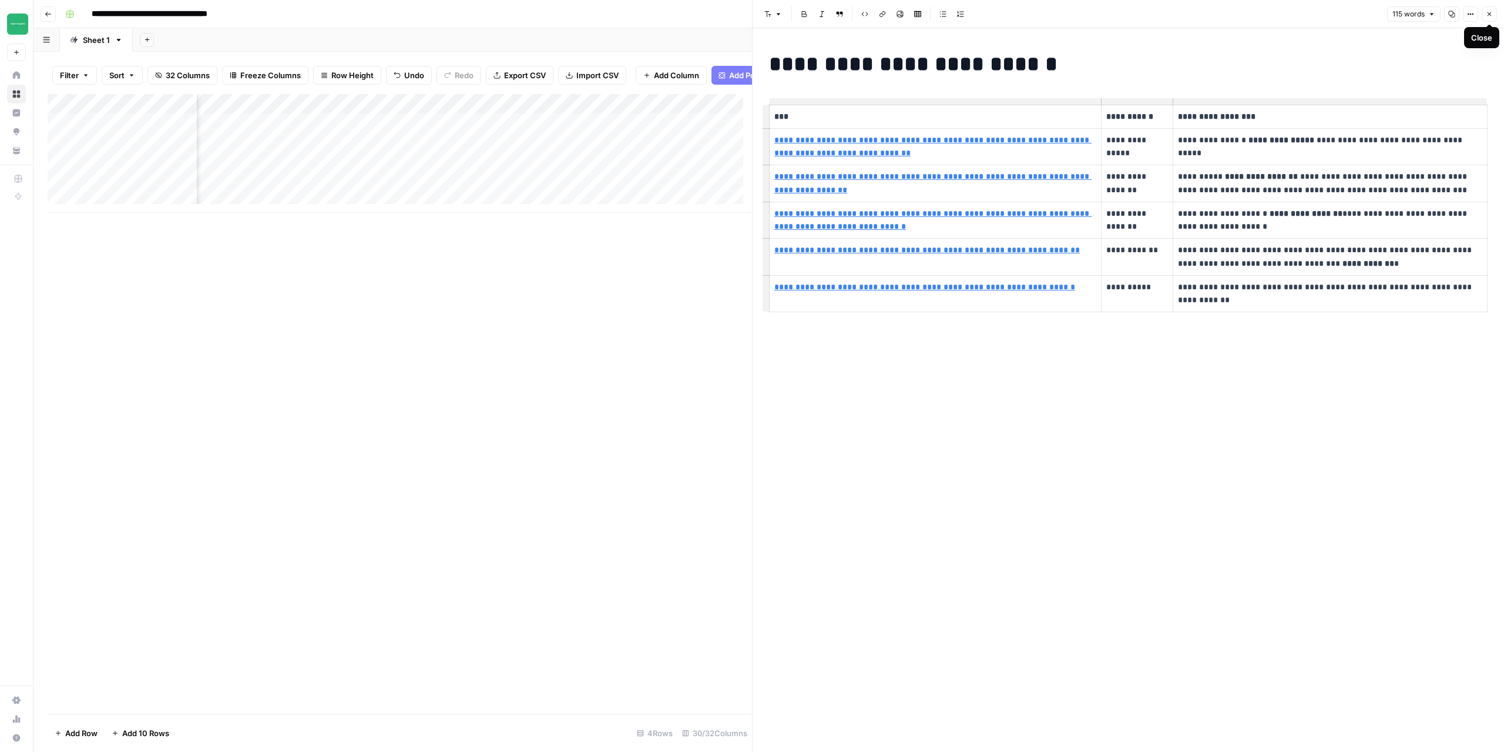
click at [1493, 16] on icon "button" at bounding box center [1489, 14] width 7 height 7
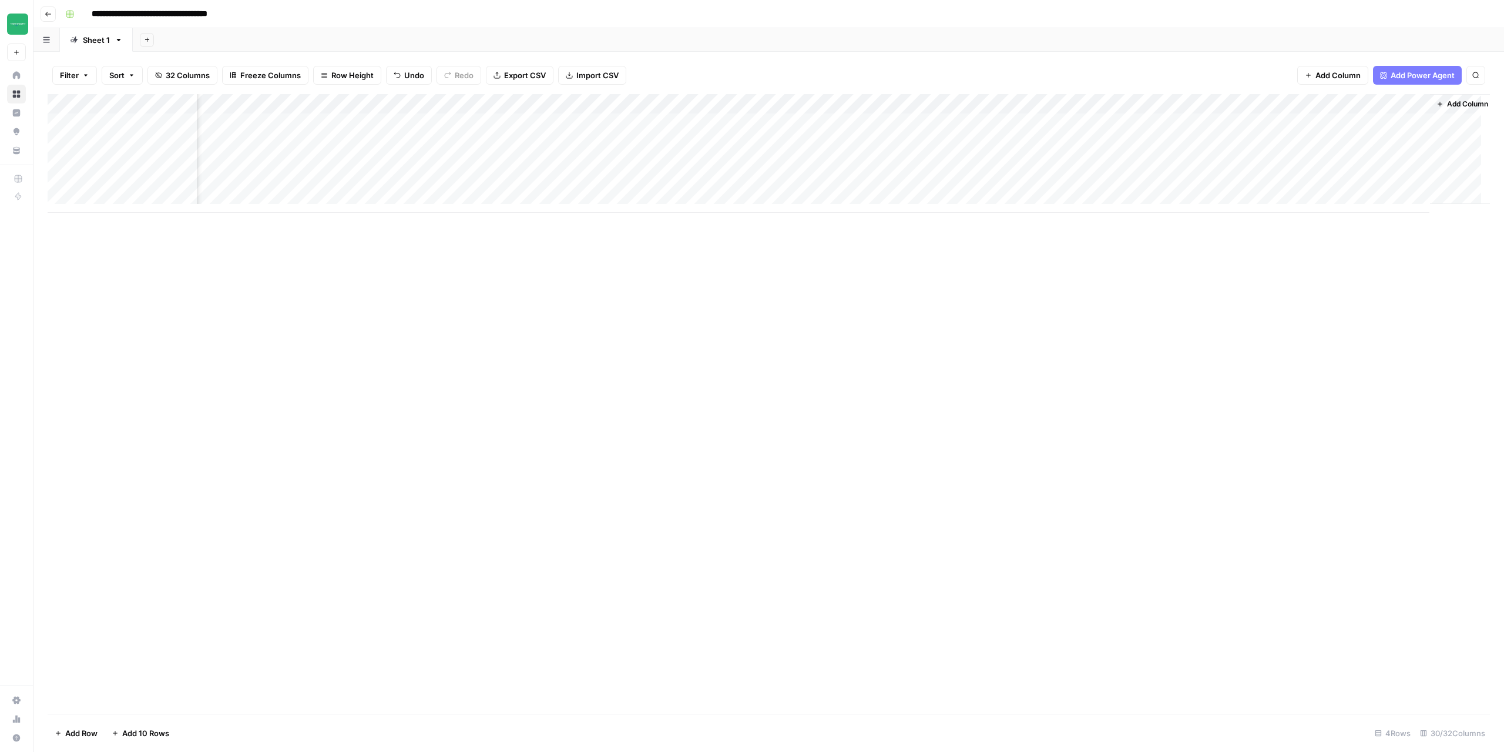
click at [1417, 120] on div "Add Column" at bounding box center [769, 153] width 1443 height 119
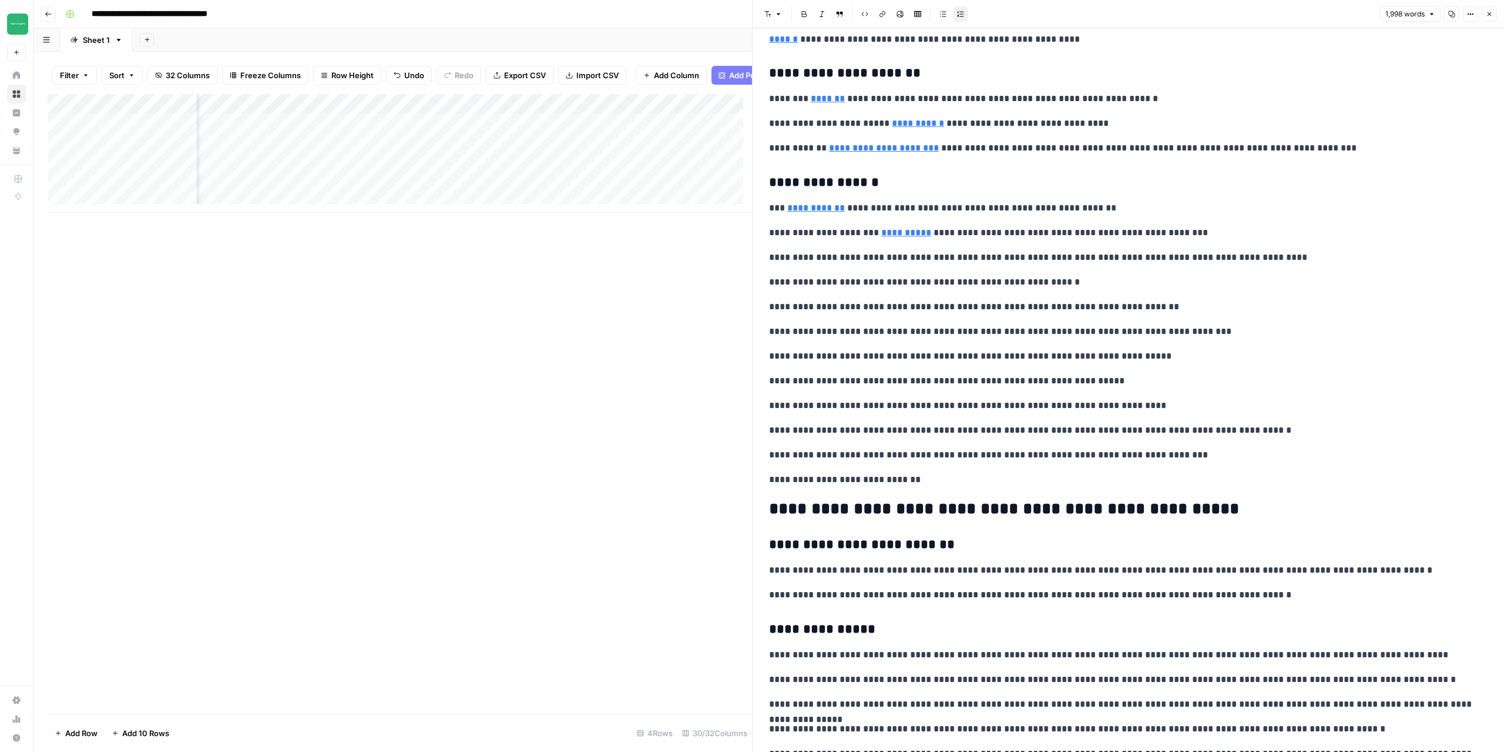
scroll to position [294, 0]
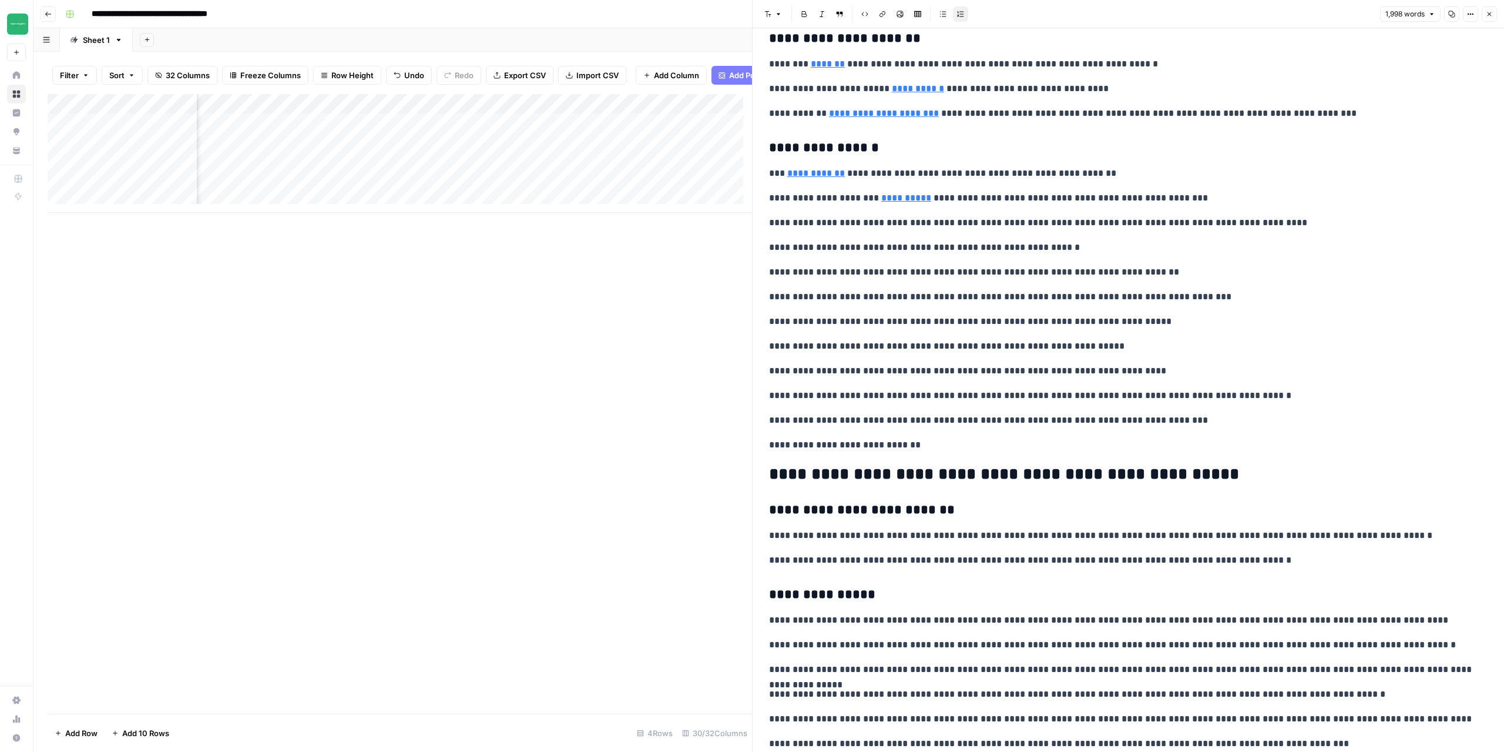
drag, startPoint x: 777, startPoint y: 250, endPoint x: 809, endPoint y: 249, distance: 31.8
click at [809, 249] on p "**********" at bounding box center [1124, 247] width 710 height 15
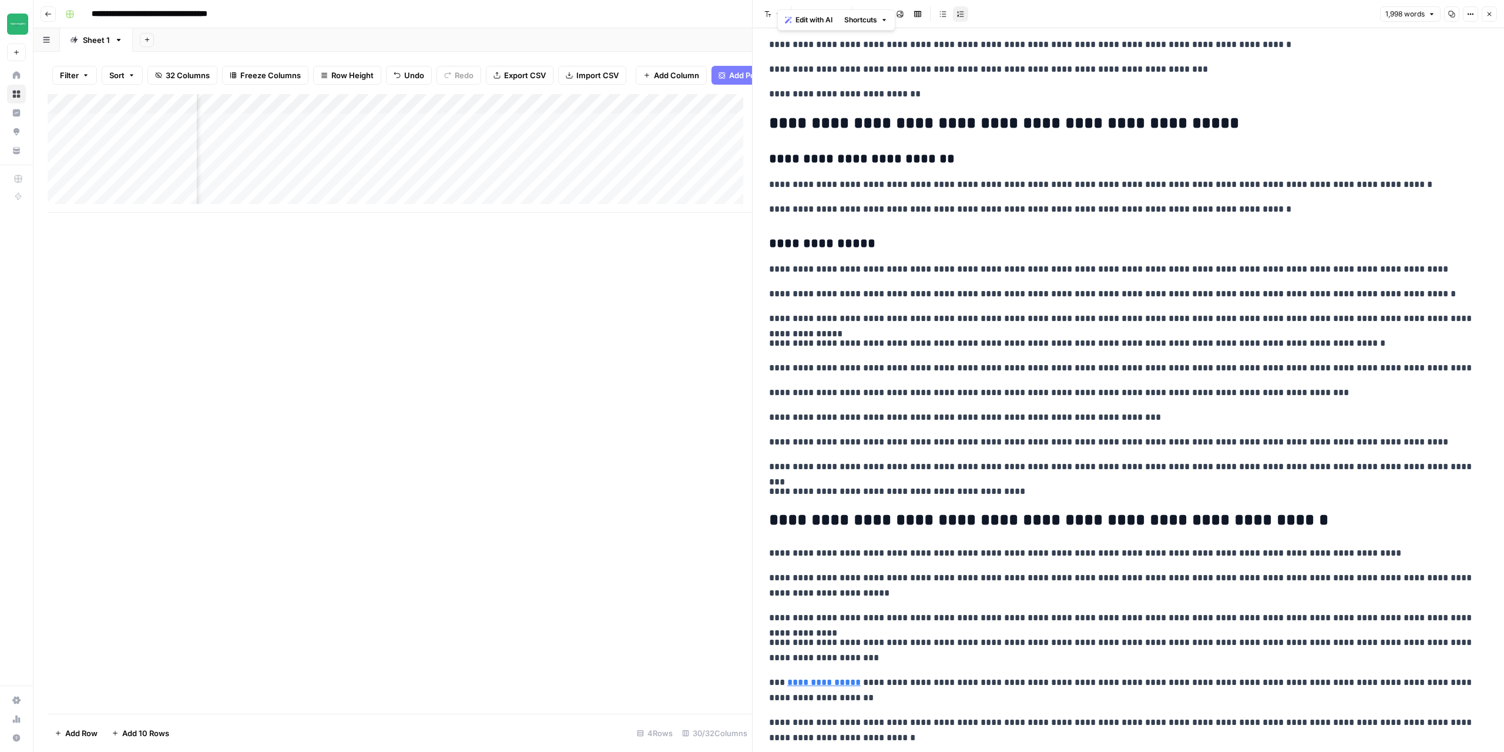
scroll to position [646, 0]
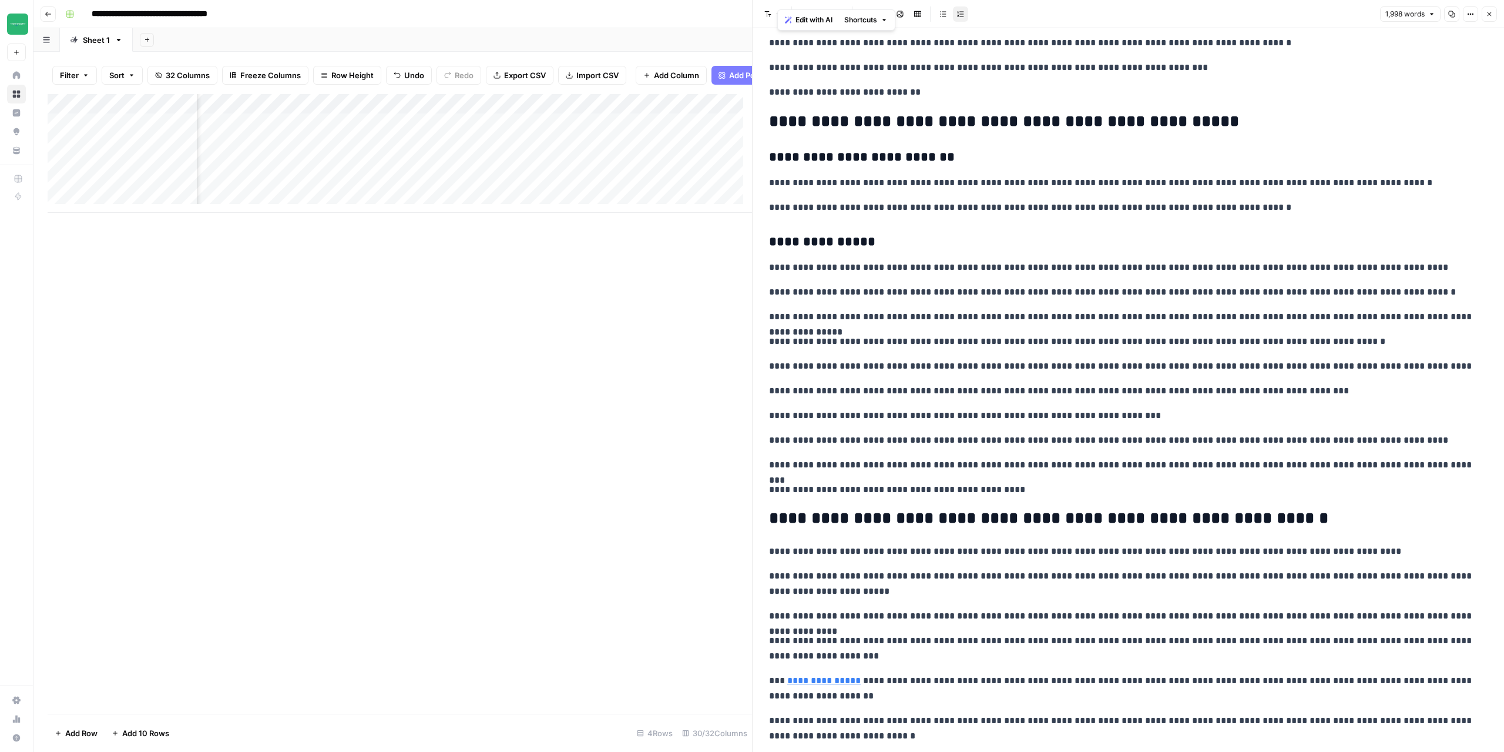
drag, startPoint x: 776, startPoint y: 362, endPoint x: 793, endPoint y: 395, distance: 37.3
click at [776, 362] on p "**********" at bounding box center [1124, 365] width 710 height 15
click at [793, 396] on p "**********" at bounding box center [1124, 390] width 710 height 15
click at [789, 411] on p "**********" at bounding box center [1124, 415] width 710 height 15
click at [787, 433] on p "**********" at bounding box center [1124, 439] width 710 height 15
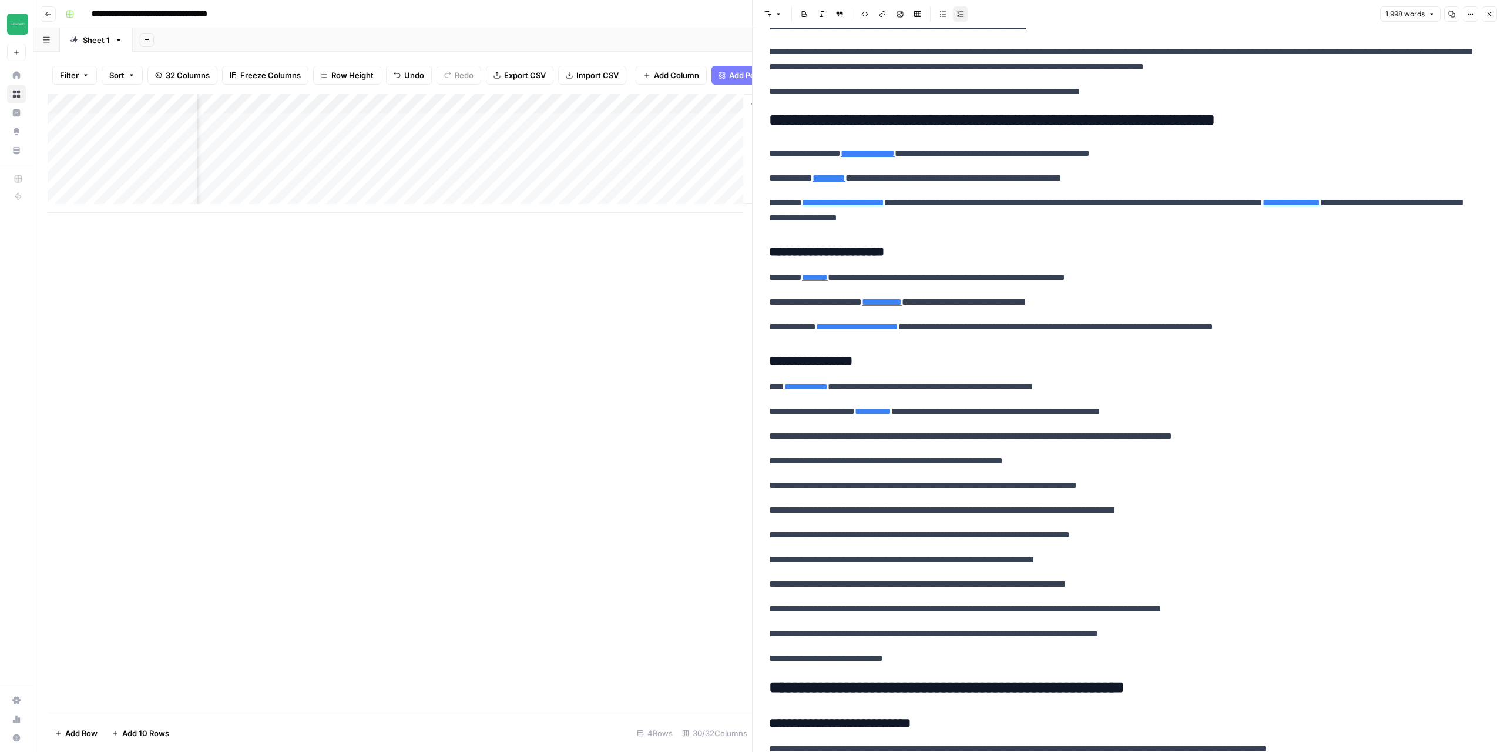
scroll to position [0, 2725]
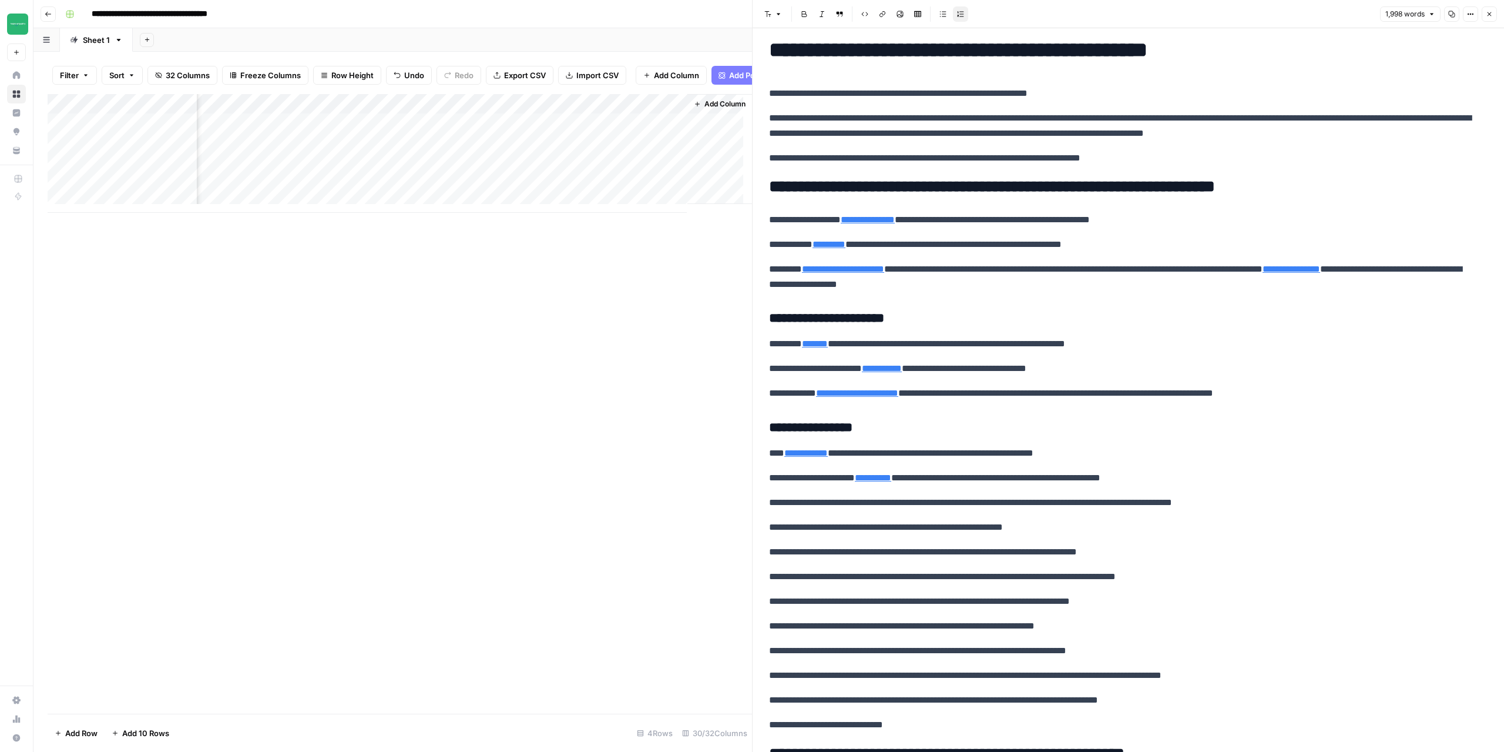
scroll to position [0, 0]
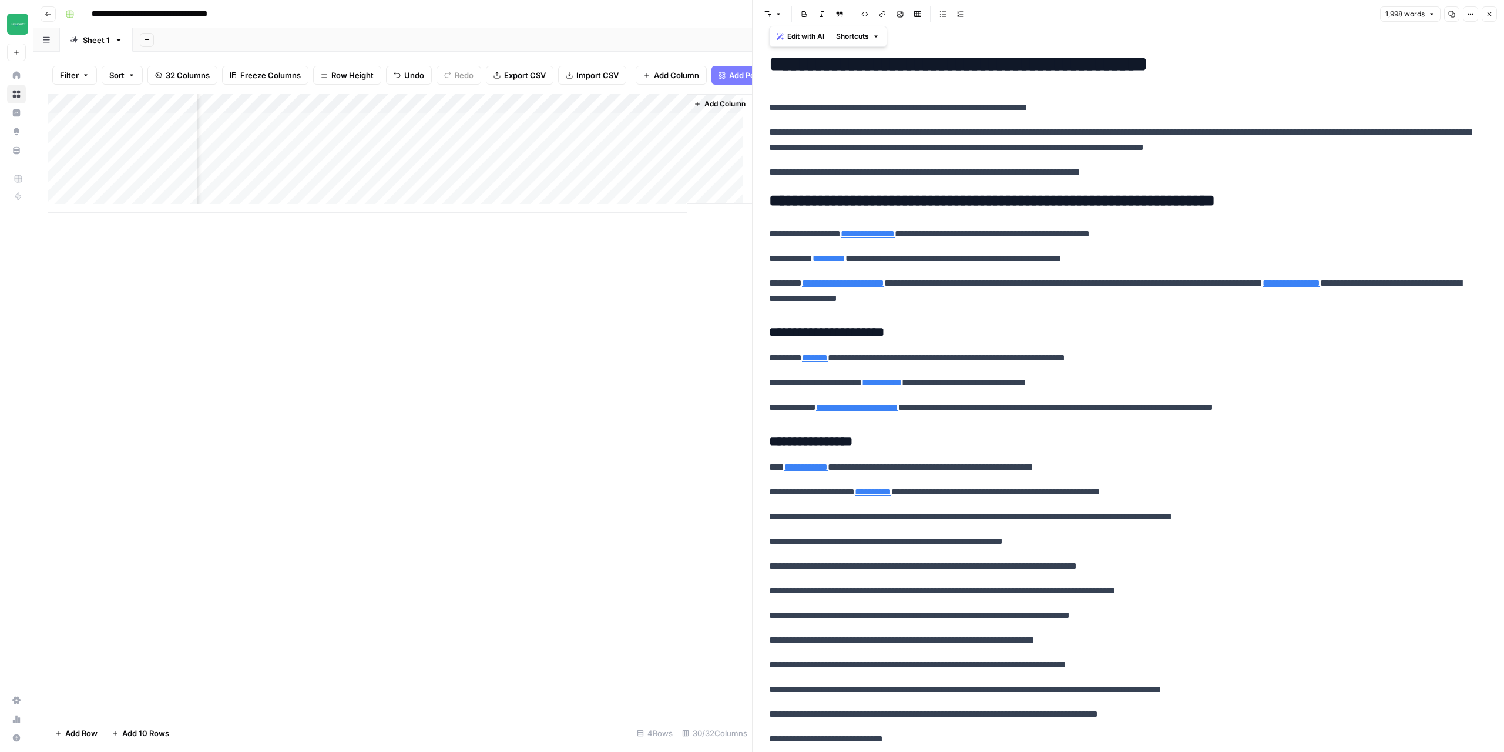
copy div "**********"
click at [1454, 14] on icon "button" at bounding box center [1452, 14] width 7 height 7
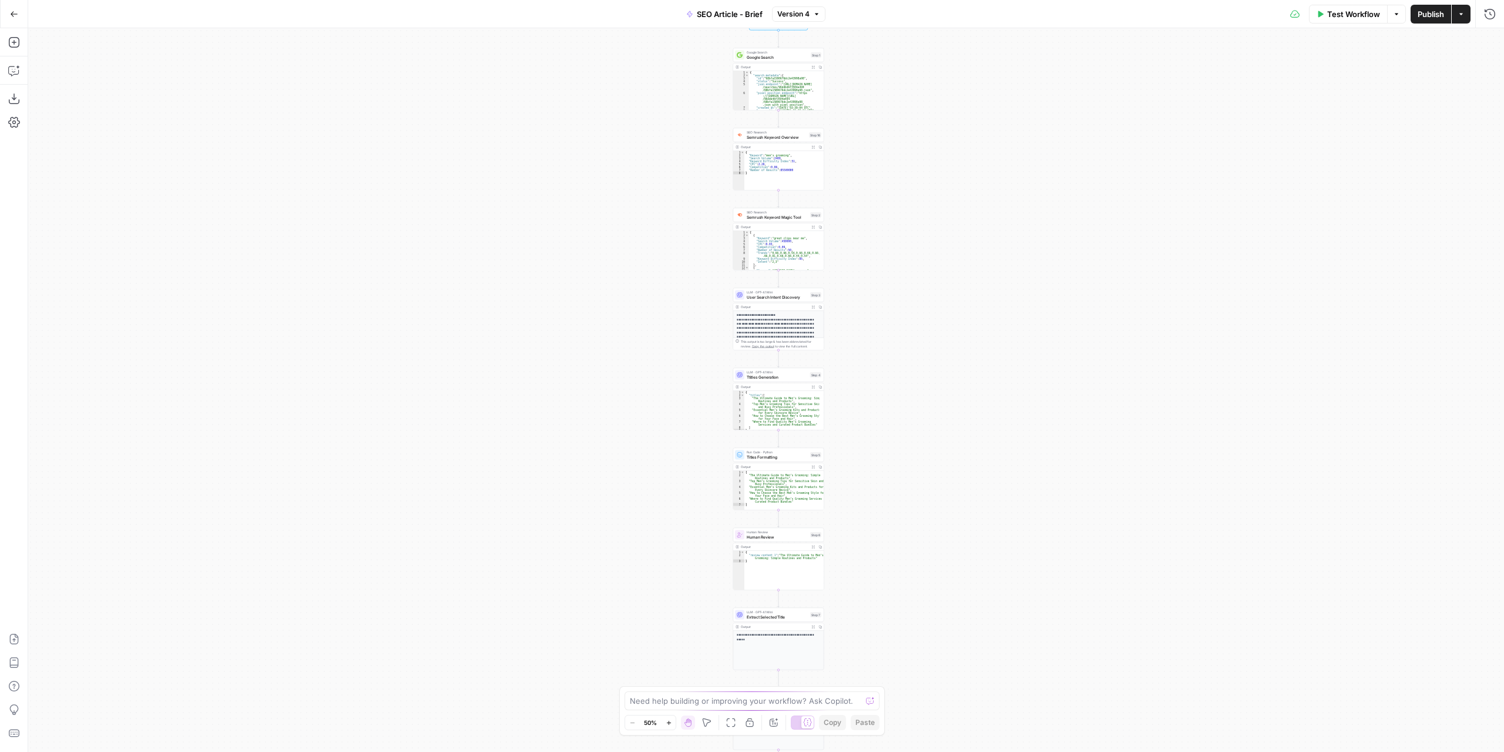
drag, startPoint x: 926, startPoint y: 307, endPoint x: 946, endPoint y: 489, distance: 183.3
click at [946, 489] on div "Workflow Set Inputs Inputs Google Search Google Search Step 1 Output Expand Out…" at bounding box center [766, 389] width 1476 height 723
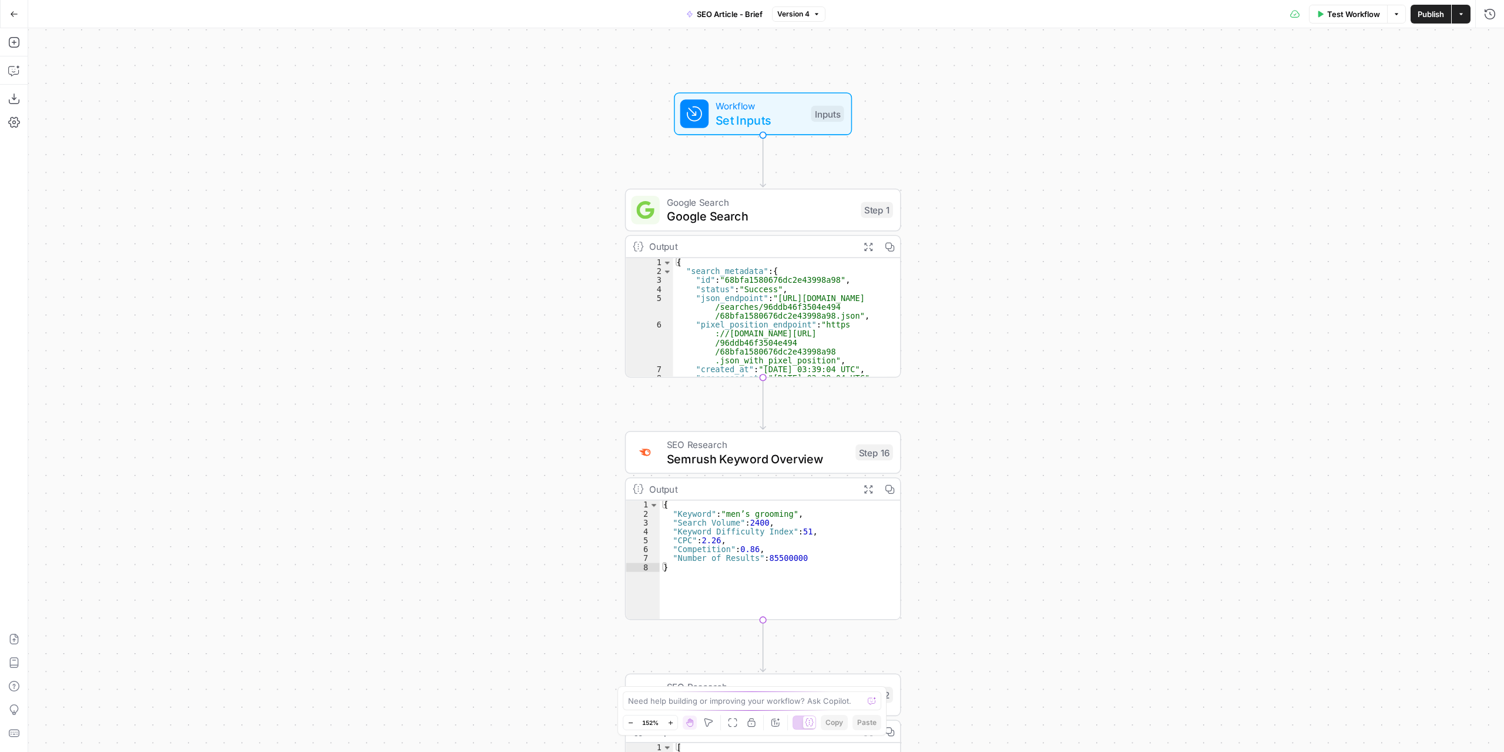
drag, startPoint x: 895, startPoint y: 229, endPoint x: 978, endPoint y: 368, distance: 162.1
click at [1048, 415] on div "Workflow Set Inputs Inputs Google Search Google Search Step 1 Output Expand Out…" at bounding box center [766, 389] width 1476 height 723
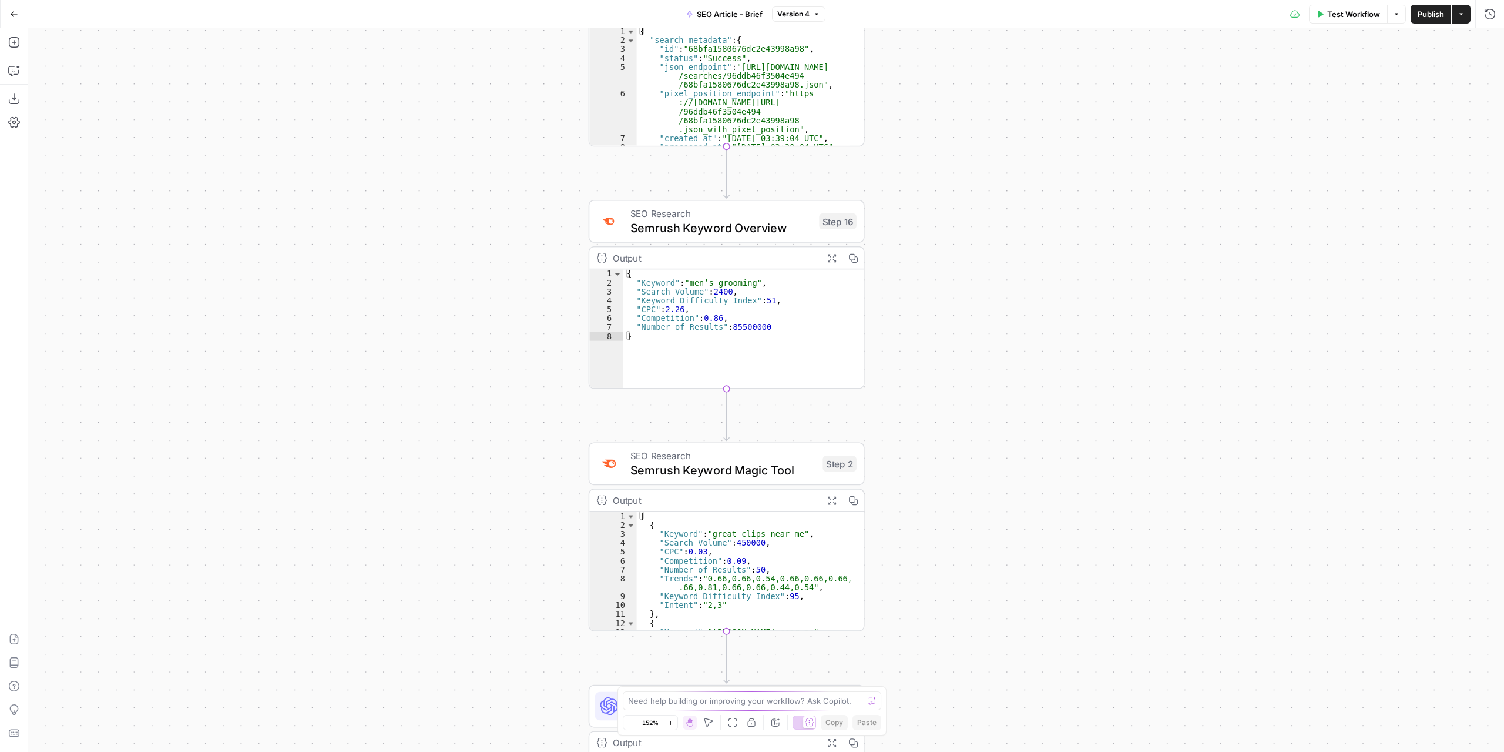
drag, startPoint x: 1060, startPoint y: 420, endPoint x: 968, endPoint y: 222, distance: 218.5
click at [1042, 221] on div "Workflow Set Inputs Inputs Google Search Google Search Step 1 Output Expand Out…" at bounding box center [766, 389] width 1476 height 723
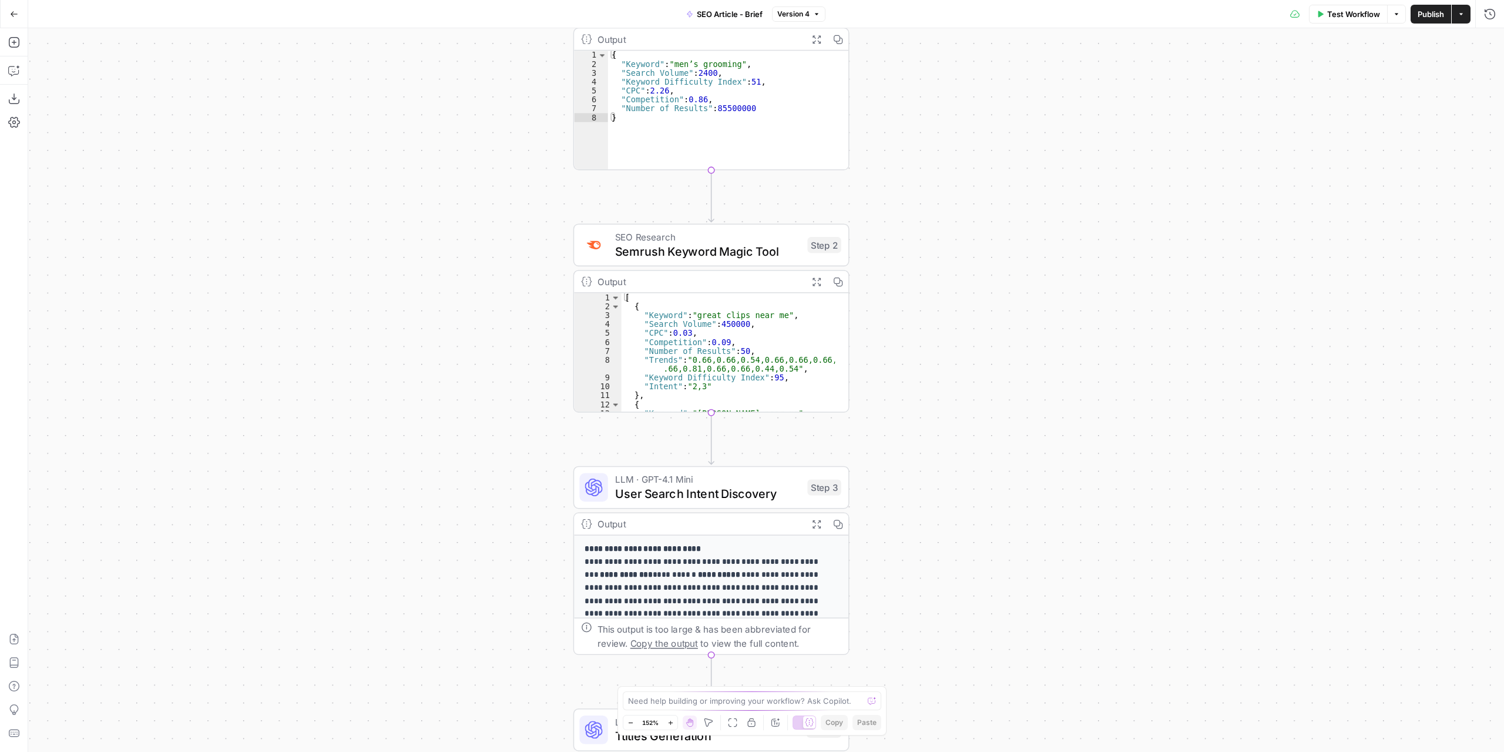
drag, startPoint x: 1044, startPoint y: 482, endPoint x: 933, endPoint y: 231, distance: 275.2
click at [1032, 277] on div "Workflow Set Inputs Inputs Google Search Google Search Step 1 Output Expand Out…" at bounding box center [766, 389] width 1476 height 723
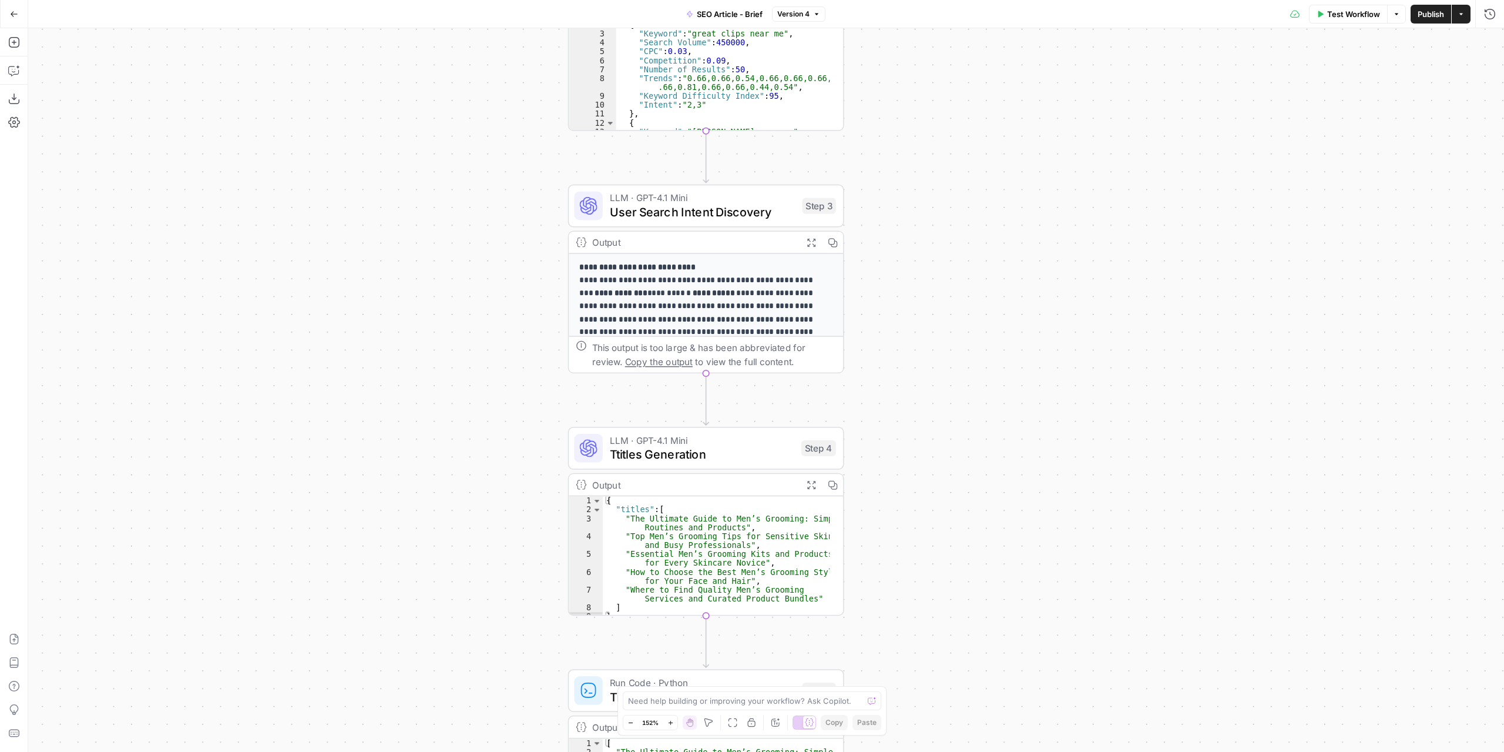
drag, startPoint x: 1054, startPoint y: 426, endPoint x: 1077, endPoint y: 140, distance: 286.5
click at [1077, 140] on div "Workflow Set Inputs Inputs Google Search Google Search Step 1 Output Expand Out…" at bounding box center [766, 389] width 1476 height 723
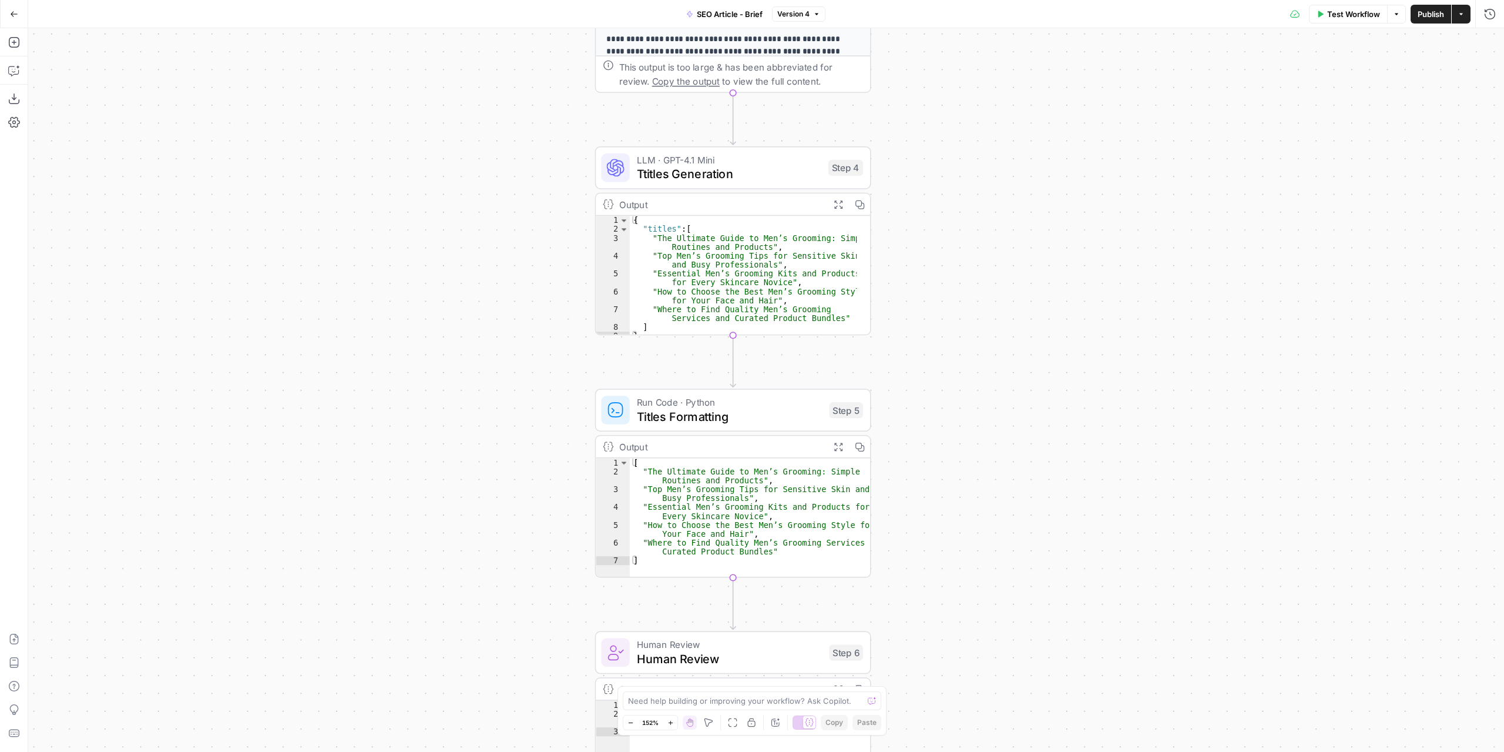
drag, startPoint x: 1015, startPoint y: 363, endPoint x: 1020, endPoint y: 200, distance: 162.8
click at [1020, 200] on div "Workflow Set Inputs Inputs Google Search Google Search Step 1 Output Expand Out…" at bounding box center [766, 389] width 1476 height 723
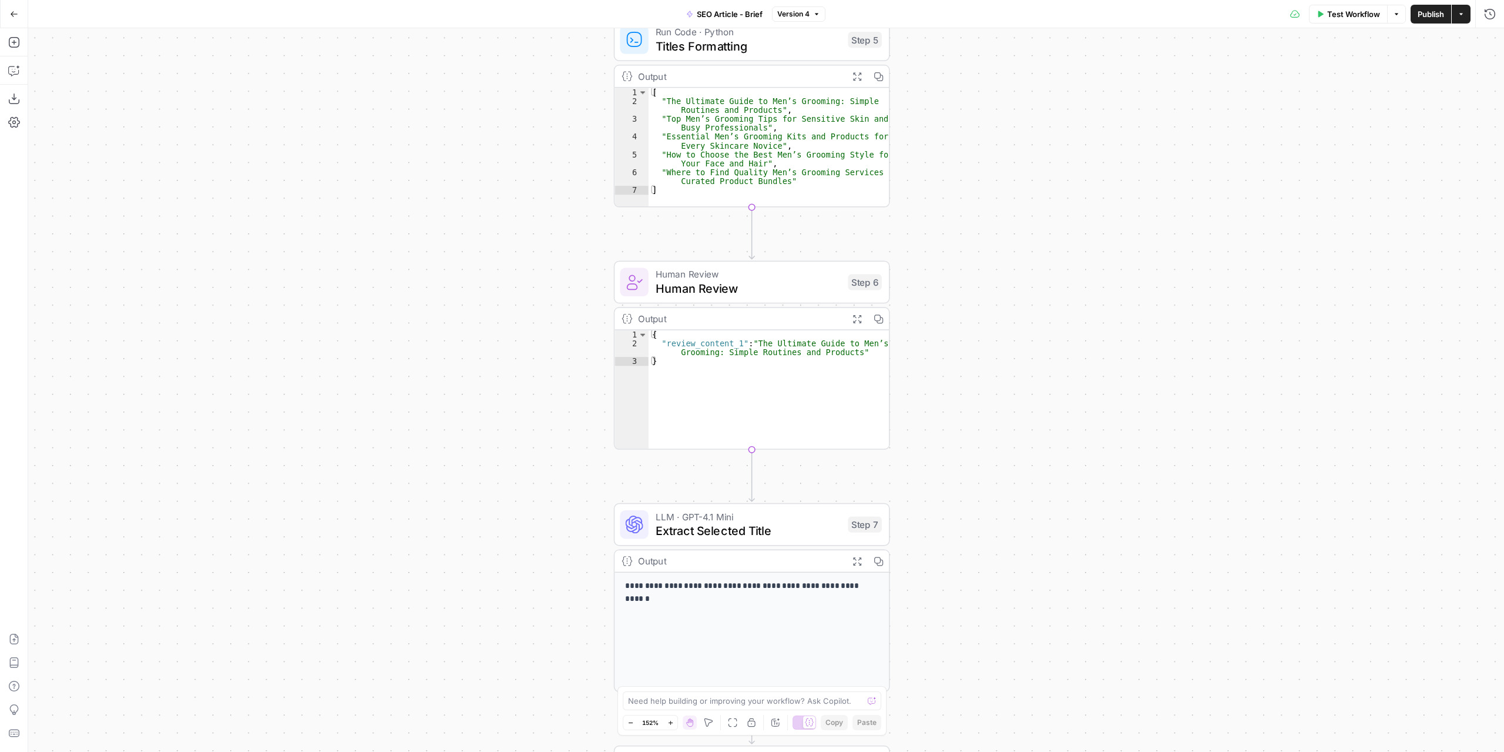
drag, startPoint x: 1036, startPoint y: 374, endPoint x: 1060, endPoint y: 65, distance: 309.4
click at [1060, 65] on div "Workflow Set Inputs Inputs Google Search Google Search Step 1 Output Expand Out…" at bounding box center [766, 389] width 1476 height 723
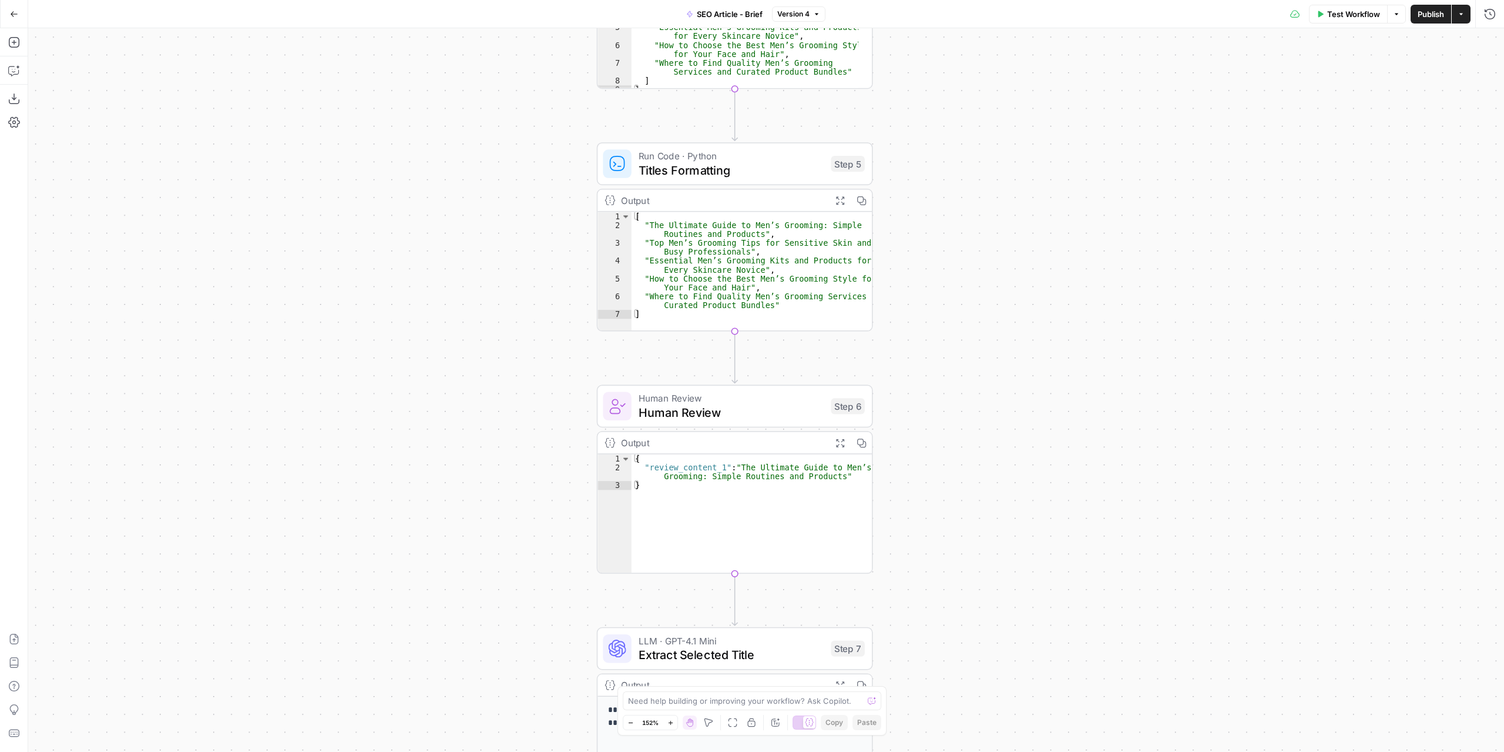
drag, startPoint x: 978, startPoint y: 255, endPoint x: 743, endPoint y: 207, distance: 239.2
click at [965, 307] on div "Workflow Set Inputs Inputs Google Search Google Search Step 1 Output Expand Out…" at bounding box center [766, 389] width 1476 height 723
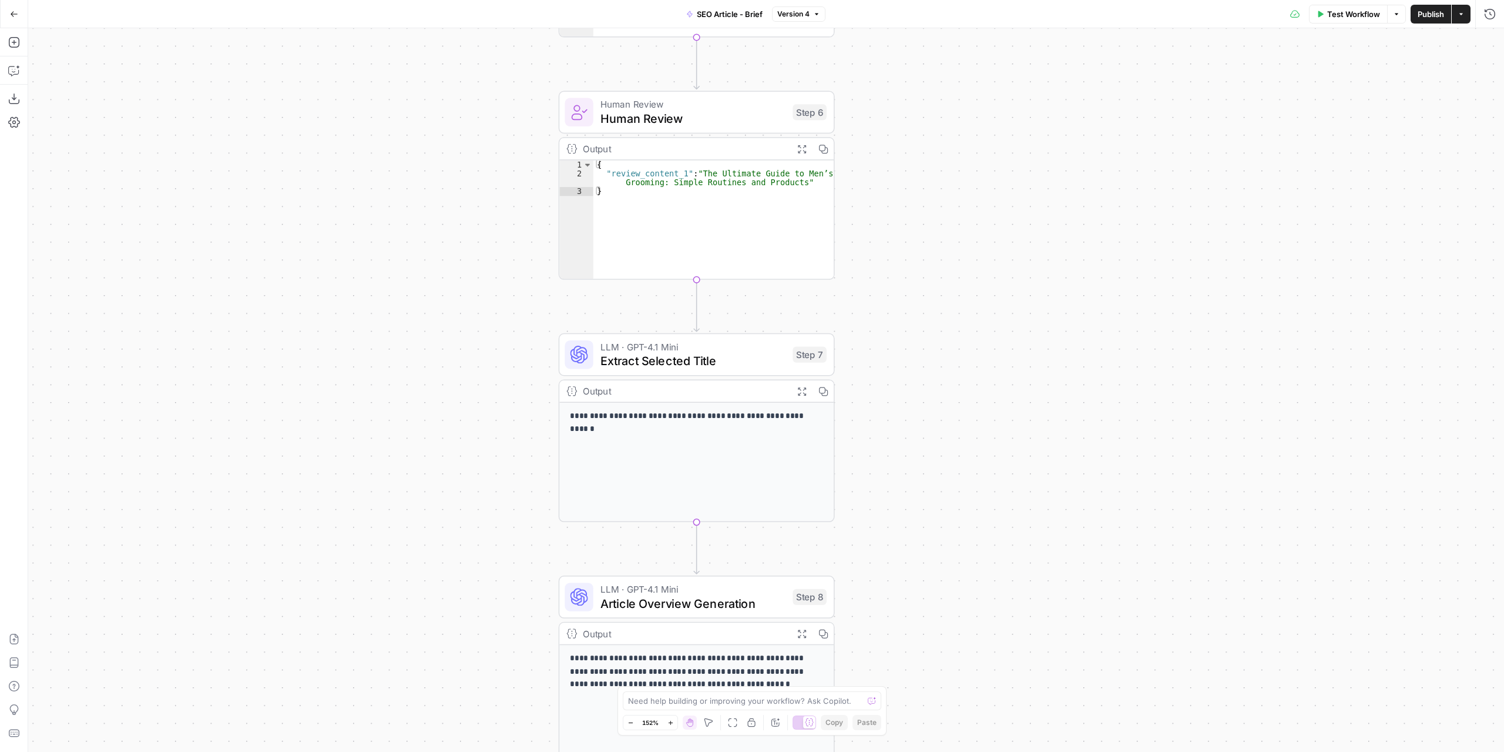
drag, startPoint x: 1008, startPoint y: 431, endPoint x: 984, endPoint y: 89, distance: 343.4
click at [984, 89] on div "Workflow Set Inputs Inputs Google Search Google Search Step 1 Output Expand Out…" at bounding box center [766, 389] width 1476 height 723
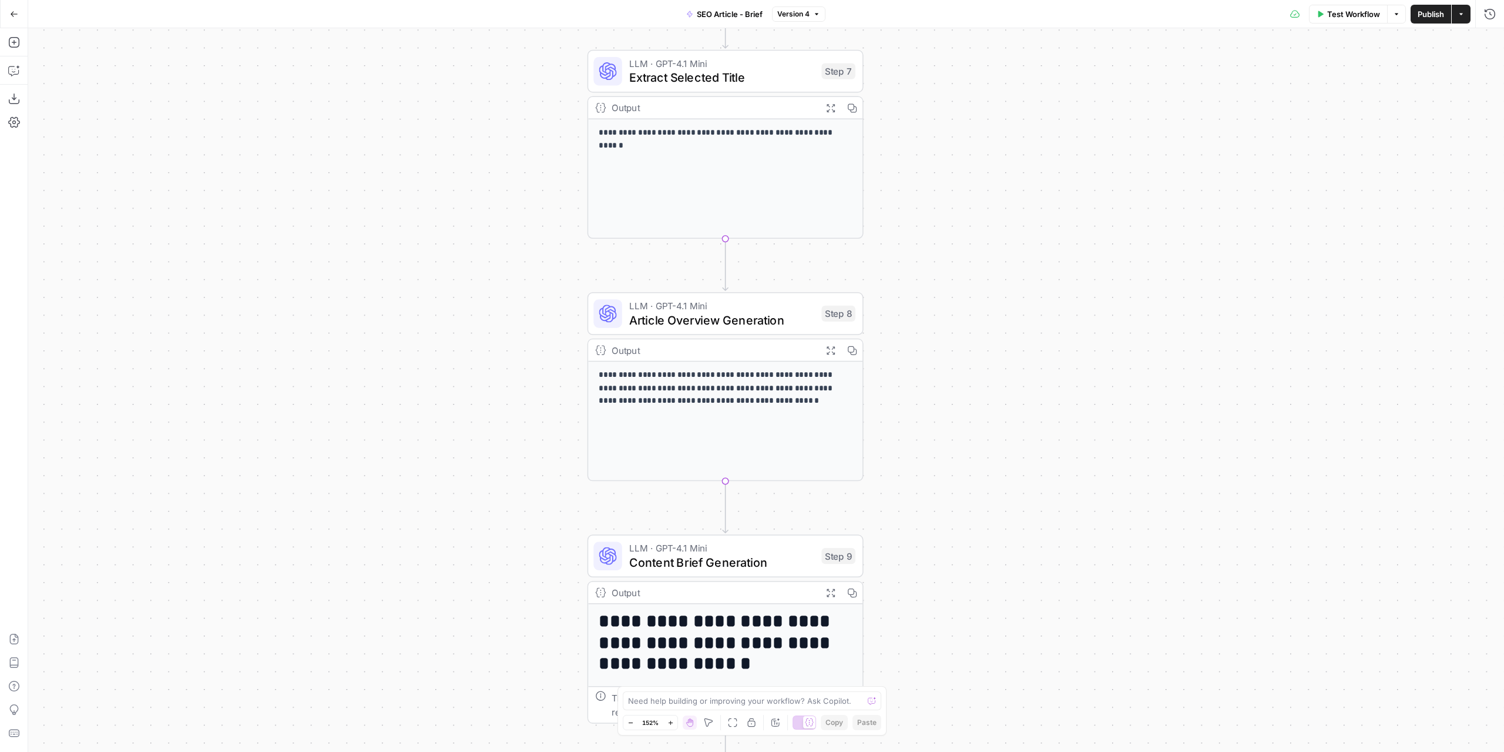
drag, startPoint x: 981, startPoint y: 240, endPoint x: 1011, endPoint y: 95, distance: 147.5
click at [1011, 95] on div "Workflow Set Inputs Inputs Google Search Google Search Step 1 Output Expand Out…" at bounding box center [766, 389] width 1476 height 723
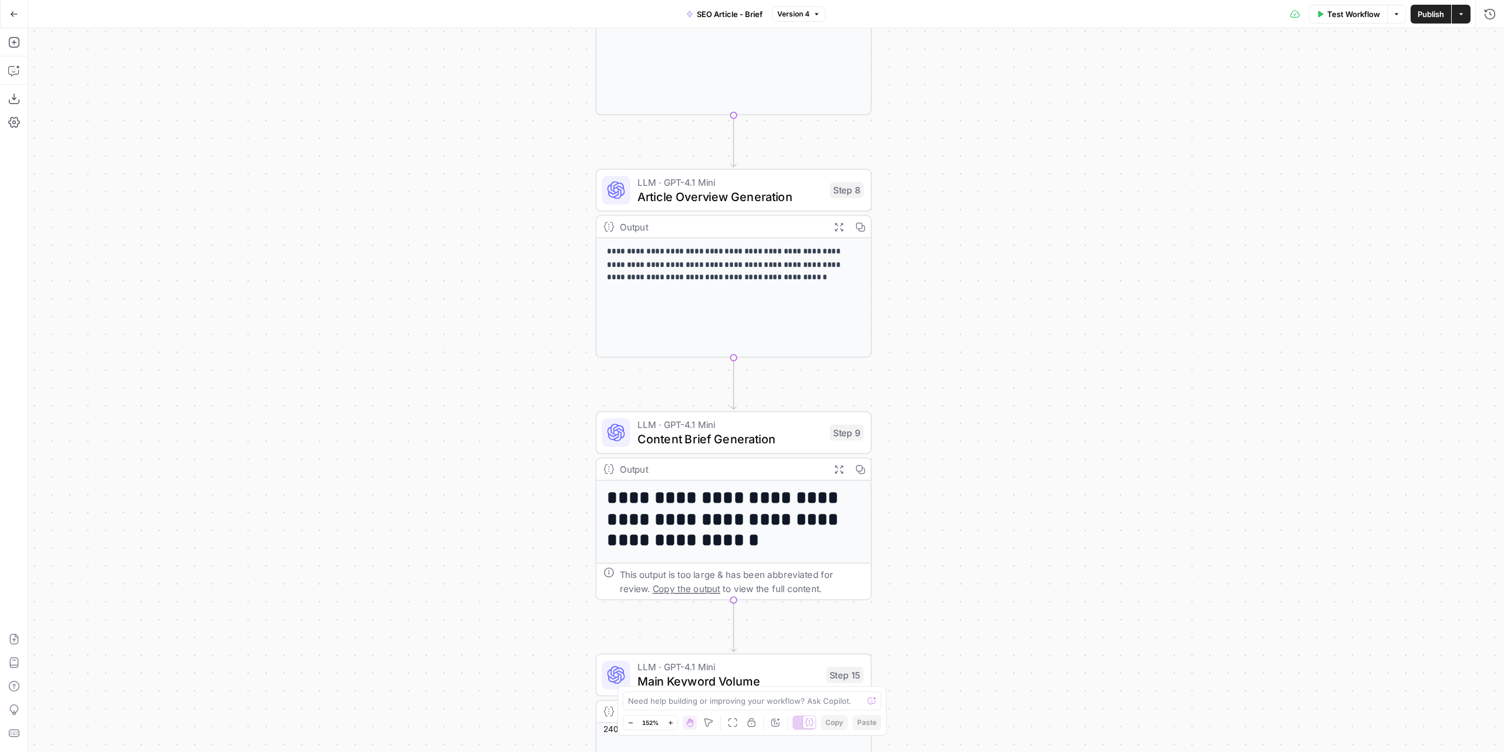
drag, startPoint x: 1069, startPoint y: 236, endPoint x: 1074, endPoint y: 176, distance: 59.6
click at [1074, 176] on div "Workflow Set Inputs Inputs Google Search Google Search Step 1 Output Expand Out…" at bounding box center [766, 389] width 1476 height 723
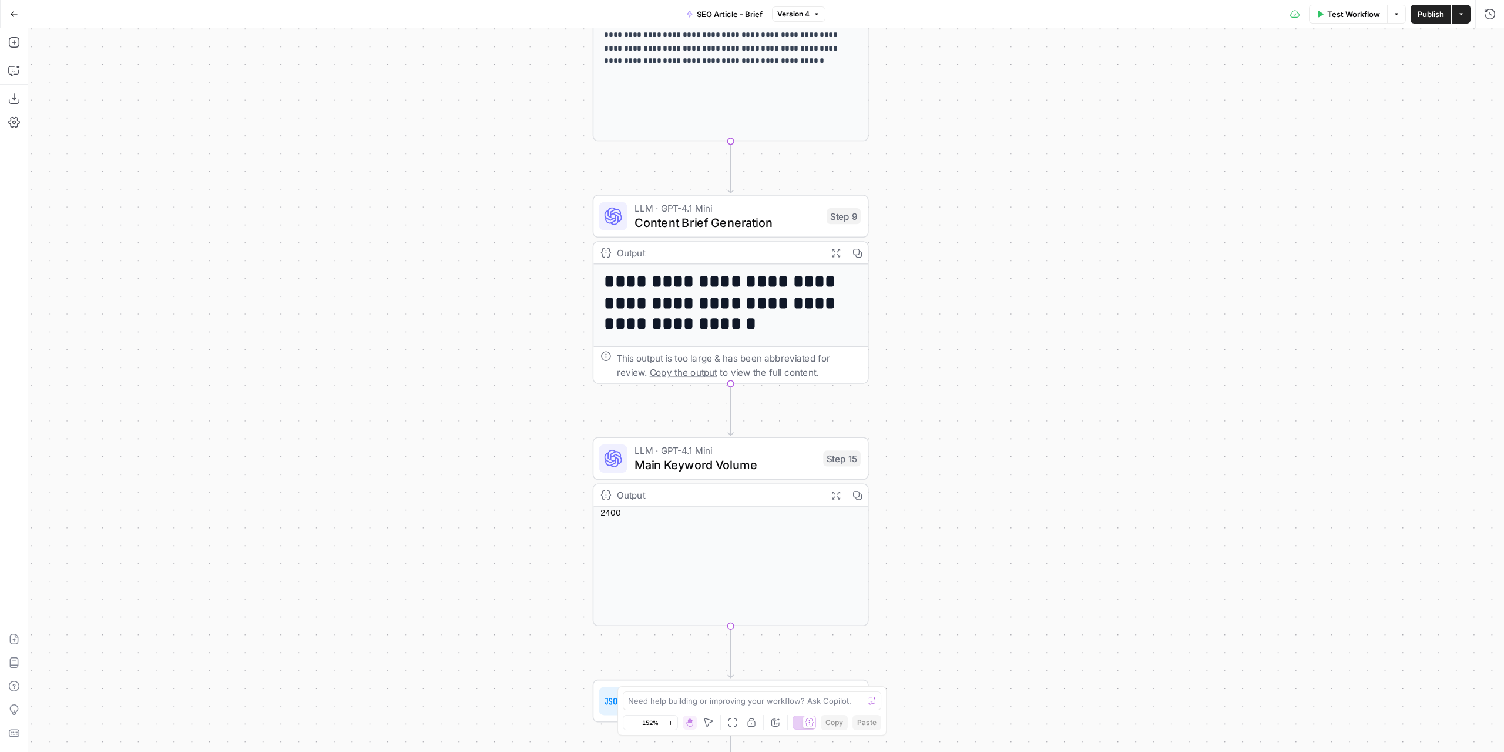
drag, startPoint x: 1099, startPoint y: 393, endPoint x: 1040, endPoint y: 260, distance: 145.2
click at [1091, 228] on div "Workflow Set Inputs Inputs Google Search Google Search Step 1 Output Expand Out…" at bounding box center [766, 389] width 1476 height 723
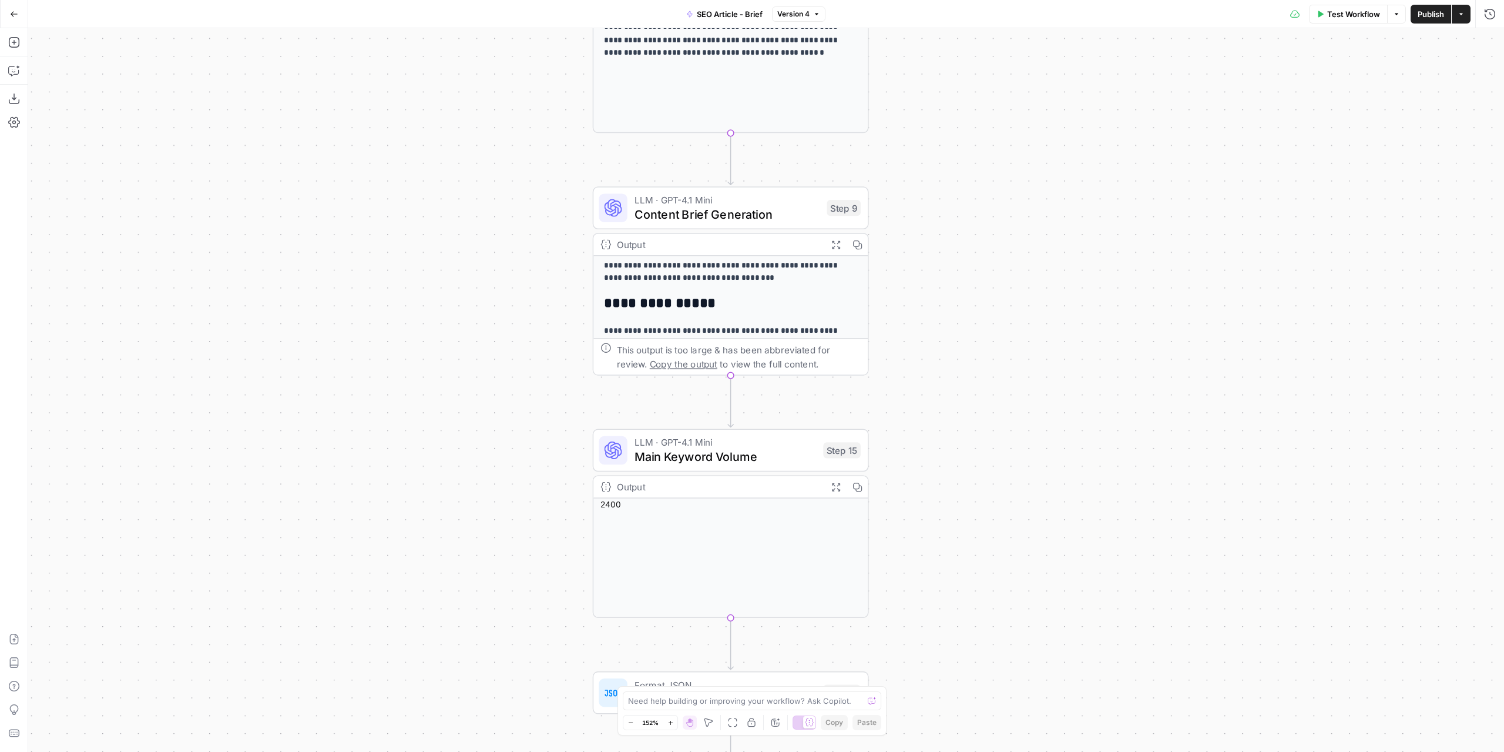
scroll to position [219, 0]
click at [11, 18] on icon "button" at bounding box center [14, 14] width 8 height 8
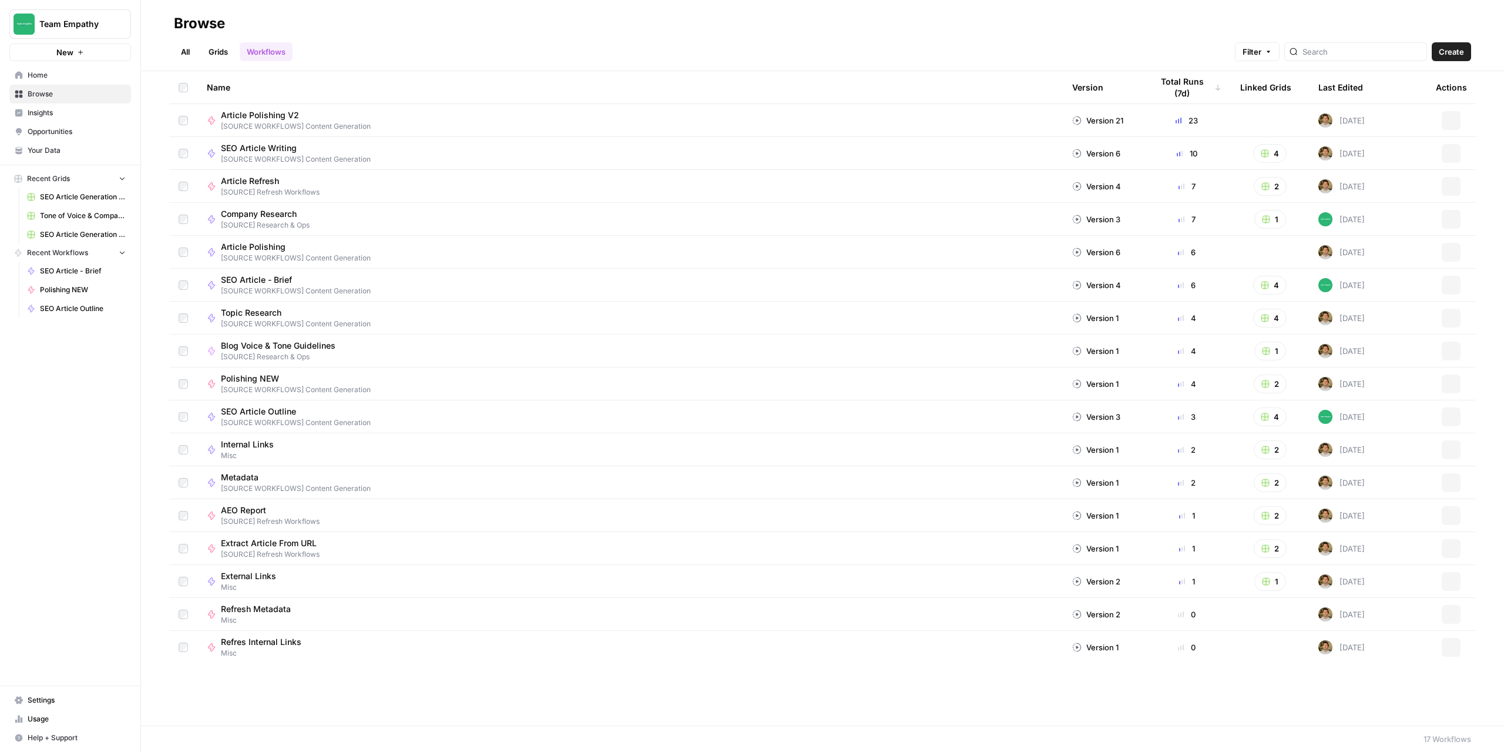
click at [42, 96] on span "Browse" at bounding box center [77, 94] width 98 height 11
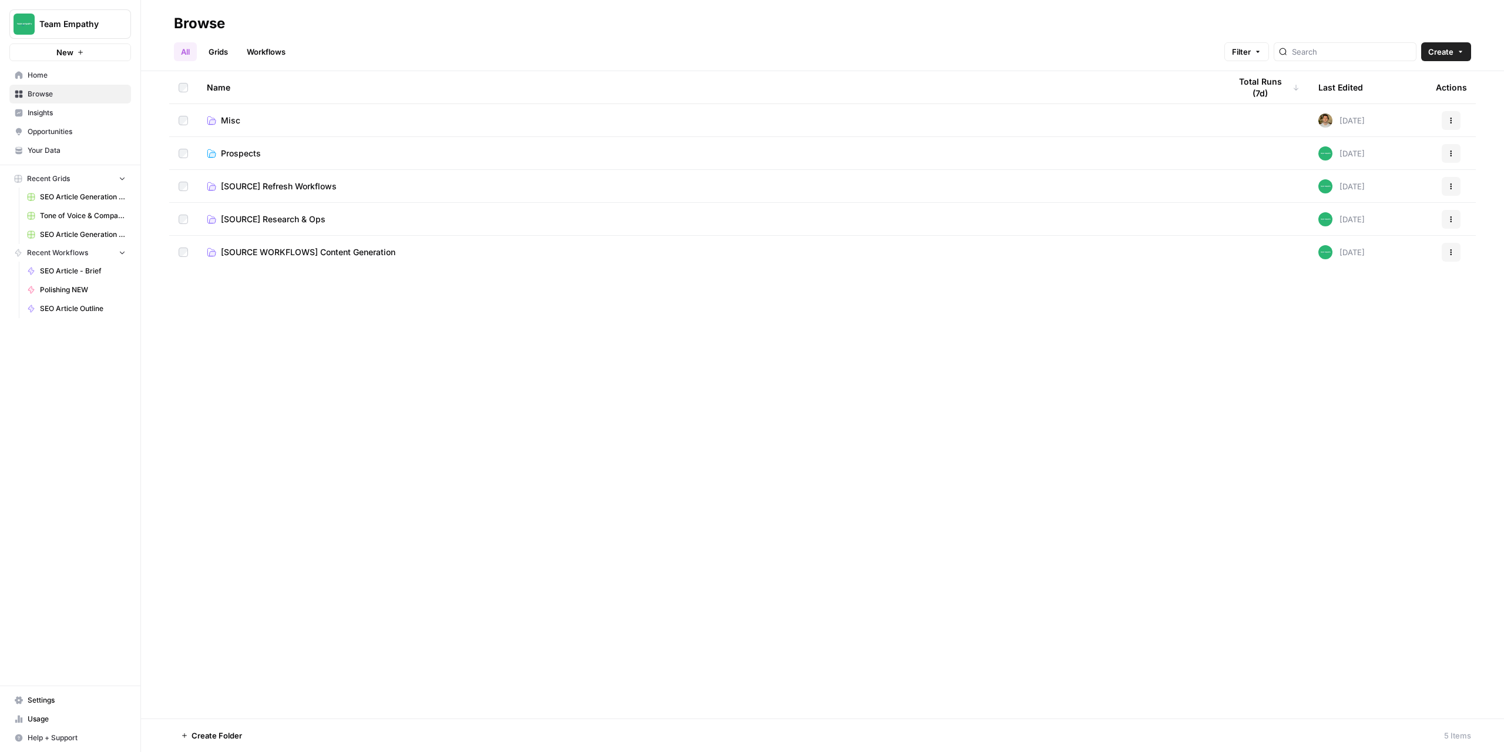
click at [265, 250] on span "[SOURCE WORKFLOWS] Content Generation" at bounding box center [308, 252] width 175 height 12
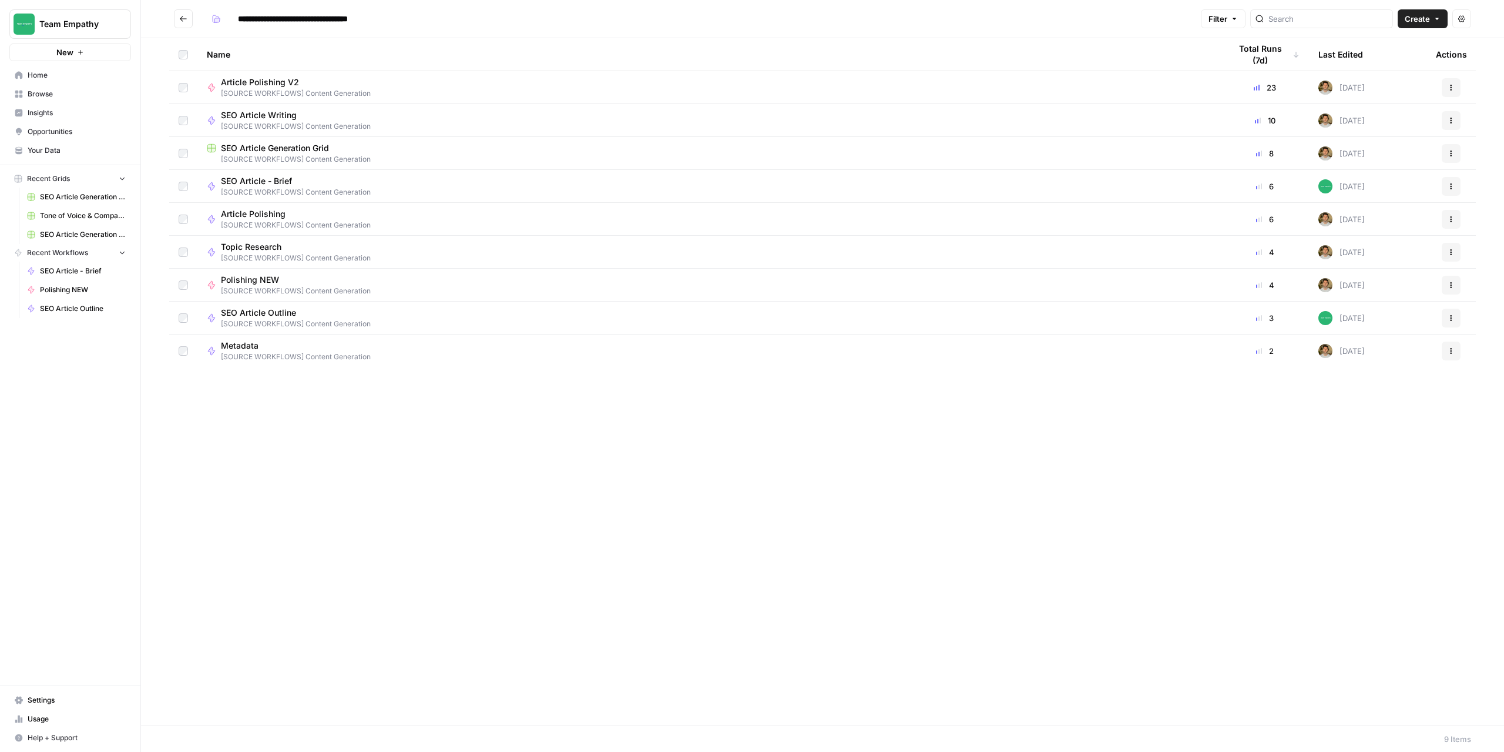
click at [246, 154] on span "[SOURCE WORKFLOWS] Content Generation" at bounding box center [709, 159] width 1005 height 11
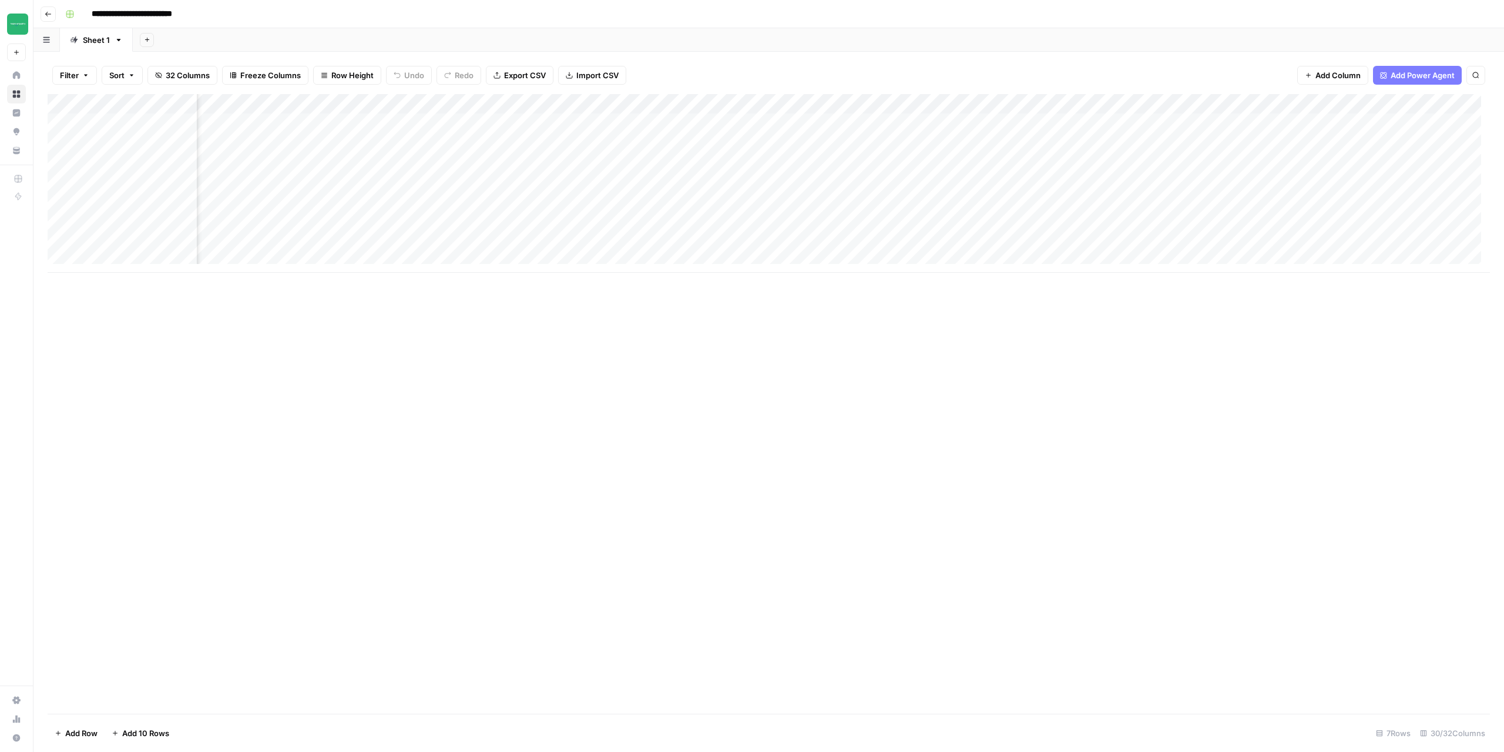
scroll to position [0, 2034]
click at [938, 100] on div "Add Column" at bounding box center [769, 183] width 1443 height 179
click at [924, 487] on div "Add Column" at bounding box center [769, 403] width 1443 height 619
click at [812, 103] on div "Add Column" at bounding box center [769, 183] width 1443 height 179
click at [793, 202] on span "Configure Inputs" at bounding box center [807, 203] width 103 height 12
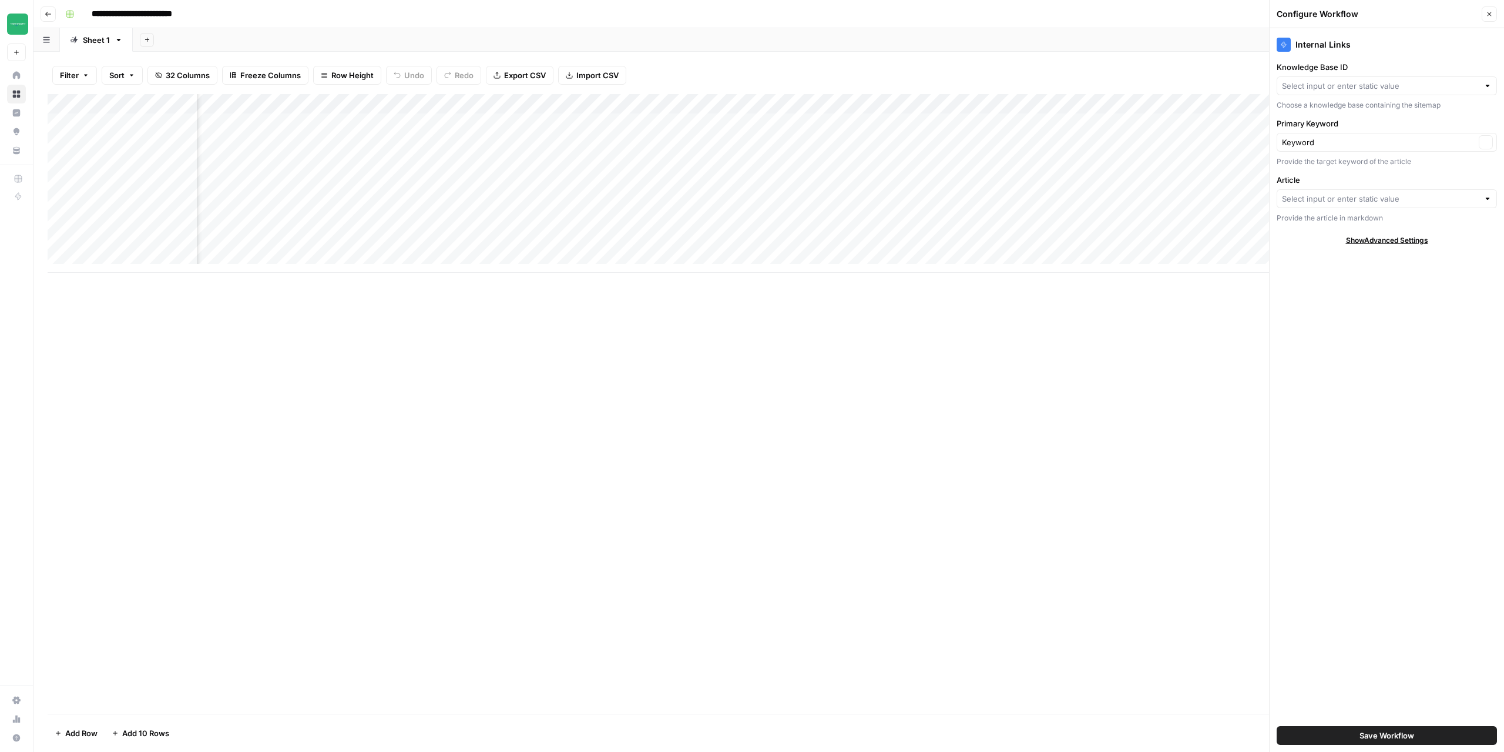
type input "Empathy"
click at [1382, 88] on input "Knowledge Base ID" at bounding box center [1378, 86] width 193 height 12
click at [1310, 144] on span "Two Dudes" at bounding box center [1385, 146] width 196 height 12
type input "Two Dudes"
click at [1363, 192] on div at bounding box center [1387, 198] width 220 height 19
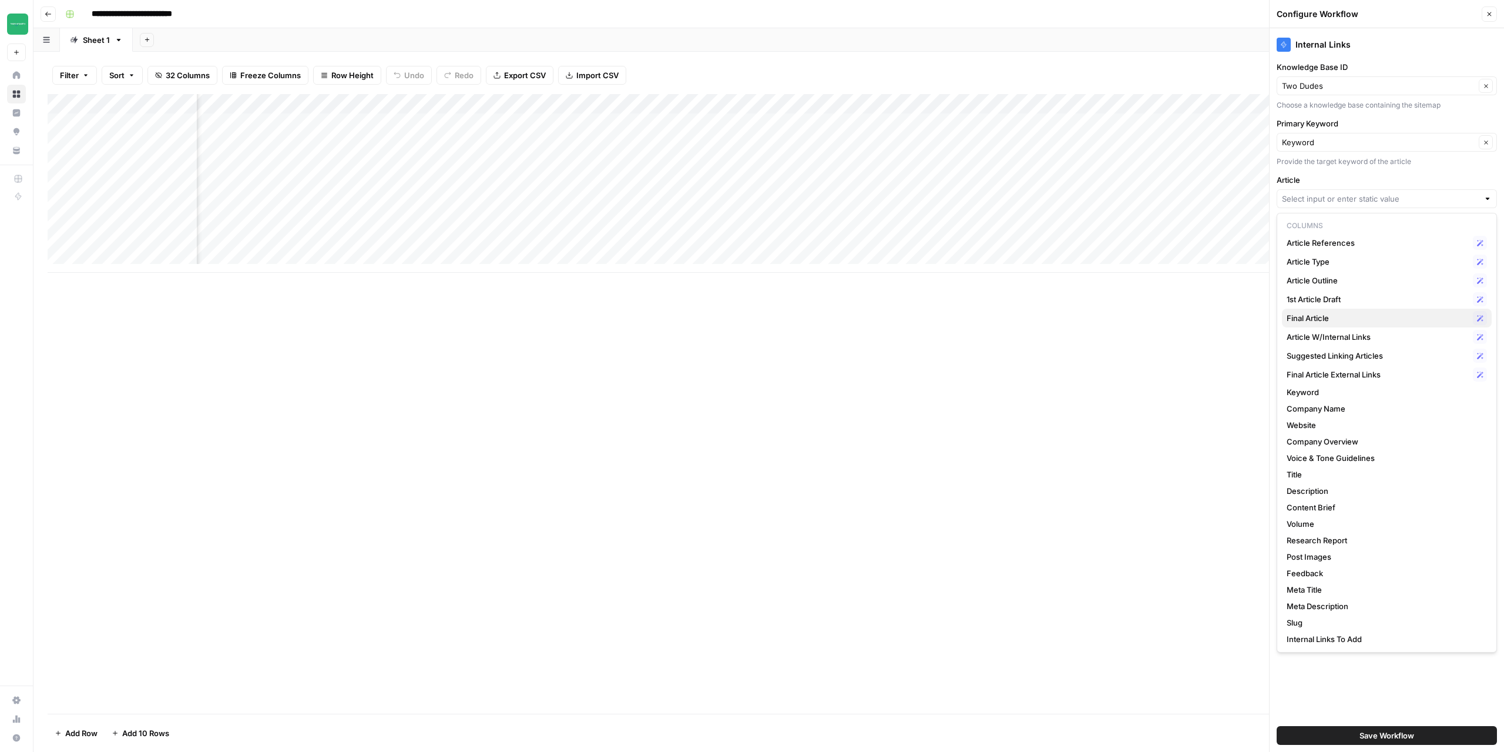
click at [1332, 320] on span "Final Article" at bounding box center [1378, 318] width 182 height 12
type input "Final Article"
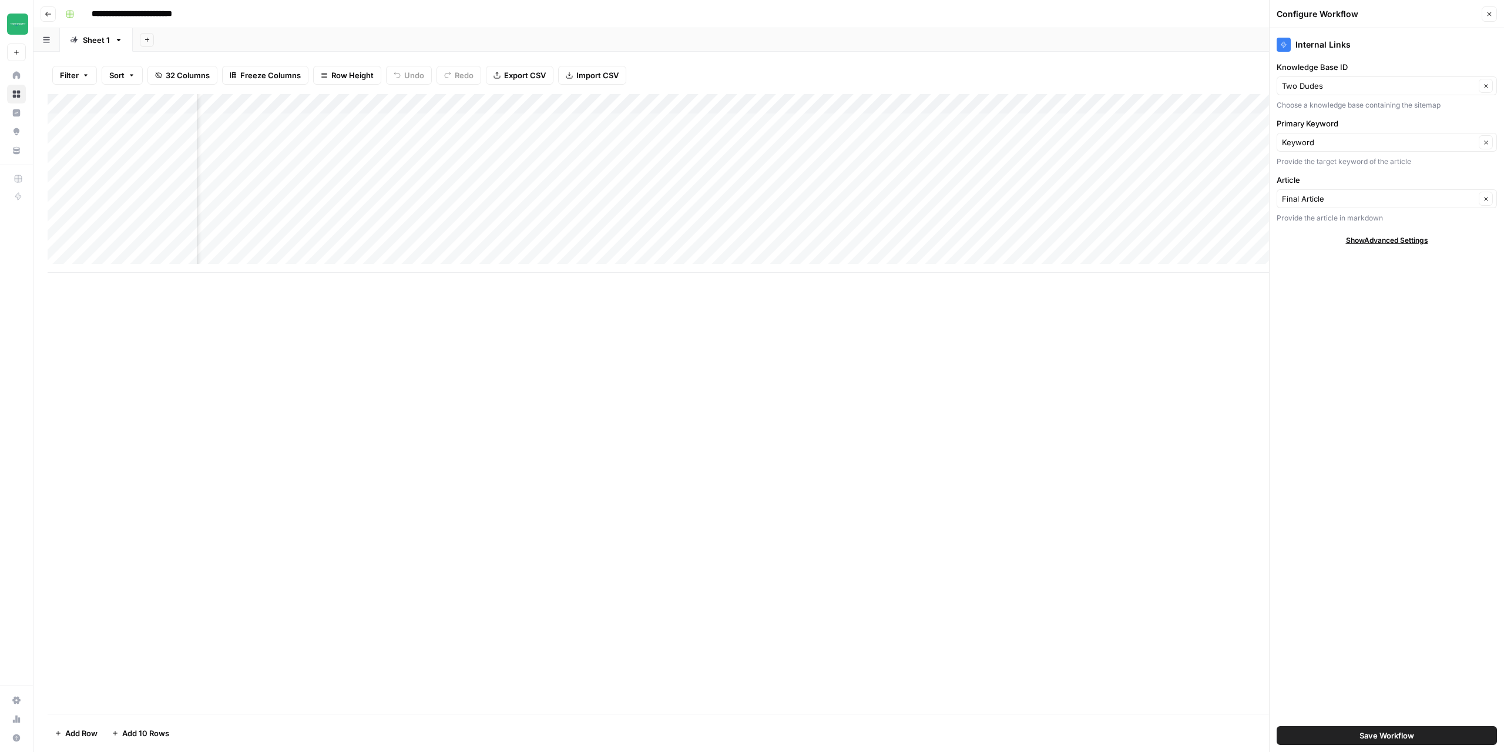
click at [1399, 737] on span "Save Workflow" at bounding box center [1387, 735] width 55 height 12
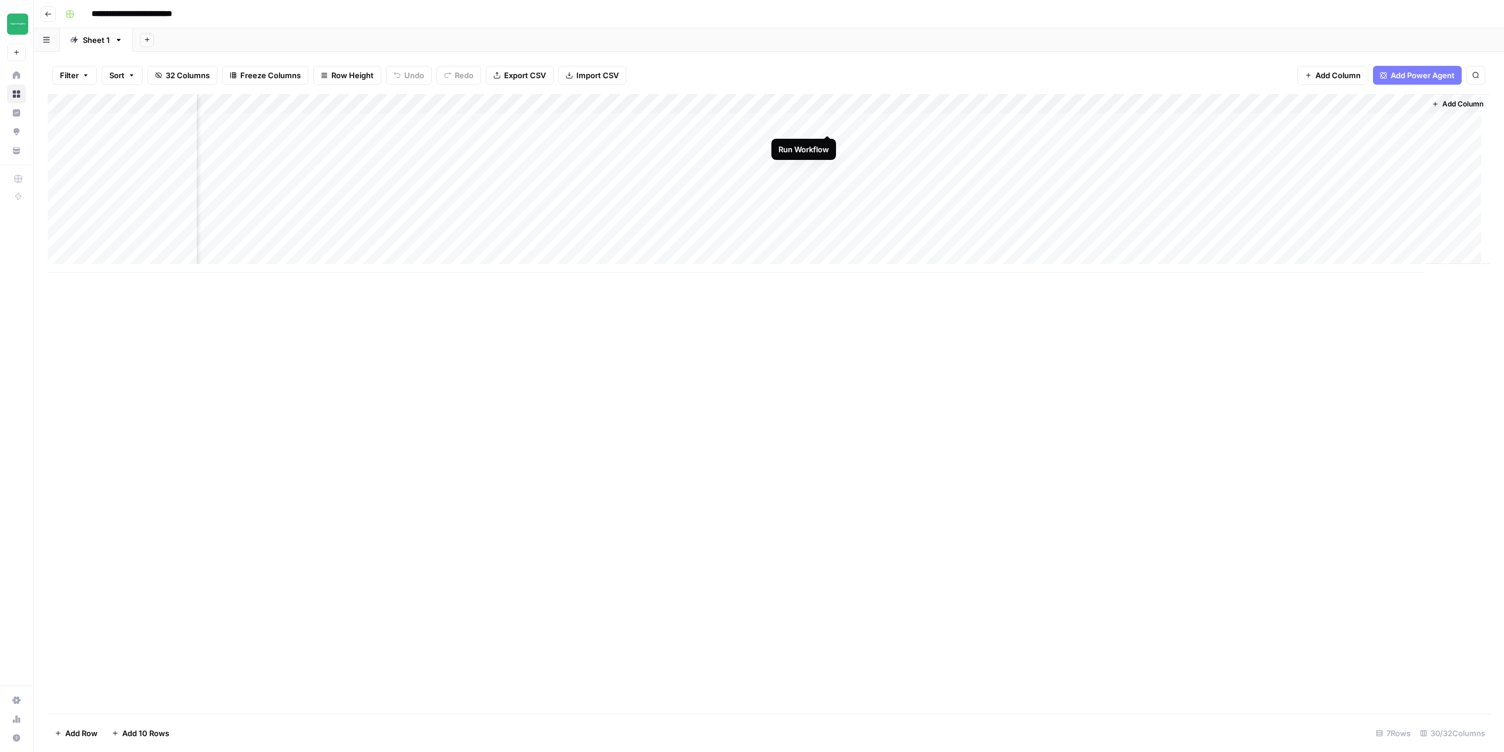
click at [826, 122] on div "Add Column" at bounding box center [769, 183] width 1443 height 179
drag, startPoint x: 116, startPoint y: 281, endPoint x: 116, endPoint y: 197, distance: 84.0
click at [116, 281] on div "Add Column" at bounding box center [769, 403] width 1443 height 619
click at [934, 125] on div "Add Column" at bounding box center [769, 183] width 1443 height 179
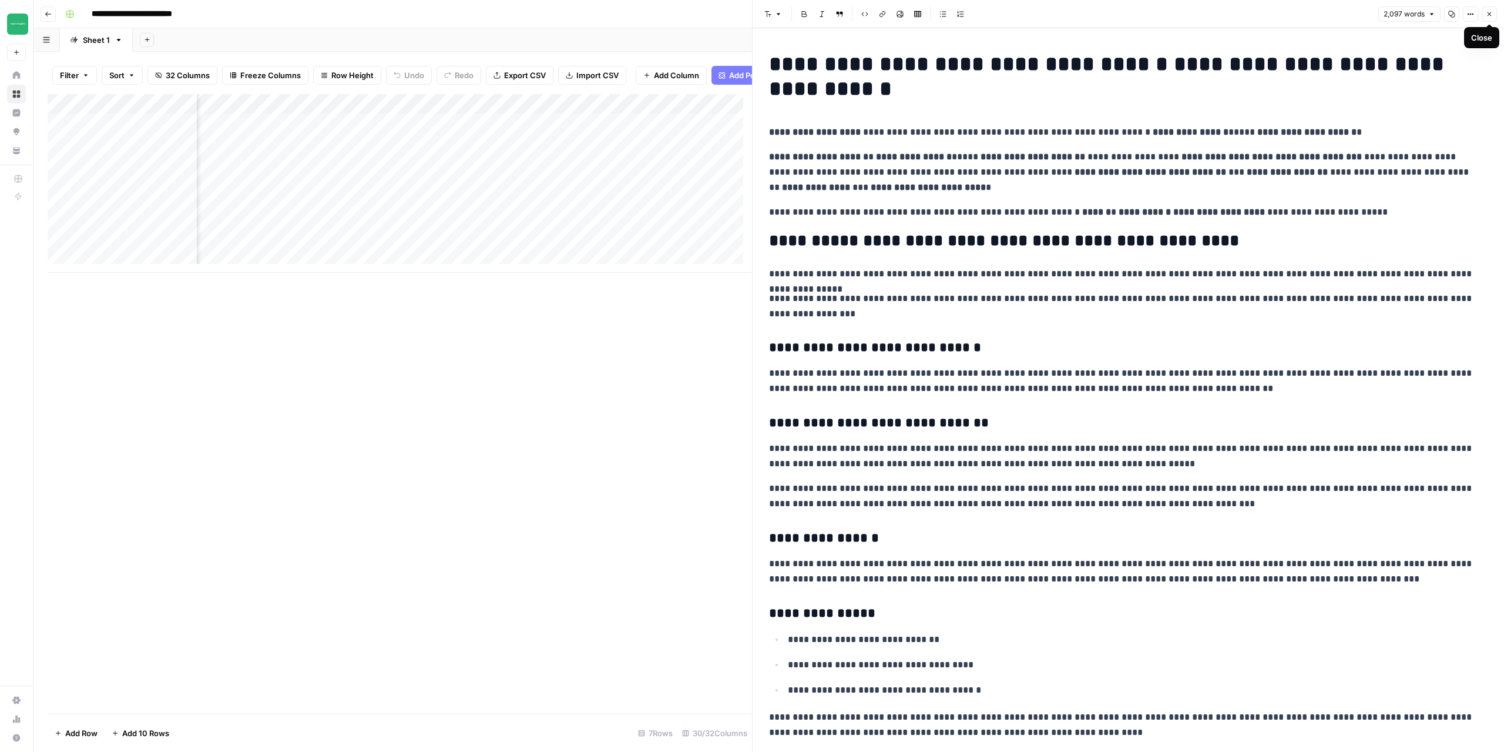
click at [1491, 16] on icon "button" at bounding box center [1490, 14] width 4 height 4
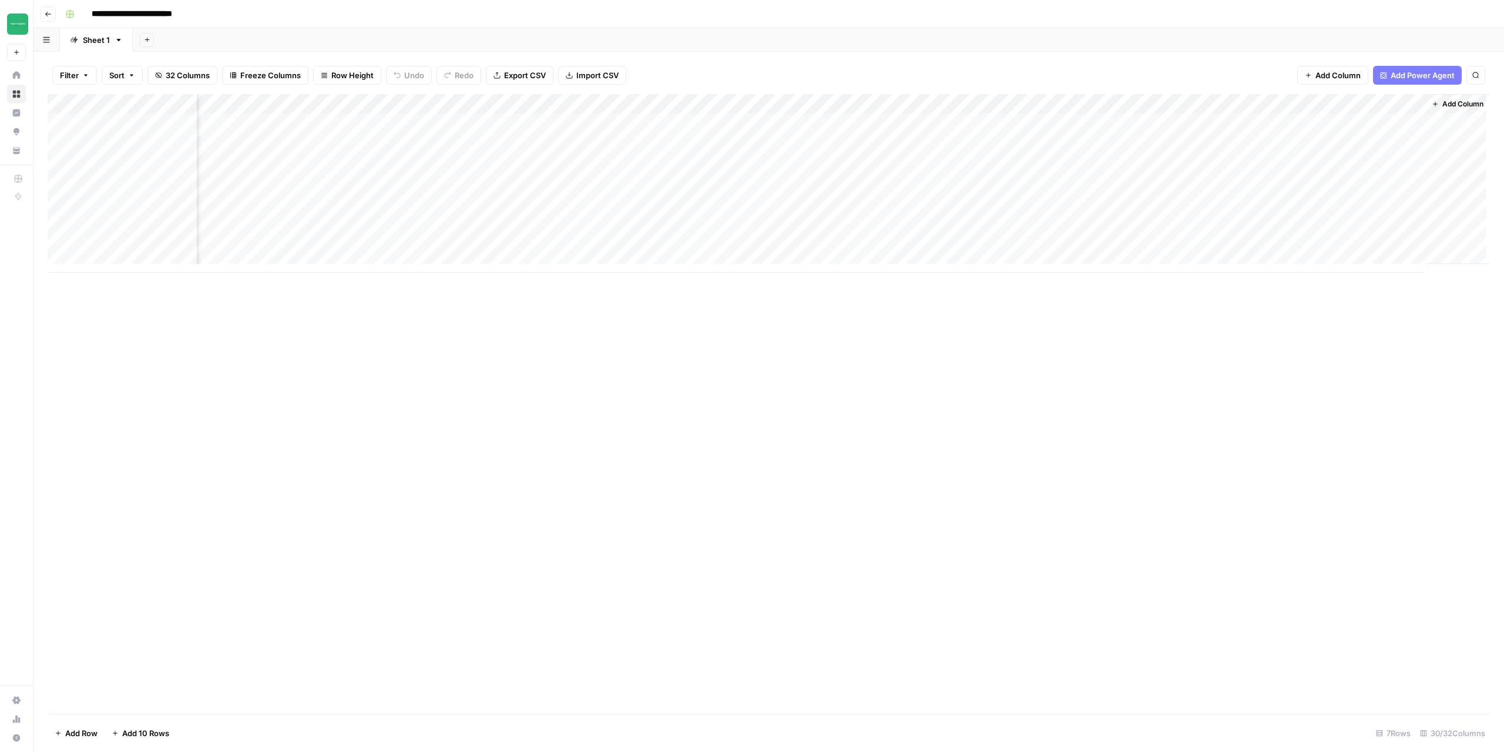
scroll to position [0, 2020]
click at [48, 15] on icon "button" at bounding box center [48, 14] width 7 height 7
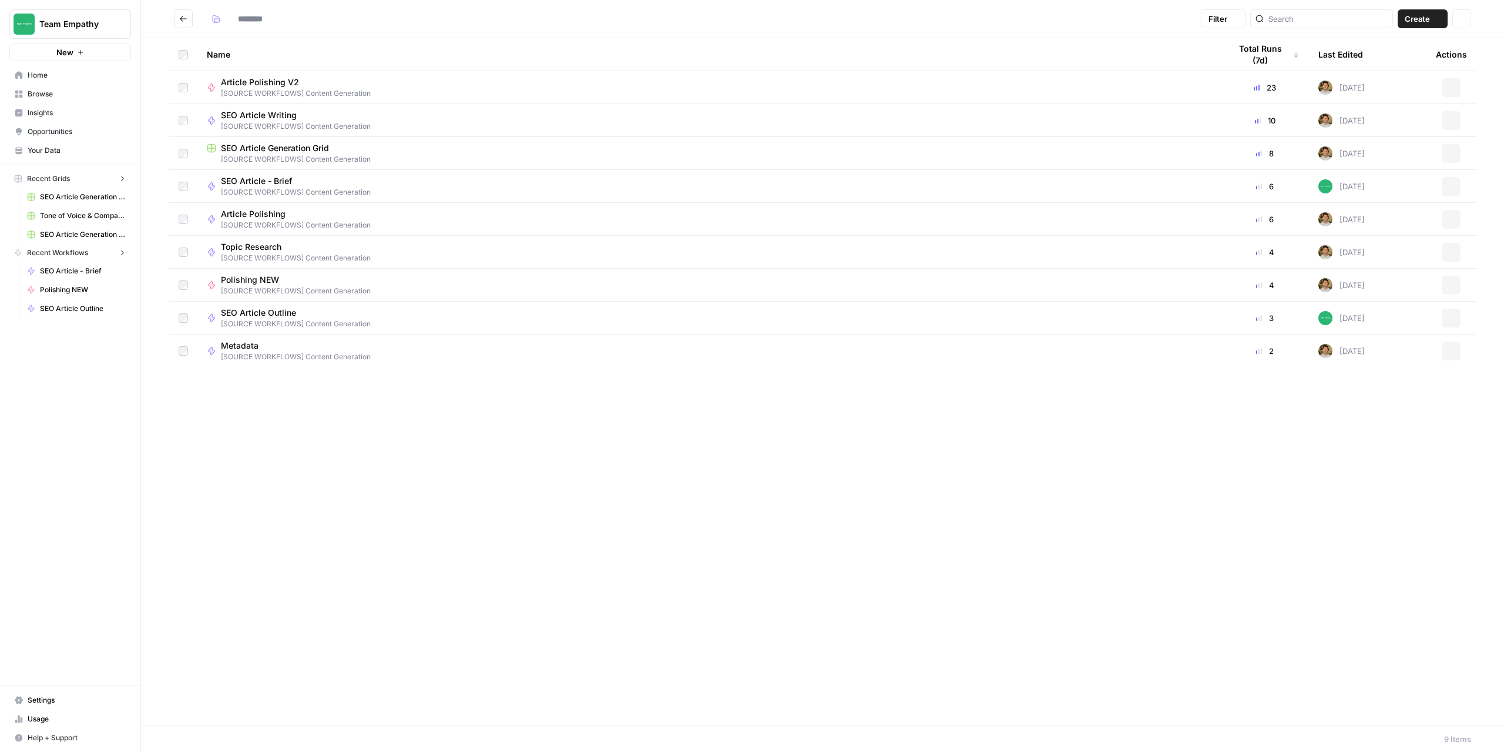
type input "**********"
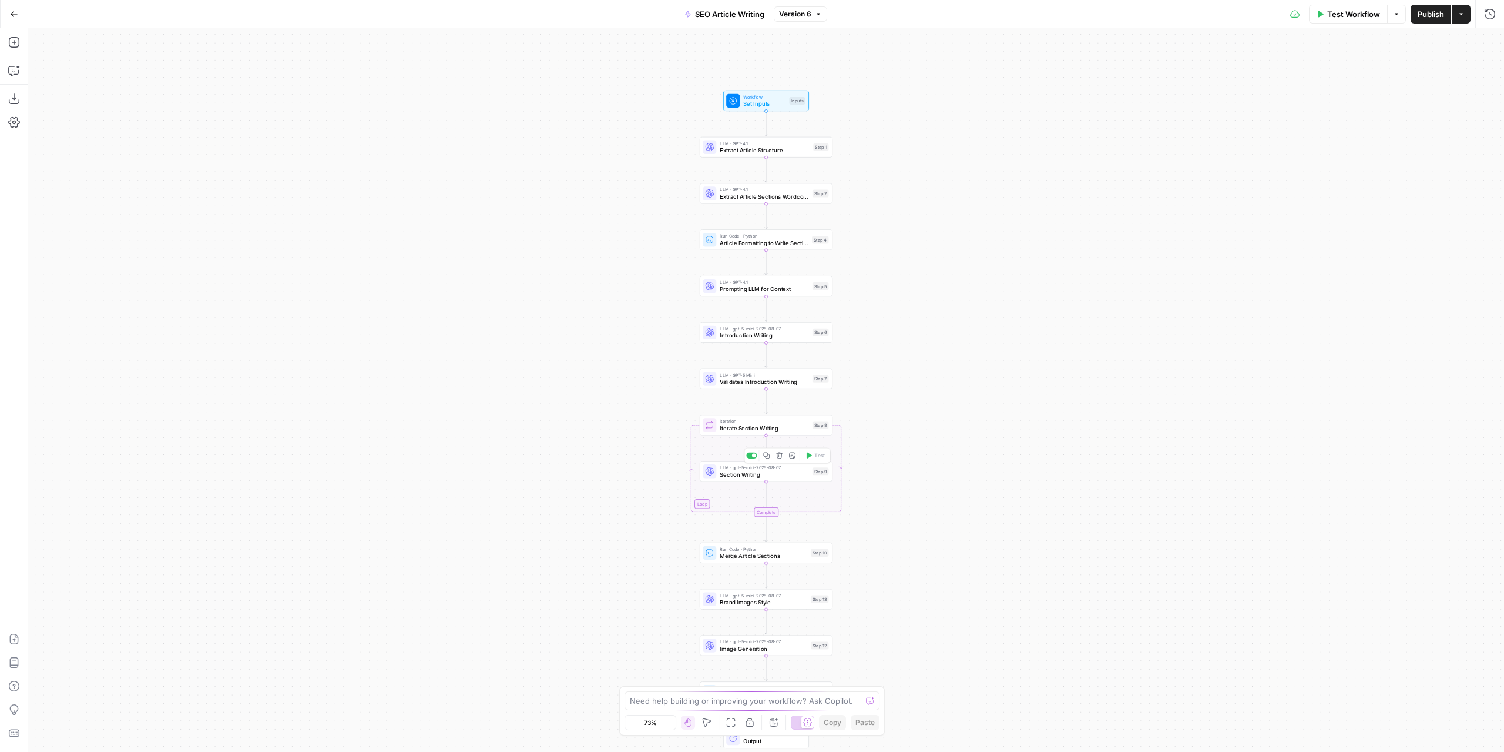
click at [750, 478] on span "Section Writing" at bounding box center [764, 474] width 89 height 9
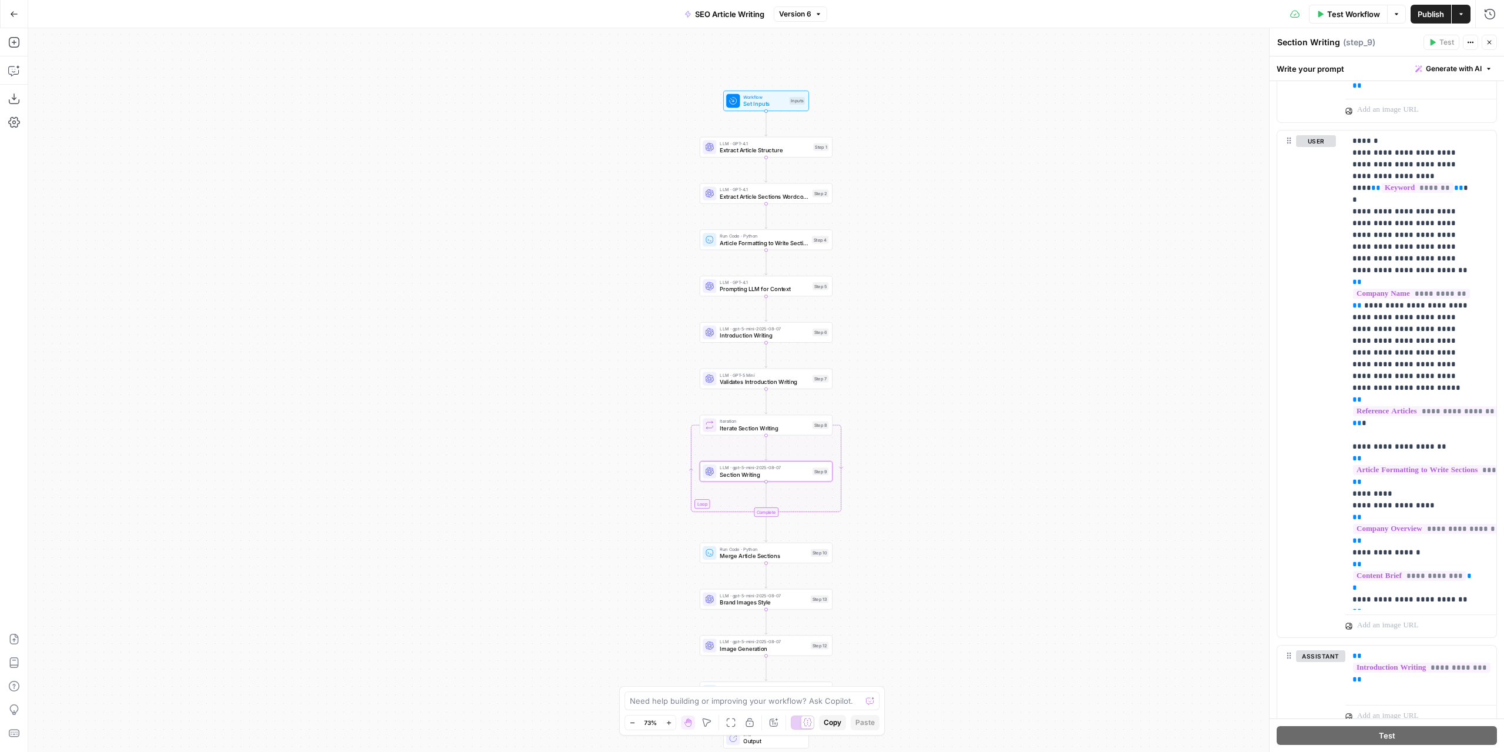
scroll to position [1352, 0]
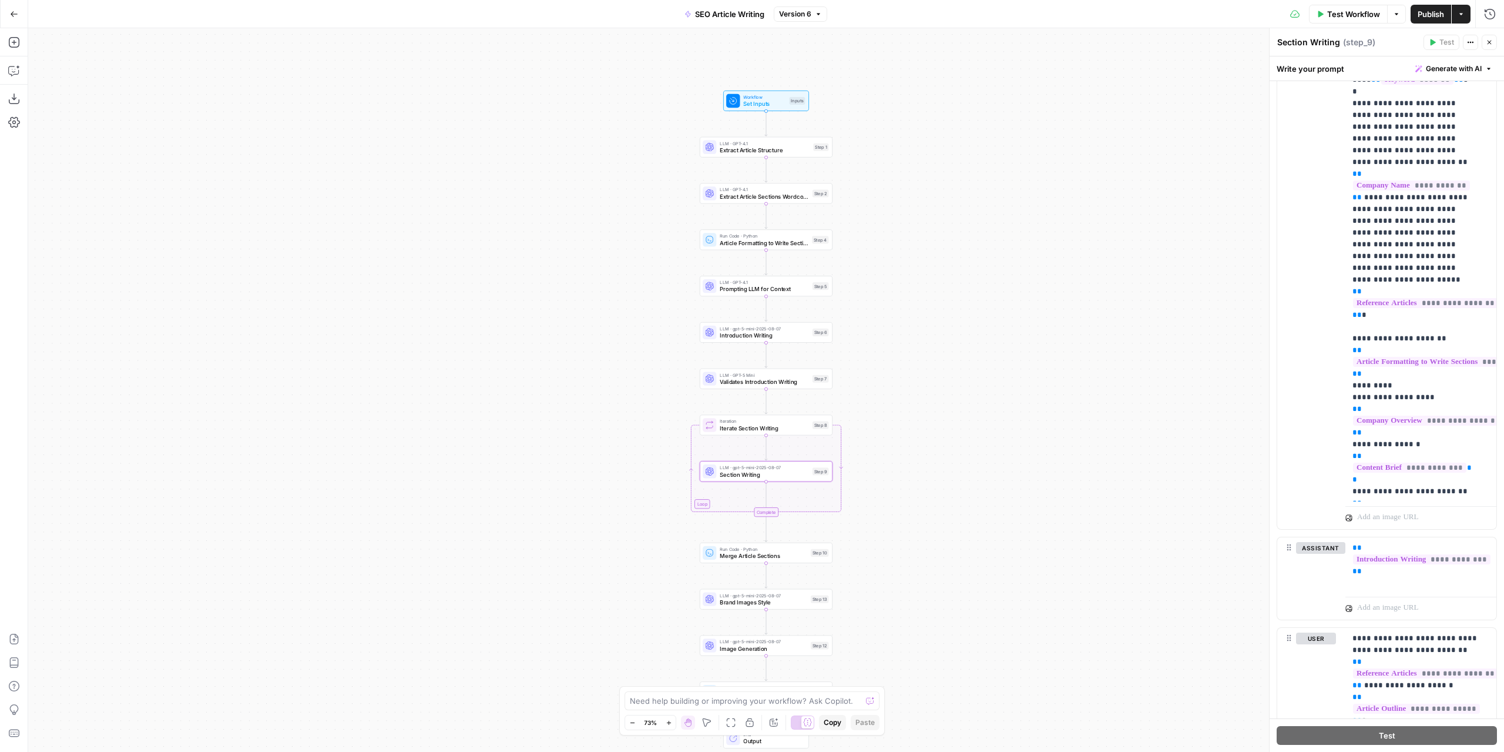
drag, startPoint x: 1489, startPoint y: 39, endPoint x: 1441, endPoint y: 108, distance: 83.1
click at [1490, 39] on icon "button" at bounding box center [1489, 42] width 7 height 7
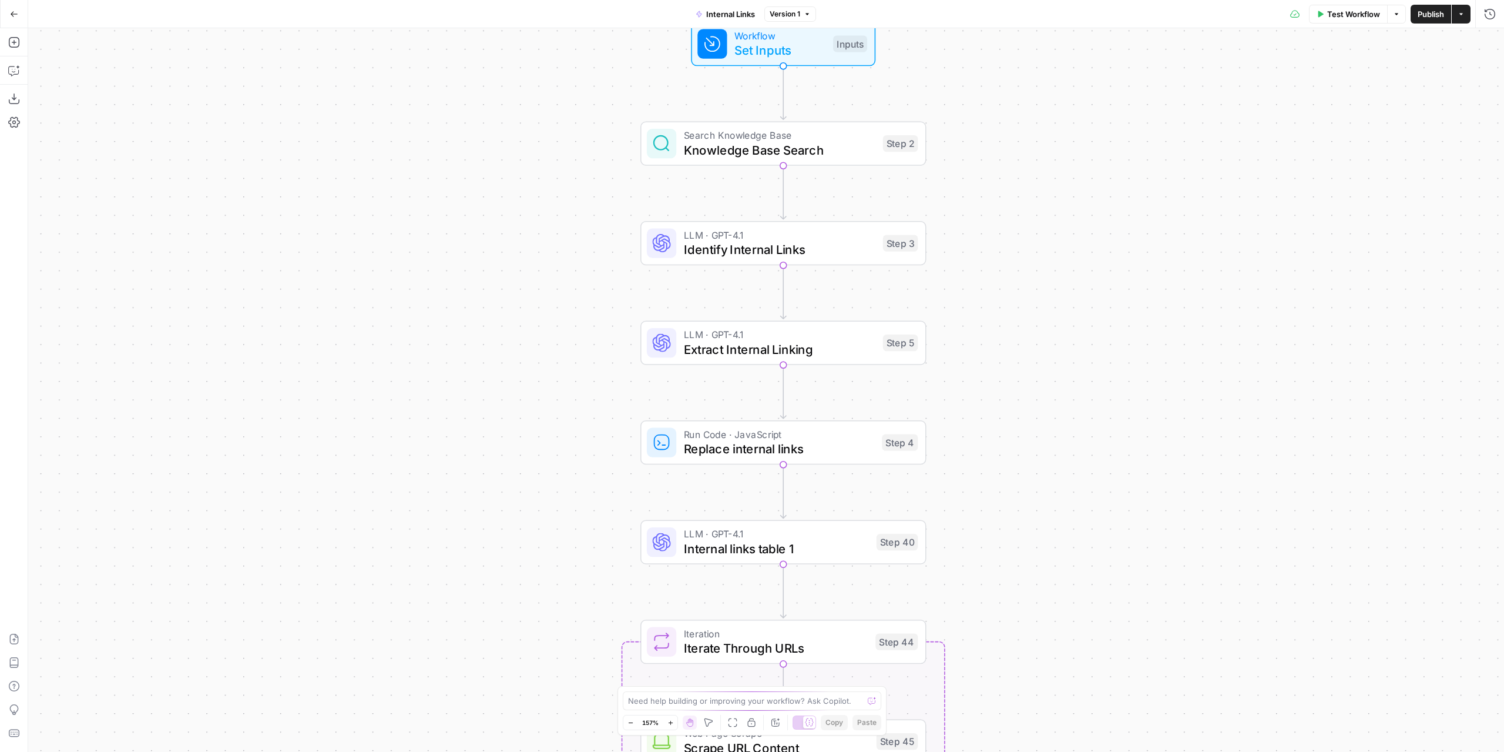
drag, startPoint x: 1085, startPoint y: 183, endPoint x: 924, endPoint y: 225, distance: 165.9
click at [1088, 195] on div "Workflow Set Inputs Inputs Search Knowledge Base Knowledge Base Search Step 2 L…" at bounding box center [766, 389] width 1476 height 723
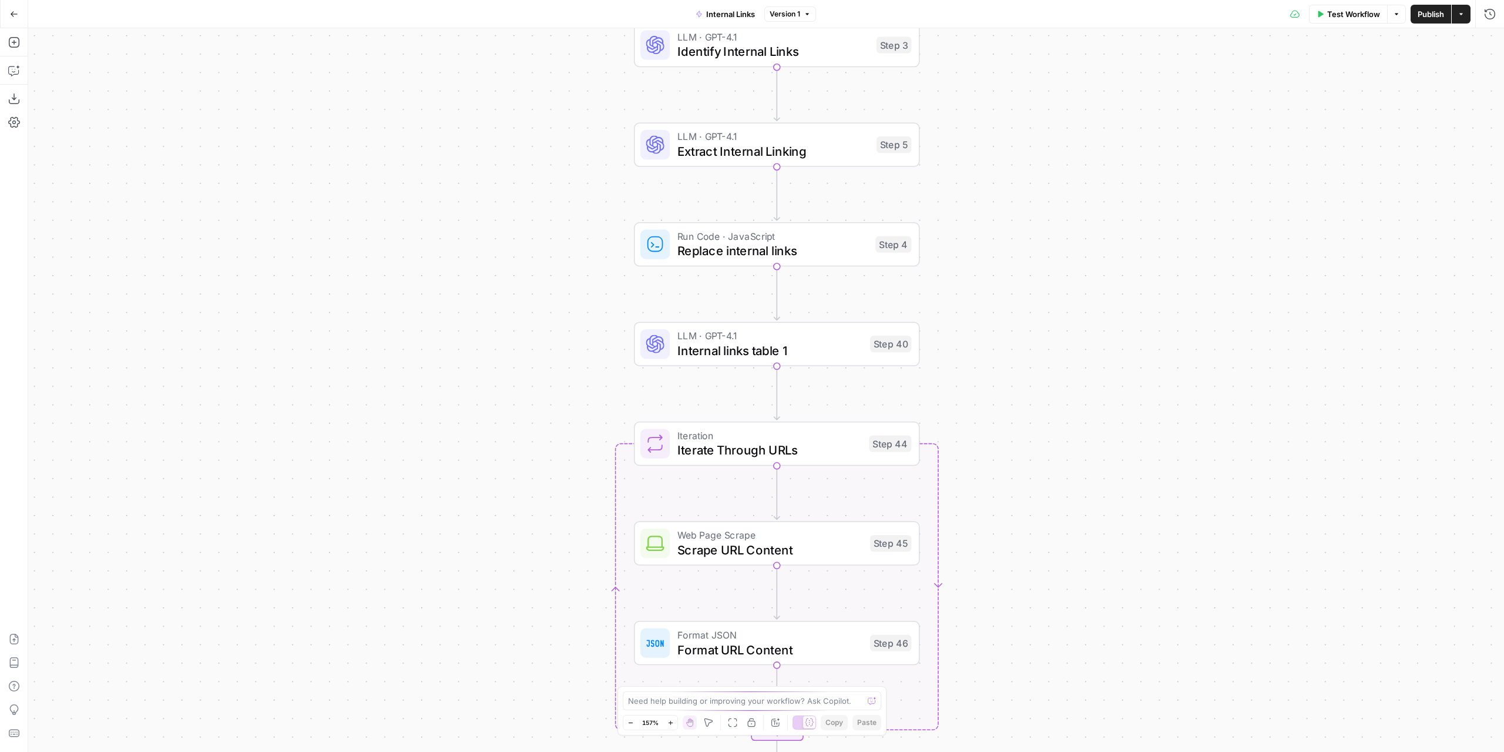
drag, startPoint x: 1060, startPoint y: 439, endPoint x: 1068, endPoint y: 287, distance: 152.4
click at [1068, 287] on div "Workflow Set Inputs Inputs Search Knowledge Base Knowledge Base Search Step 2 L…" at bounding box center [766, 389] width 1476 height 723
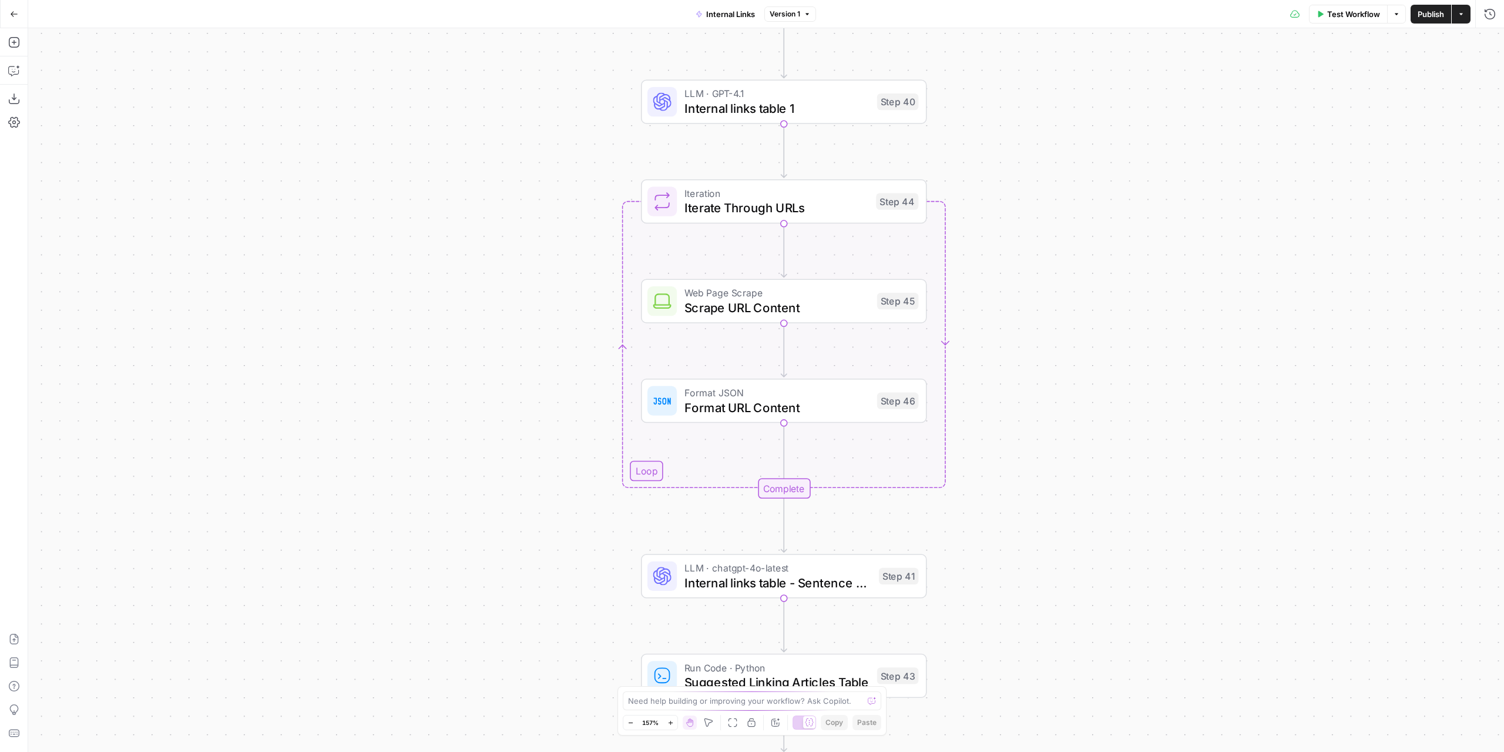
drag, startPoint x: 1086, startPoint y: 414, endPoint x: 1093, endPoint y: 229, distance: 185.2
click at [1093, 229] on div "Workflow Set Inputs Inputs Search Knowledge Base Knowledge Base Search Step 2 L…" at bounding box center [766, 389] width 1476 height 723
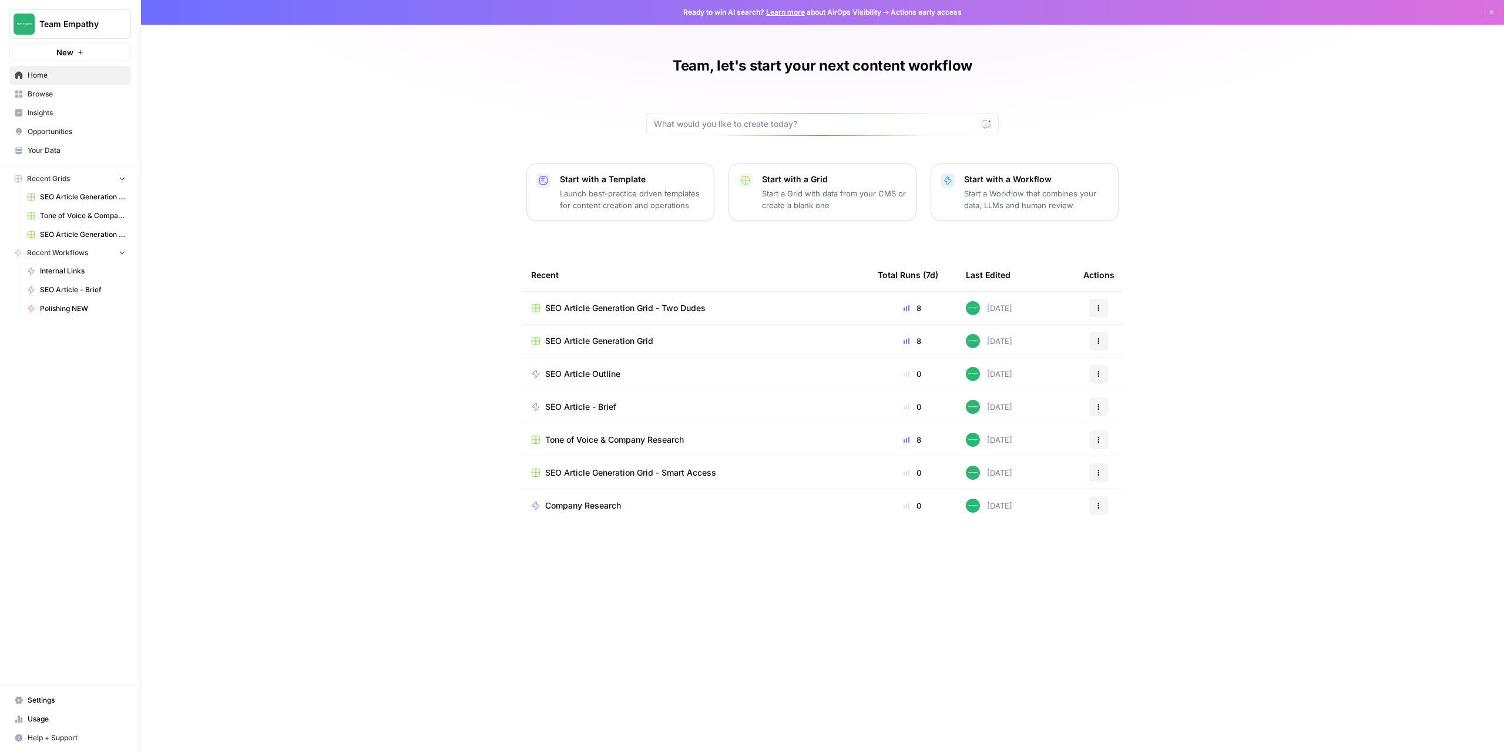
click at [586, 311] on span "SEO Article Generation Grid - Two Dudes" at bounding box center [625, 308] width 160 height 12
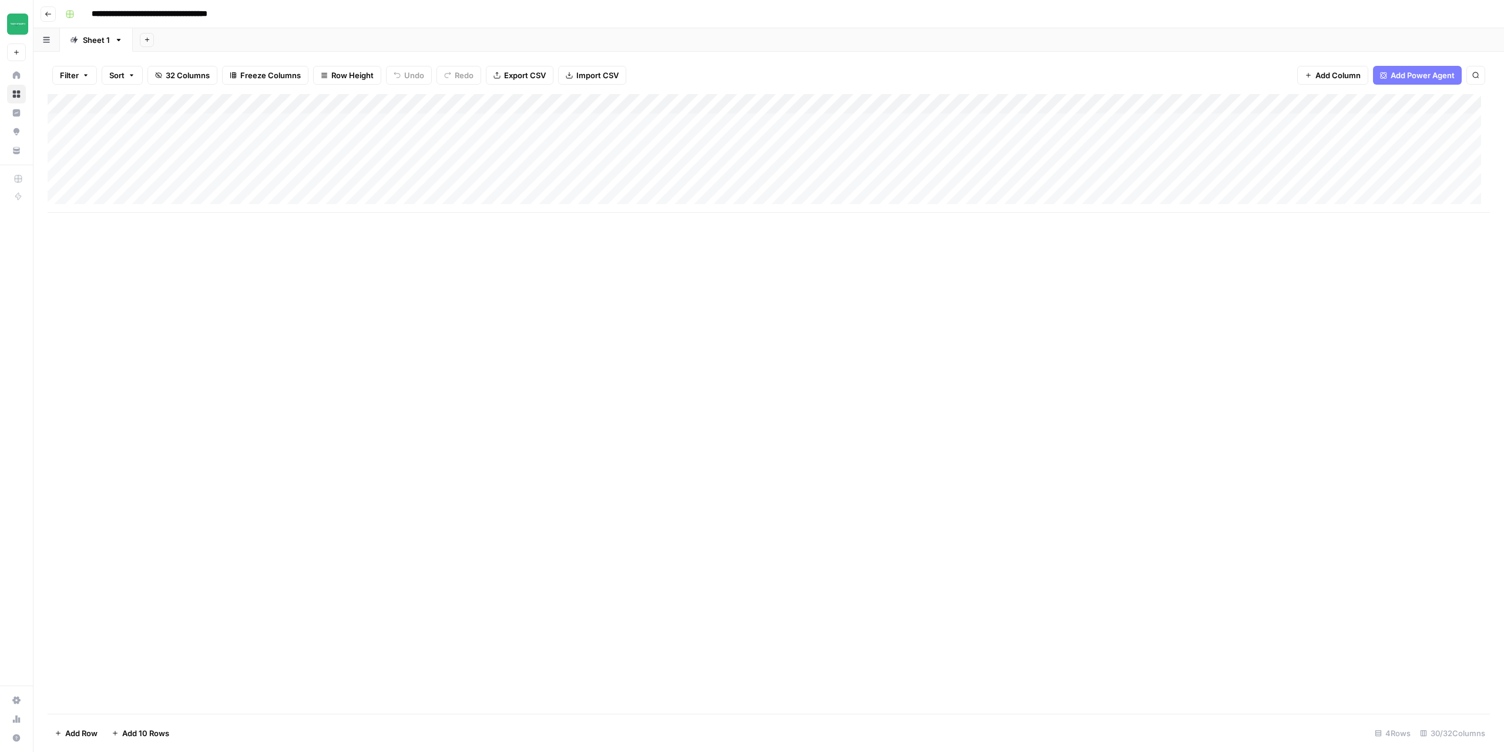
click at [1096, 106] on div "Add Column" at bounding box center [769, 153] width 1443 height 119
click at [1061, 214] on span "Edit Workflow" at bounding box center [1073, 219] width 103 height 12
click at [1404, 126] on div "Add Column" at bounding box center [769, 153] width 1443 height 119
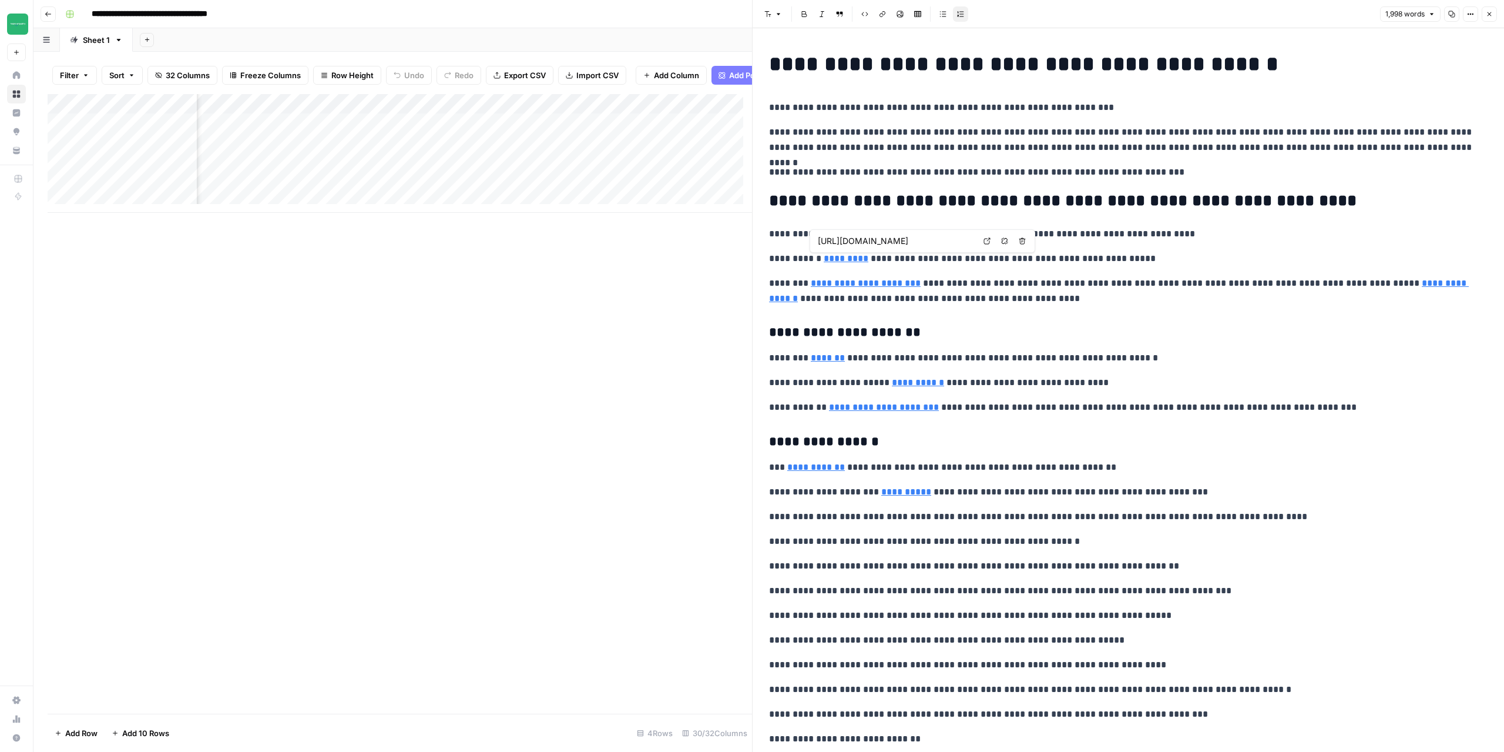
type input "[URL][DOMAIN_NAME]"
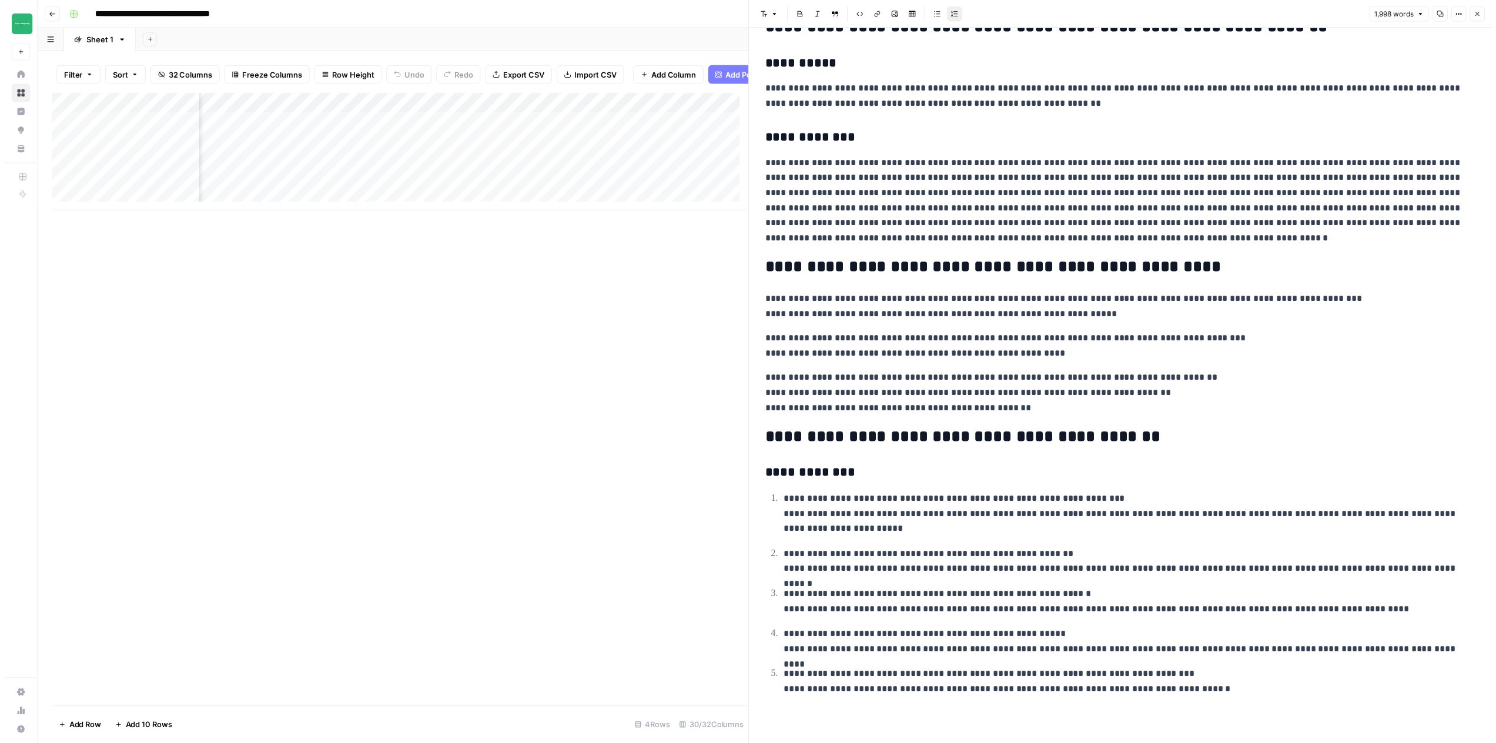
scroll to position [0, 2576]
click at [1496, 18] on button "Close" at bounding box center [1489, 13] width 15 height 15
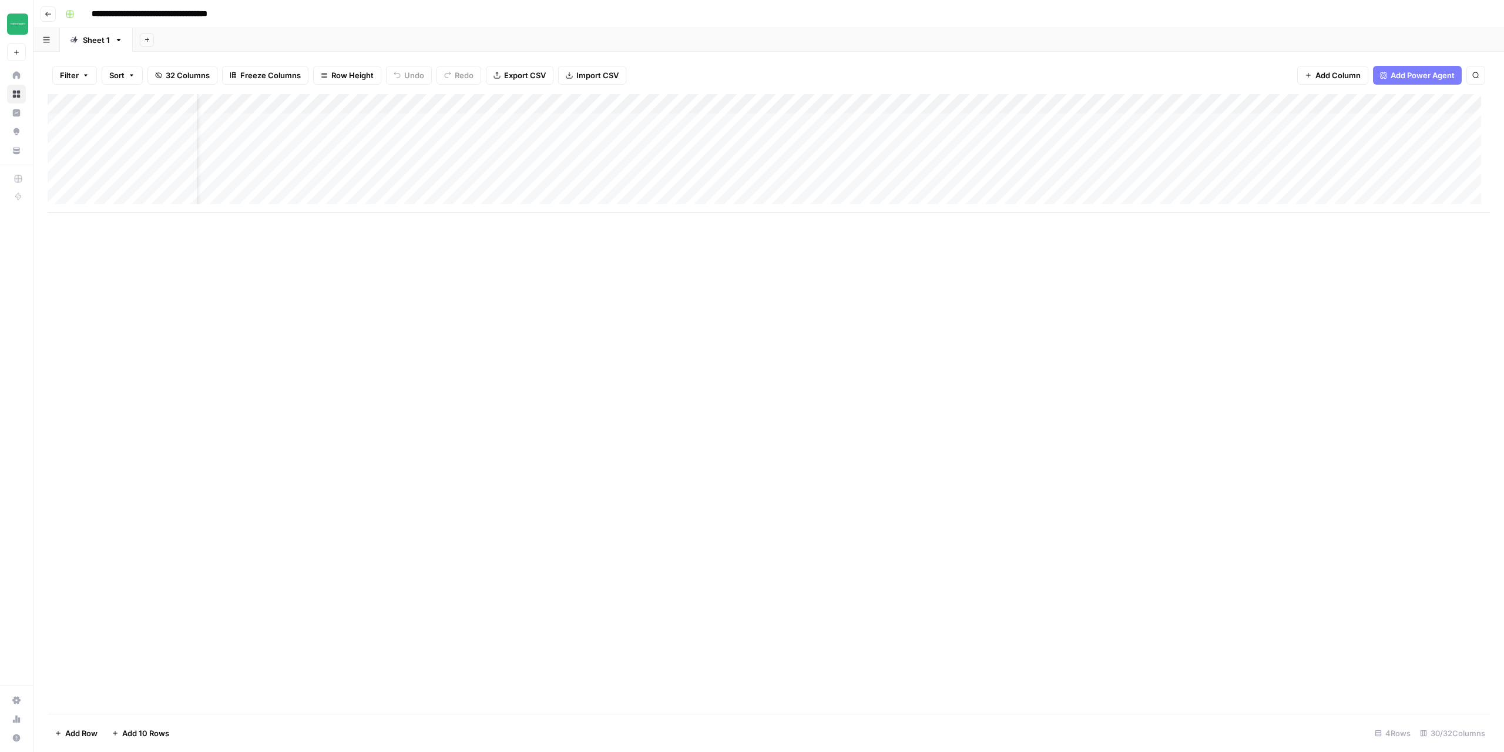
scroll to position [0, 45]
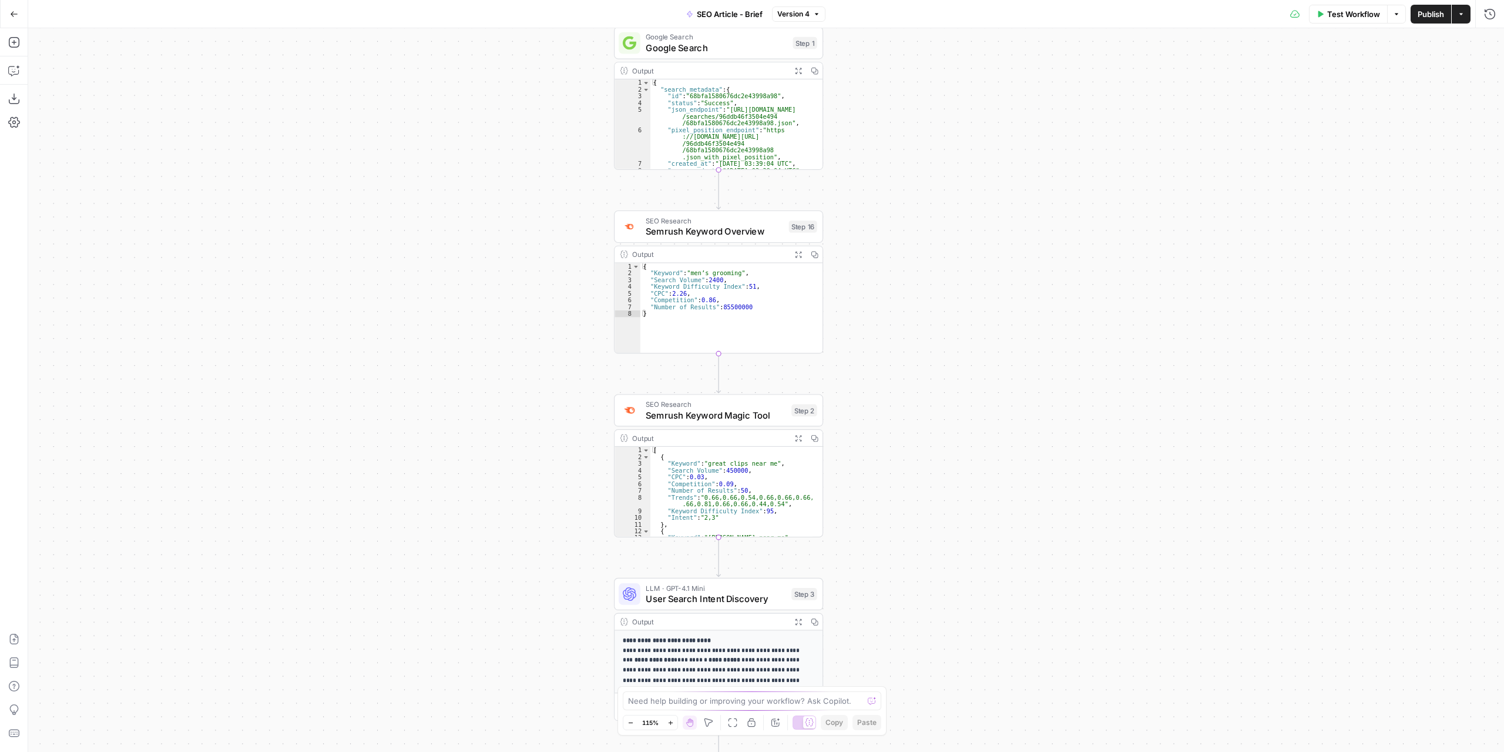
drag, startPoint x: 981, startPoint y: 404, endPoint x: 938, endPoint y: 235, distance: 174.0
click at [974, 256] on div "Workflow Set Inputs Inputs Google Search Google Search Step 1 Output Expand Out…" at bounding box center [766, 389] width 1476 height 723
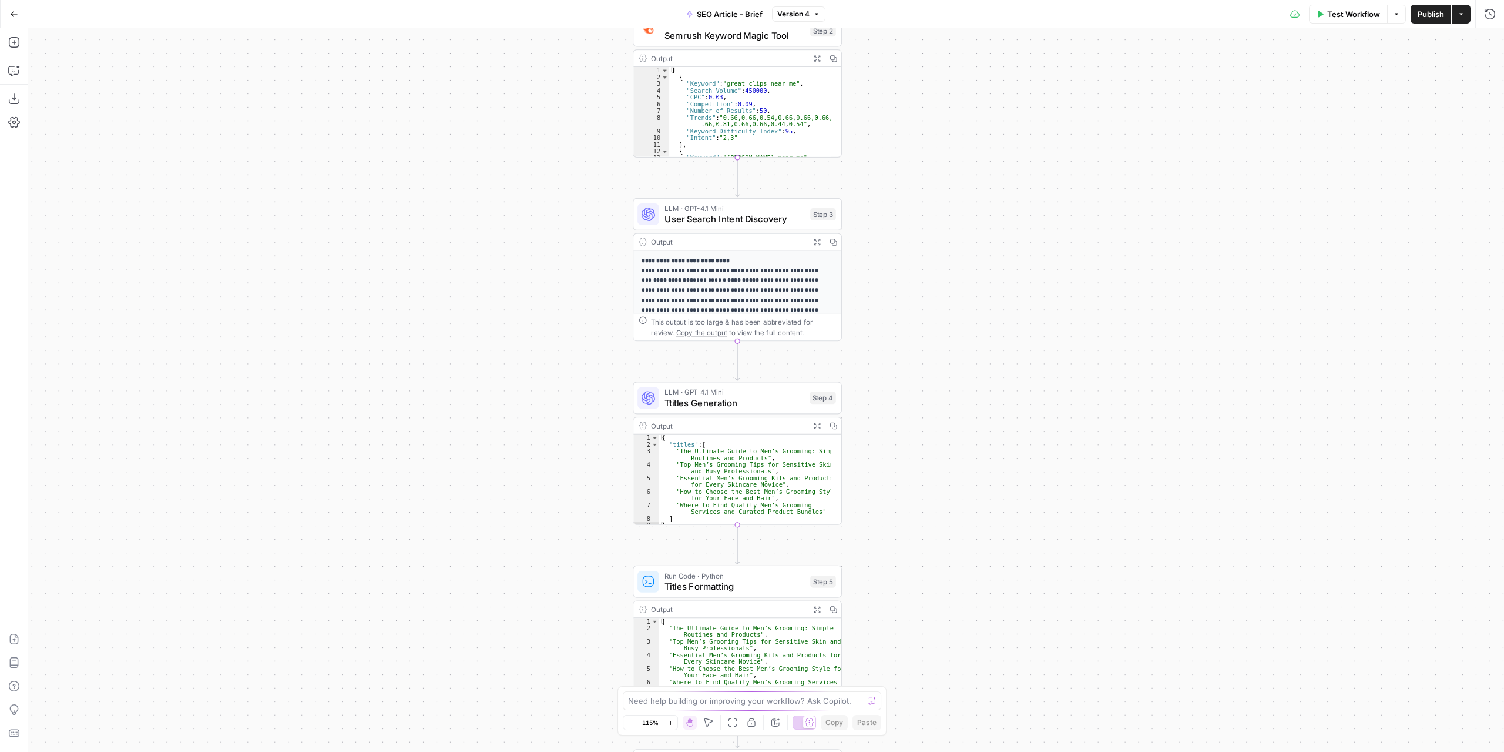
drag, startPoint x: 956, startPoint y: 435, endPoint x: 978, endPoint y: 105, distance: 331.0
click at [978, 105] on div "Workflow Set Inputs Inputs Google Search Google Search Step 1 Output Expand Out…" at bounding box center [766, 389] width 1476 height 723
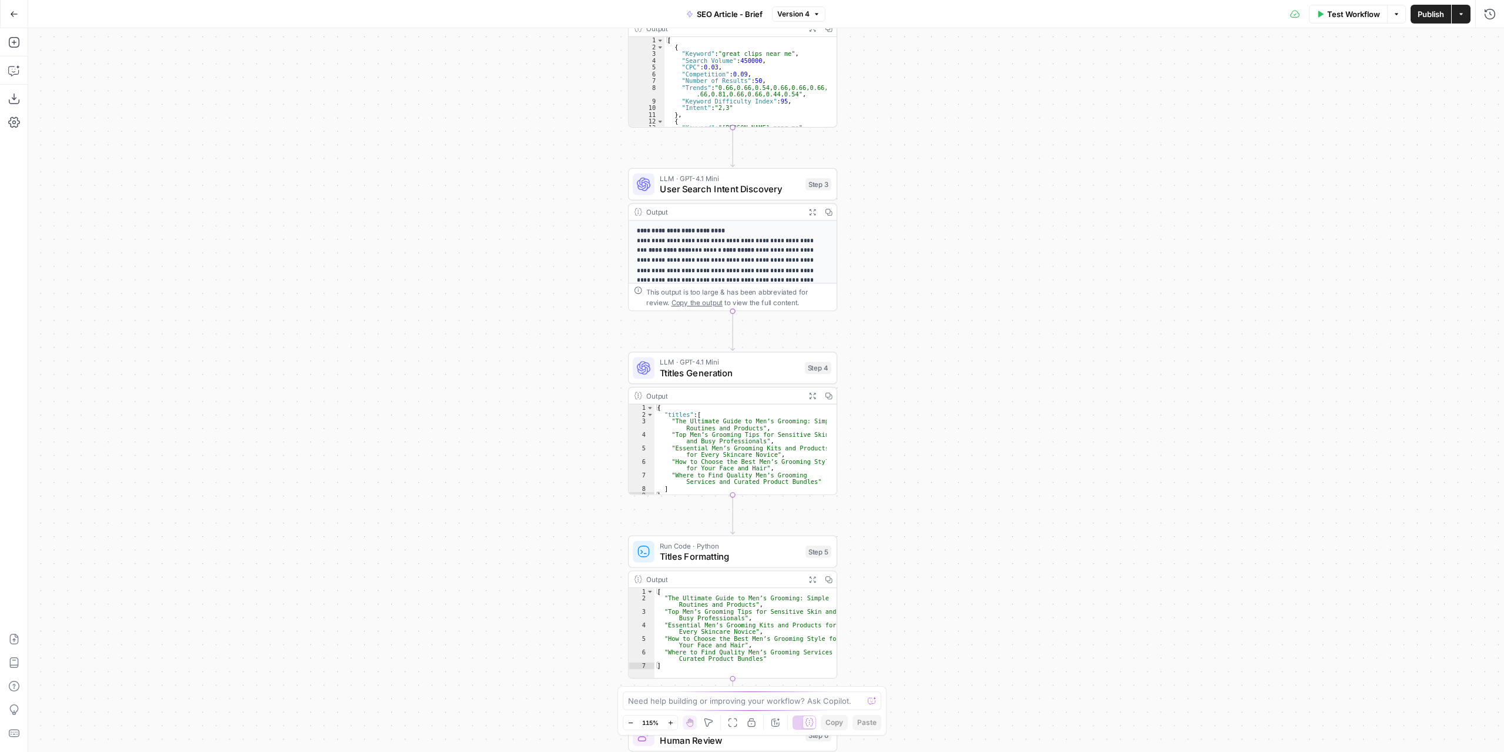
drag, startPoint x: 988, startPoint y: 316, endPoint x: 984, endPoint y: 207, distance: 108.2
click at [984, 204] on div "Workflow Set Inputs Inputs Google Search Google Search Step 1 Output Expand Out…" at bounding box center [766, 389] width 1476 height 723
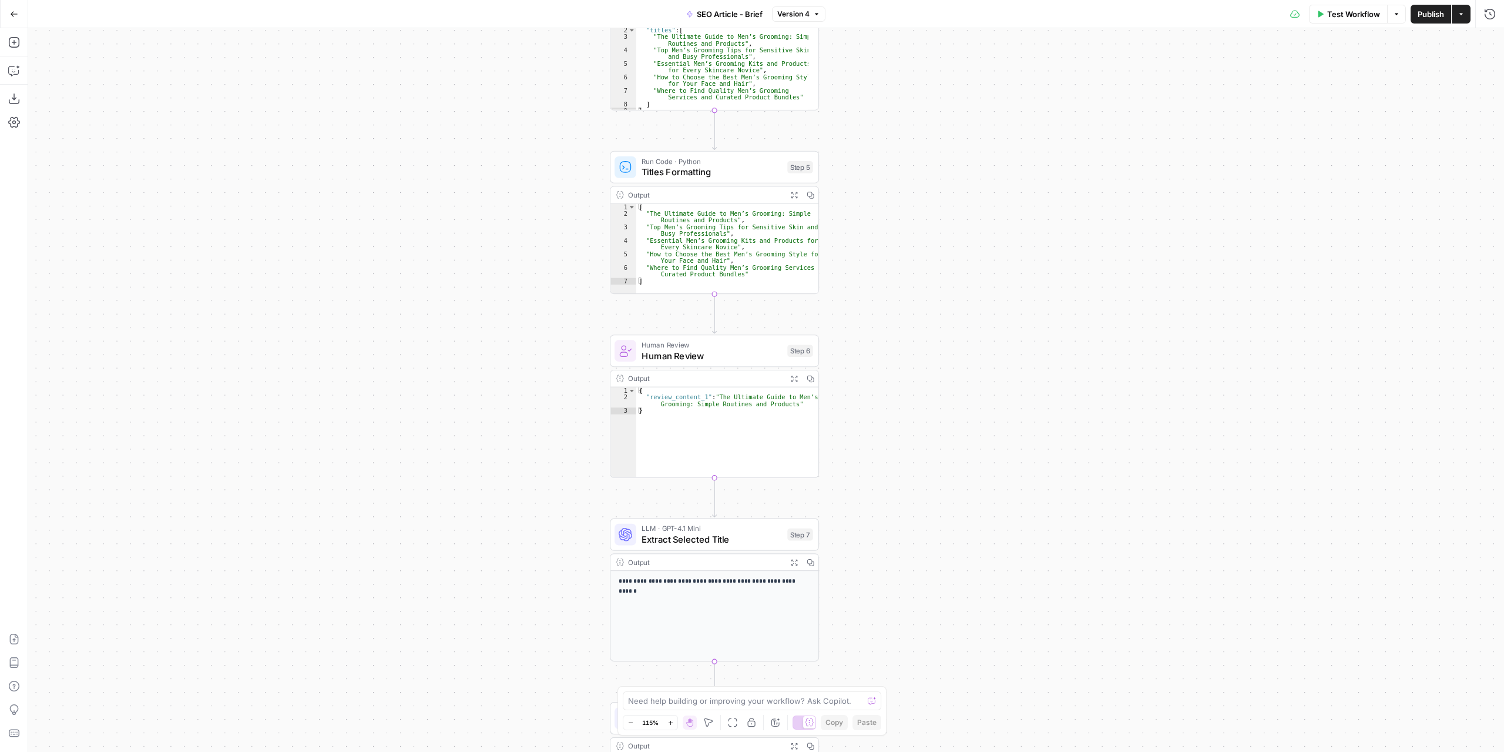
drag, startPoint x: 1102, startPoint y: 330, endPoint x: 1112, endPoint y: 219, distance: 111.5
click at [1112, 219] on div "Workflow Set Inputs Inputs Google Search Google Search Step 1 Output Expand Out…" at bounding box center [766, 389] width 1476 height 723
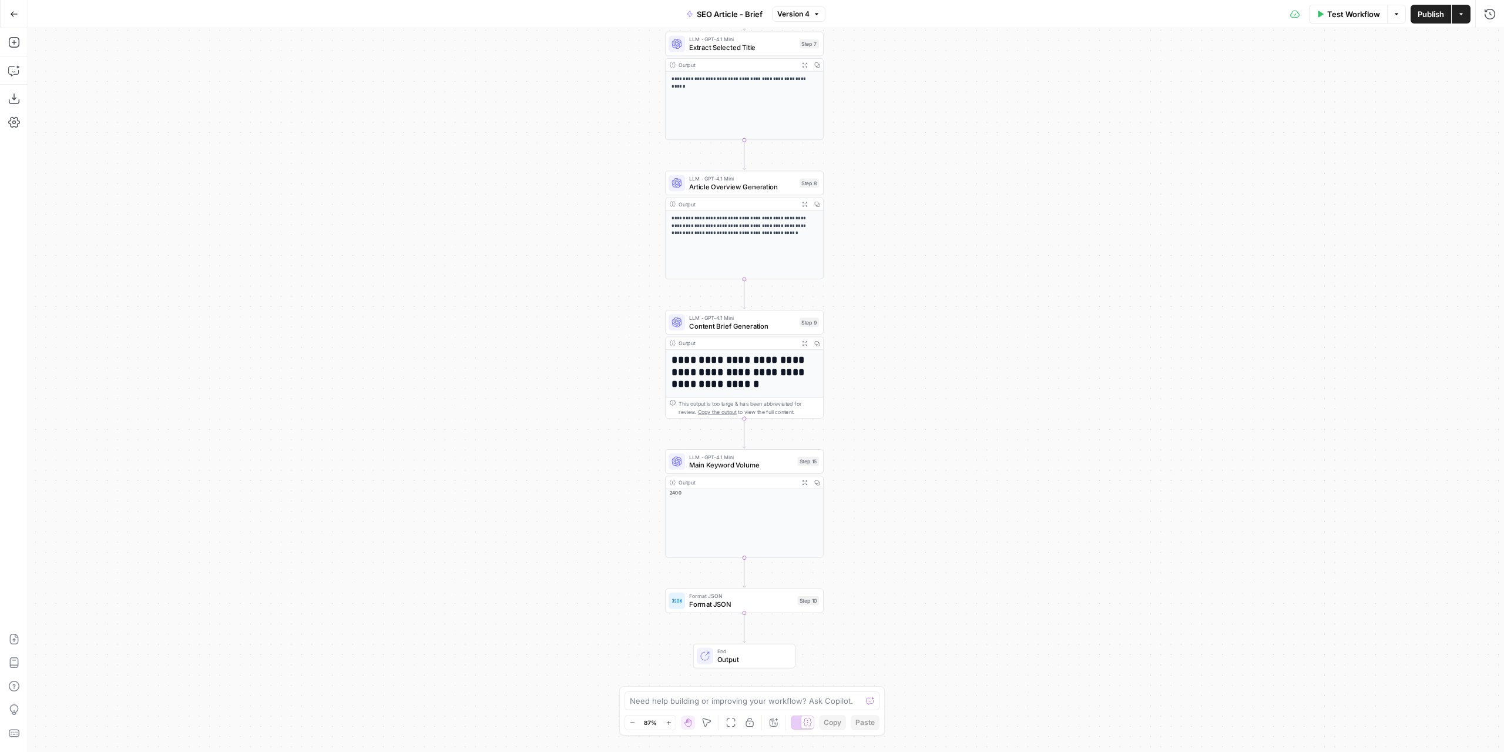
drag, startPoint x: 991, startPoint y: 299, endPoint x: 925, endPoint y: 204, distance: 115.7
click at [968, 156] on div "Workflow Set Inputs Inputs Google Search Google Search Step 1 Output Expand Out…" at bounding box center [766, 389] width 1476 height 723
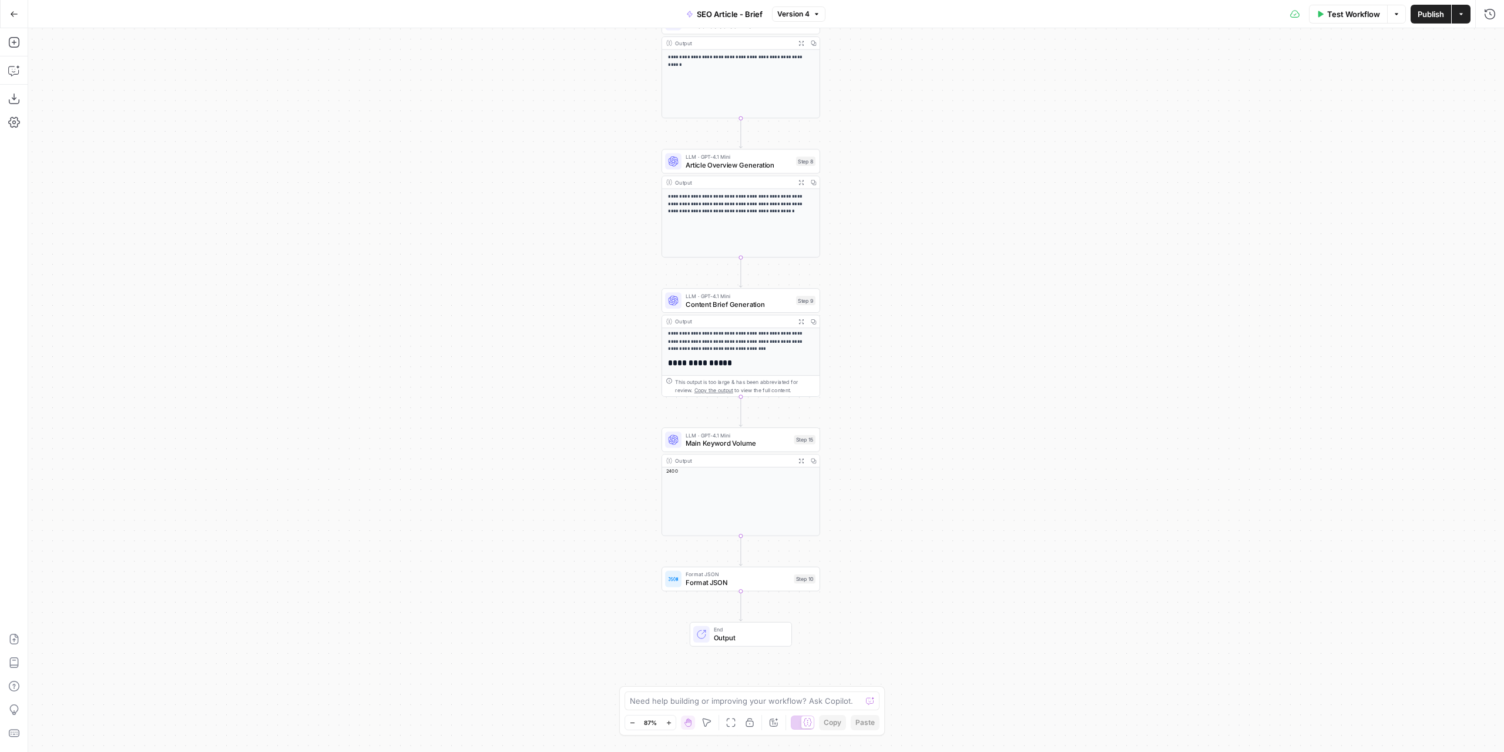
scroll to position [219, 0]
